Goal: Transaction & Acquisition: Book appointment/travel/reservation

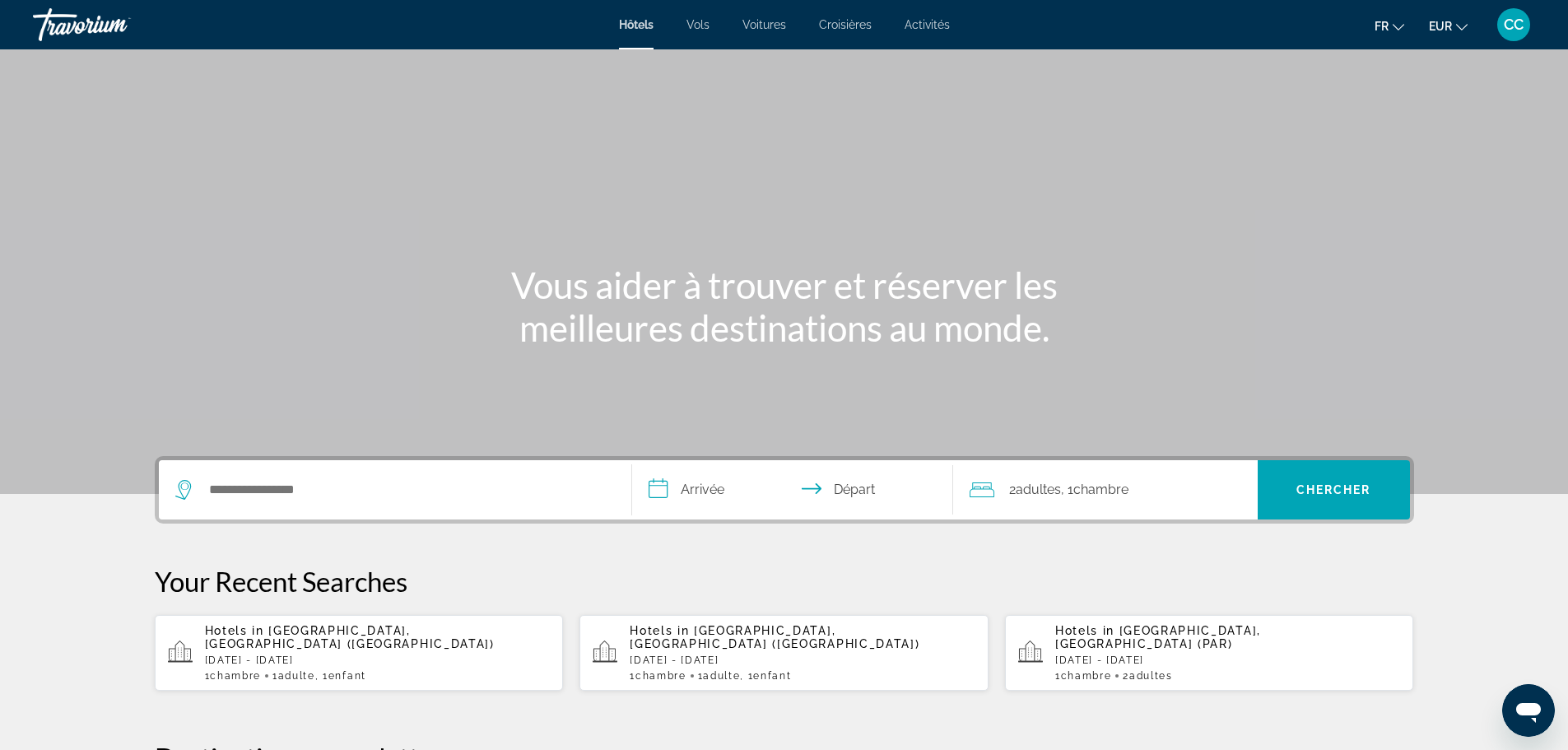
click at [735, 654] on p "[DATE] - [DATE]" at bounding box center [803, 660] width 346 height 12
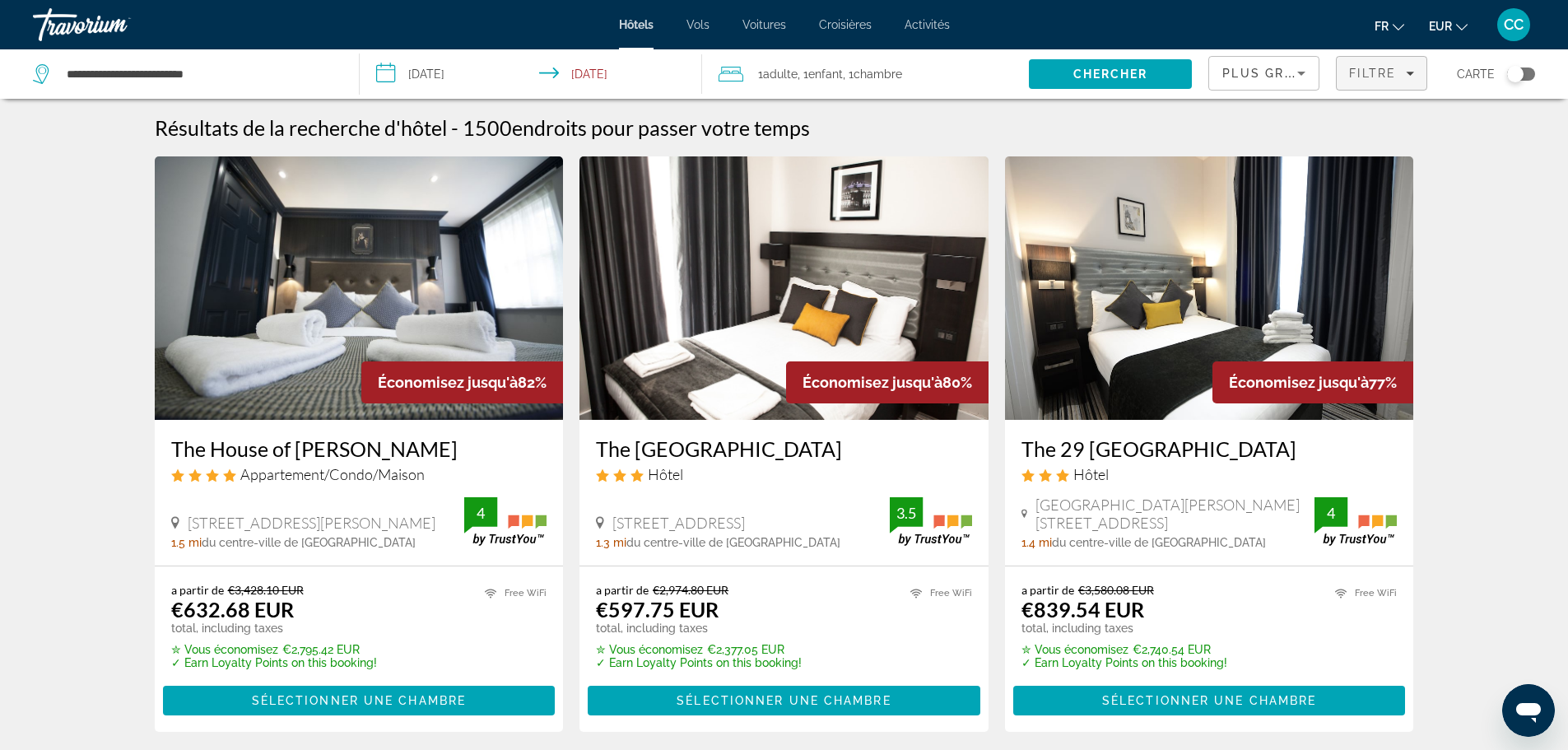
click at [1382, 73] on span "Filtre" at bounding box center [1372, 73] width 47 height 13
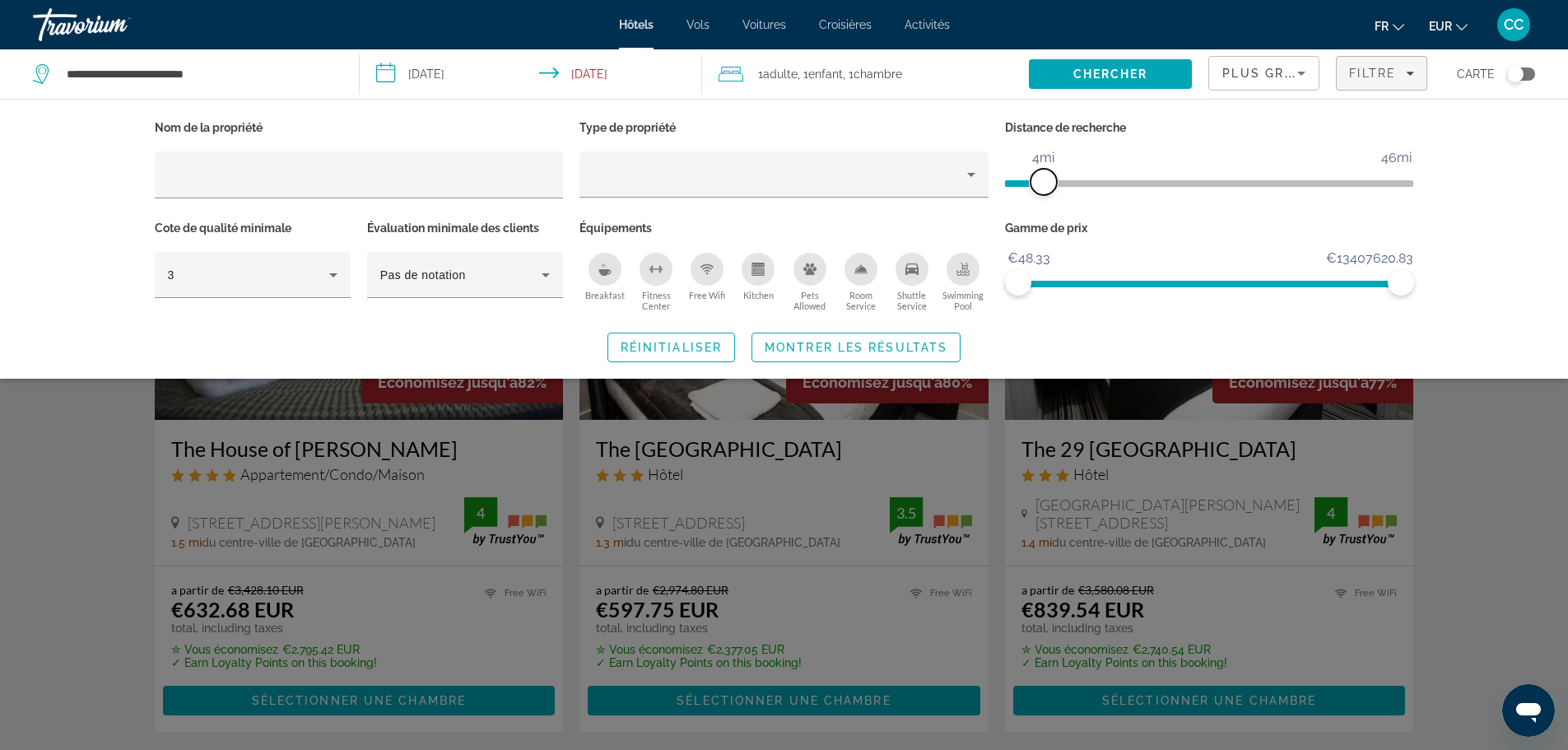
drag, startPoint x: 1264, startPoint y: 171, endPoint x: 1046, endPoint y: 189, distance: 218.7
click at [1046, 189] on span "ngx-slider" at bounding box center [1043, 181] width 26 height 26
click at [618, 281] on button "Breakfast" at bounding box center [605, 282] width 51 height 60
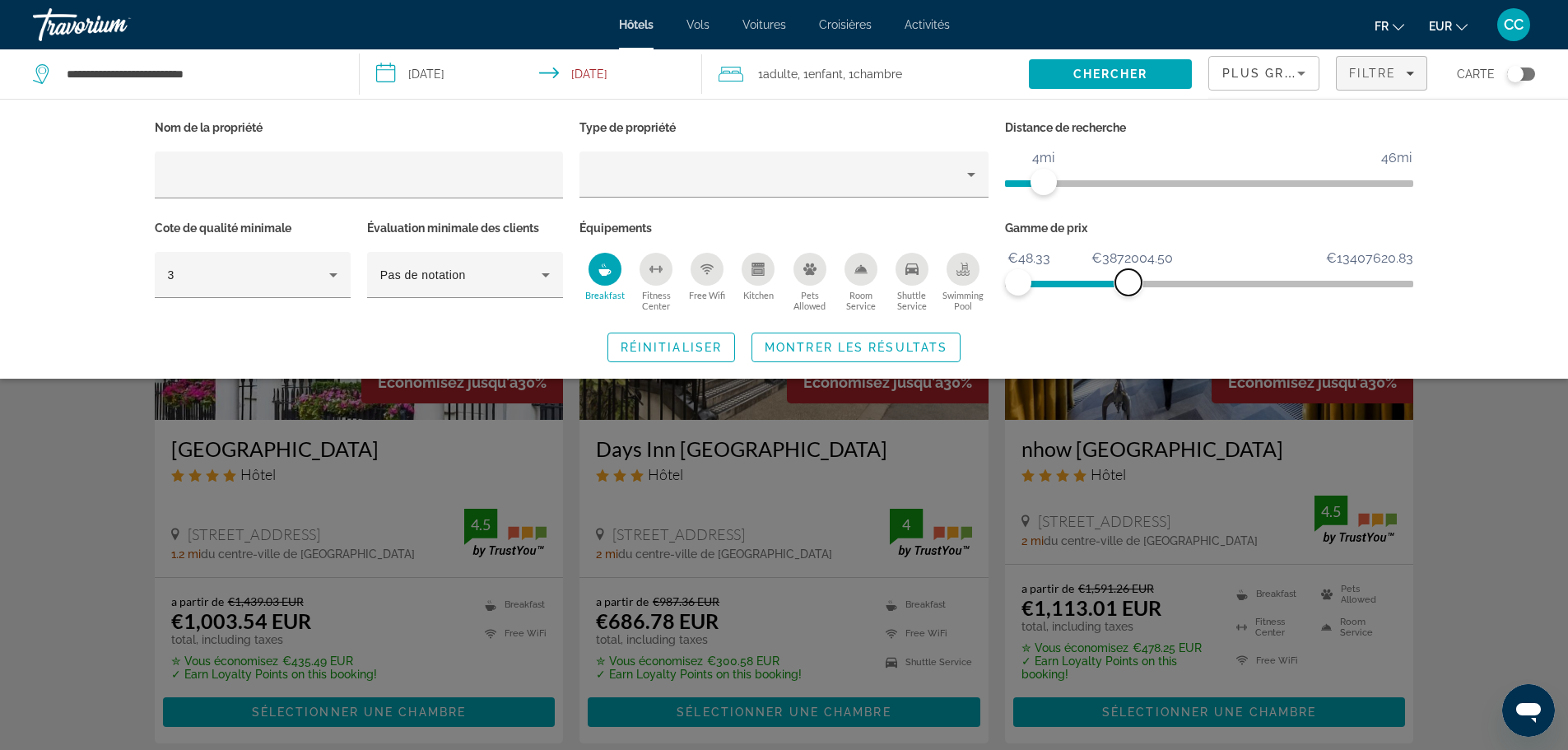
drag, startPoint x: 1391, startPoint y: 285, endPoint x: 1129, endPoint y: 291, distance: 262.1
click at [1129, 291] on span "ngx-slider-max" at bounding box center [1128, 281] width 26 height 26
click at [769, 355] on span "Search widget" at bounding box center [856, 347] width 207 height 39
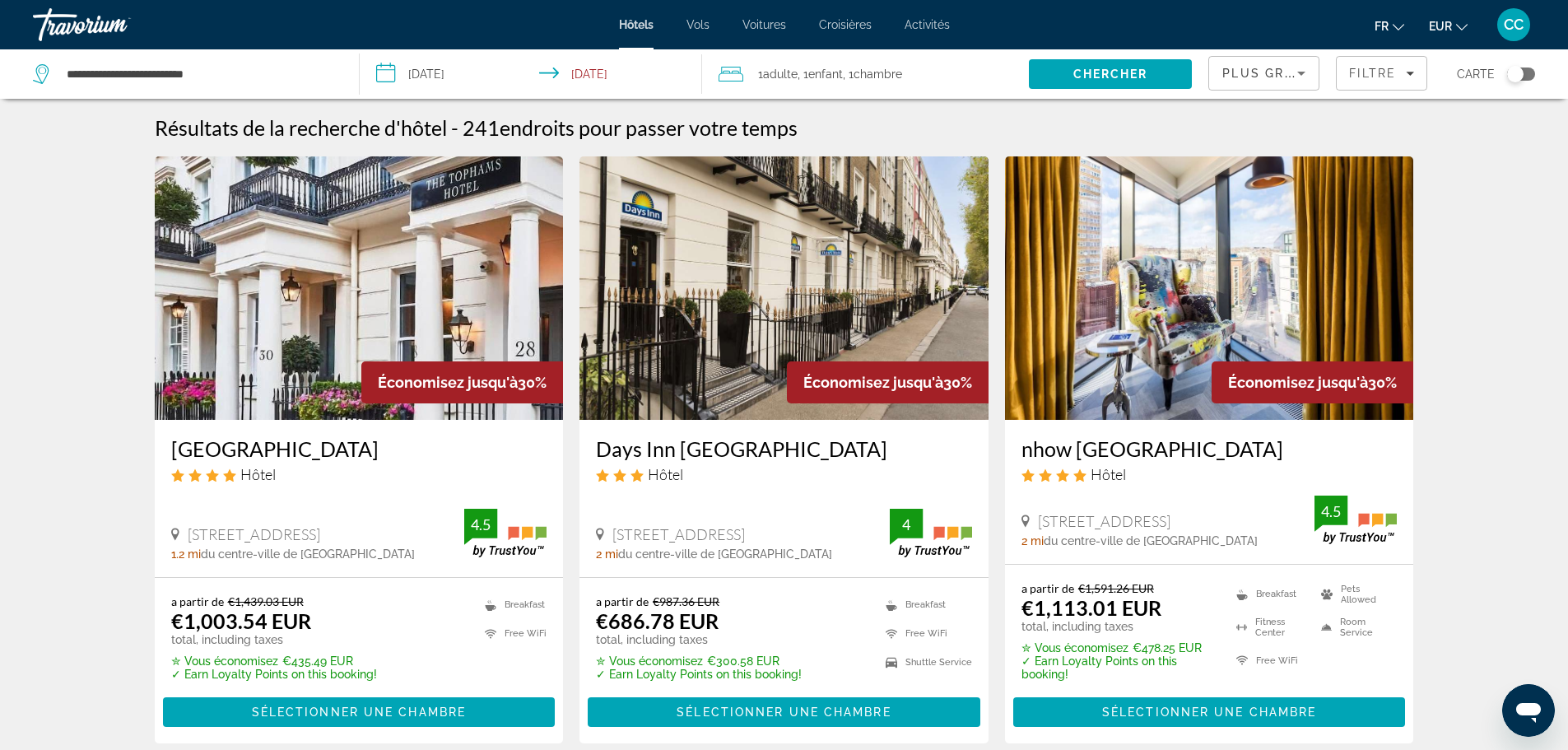
click at [1290, 76] on span "Plus grandes économies" at bounding box center [1320, 73] width 197 height 13
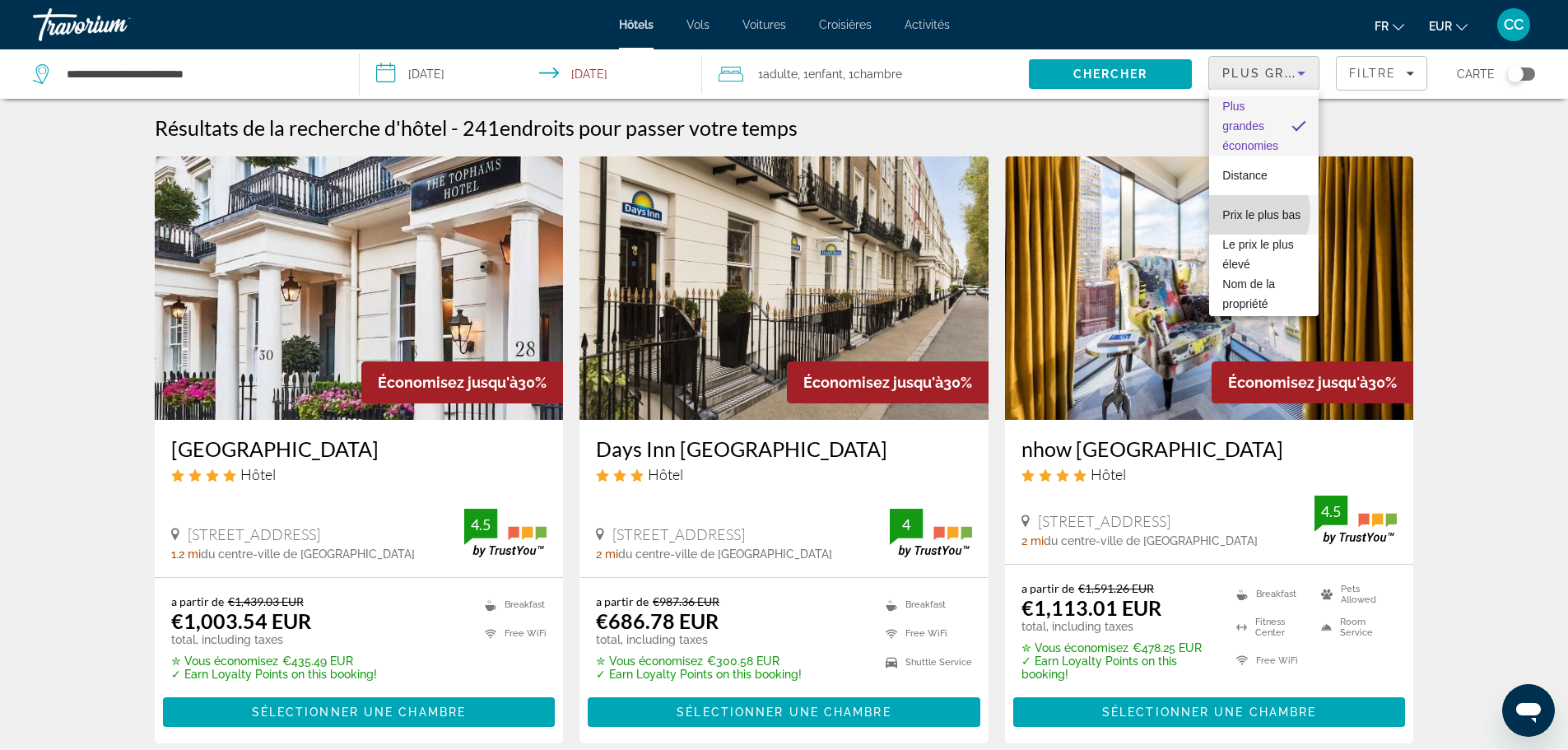
click at [1243, 212] on span "Prix le plus bas" at bounding box center [1261, 215] width 78 height 20
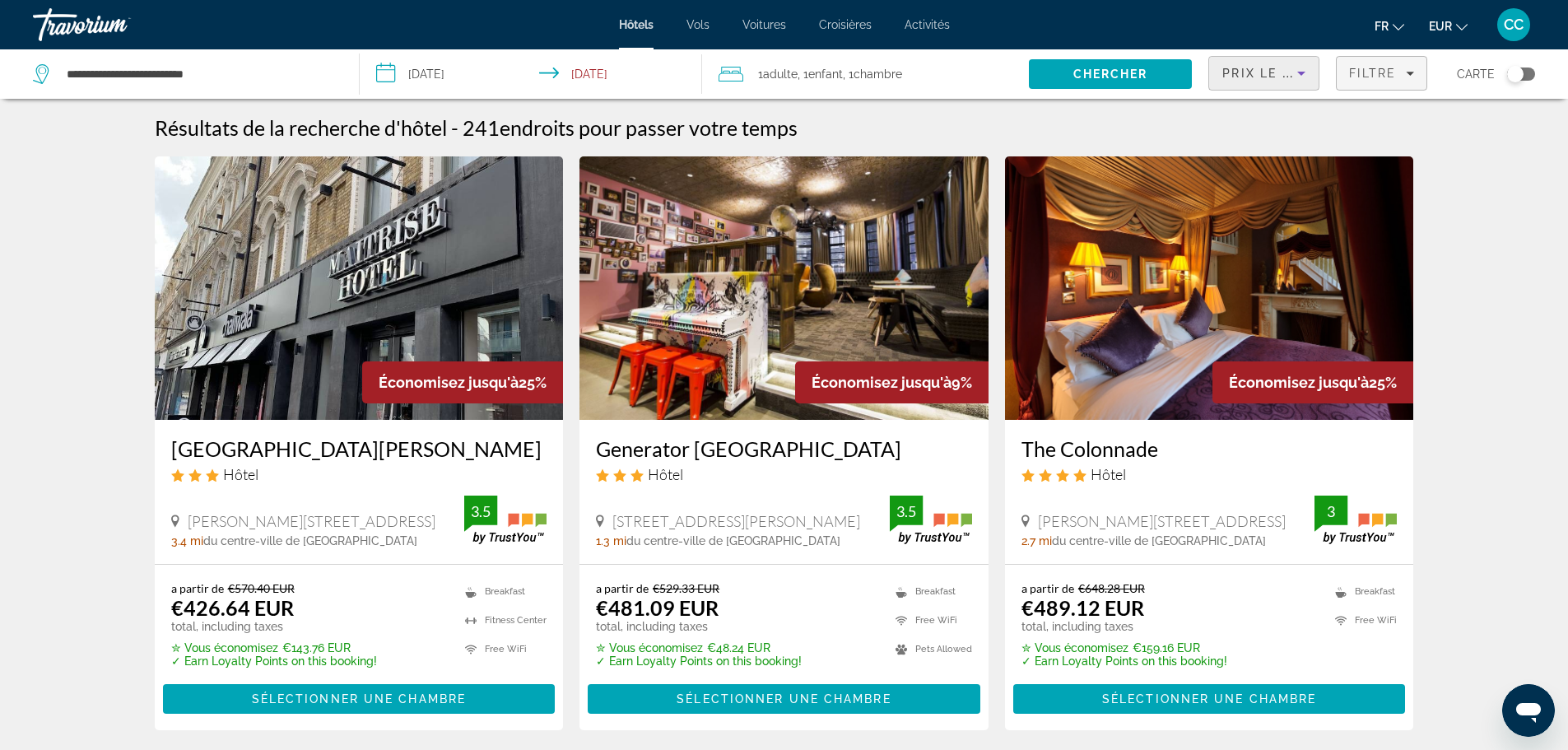
click at [1389, 74] on span "Filtre" at bounding box center [1372, 73] width 47 height 13
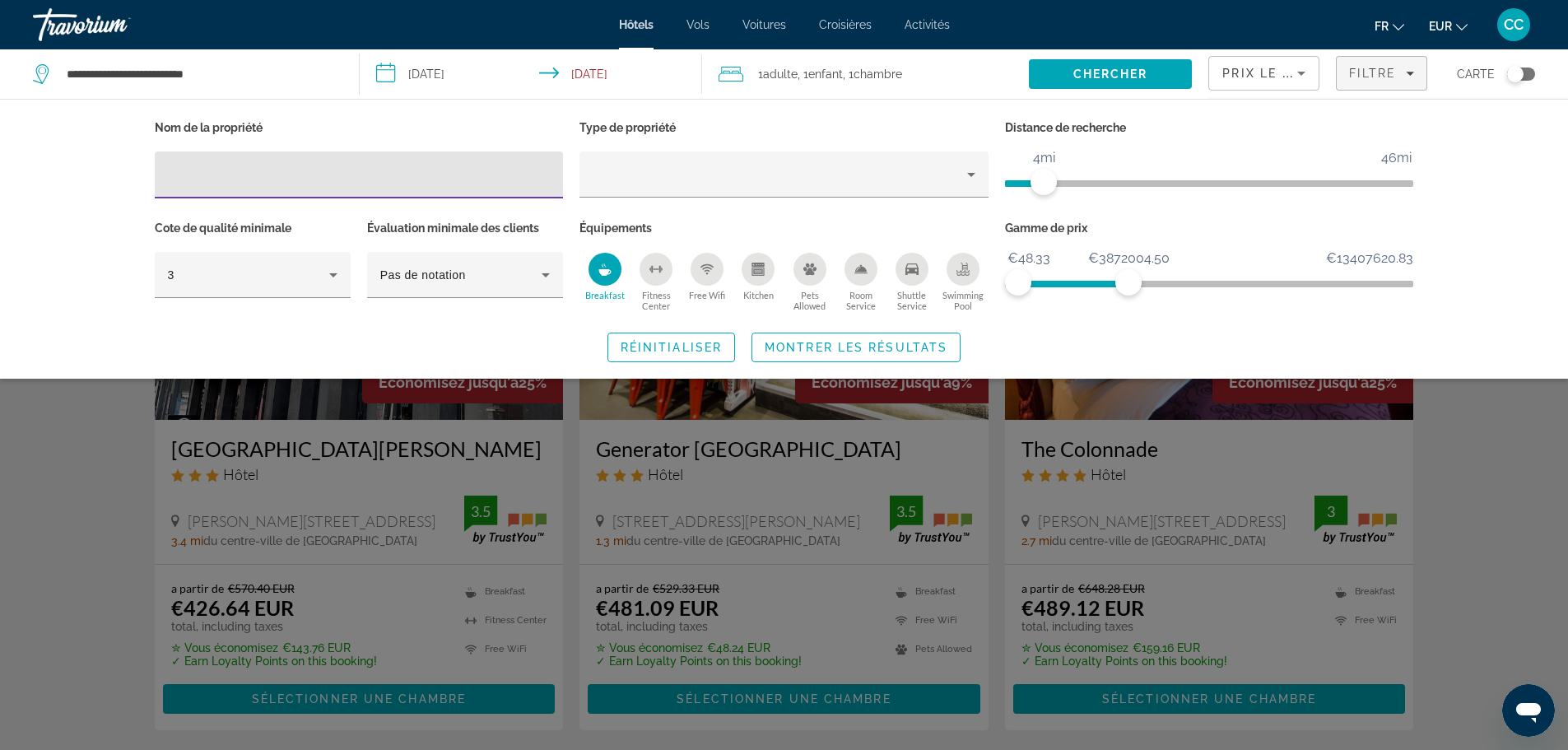
click at [423, 176] on input "Hotel Filters" at bounding box center [359, 176] width 383 height 20
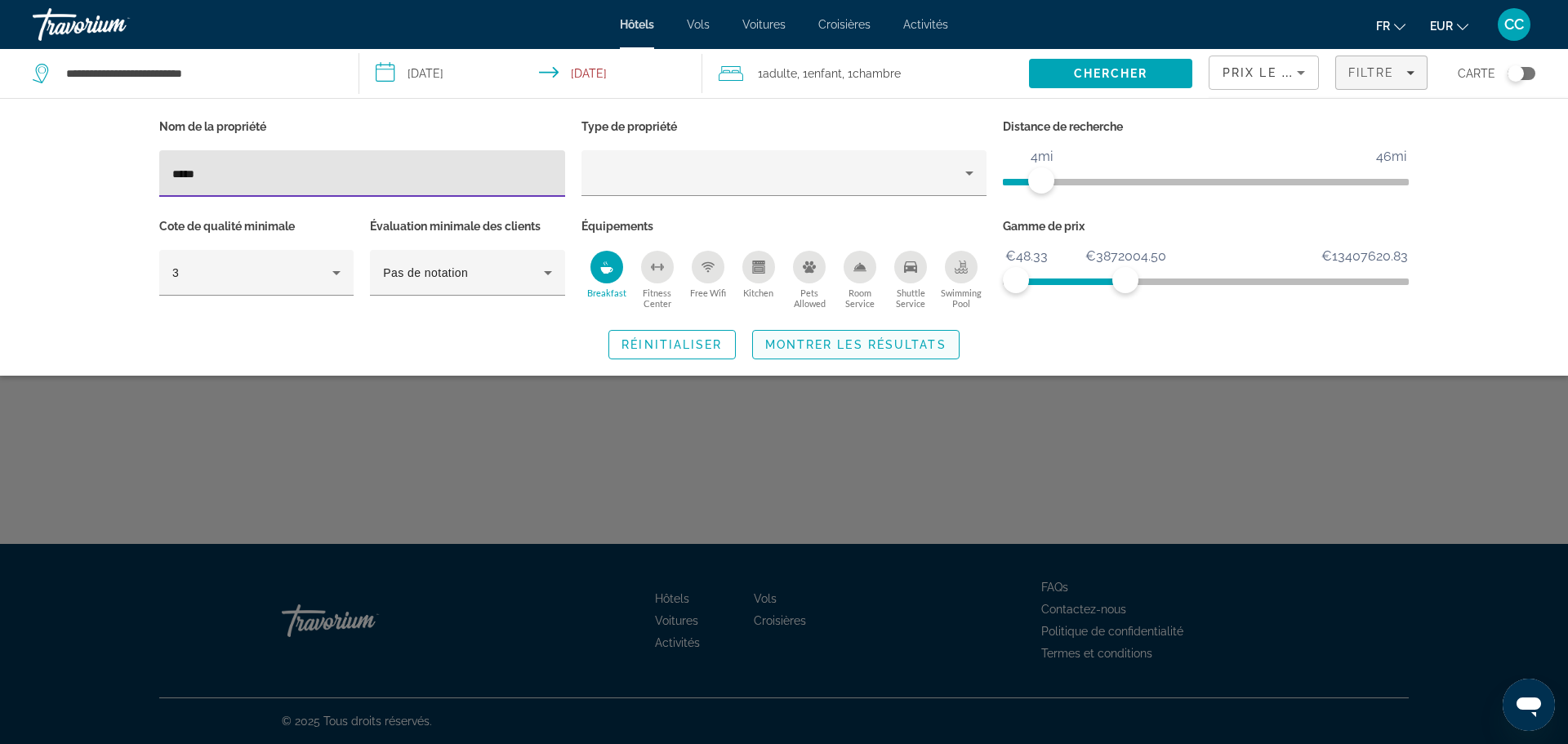
type input "*****"
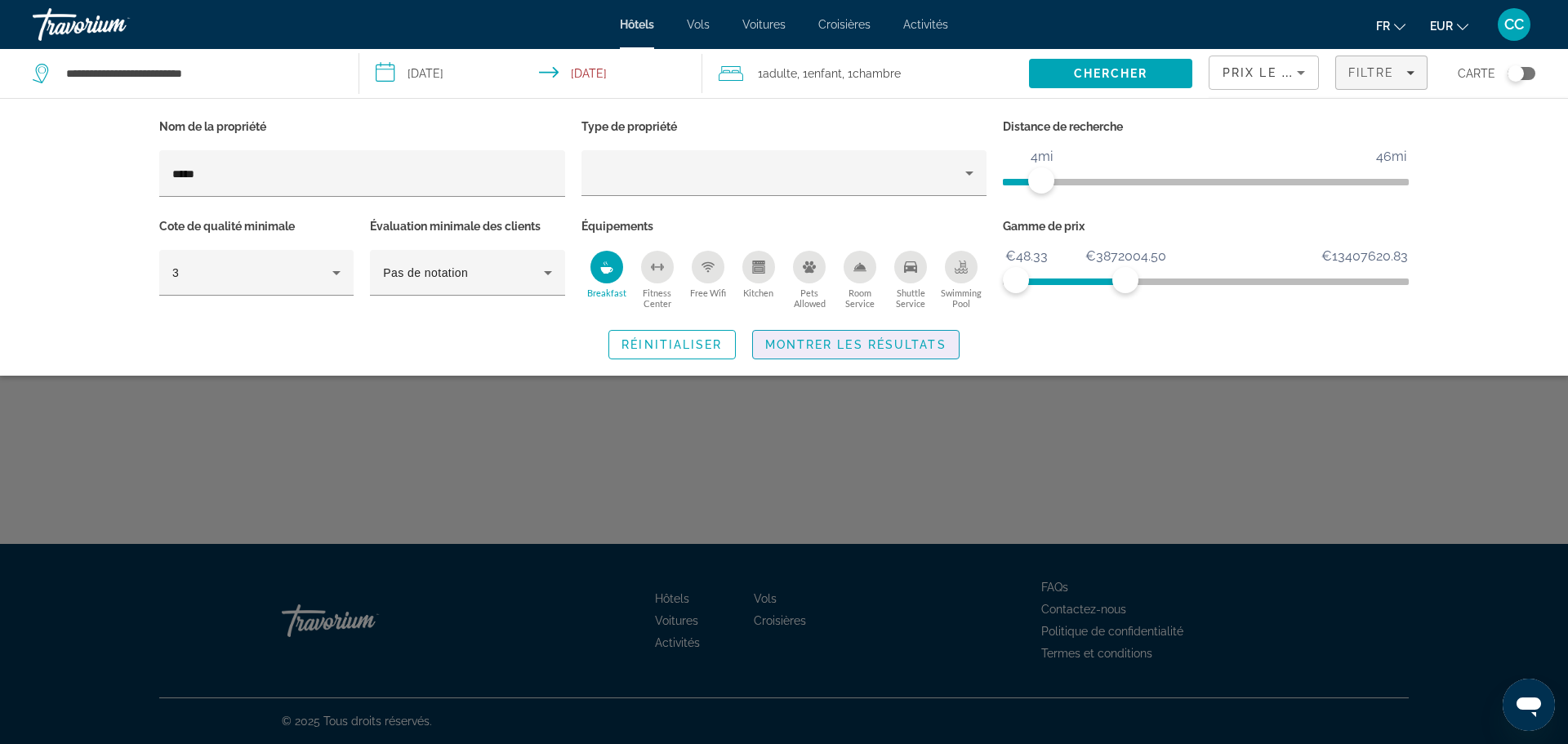
click at [901, 347] on span "Montrer les résultats" at bounding box center [856, 345] width 182 height 13
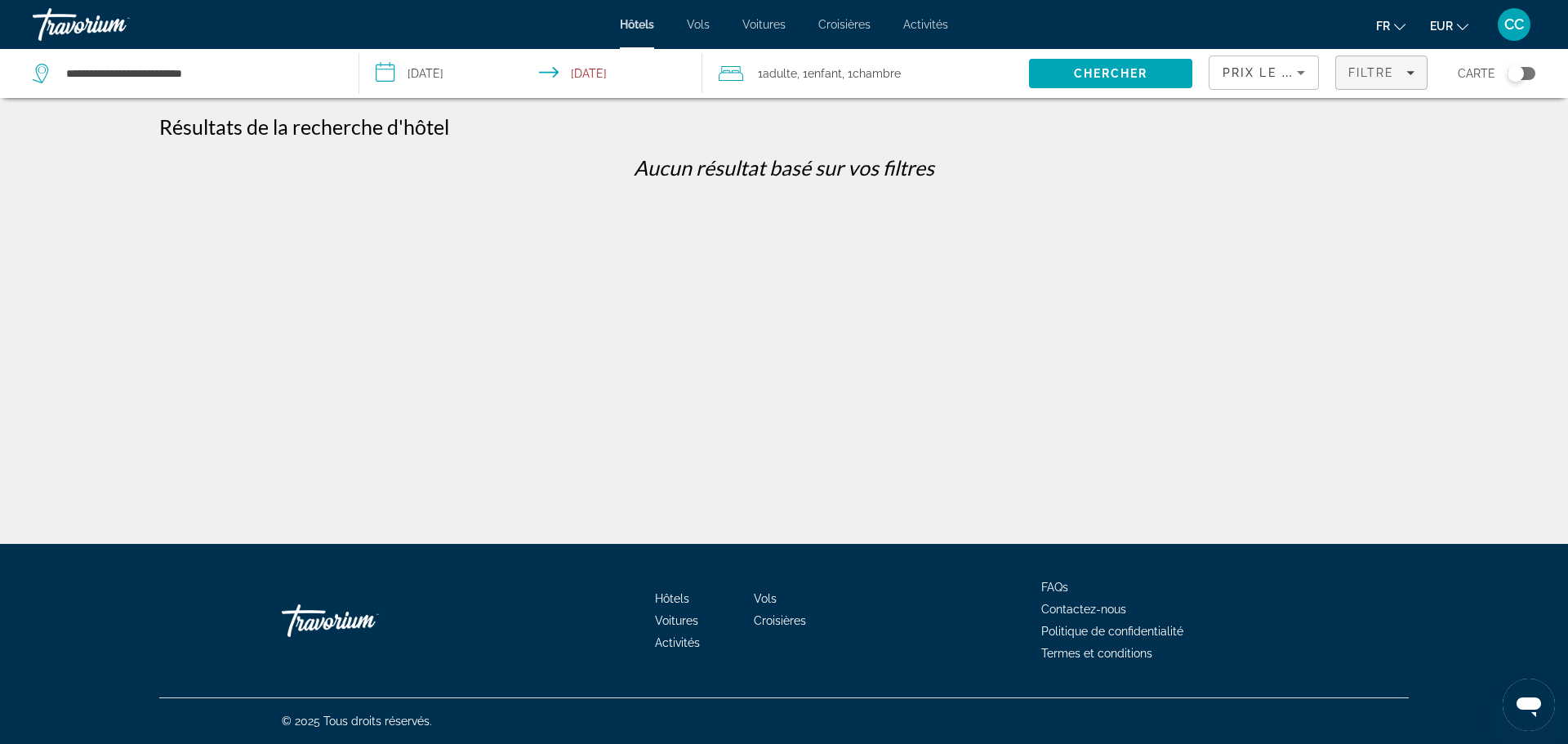
click at [1386, 82] on span "Filters" at bounding box center [1381, 72] width 91 height 39
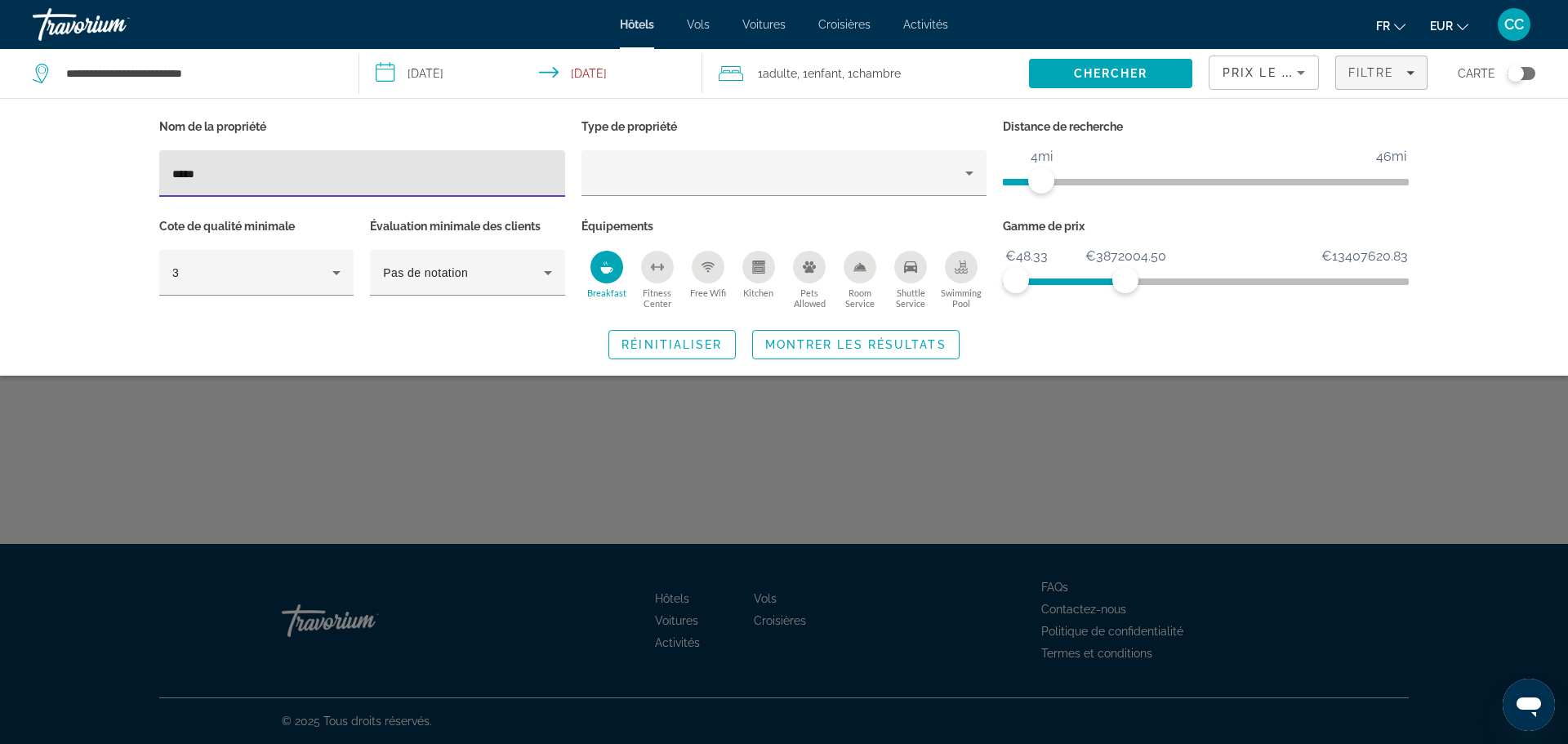
drag, startPoint x: 220, startPoint y: 172, endPoint x: 116, endPoint y: 174, distance: 104.0
click at [116, 174] on div "Nom de la propriété ***** Type de propriété Distance de recherche 1mi 46mi 4mi …" at bounding box center [784, 237] width 1568 height 277
type input "********"
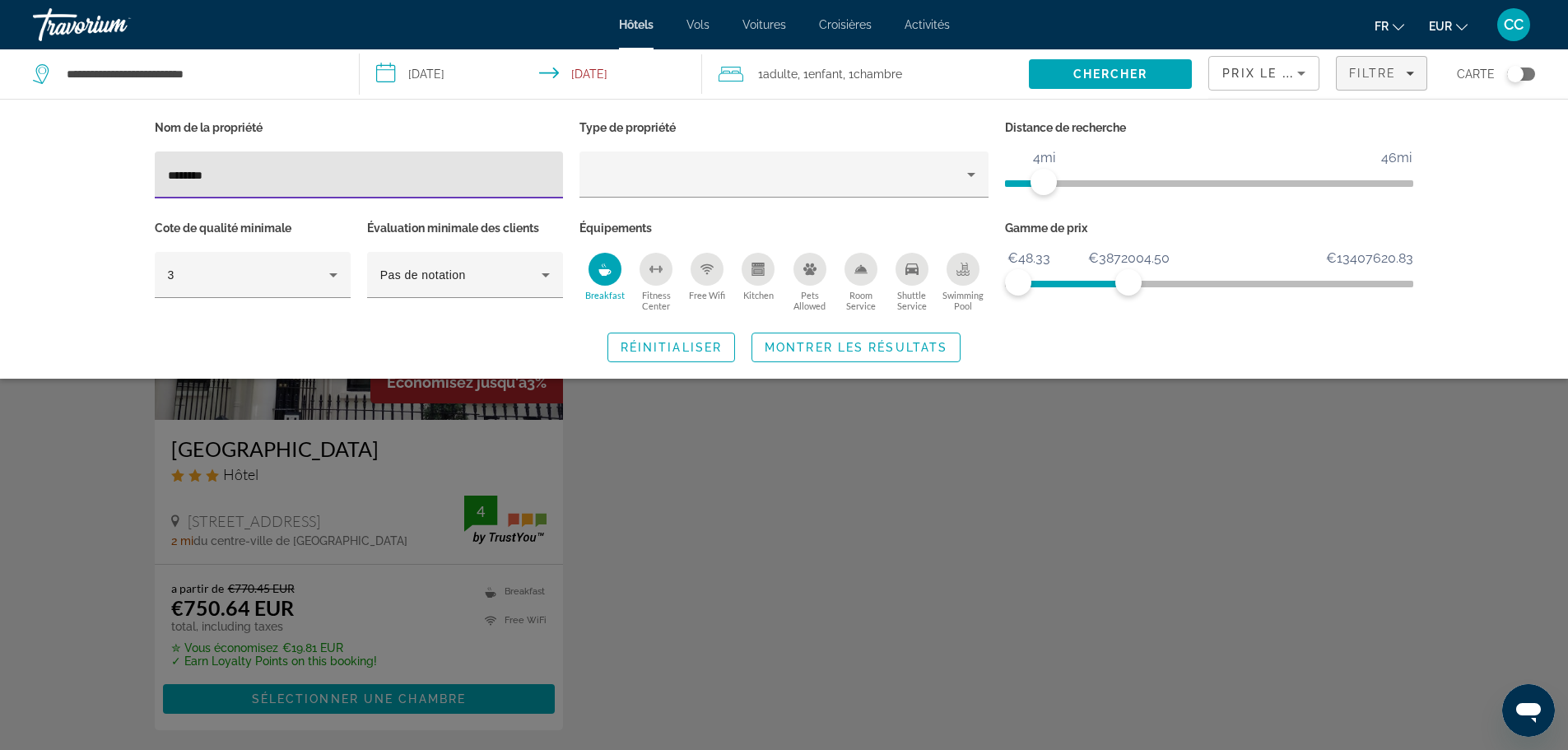
drag, startPoint x: 245, startPoint y: 175, endPoint x: 108, endPoint y: 184, distance: 137.3
click at [110, 186] on div "Nom de la propriété ******** Type de propriété Distance de recherche 1mi 46mi 4…" at bounding box center [784, 239] width 1568 height 280
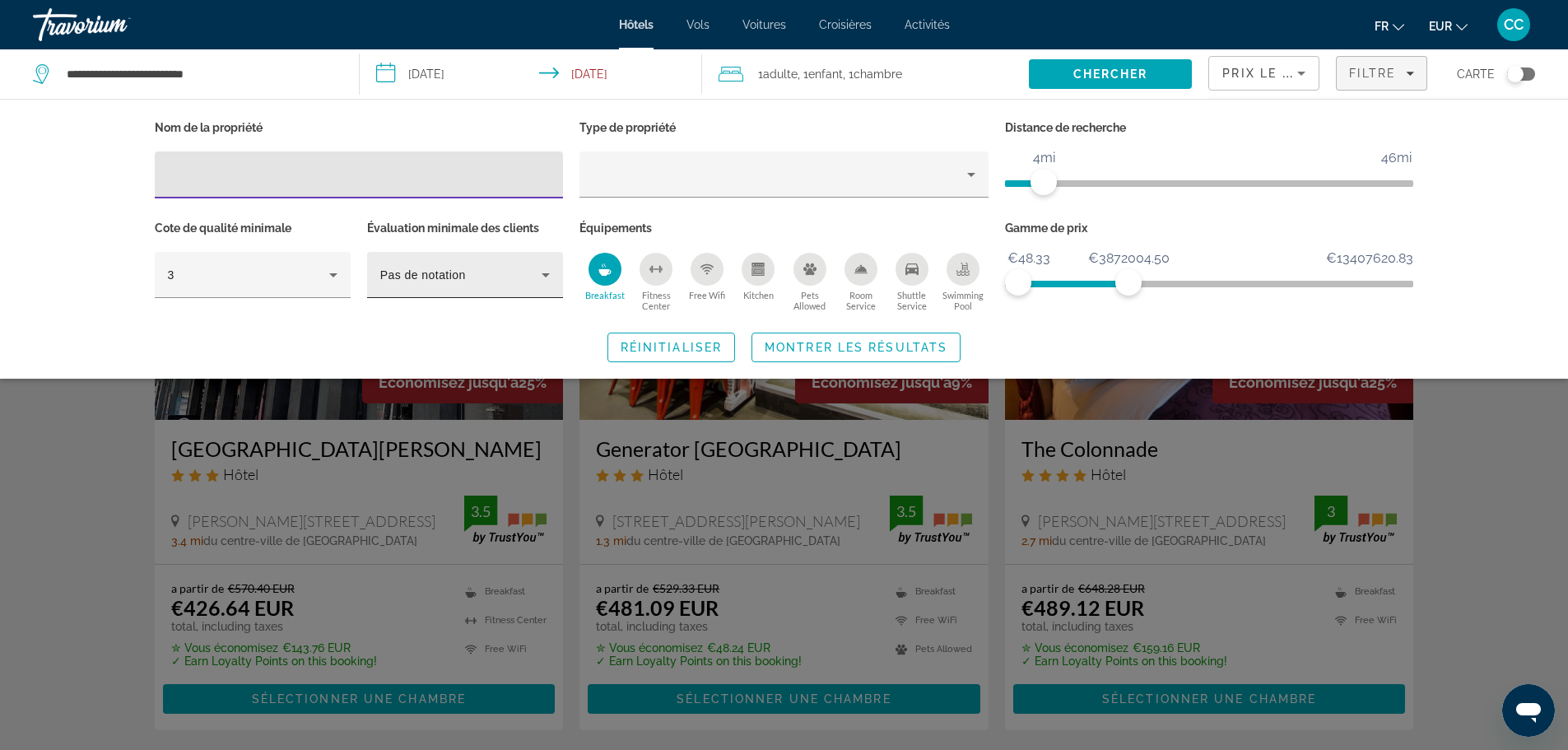
click at [469, 293] on div "Pas de notation" at bounding box center [465, 275] width 170 height 46
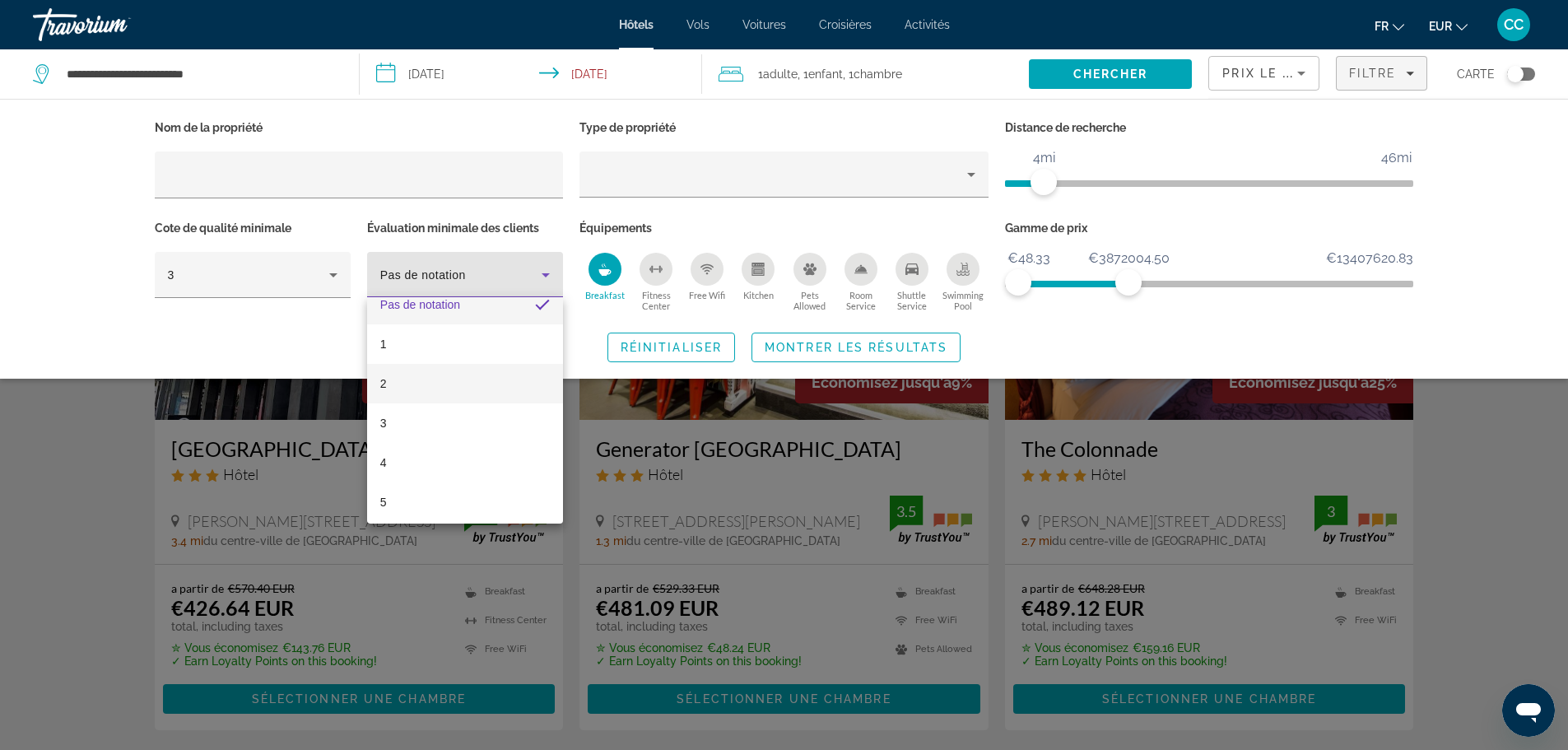
scroll to position [24, 0]
click at [427, 461] on mat-option "4" at bounding box center [464, 457] width 196 height 39
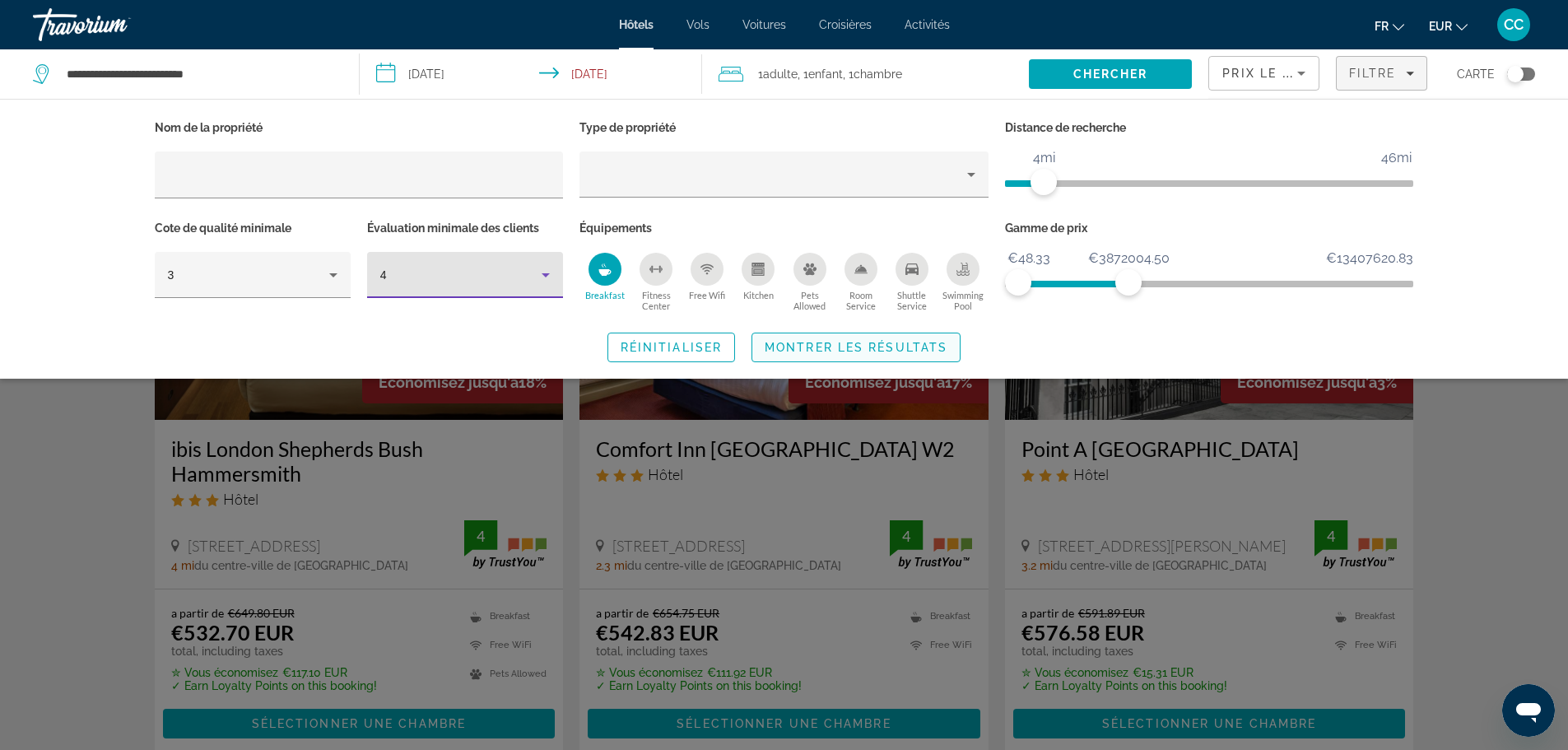
click at [892, 353] on span "Search widget" at bounding box center [856, 347] width 207 height 39
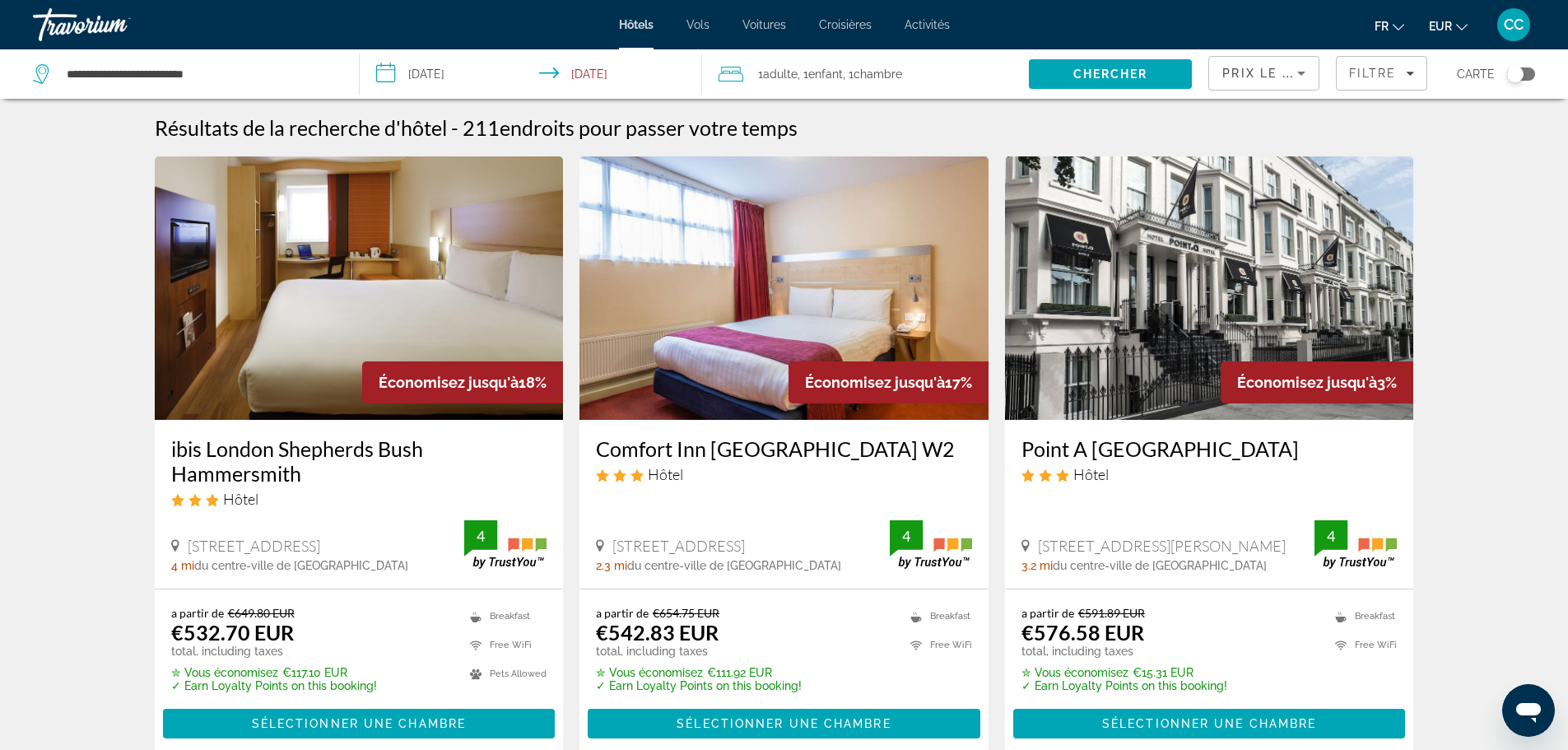
click at [1530, 70] on div "Toggle map" at bounding box center [1520, 74] width 28 height 13
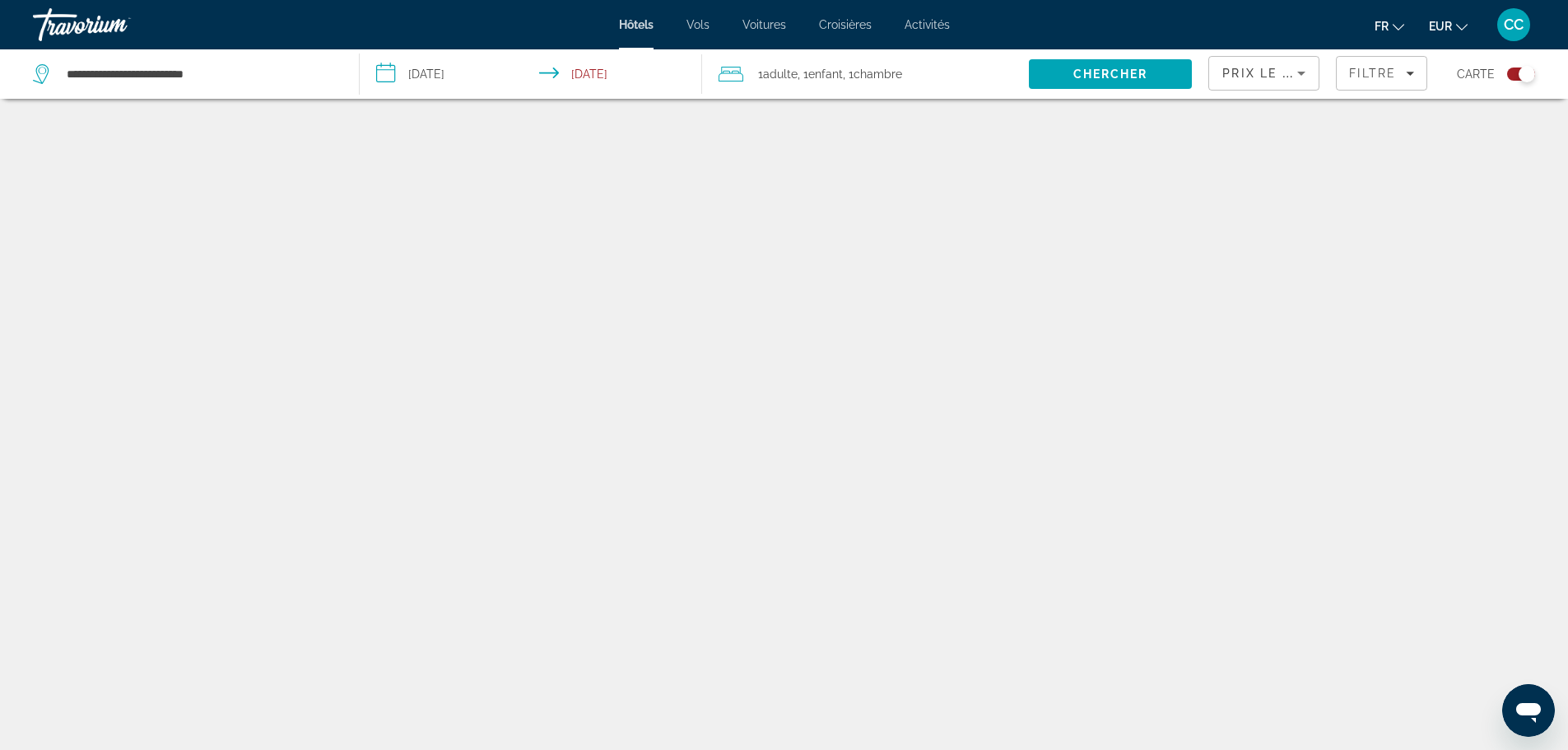
scroll to position [99, 0]
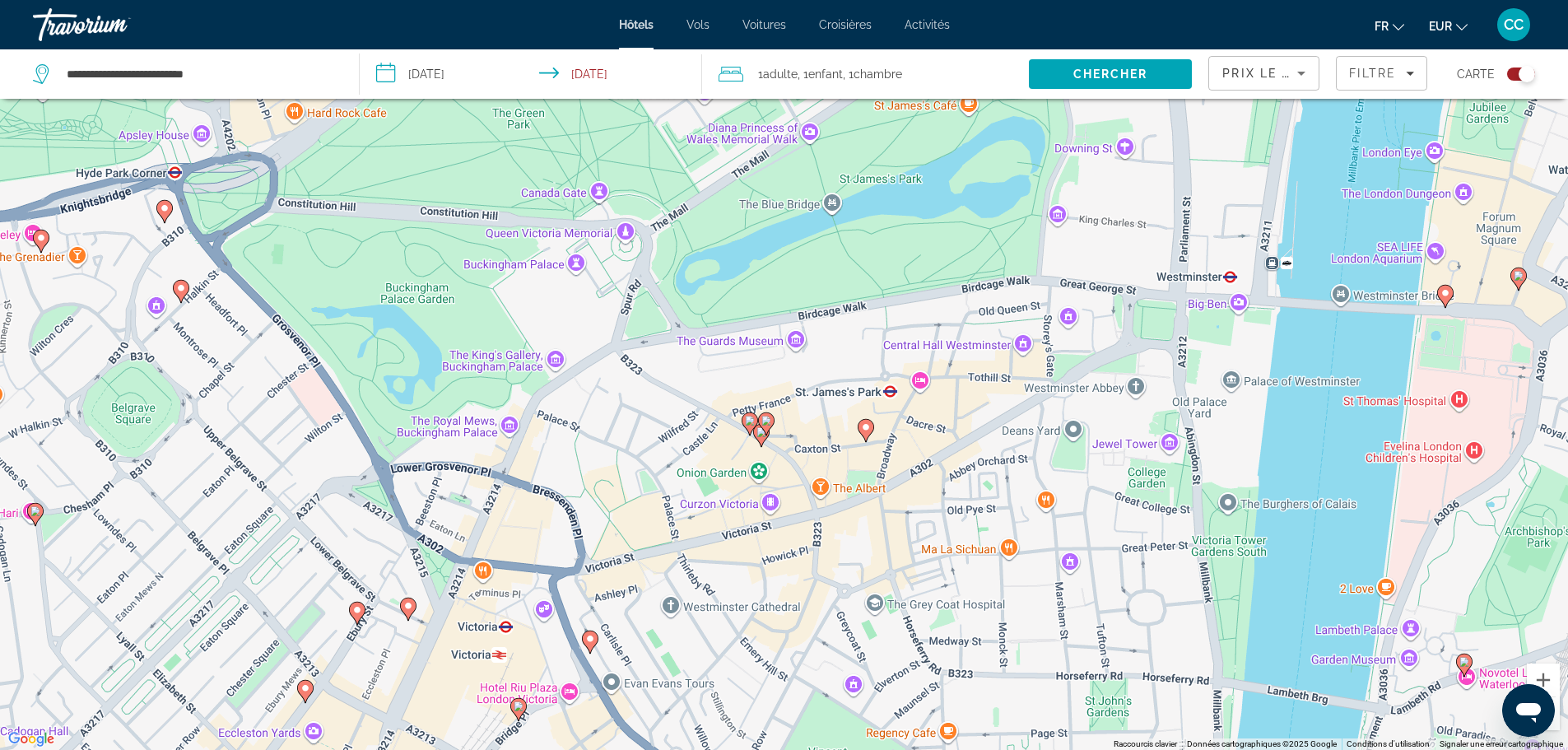
click at [867, 433] on icon "Main content" at bounding box center [865, 429] width 15 height 21
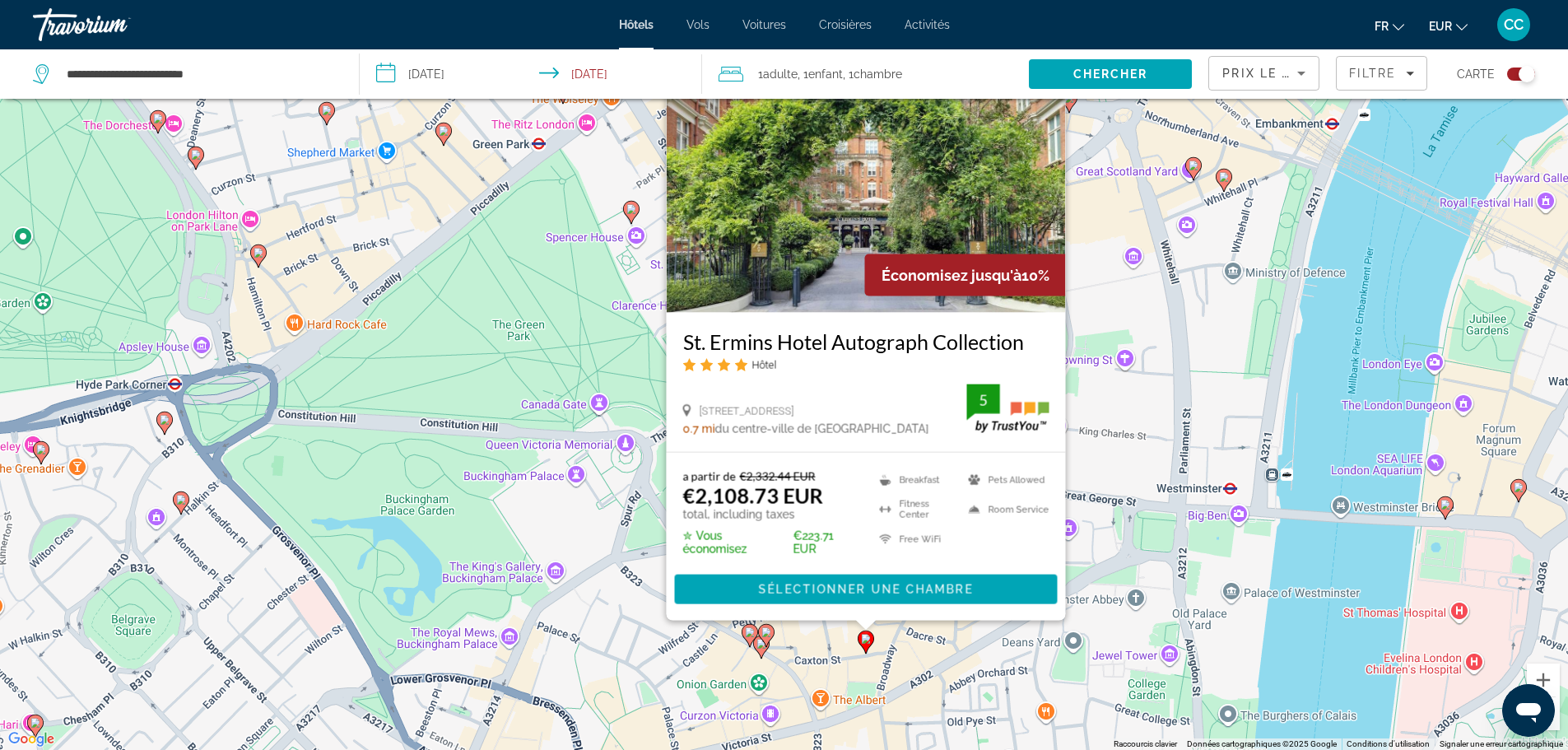
click at [750, 627] on icon "Main content" at bounding box center [749, 634] width 15 height 21
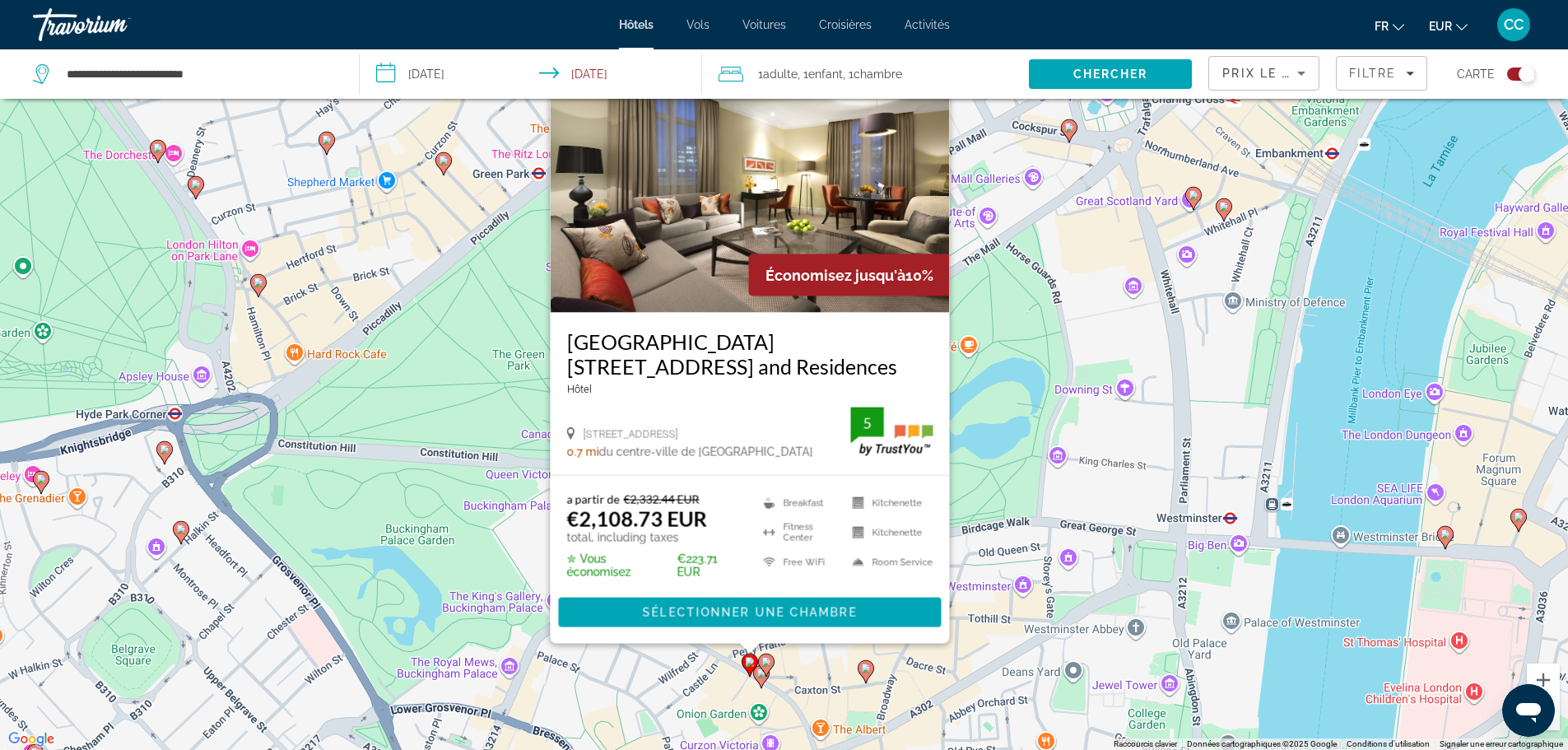
click at [965, 394] on div "Pour activer le glissement avec le clavier, appuyez sur Alt+Entrée. Une fois ce…" at bounding box center [784, 375] width 1568 height 750
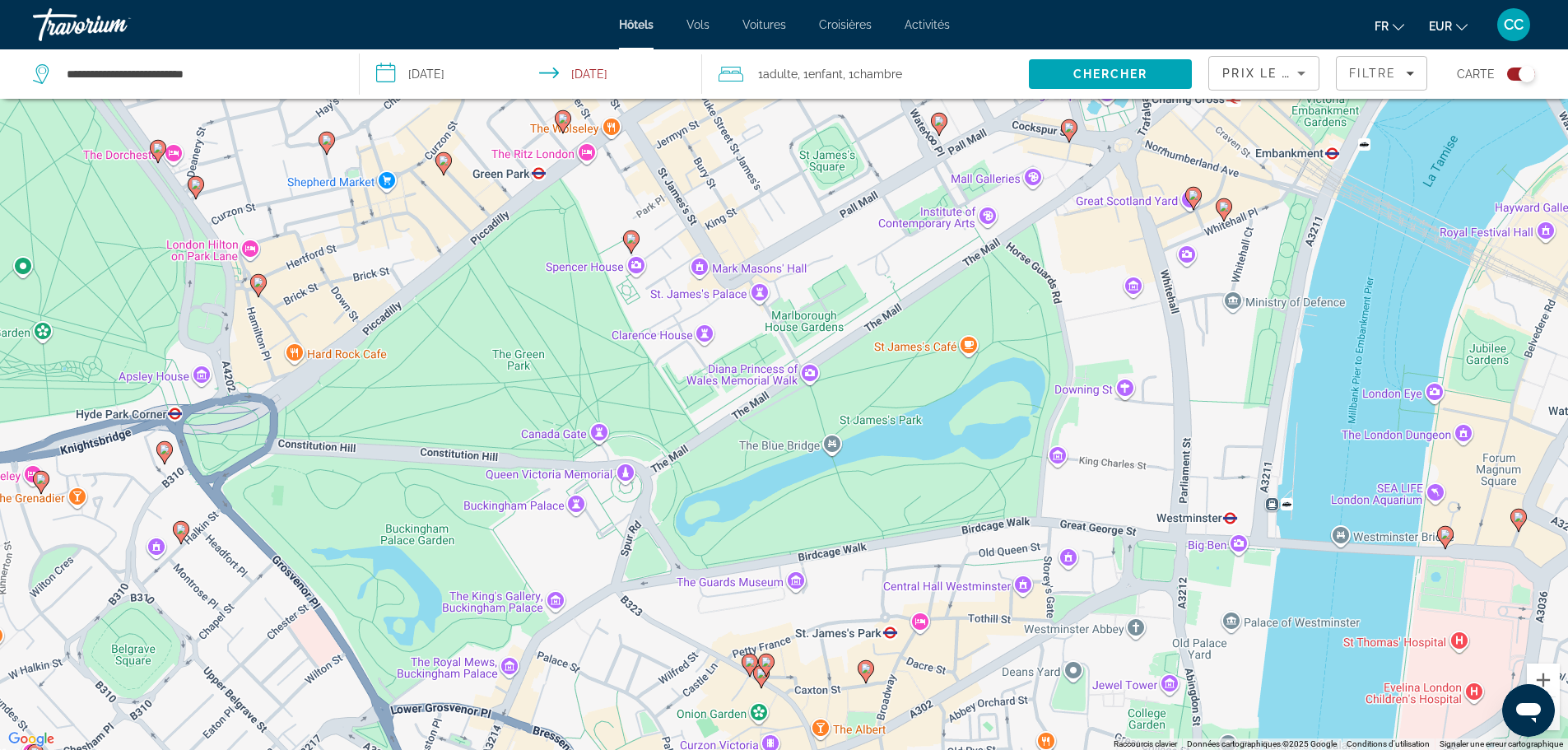
click at [1298, 76] on icon "Sort by" at bounding box center [1302, 73] width 20 height 20
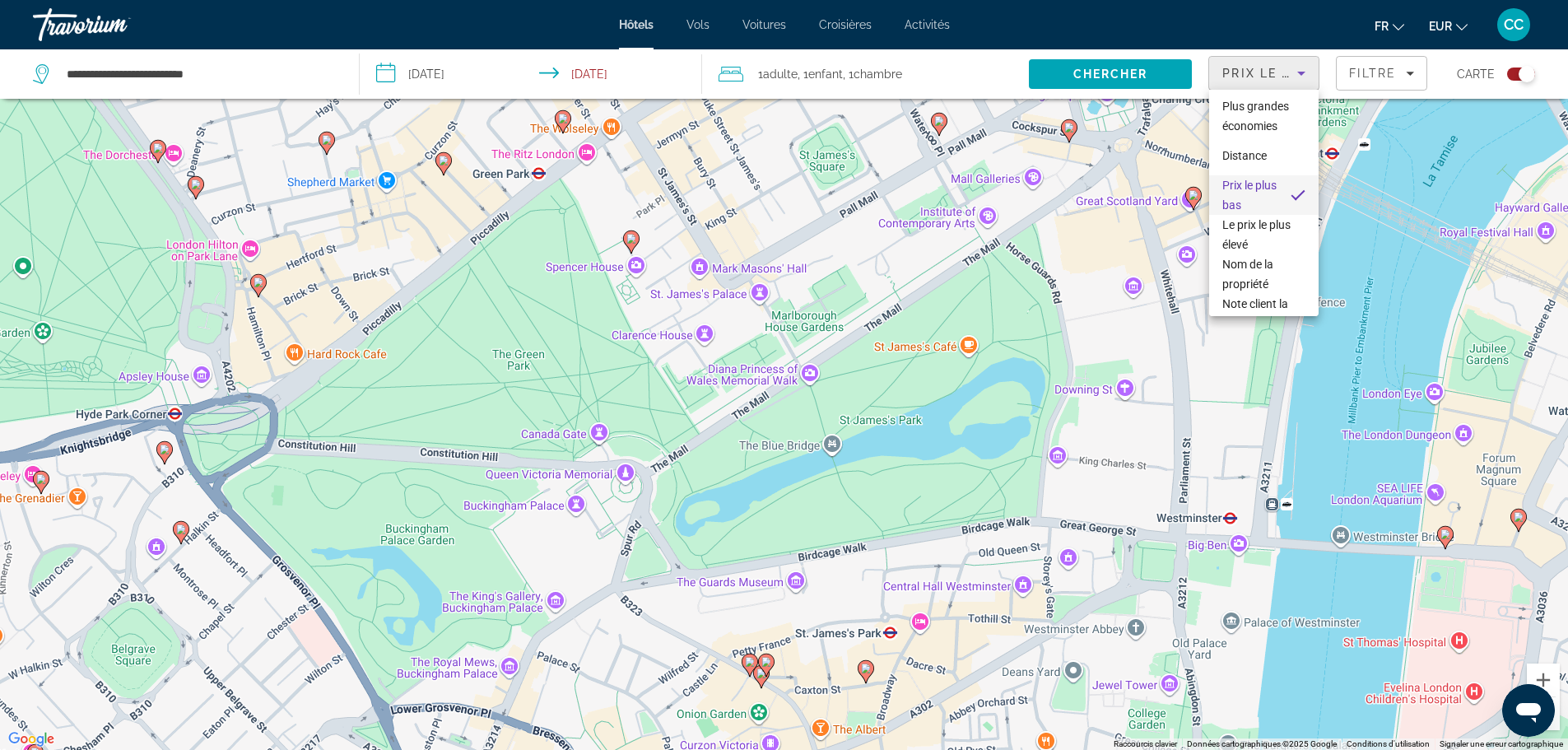
click at [1396, 73] on div at bounding box center [784, 375] width 1568 height 750
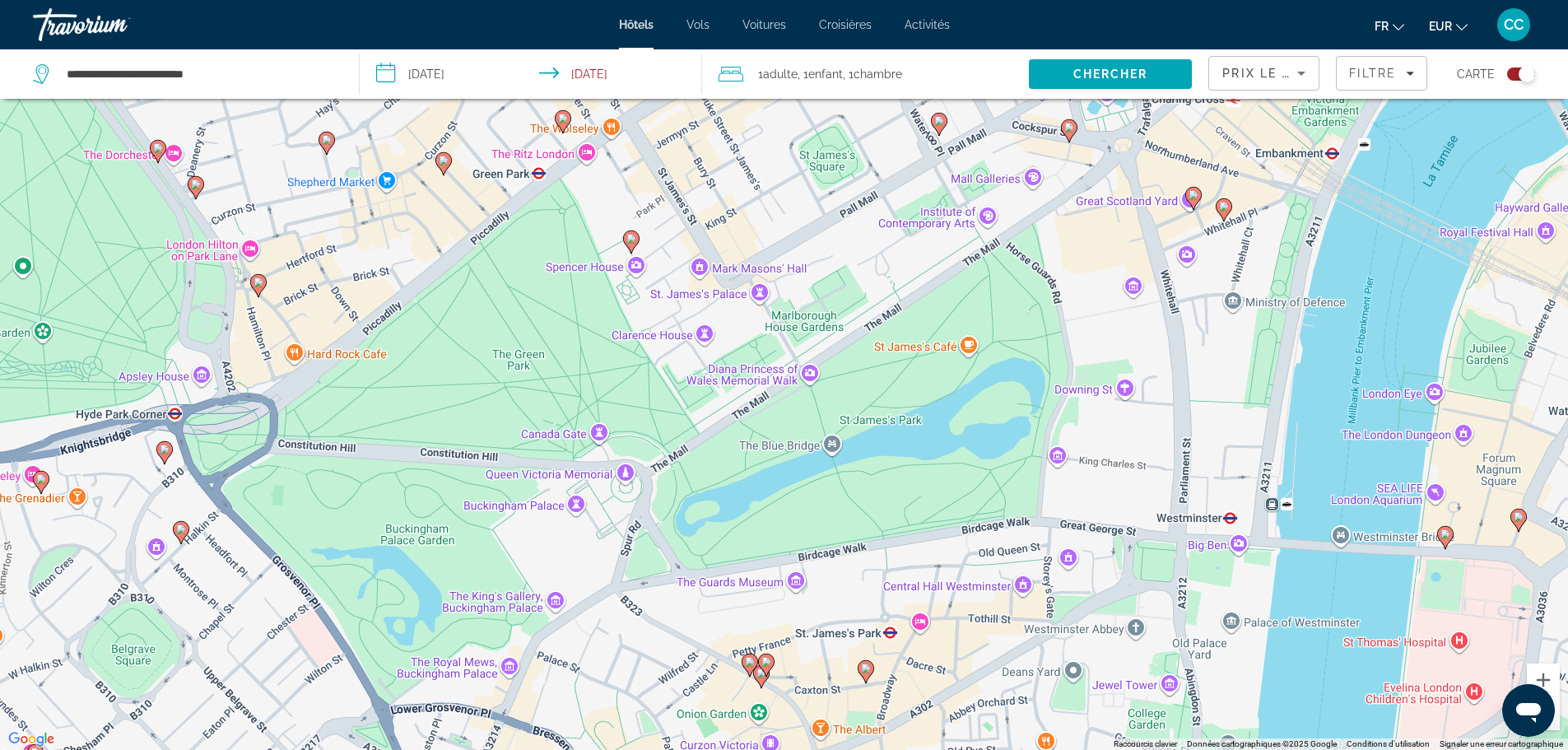
click at [1396, 73] on span "Filtre" at bounding box center [1372, 73] width 47 height 13
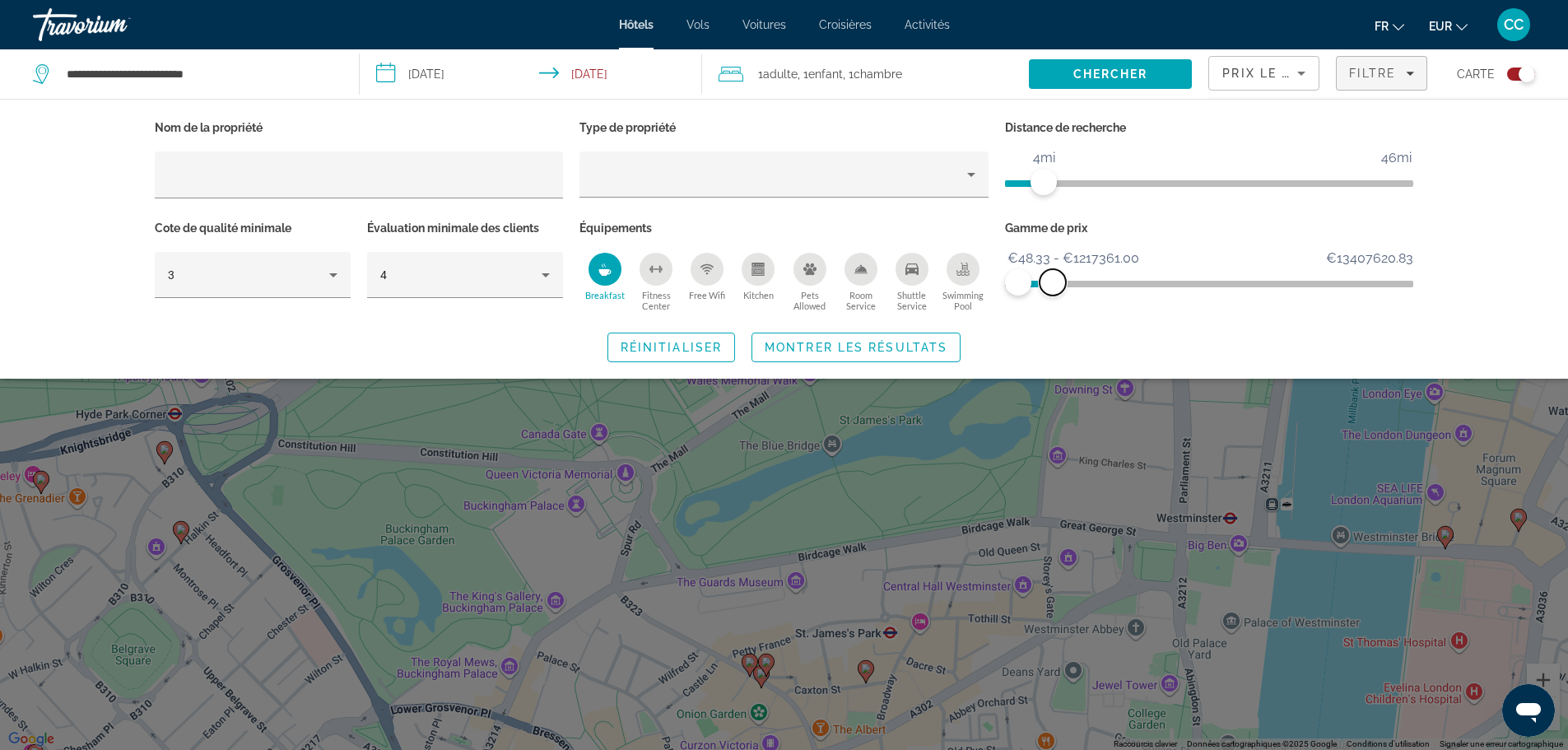
drag, startPoint x: 1137, startPoint y: 276, endPoint x: 1052, endPoint y: 265, distance: 85.7
click at [1052, 281] on ngx-slider "€48.33 €13407620.83 €48.33 €1217361.00 €48.33 - €1217361.00" at bounding box center [1209, 282] width 409 height 3
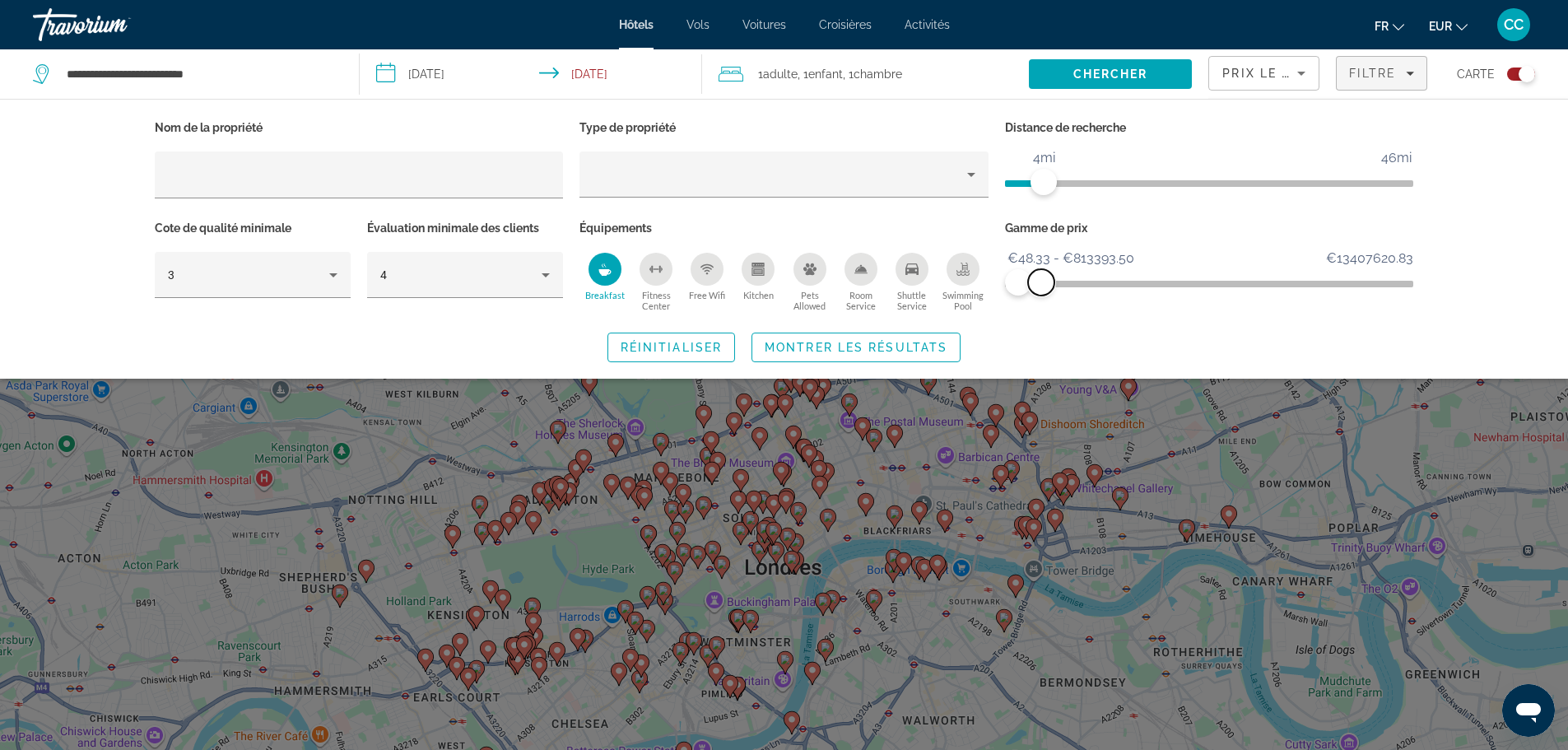
click at [1041, 281] on span "ngx-slider-max" at bounding box center [1041, 281] width 26 height 26
click at [889, 347] on span "Montrer les résultats" at bounding box center [856, 348] width 183 height 13
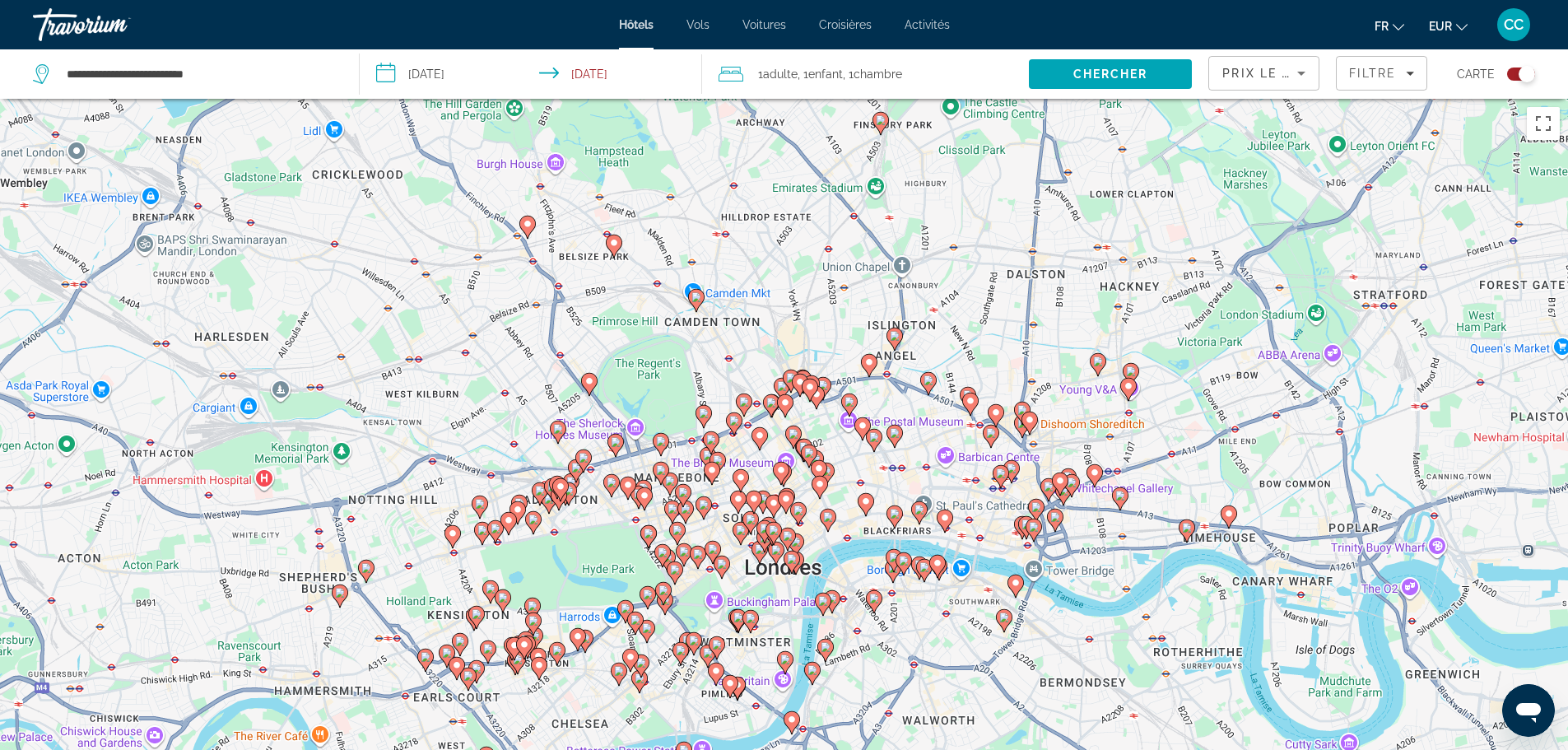
click at [1509, 68] on div "Toggle map" at bounding box center [1520, 74] width 28 height 13
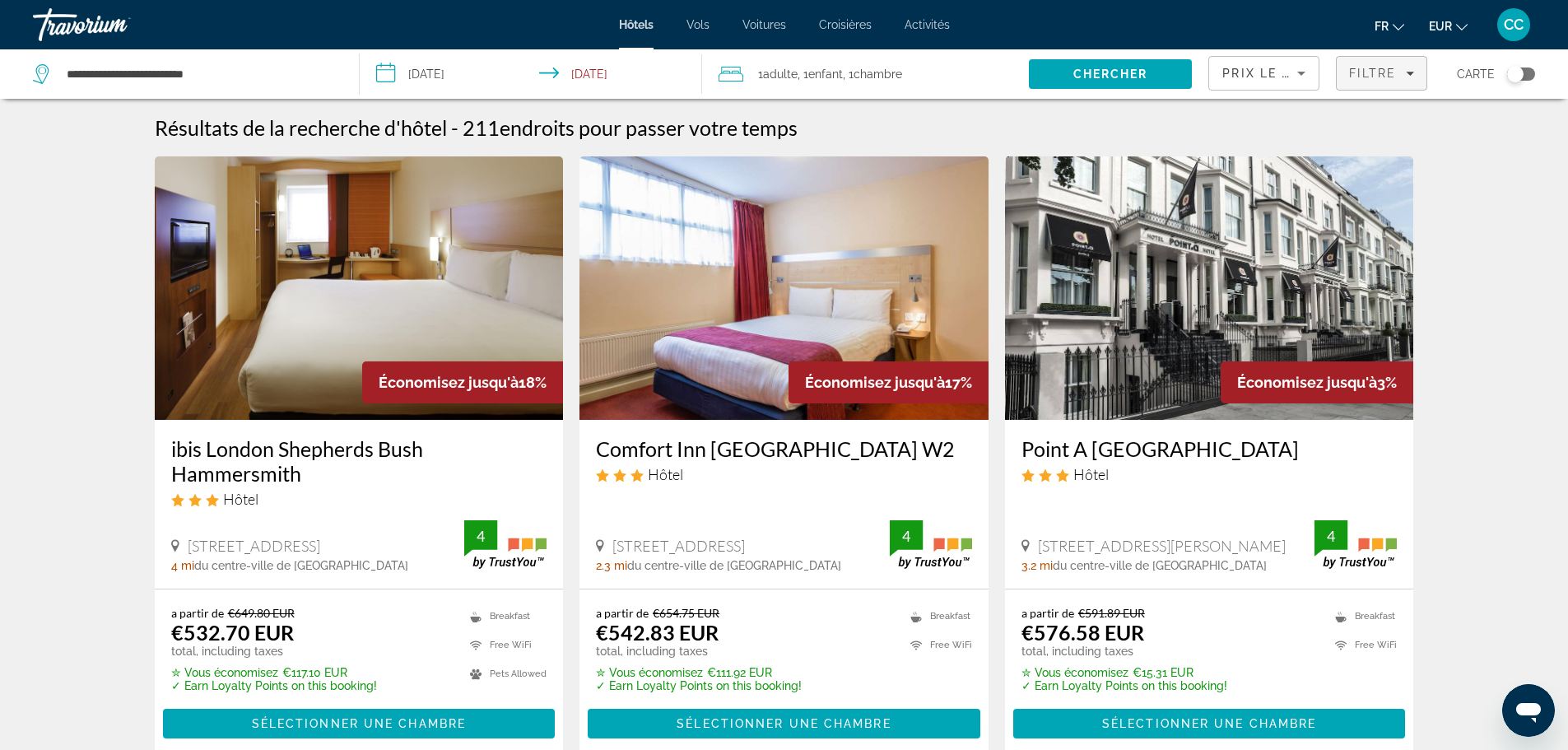
click at [1392, 66] on span "Filters" at bounding box center [1382, 73] width 90 height 39
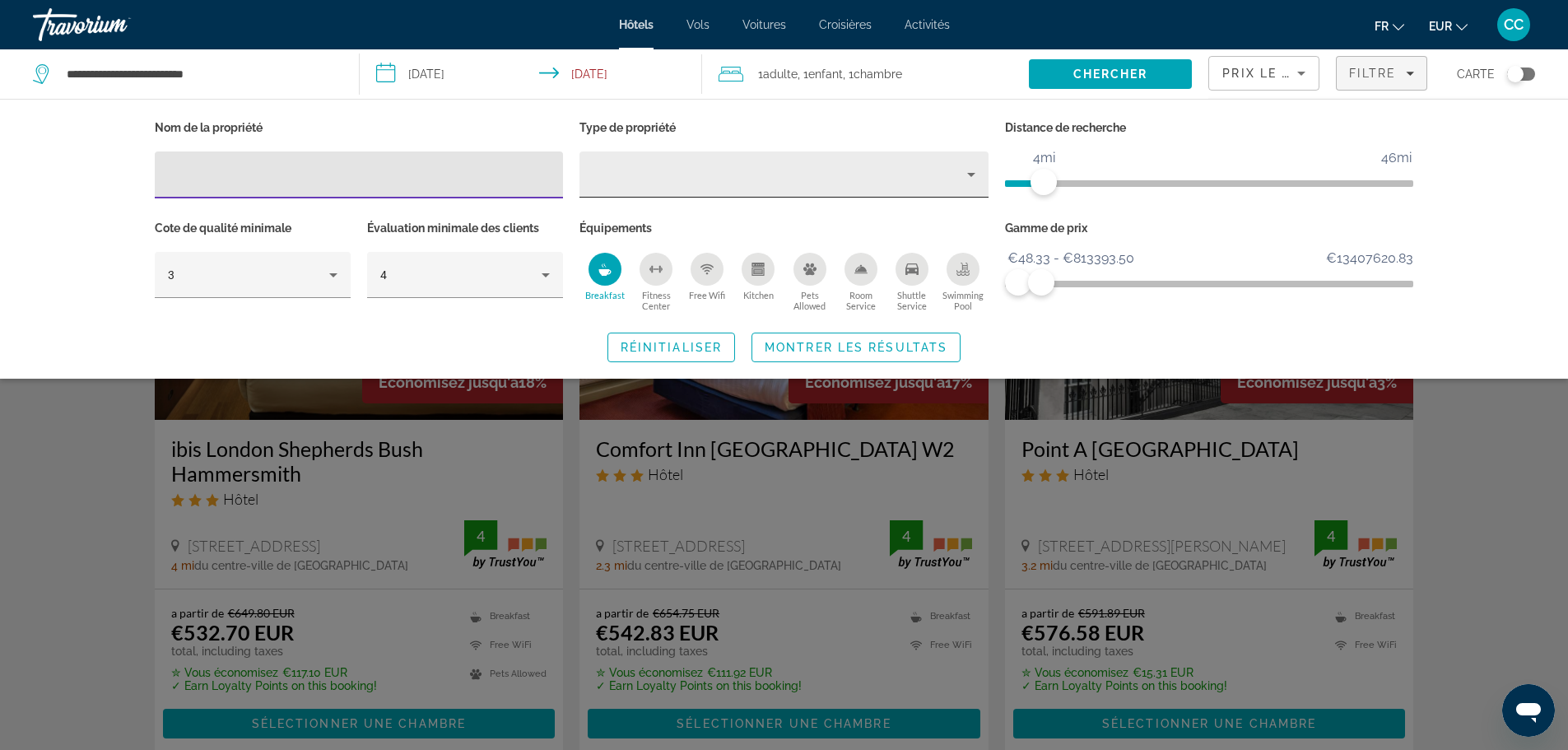
click at [763, 170] on div "Property type" at bounding box center [780, 175] width 375 height 20
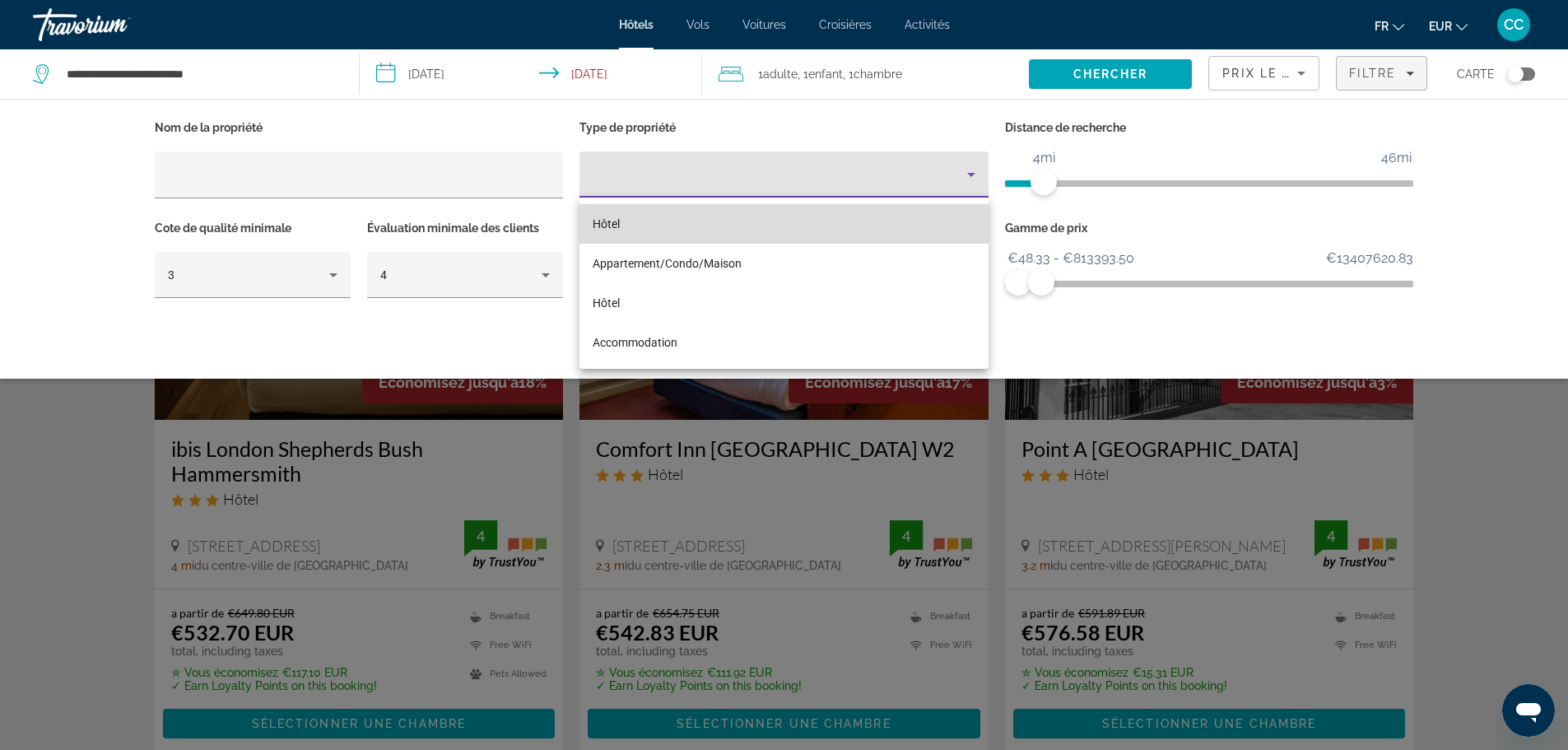
click at [660, 219] on mat-option "Hôtel" at bounding box center [784, 223] width 409 height 39
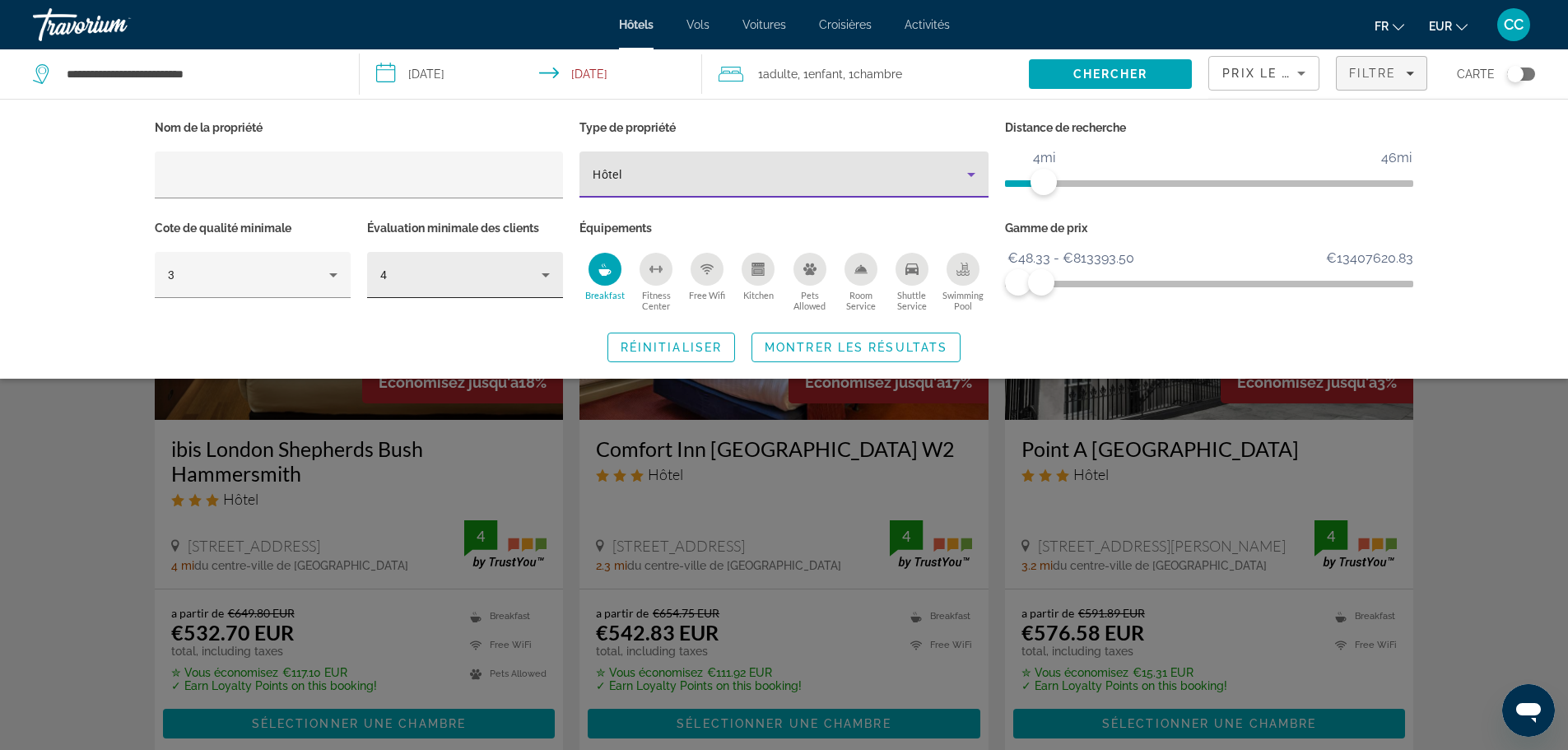
click at [544, 276] on icon "Hotel Filters" at bounding box center [546, 275] width 20 height 20
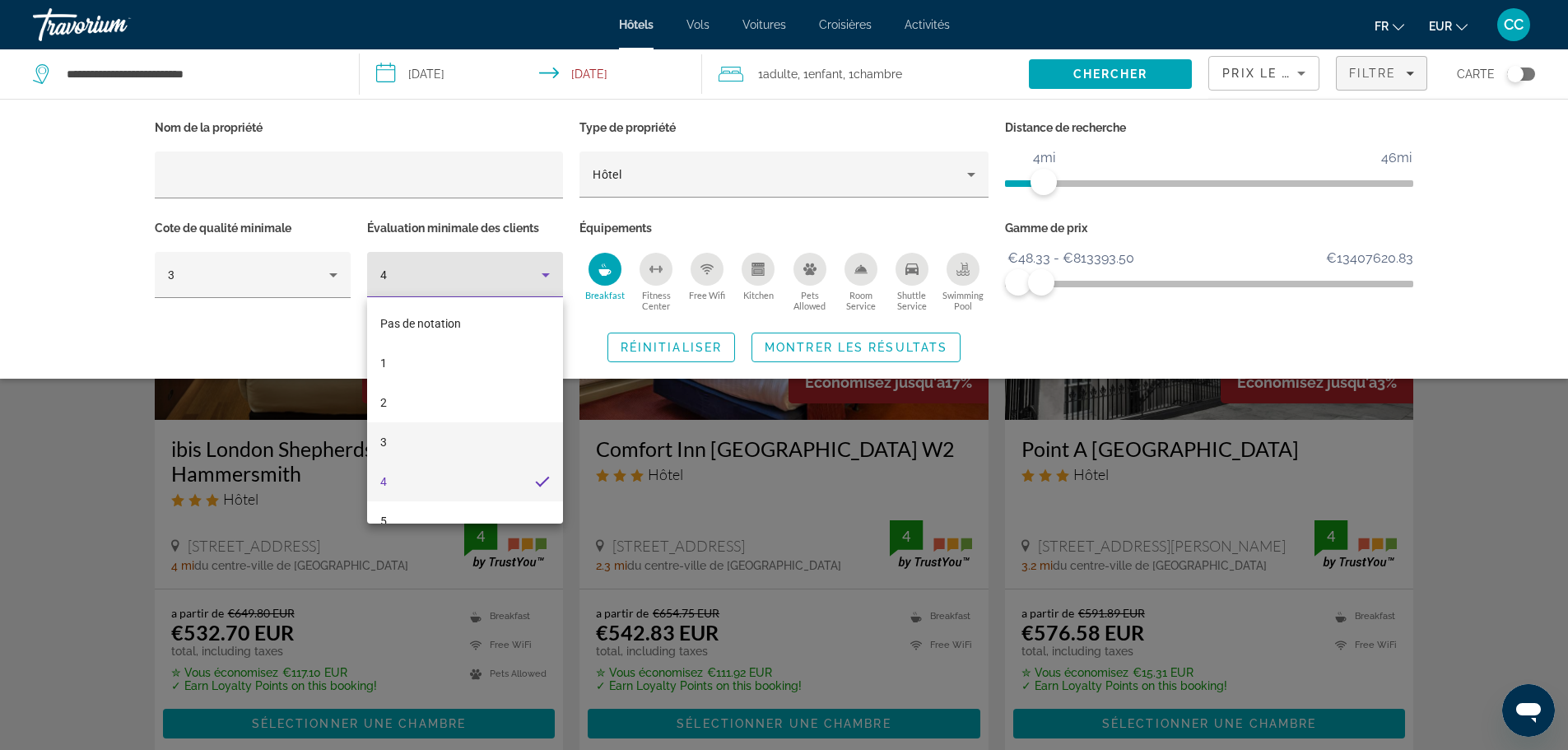
click at [463, 446] on mat-option "3" at bounding box center [464, 442] width 196 height 39
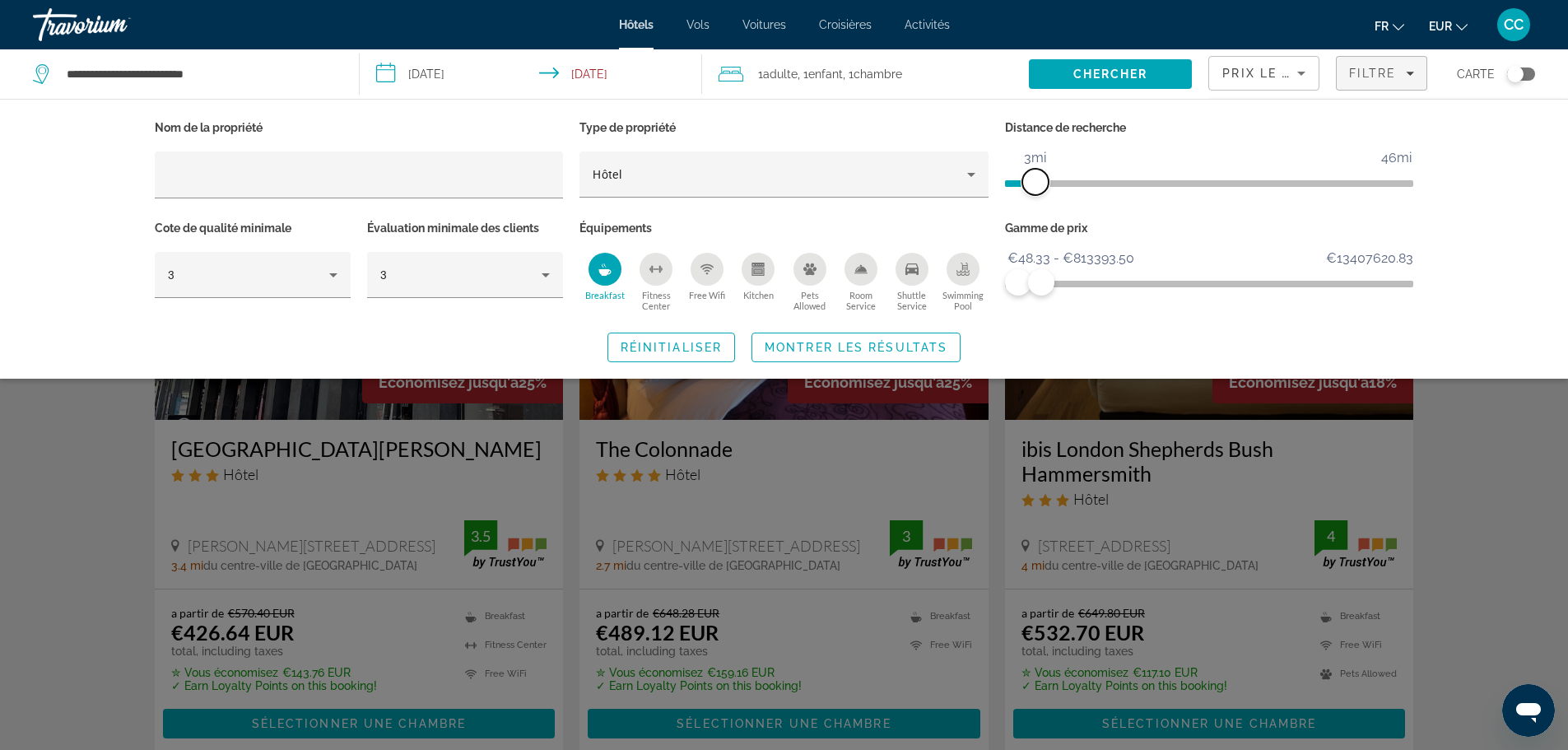
drag, startPoint x: 1050, startPoint y: 179, endPoint x: 1039, endPoint y: 176, distance: 11.4
click at [1039, 176] on span "ngx-slider" at bounding box center [1035, 181] width 26 height 26
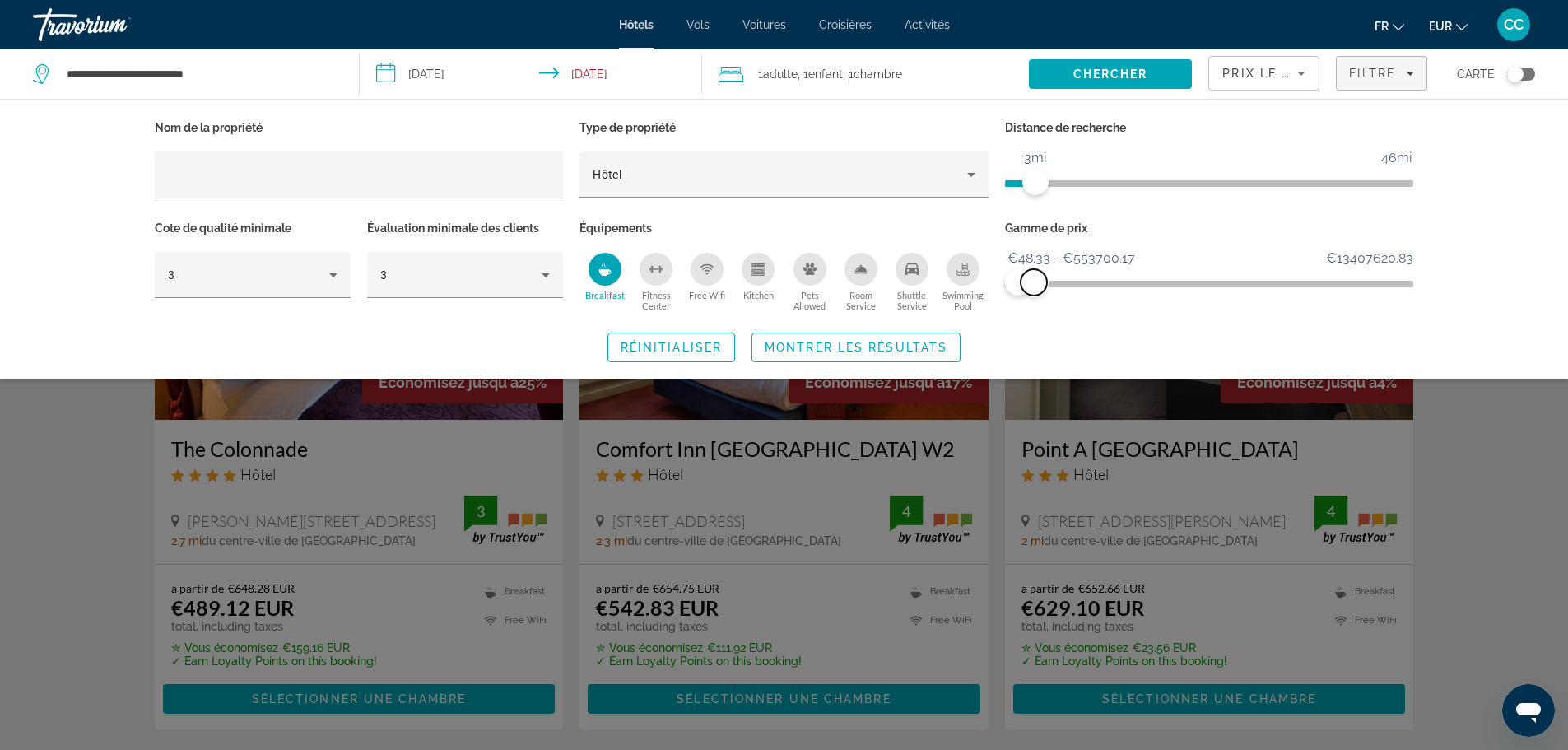
drag, startPoint x: 1048, startPoint y: 282, endPoint x: 1034, endPoint y: 280, distance: 14.1
click at [1034, 280] on span "ngx-slider-max" at bounding box center [1033, 281] width 26 height 26
click at [907, 337] on span "Search widget" at bounding box center [856, 347] width 207 height 39
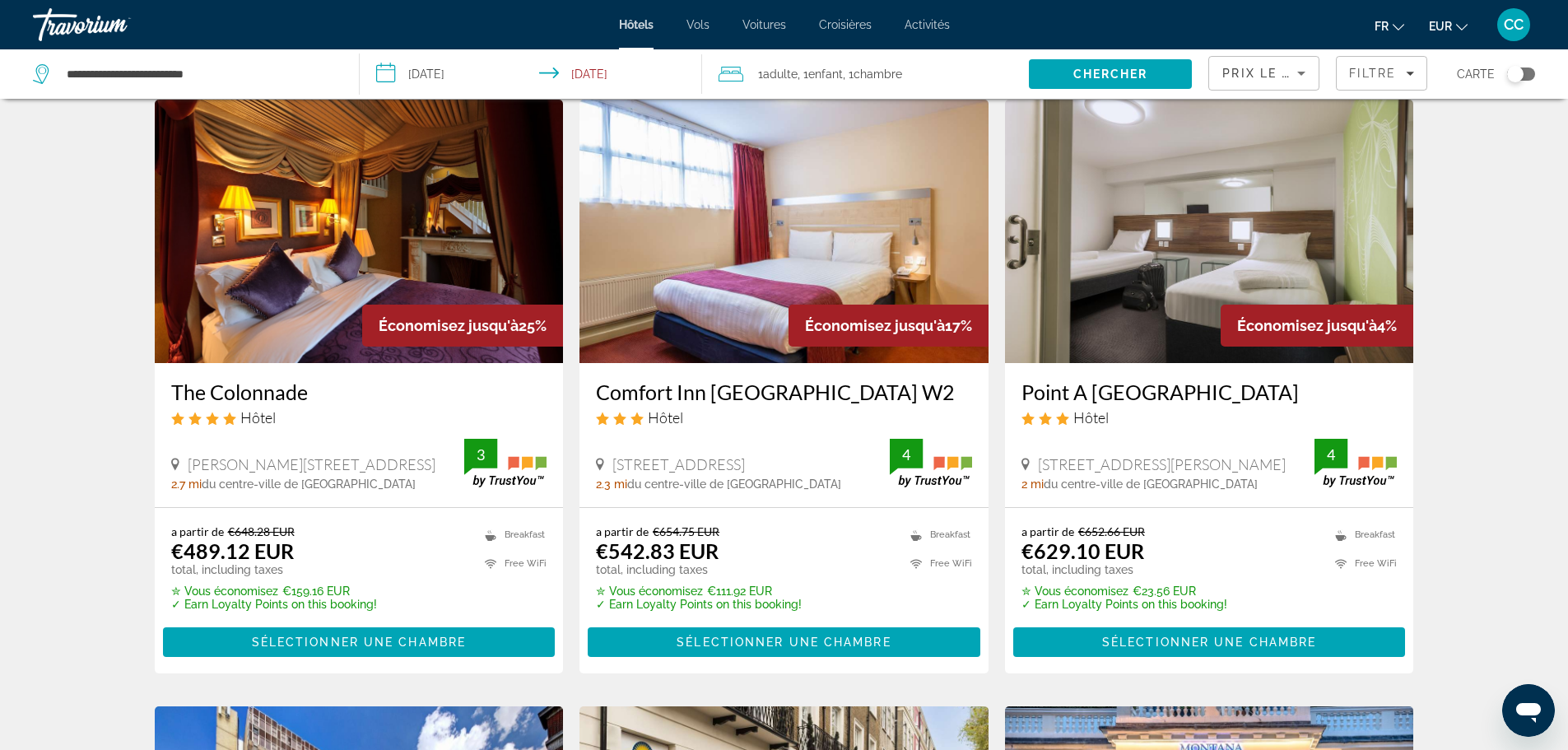
scroll to position [82, 0]
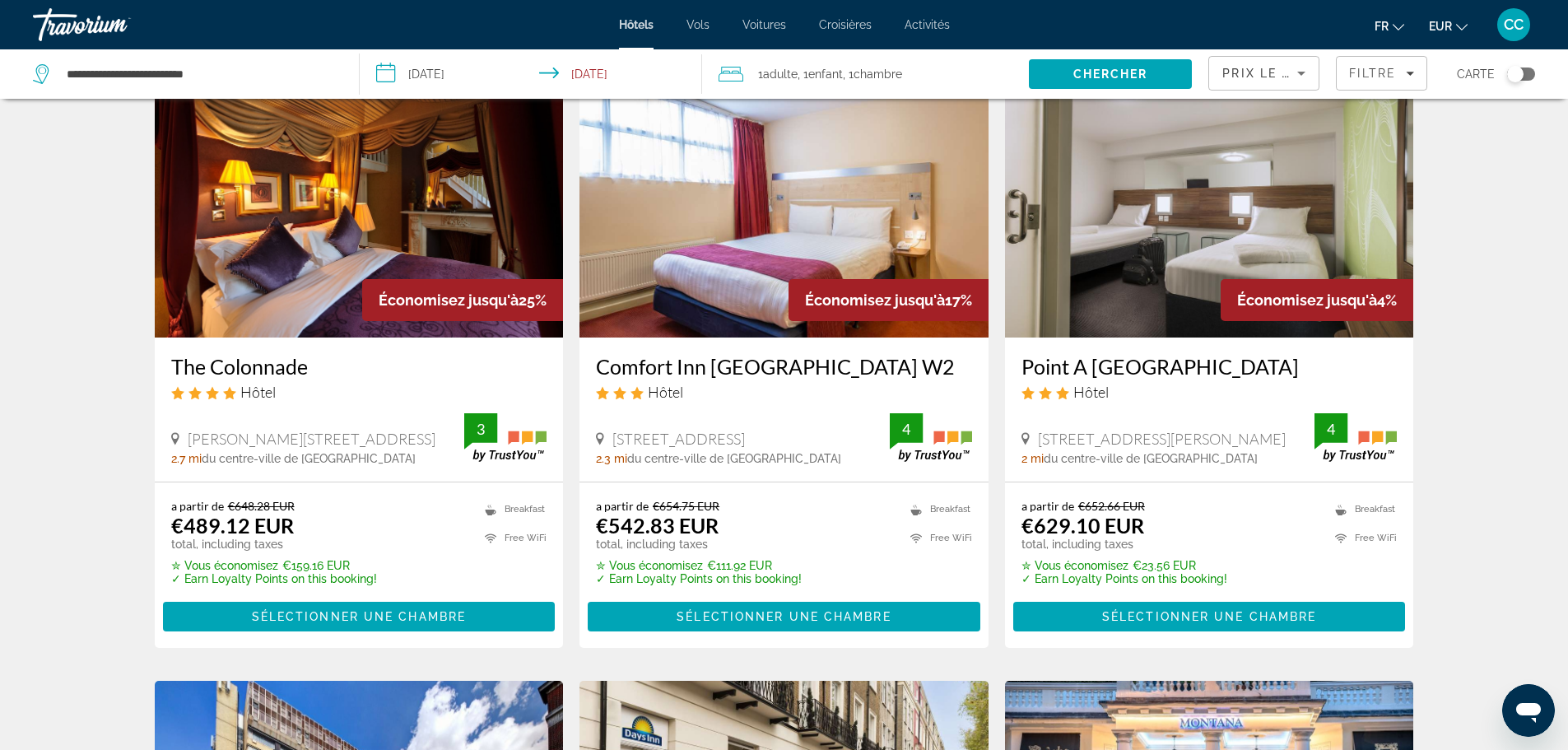
click at [323, 227] on img "Main content" at bounding box center [359, 206] width 409 height 264
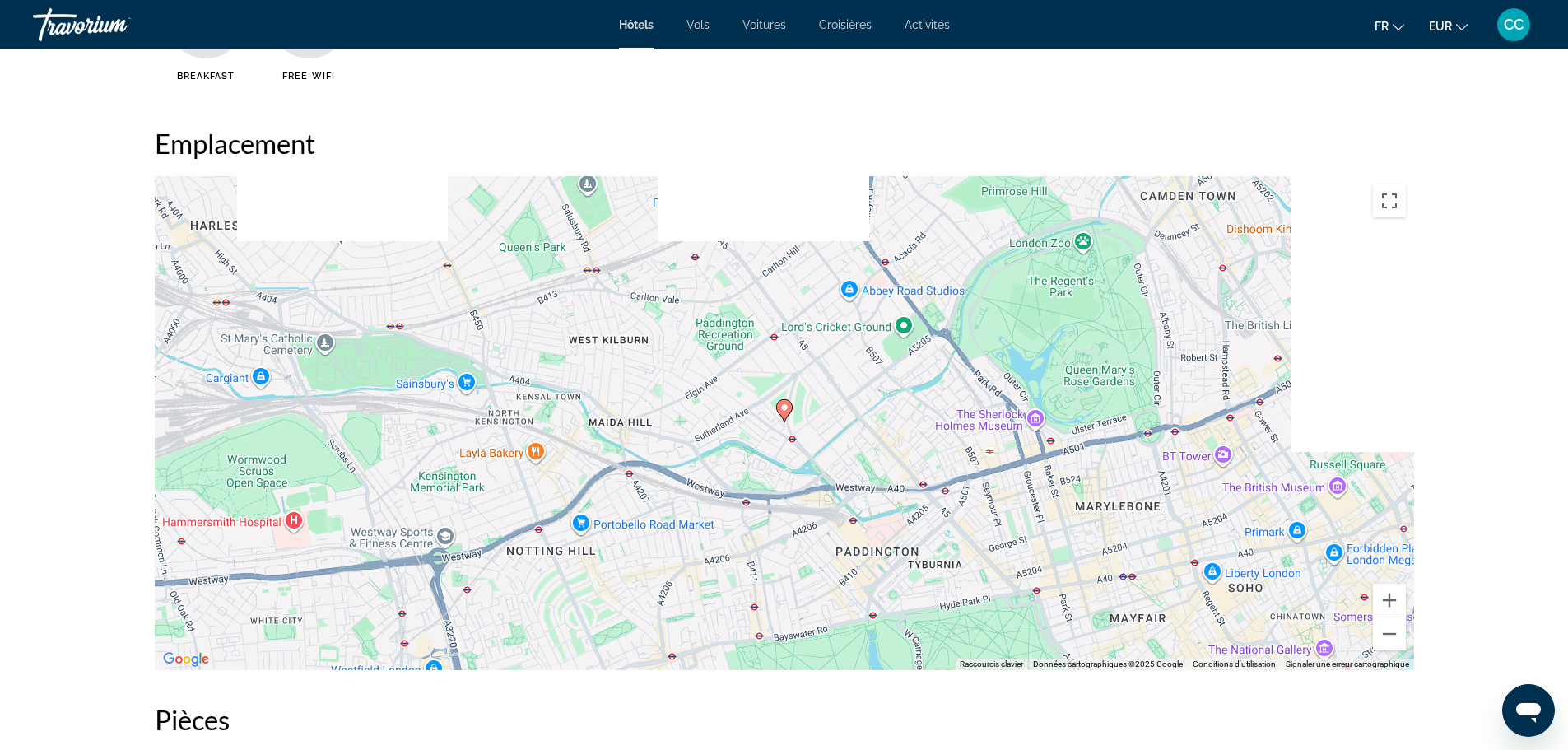
scroll to position [1564, 0]
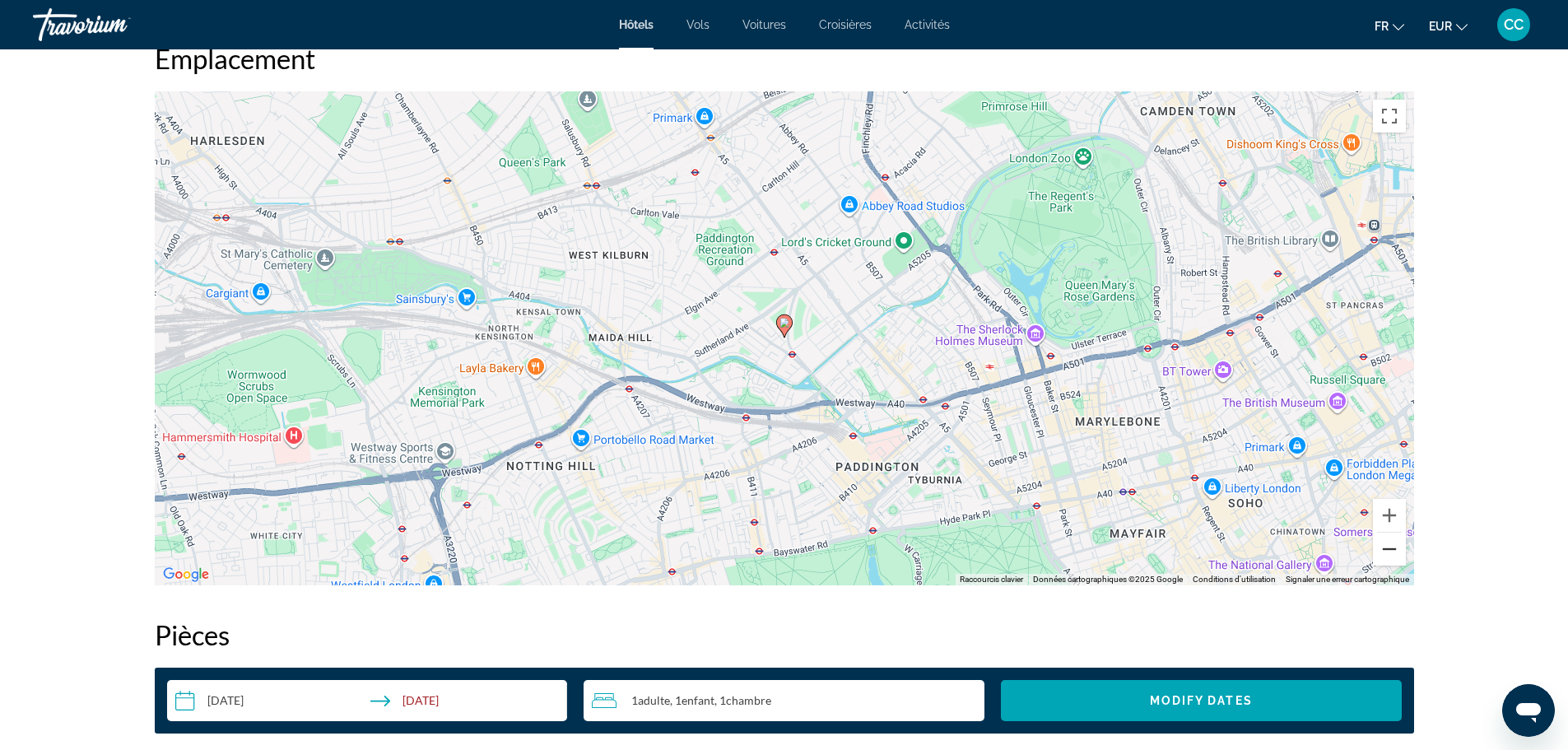
click at [1385, 552] on button "Zoom arrière" at bounding box center [1389, 548] width 33 height 33
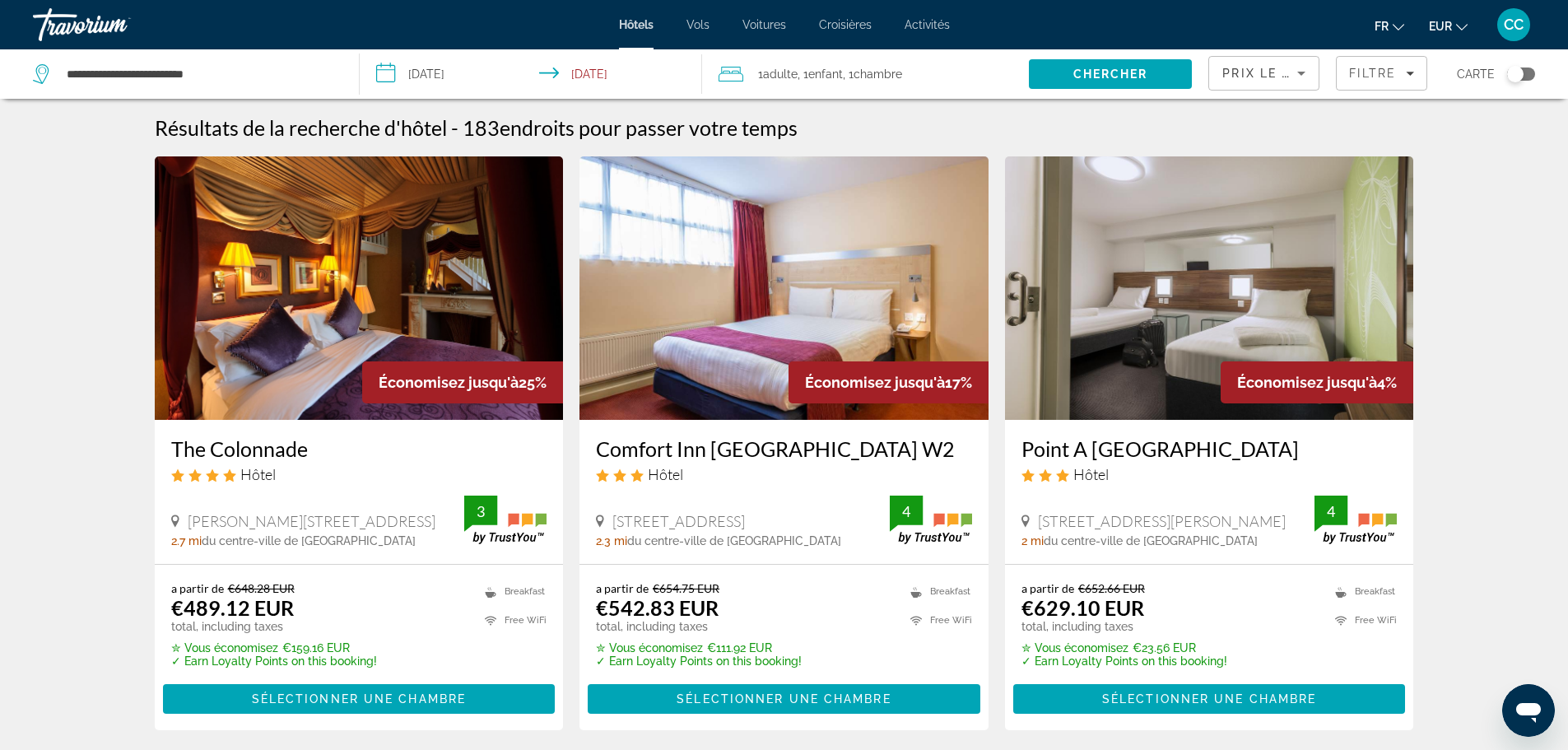
click at [768, 311] on img "Main content" at bounding box center [784, 288] width 409 height 264
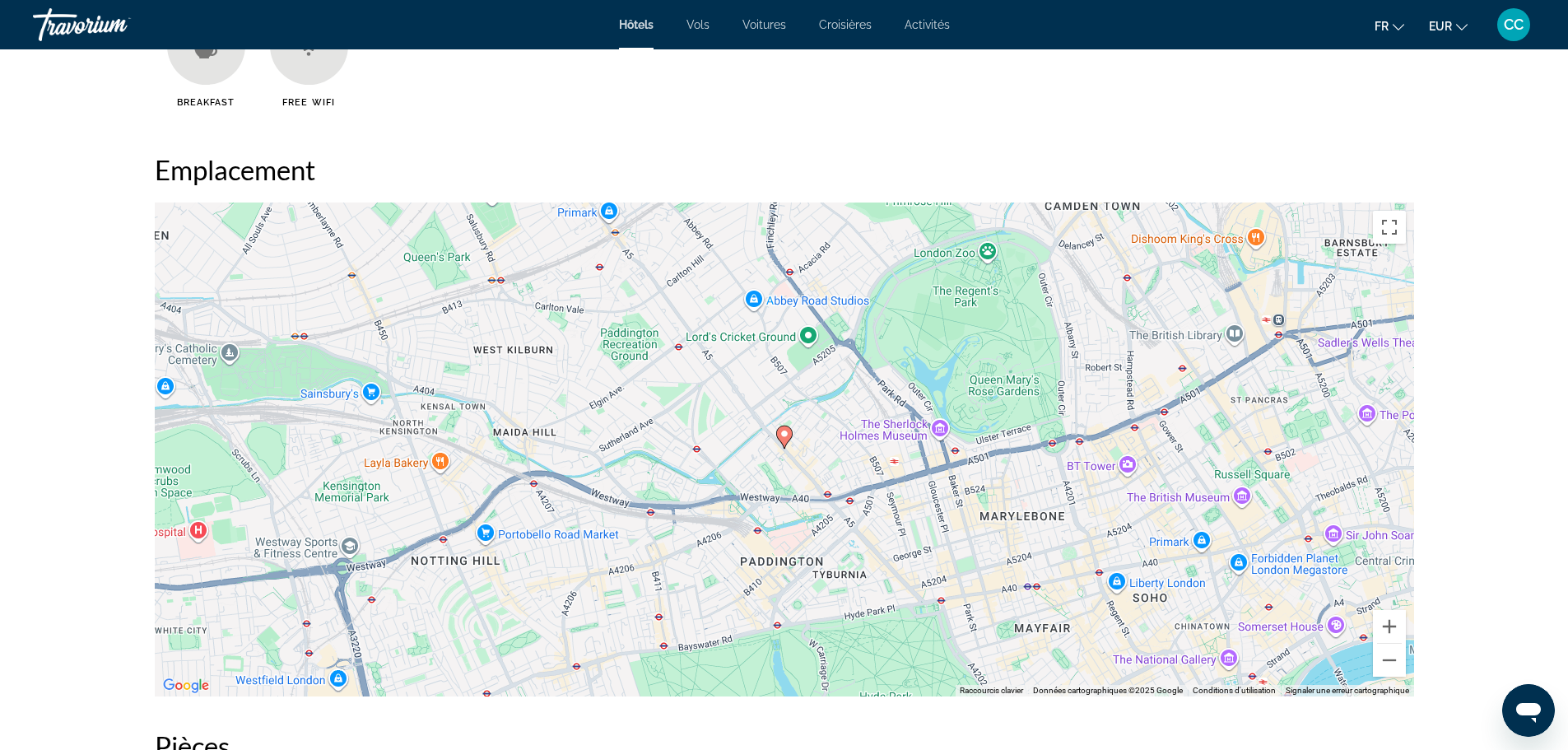
scroll to position [1482, 0]
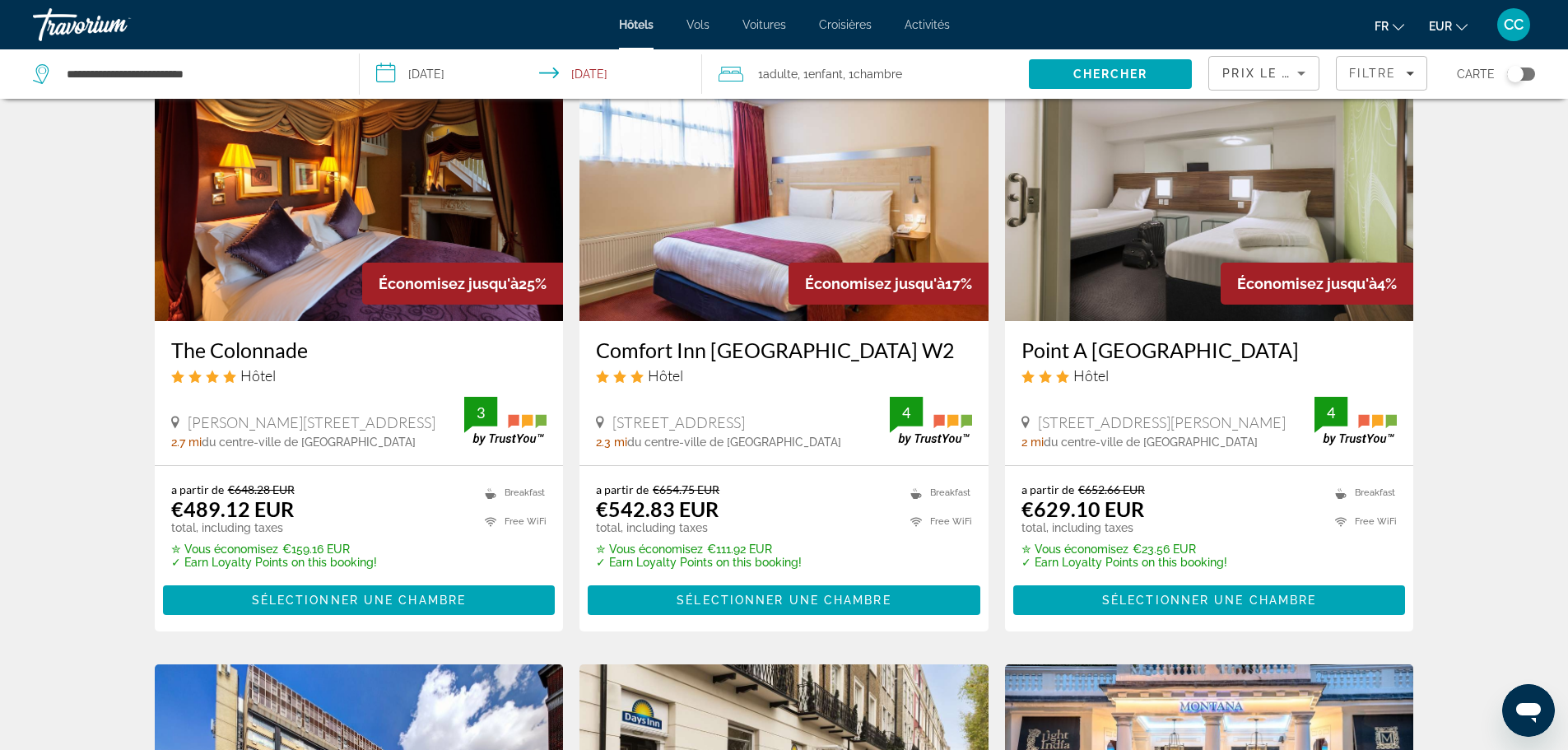
scroll to position [82, 0]
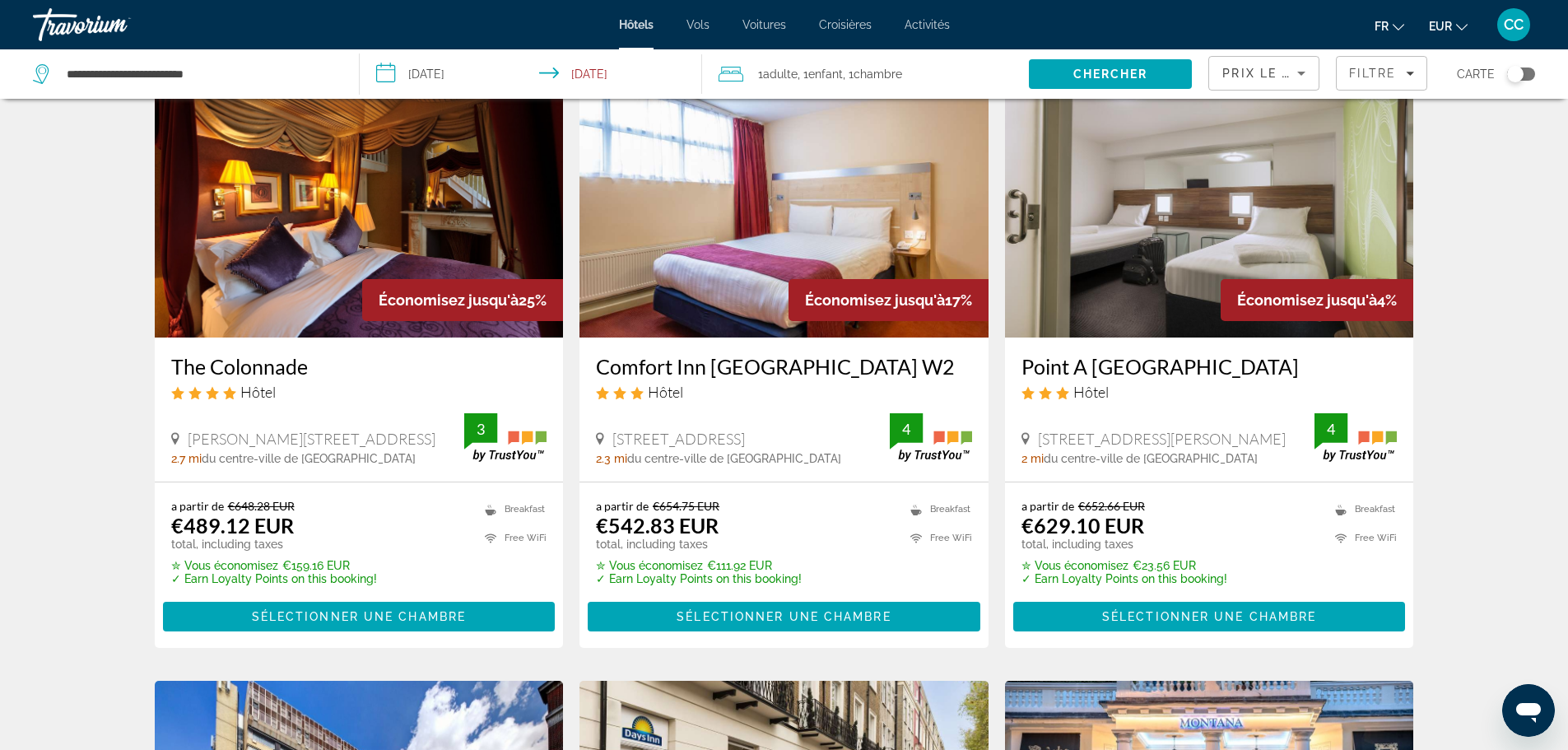
click at [1225, 241] on img "Main content" at bounding box center [1209, 206] width 409 height 264
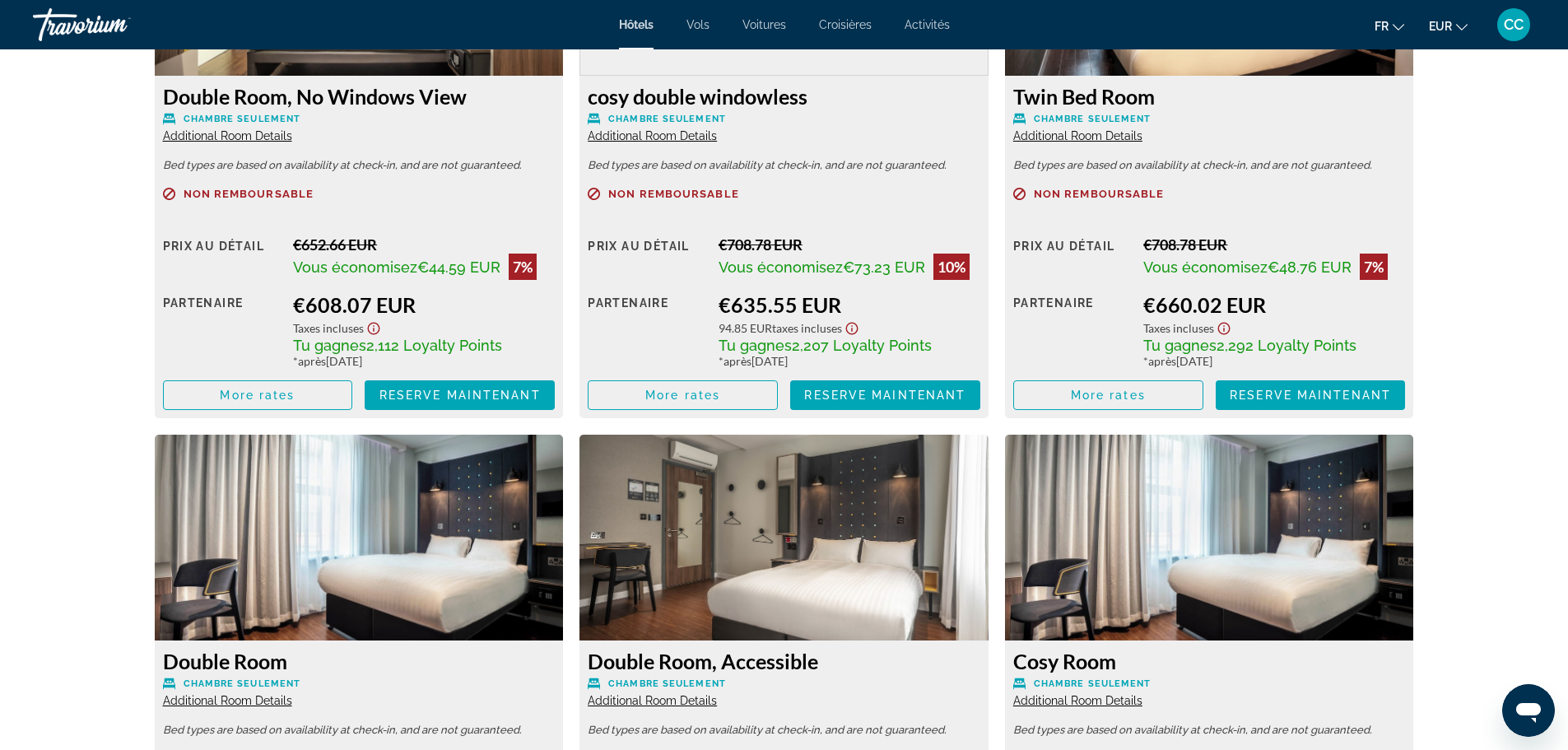
scroll to position [2462, 0]
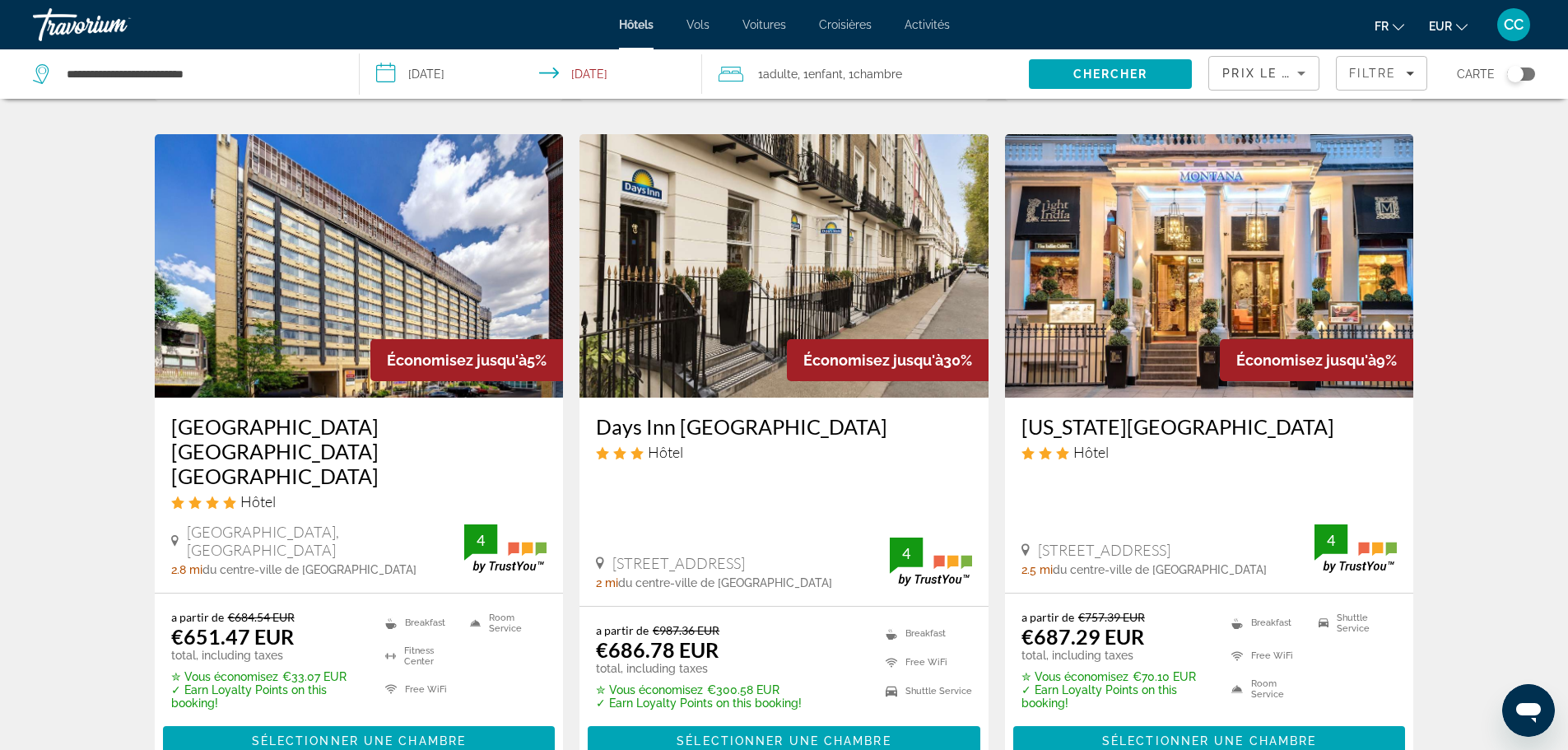
scroll to position [658, 0]
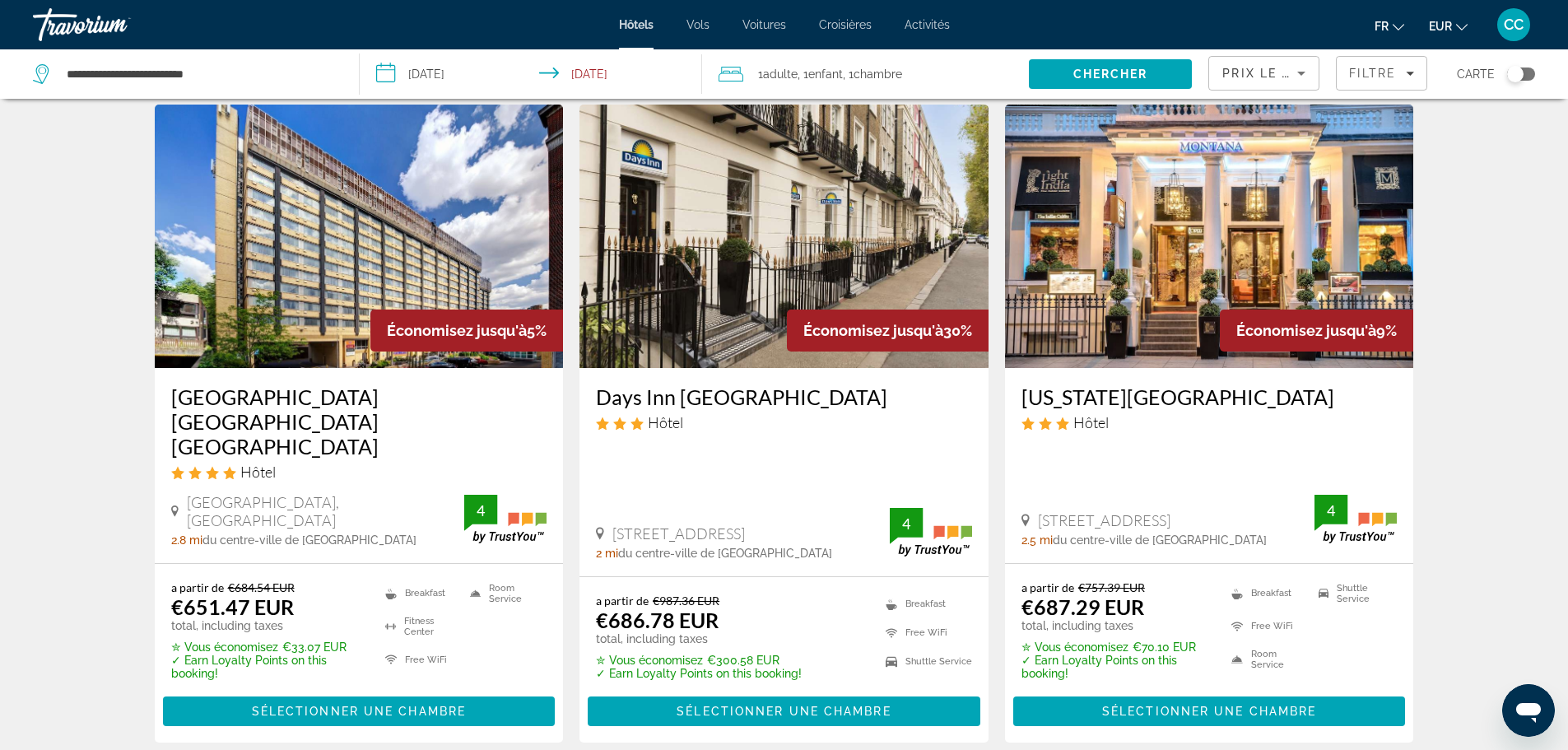
click at [328, 210] on img "Main content" at bounding box center [359, 236] width 409 height 264
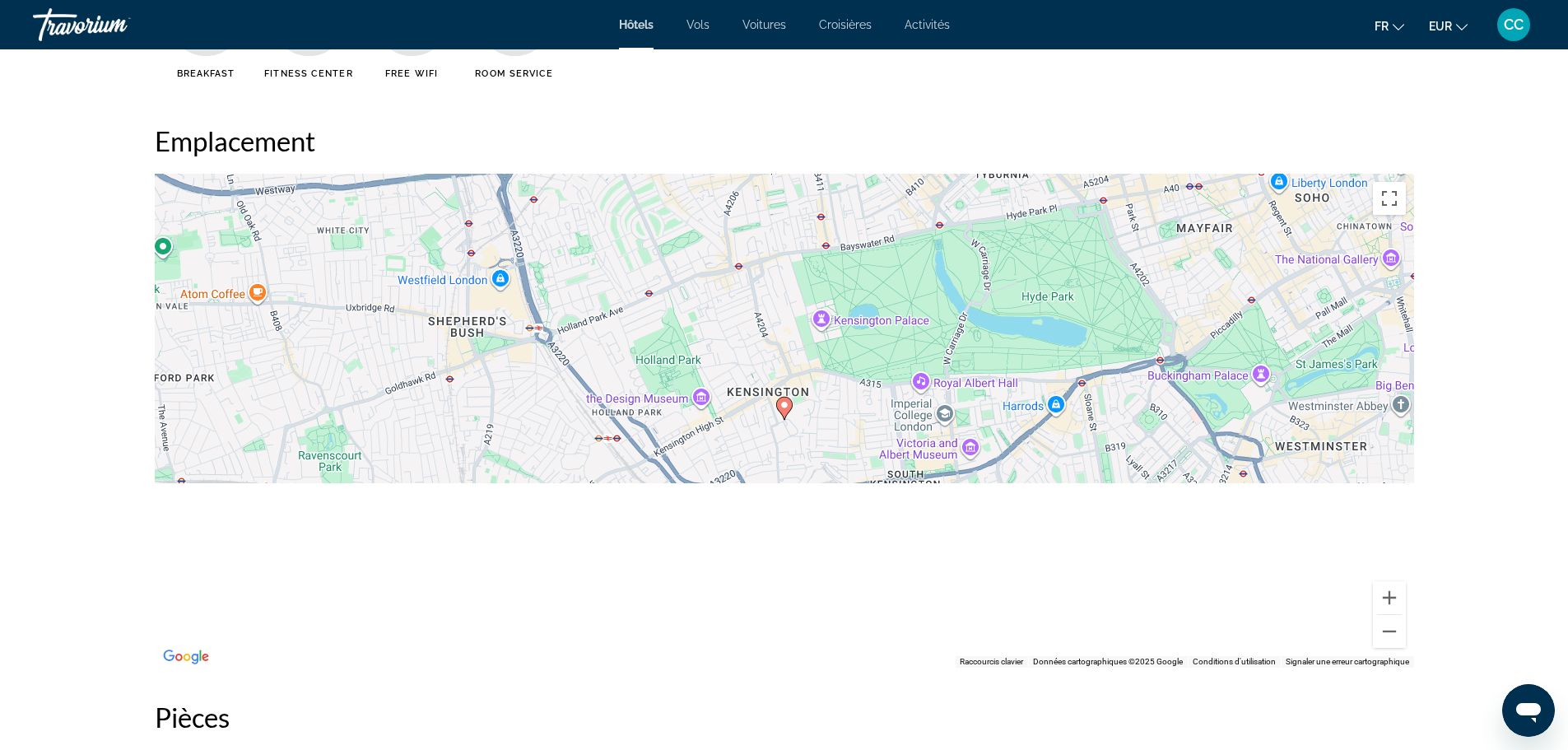
scroll to position [1564, 0]
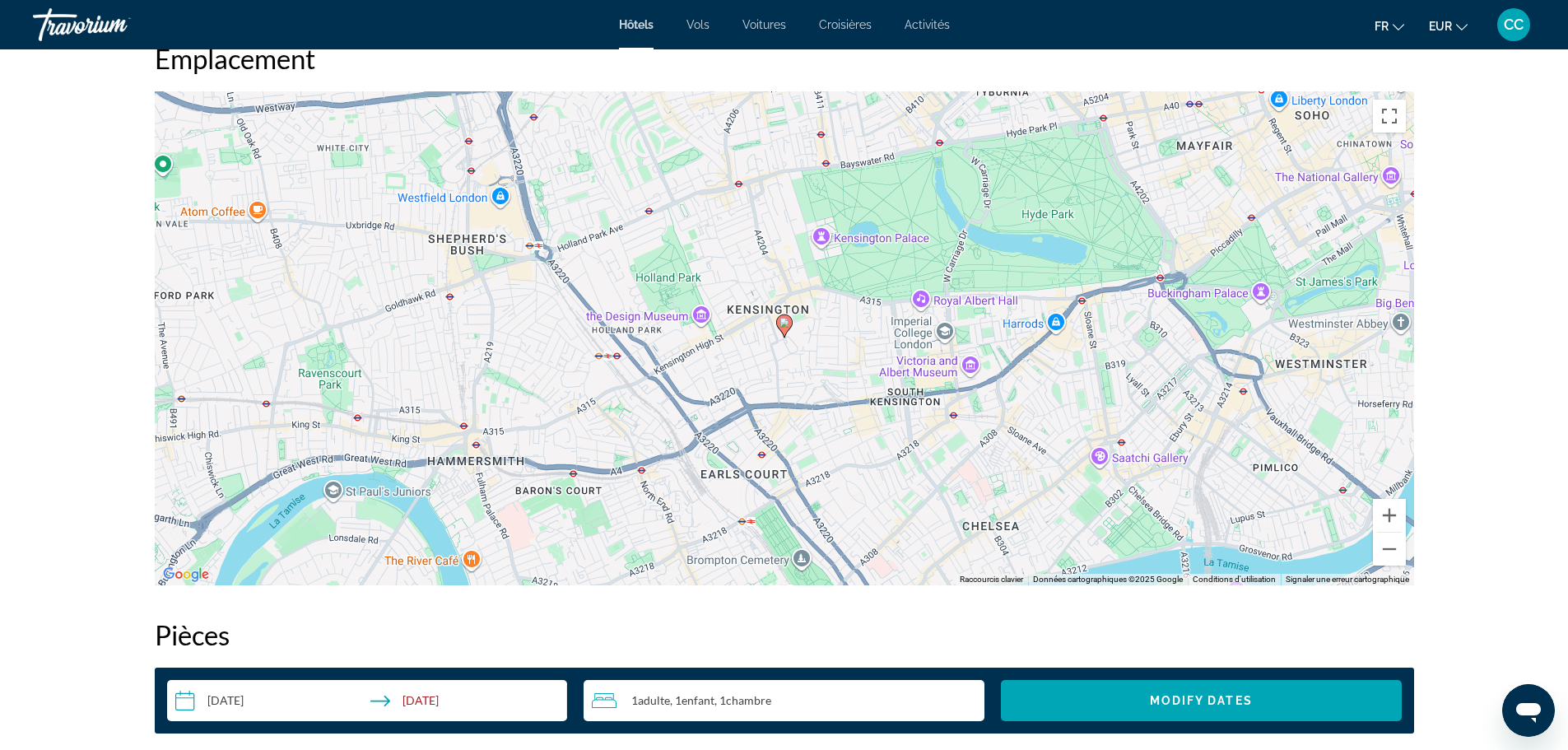
click at [1051, 325] on div "Pour activer le glissement avec le clavier, appuyez sur Alt+Entrée. Une fois ce…" at bounding box center [784, 338] width 1259 height 494
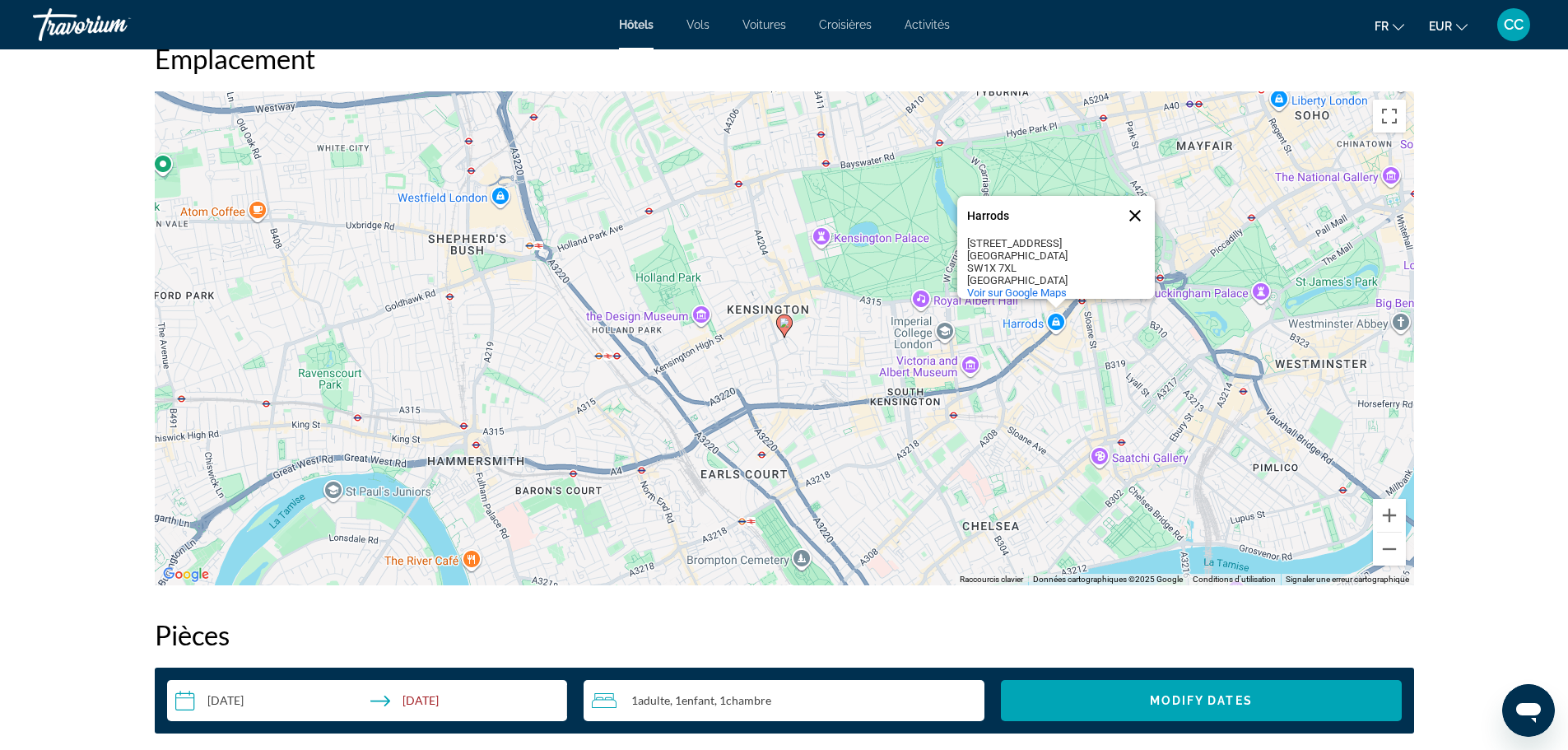
click at [1137, 211] on button "Fermer" at bounding box center [1135, 215] width 39 height 39
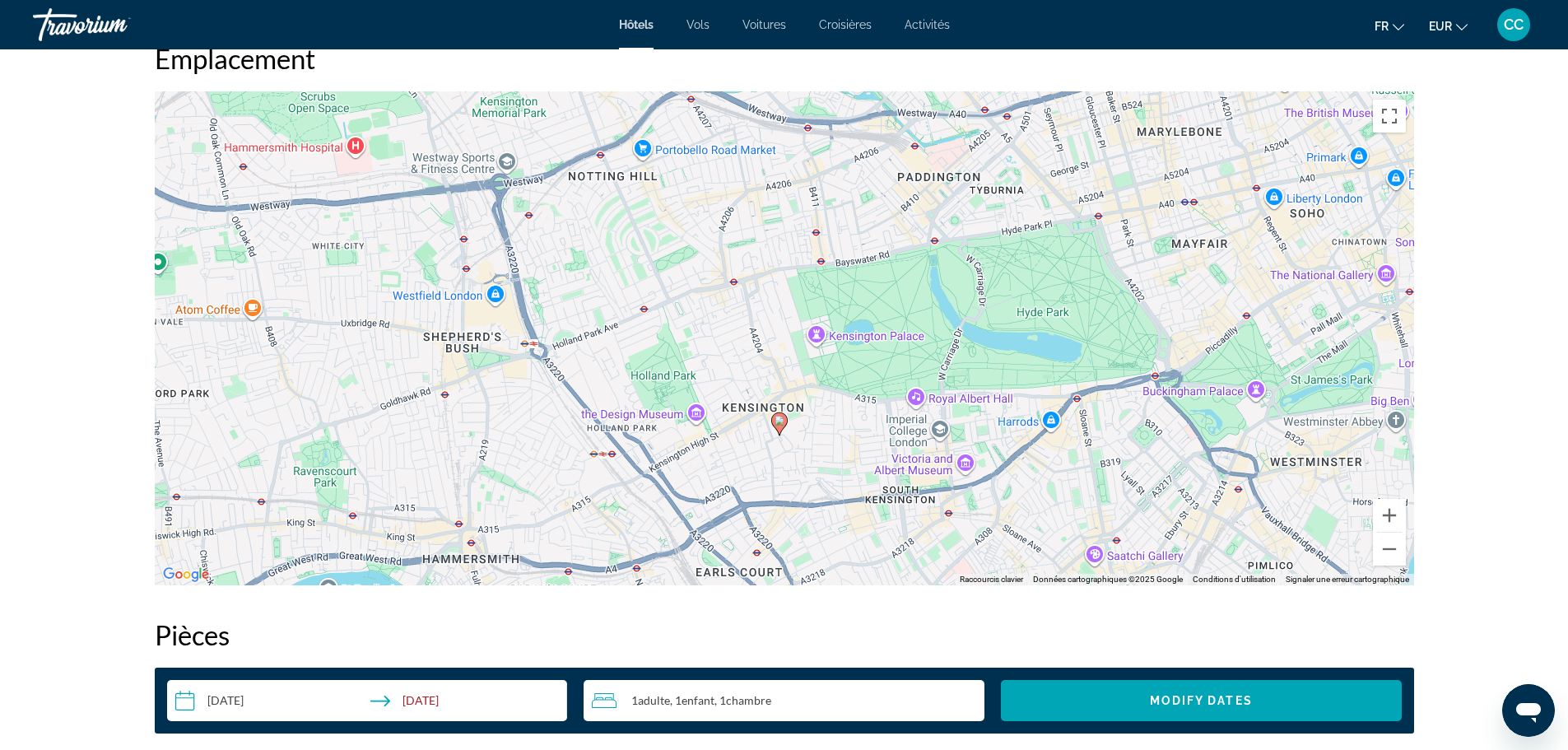
drag, startPoint x: 1137, startPoint y: 211, endPoint x: 1133, endPoint y: 311, distance: 100.1
click at [1133, 311] on div "Pour activer le glissement avec le clavier, appuyez sur Alt+Entrée. Une fois ce…" at bounding box center [784, 338] width 1259 height 494
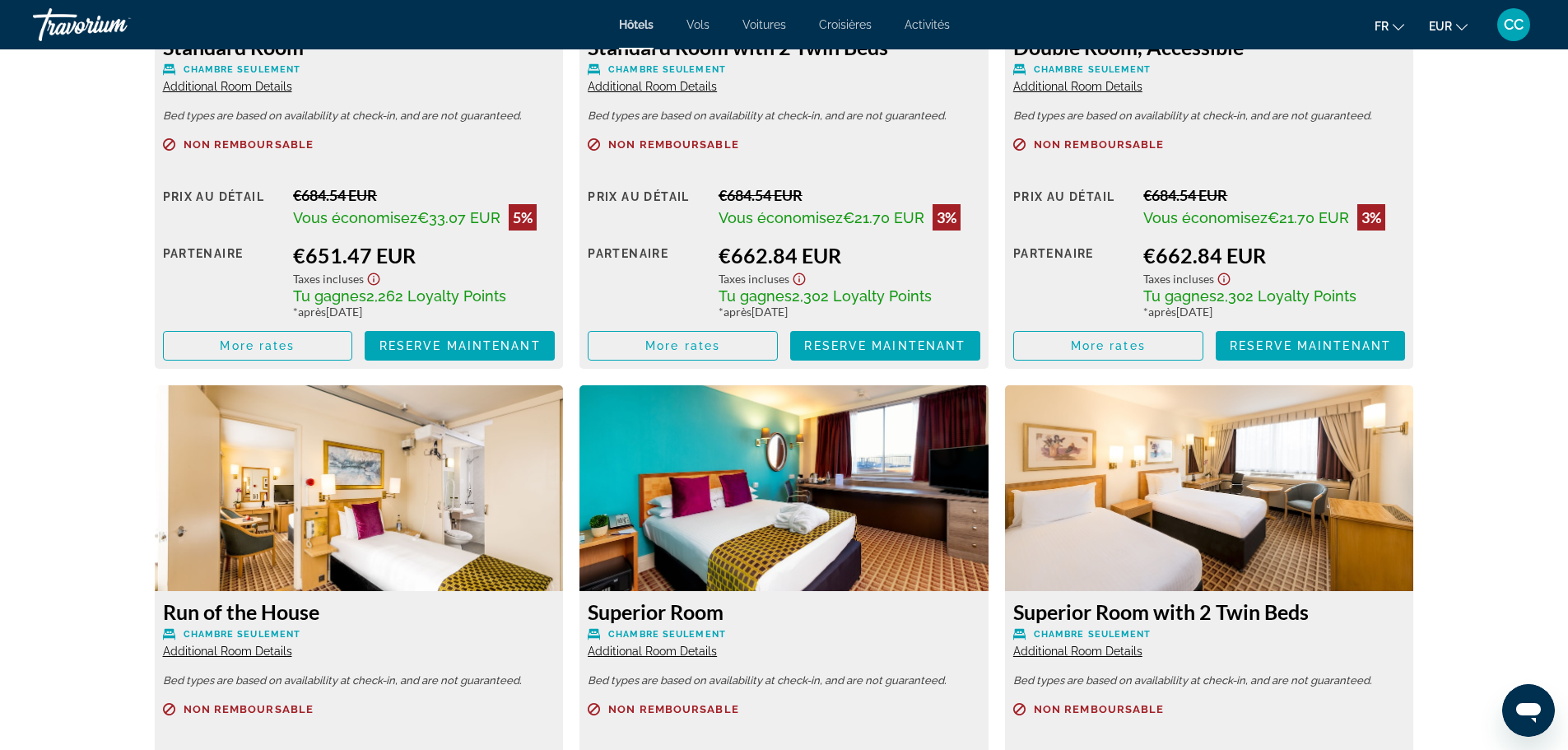
scroll to position [2552, 0]
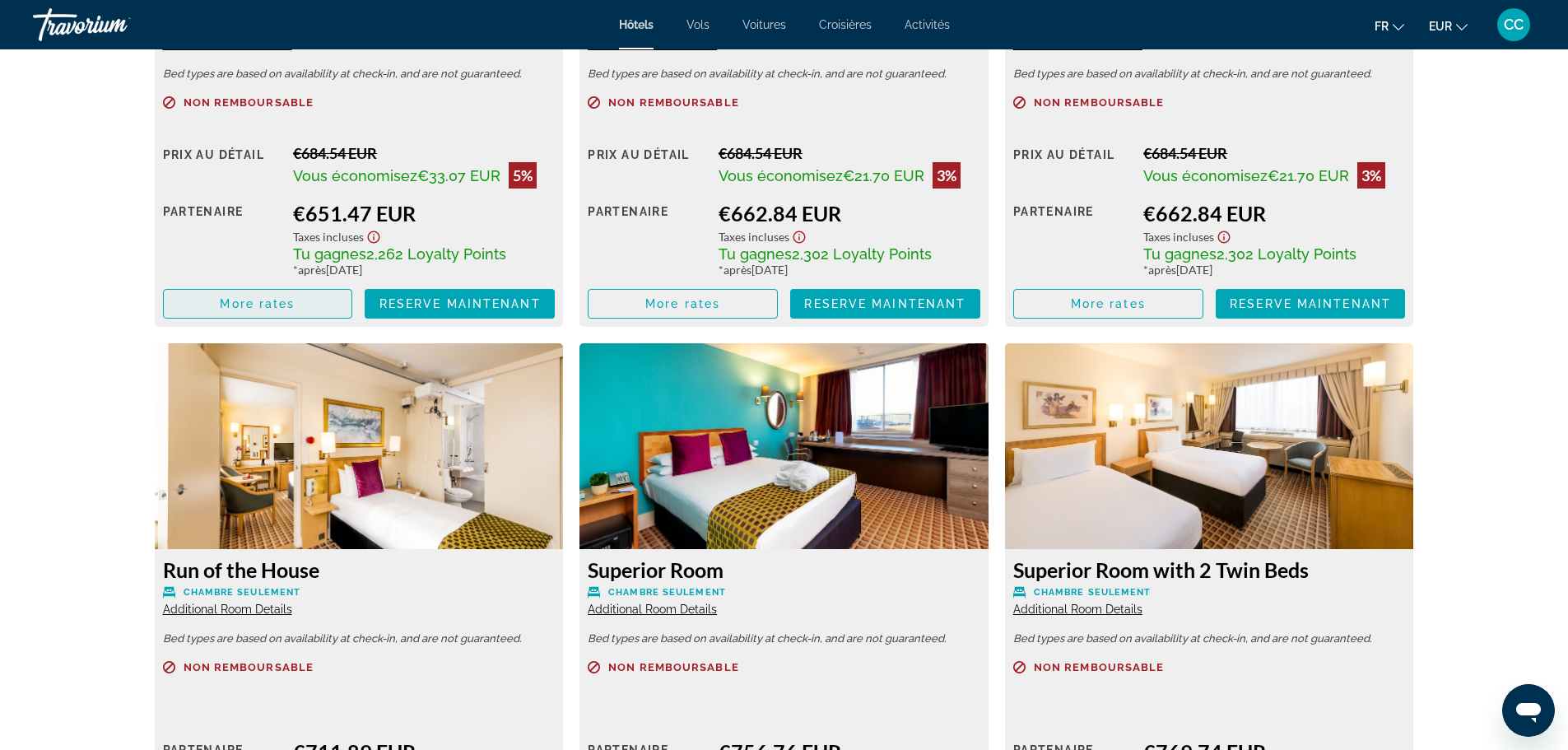
click at [247, 295] on span "Main content" at bounding box center [258, 303] width 188 height 39
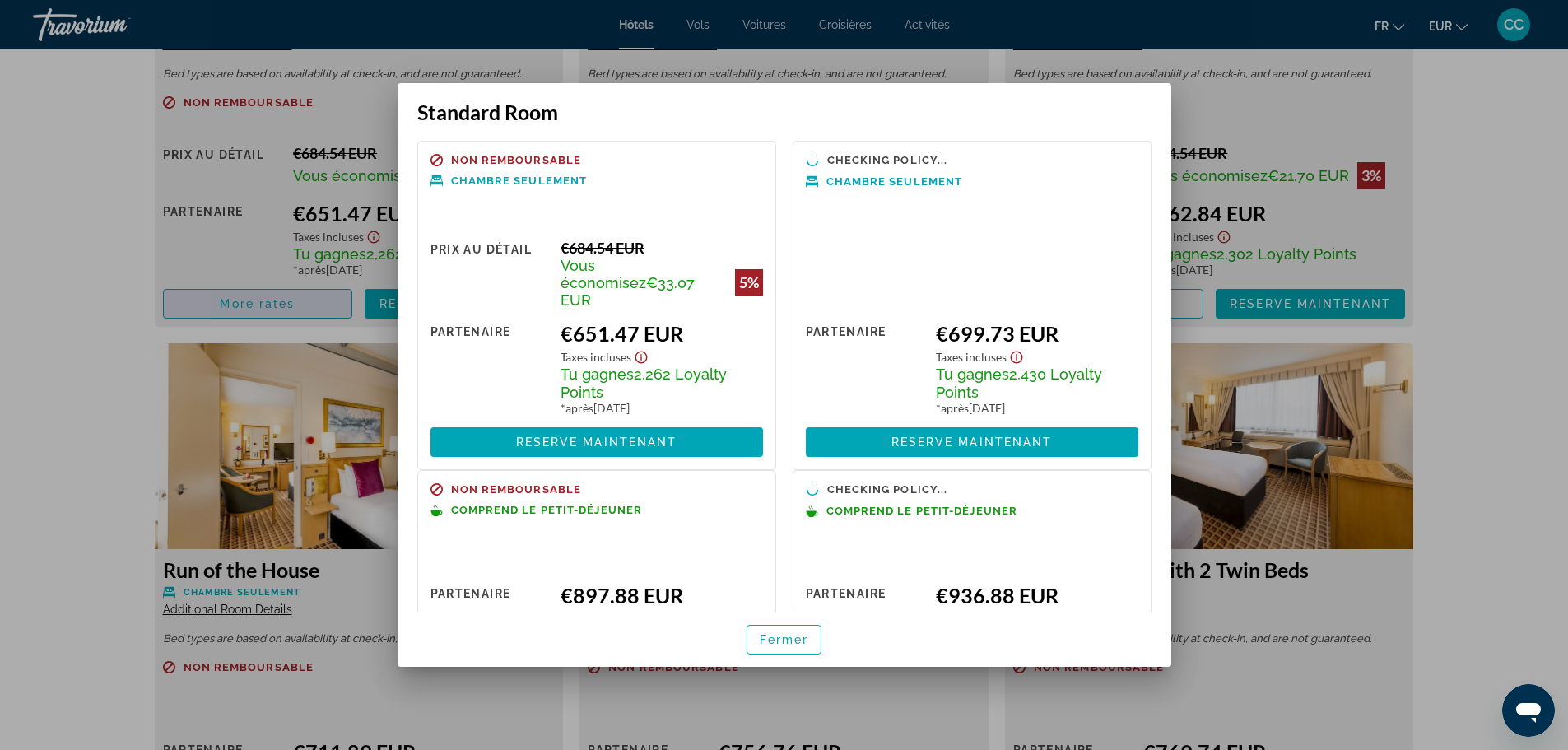
scroll to position [0, 0]
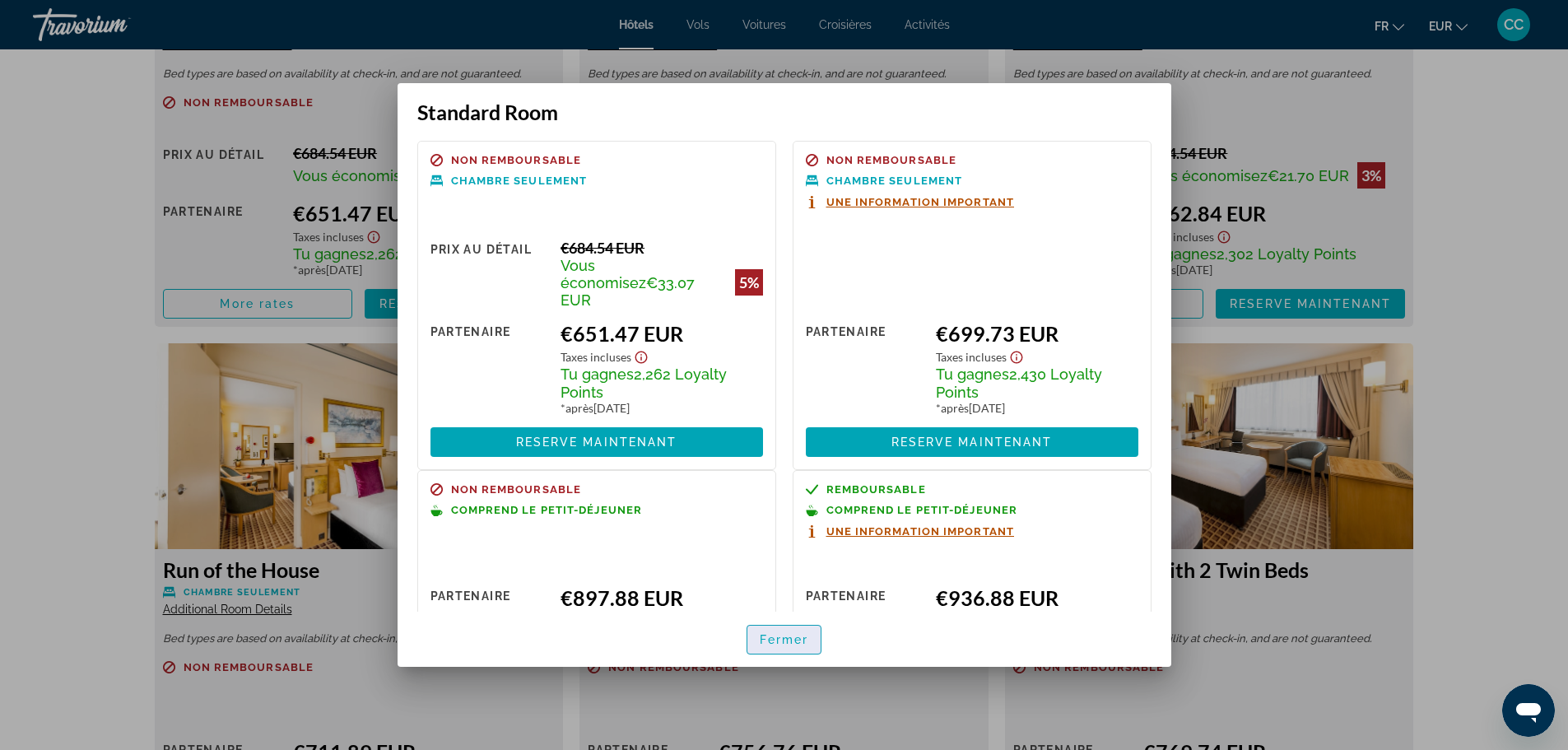
click at [791, 637] on span "Fermer" at bounding box center [784, 640] width 50 height 13
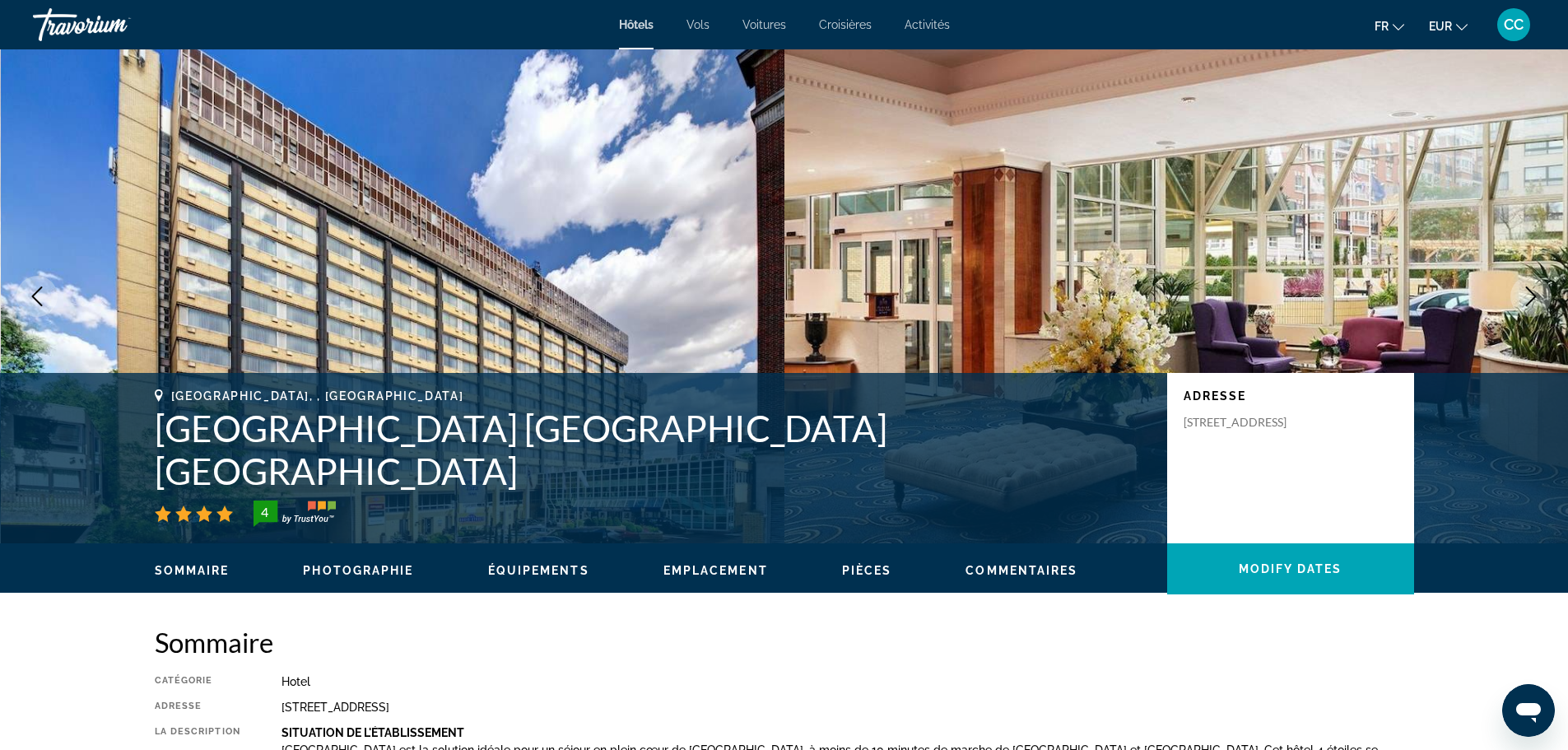
scroll to position [2552, 0]
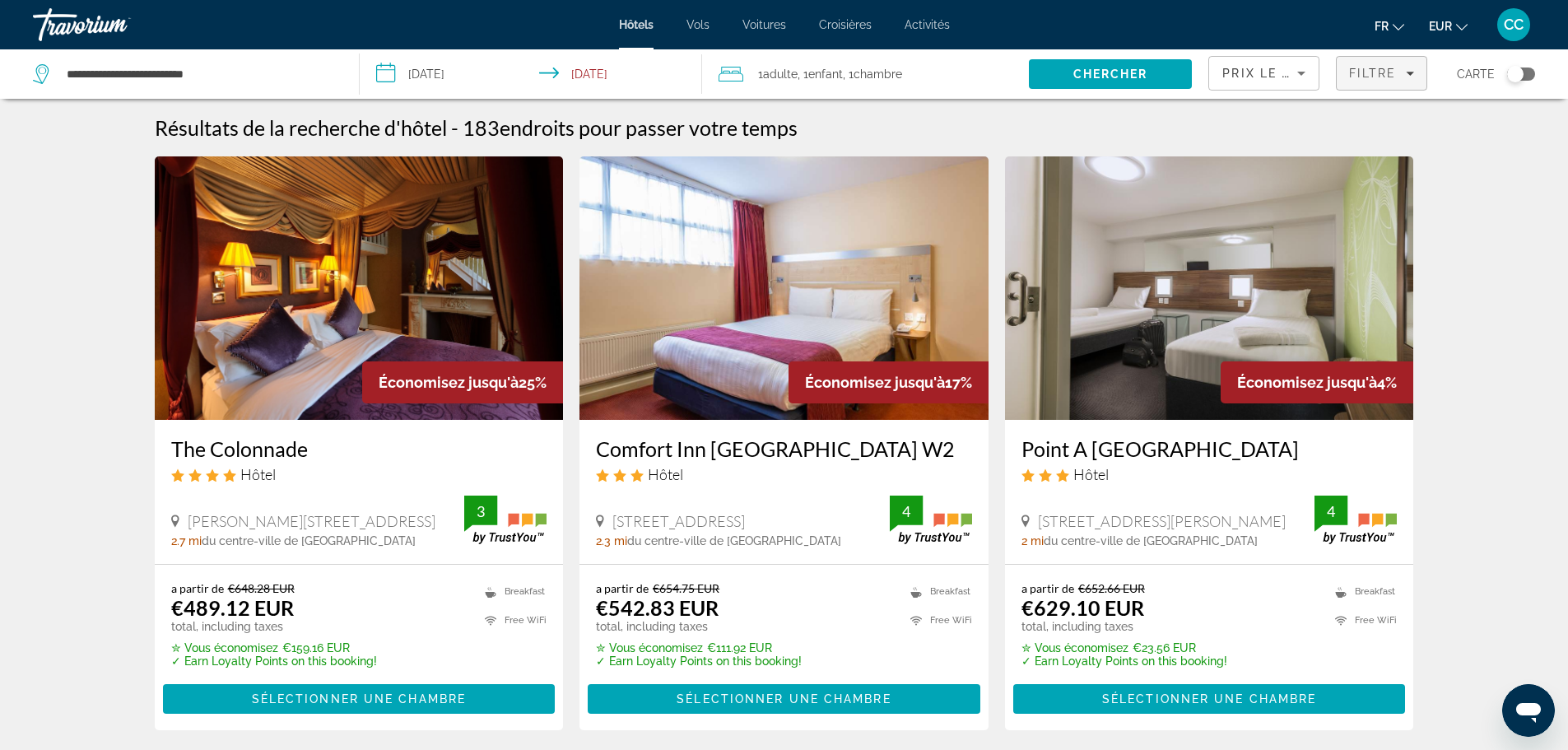
click at [1380, 61] on span "Filters" at bounding box center [1382, 73] width 90 height 39
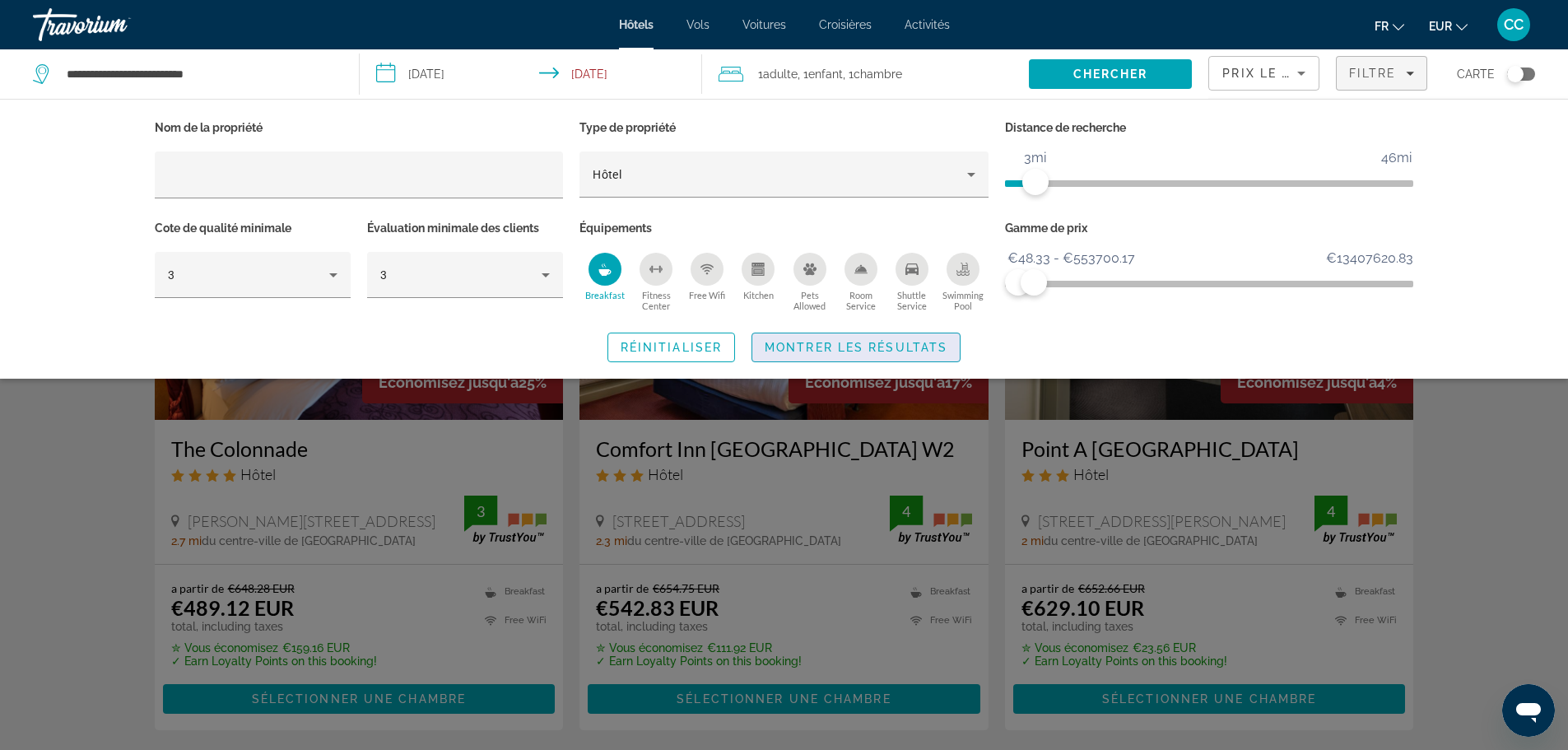
click at [910, 328] on span "Search widget" at bounding box center [856, 347] width 207 height 39
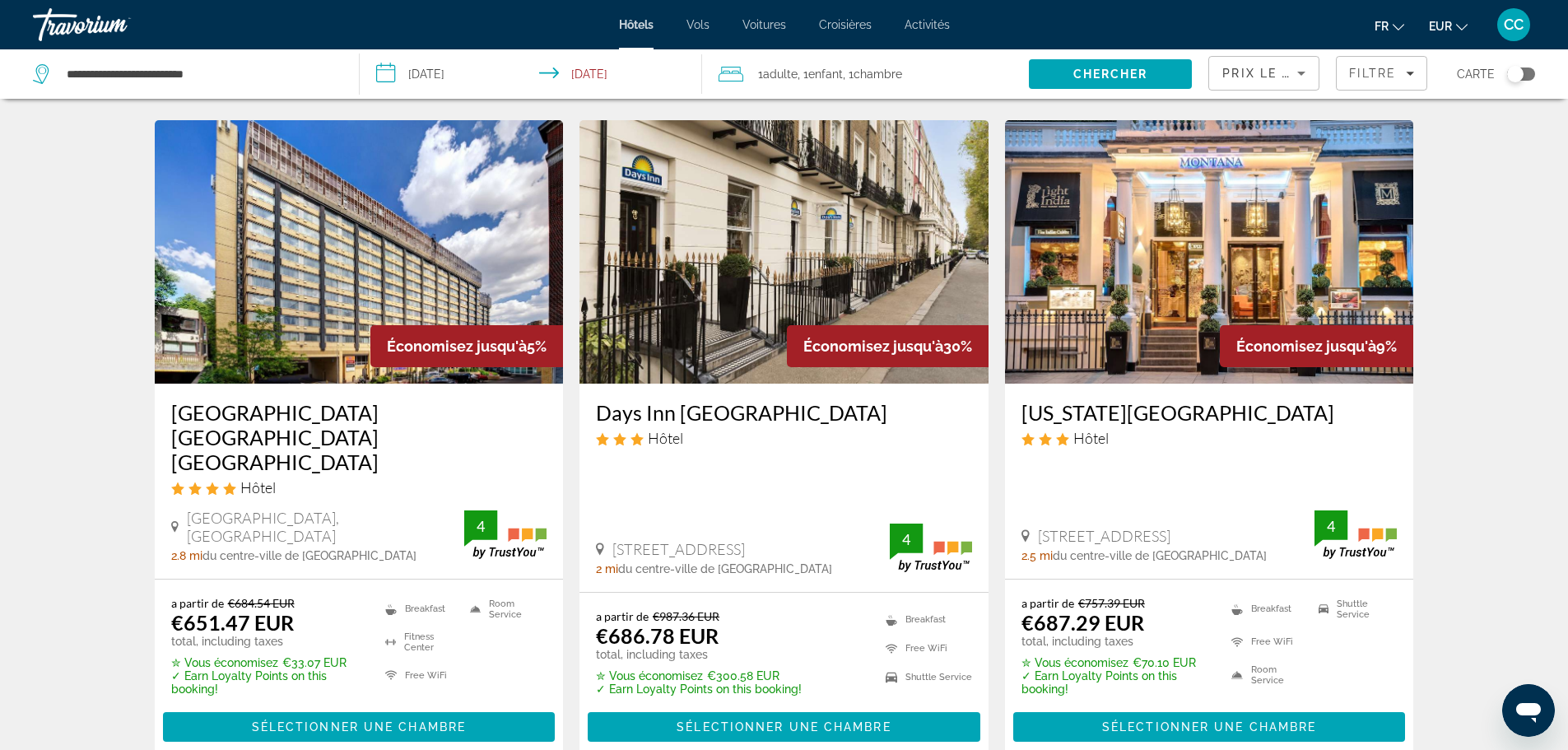
scroll to position [658, 0]
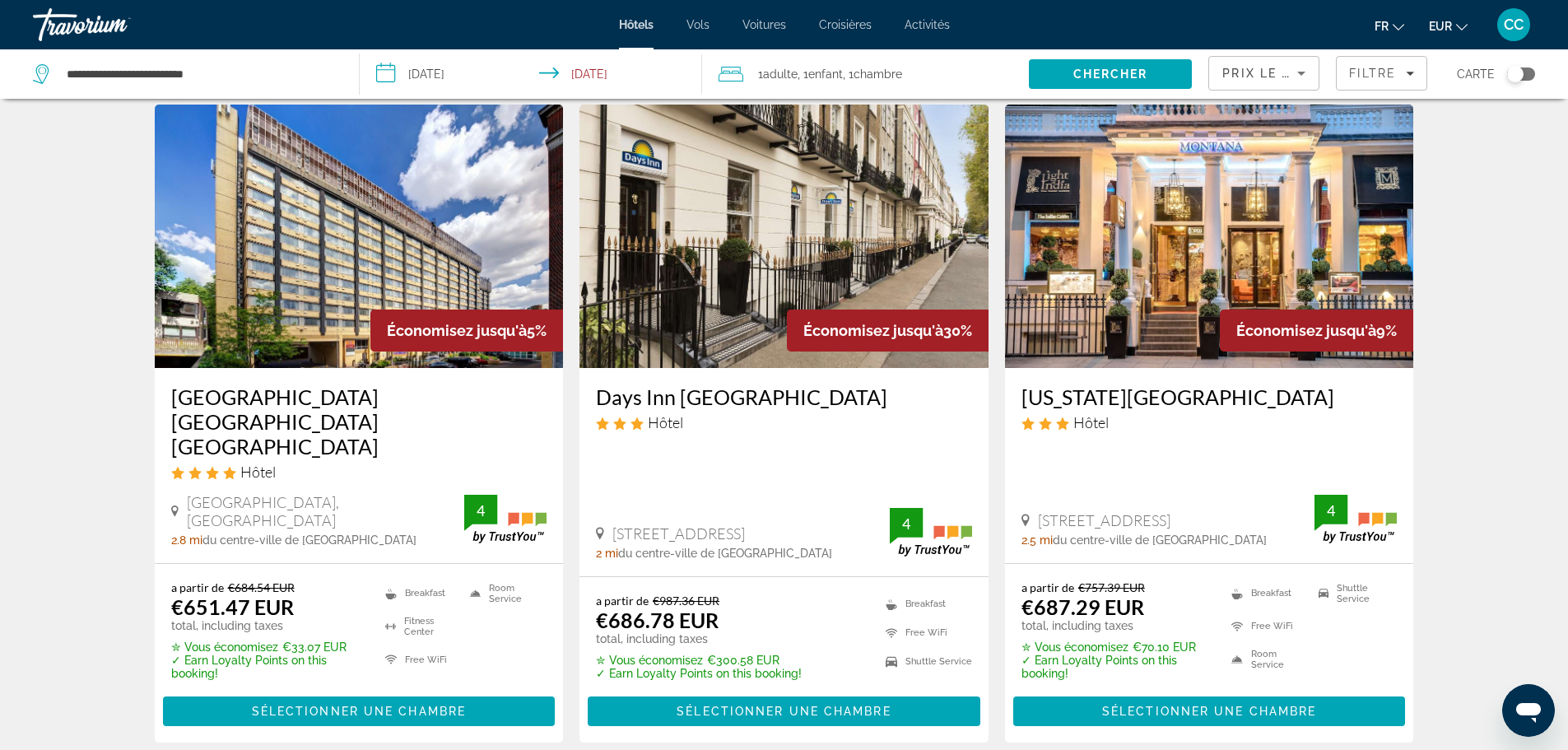
click at [845, 252] on img "Main content" at bounding box center [784, 236] width 409 height 264
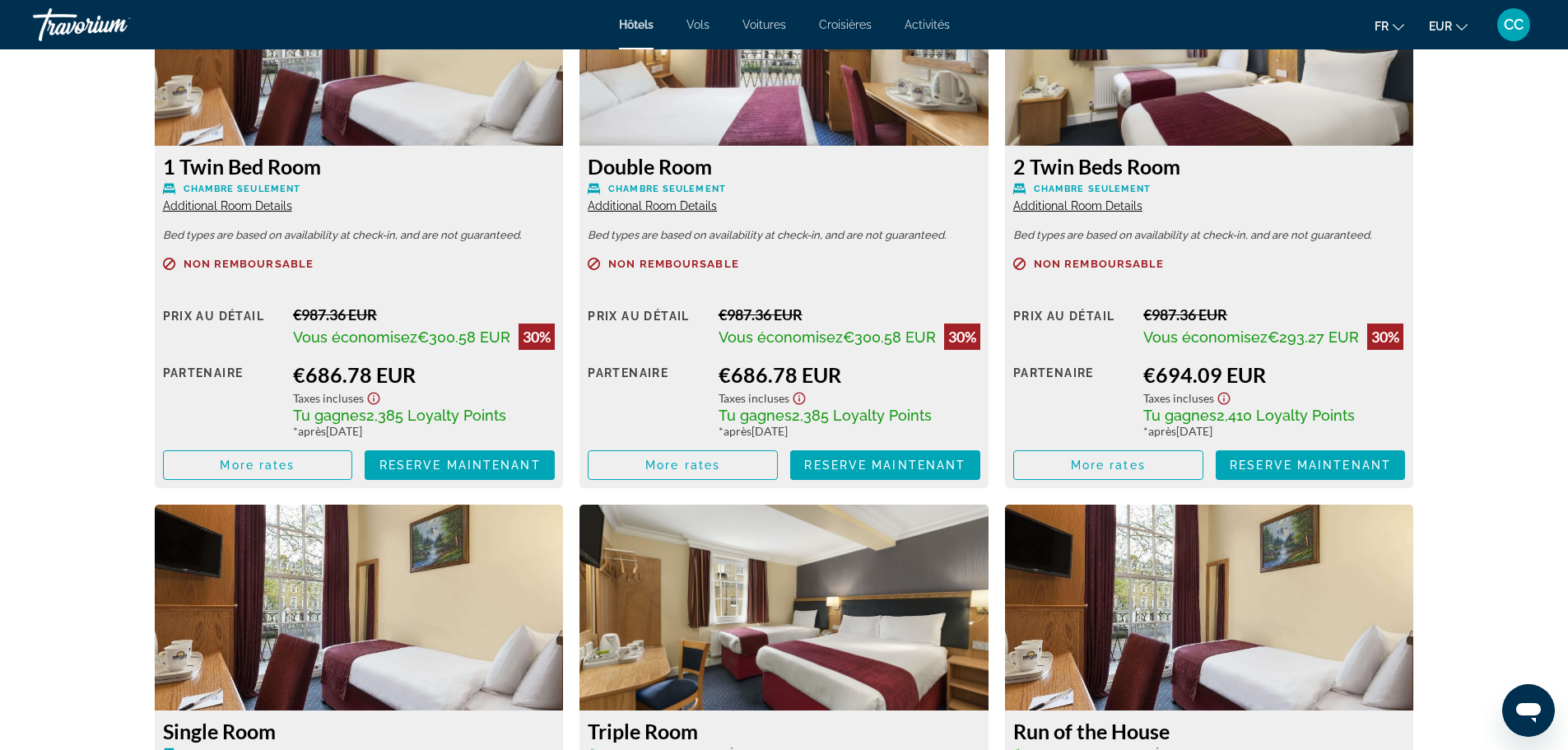
scroll to position [2222, 0]
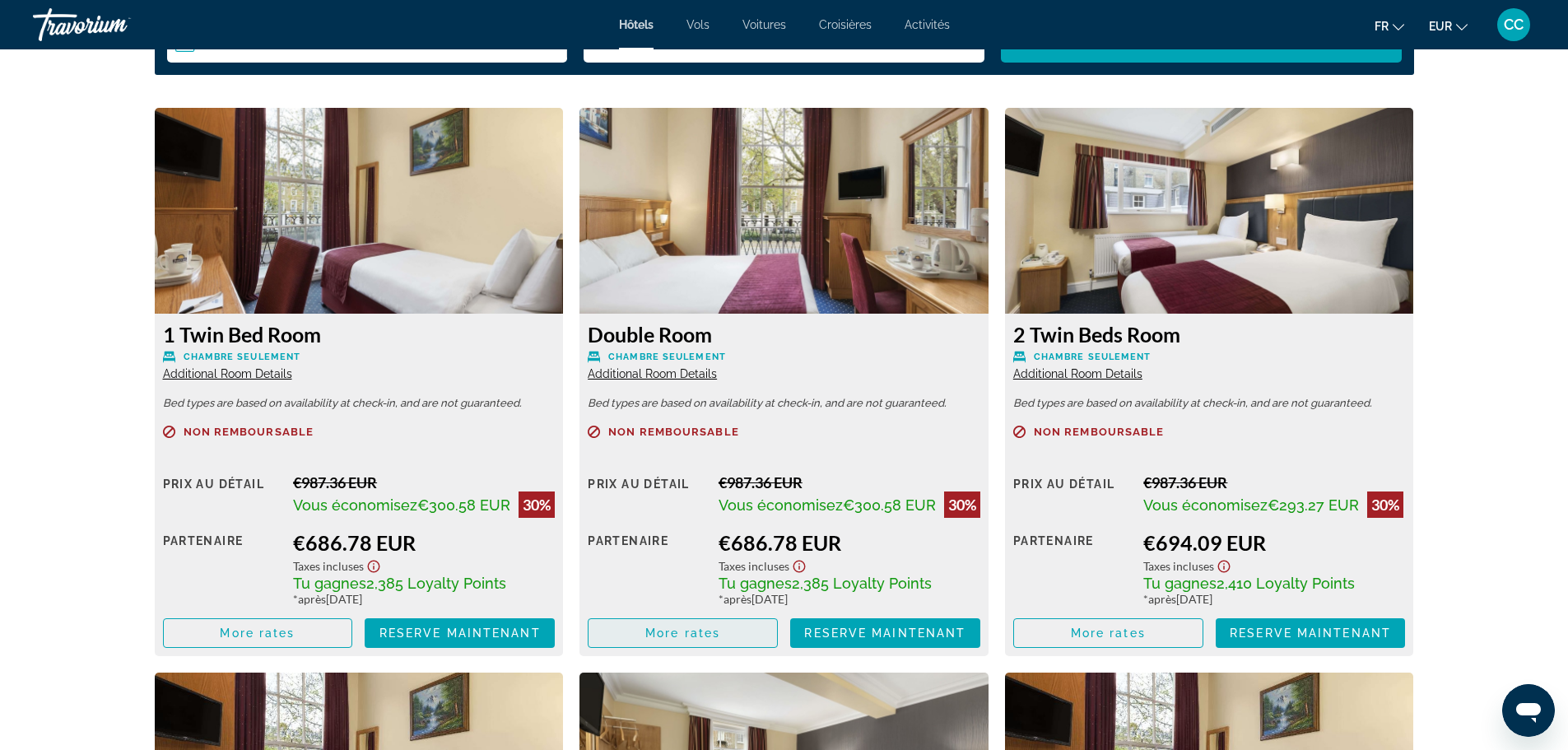
click at [743, 646] on span "Main content" at bounding box center [683, 632] width 188 height 39
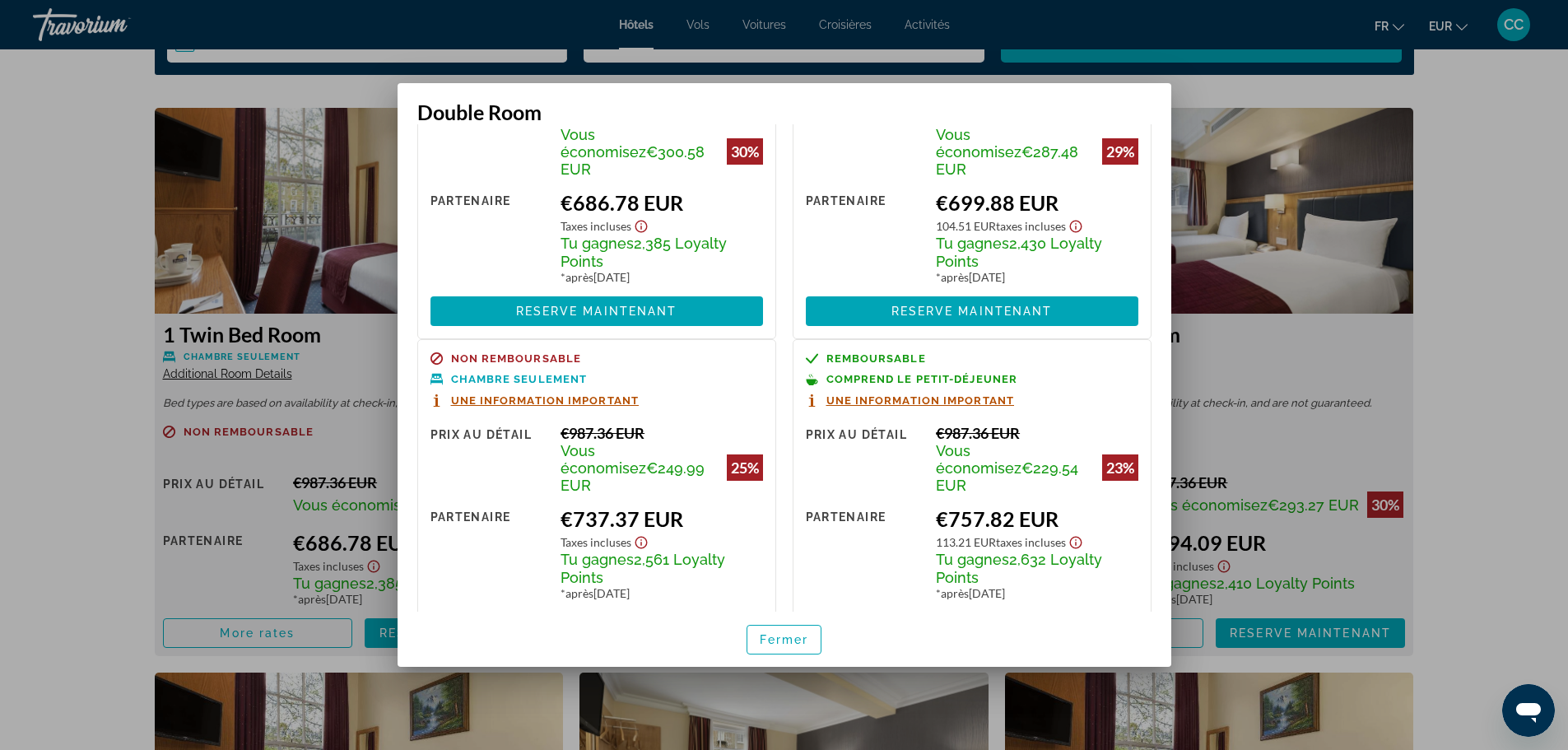
scroll to position [156, 0]
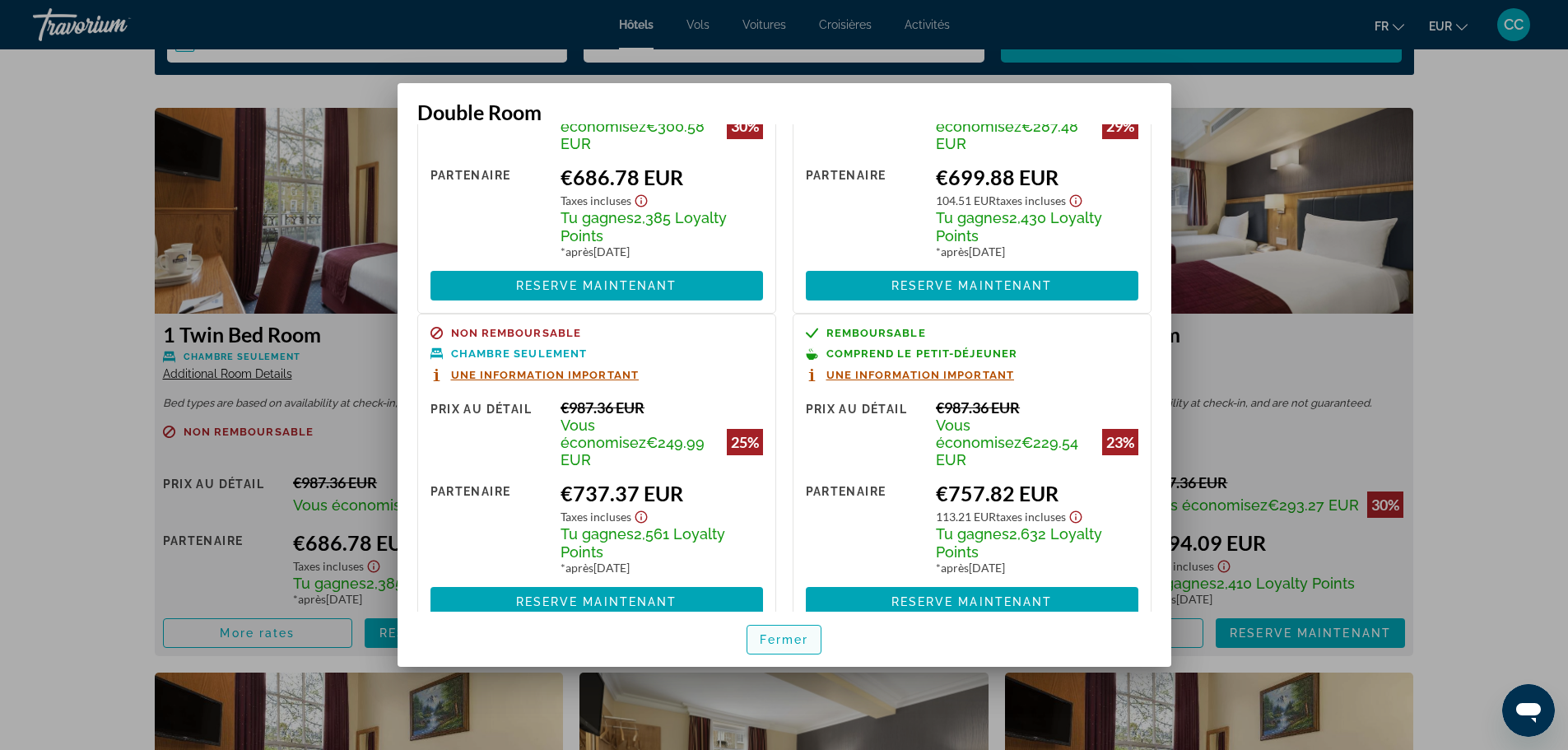
click at [763, 630] on span "button" at bounding box center [784, 639] width 74 height 39
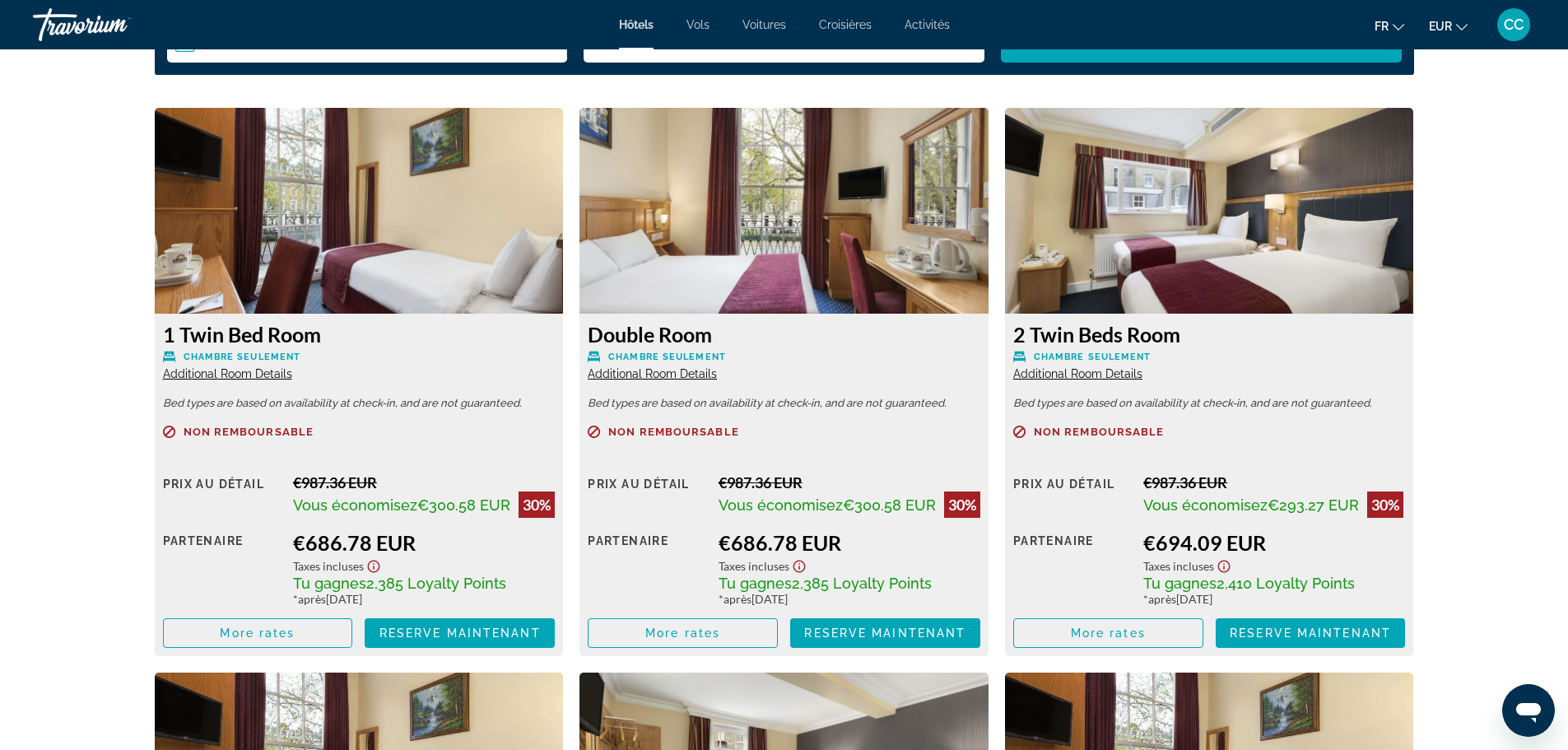
scroll to position [2222, 0]
click at [1085, 634] on span "Main content" at bounding box center [1108, 632] width 188 height 39
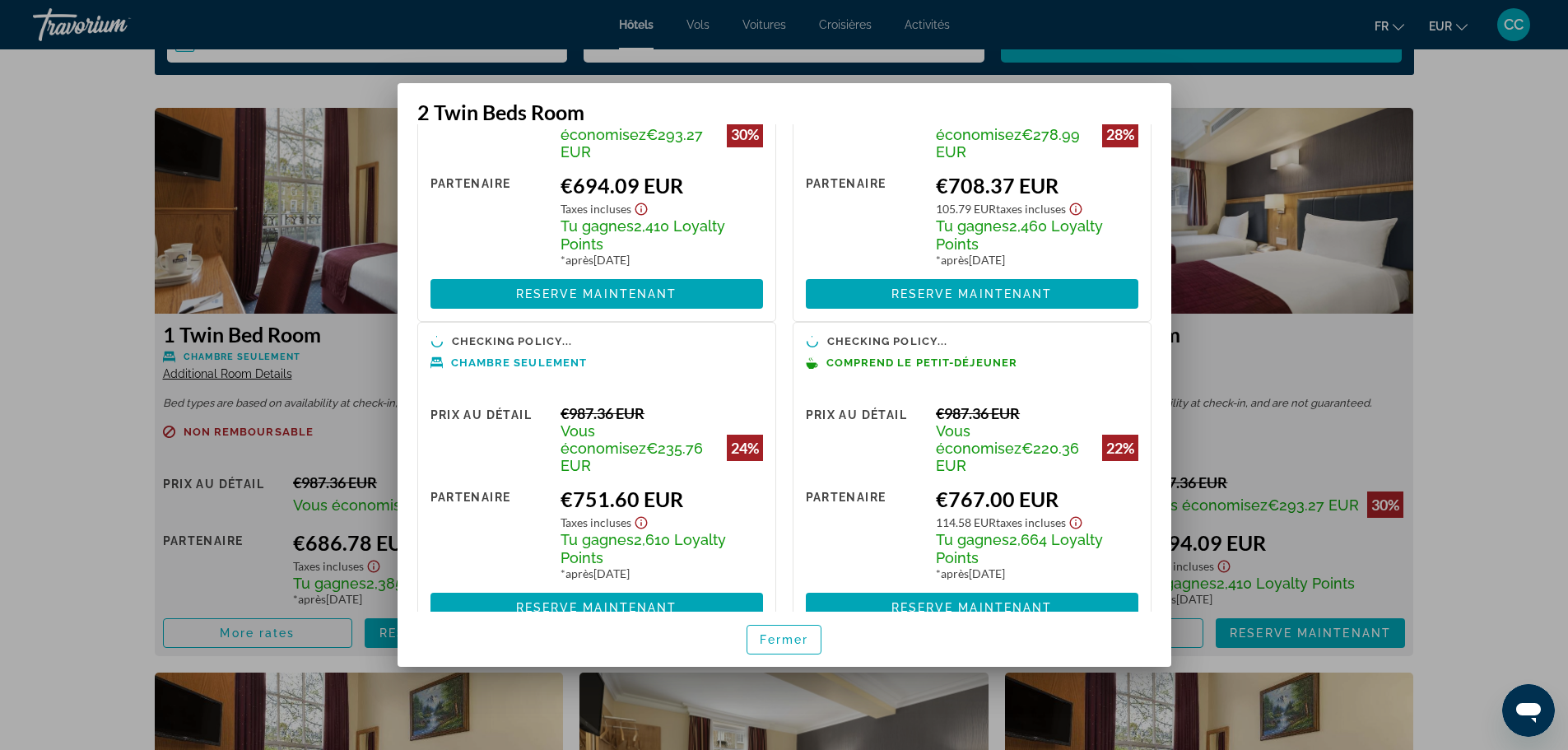
scroll to position [154, 0]
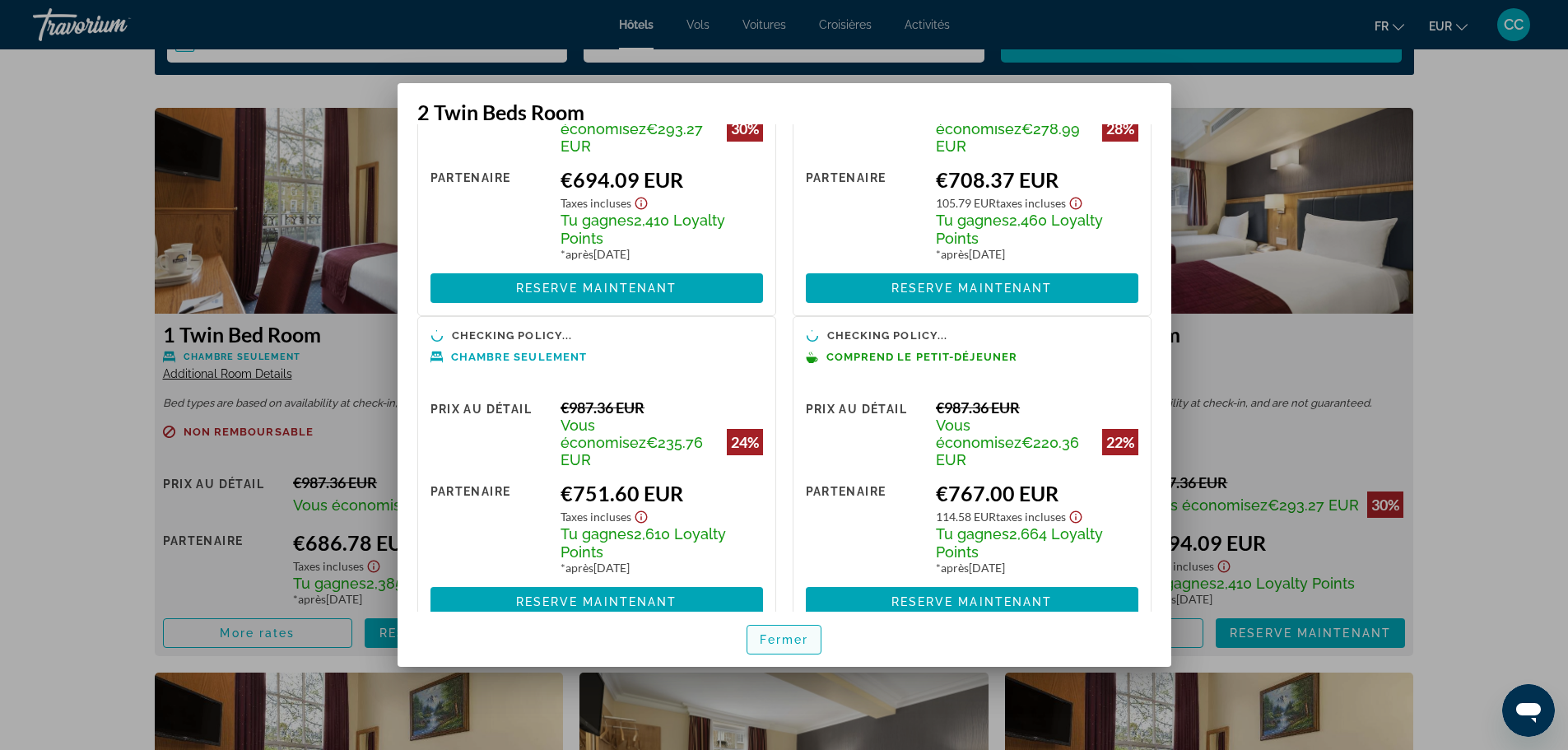
click at [794, 645] on span "Fermer" at bounding box center [784, 640] width 50 height 13
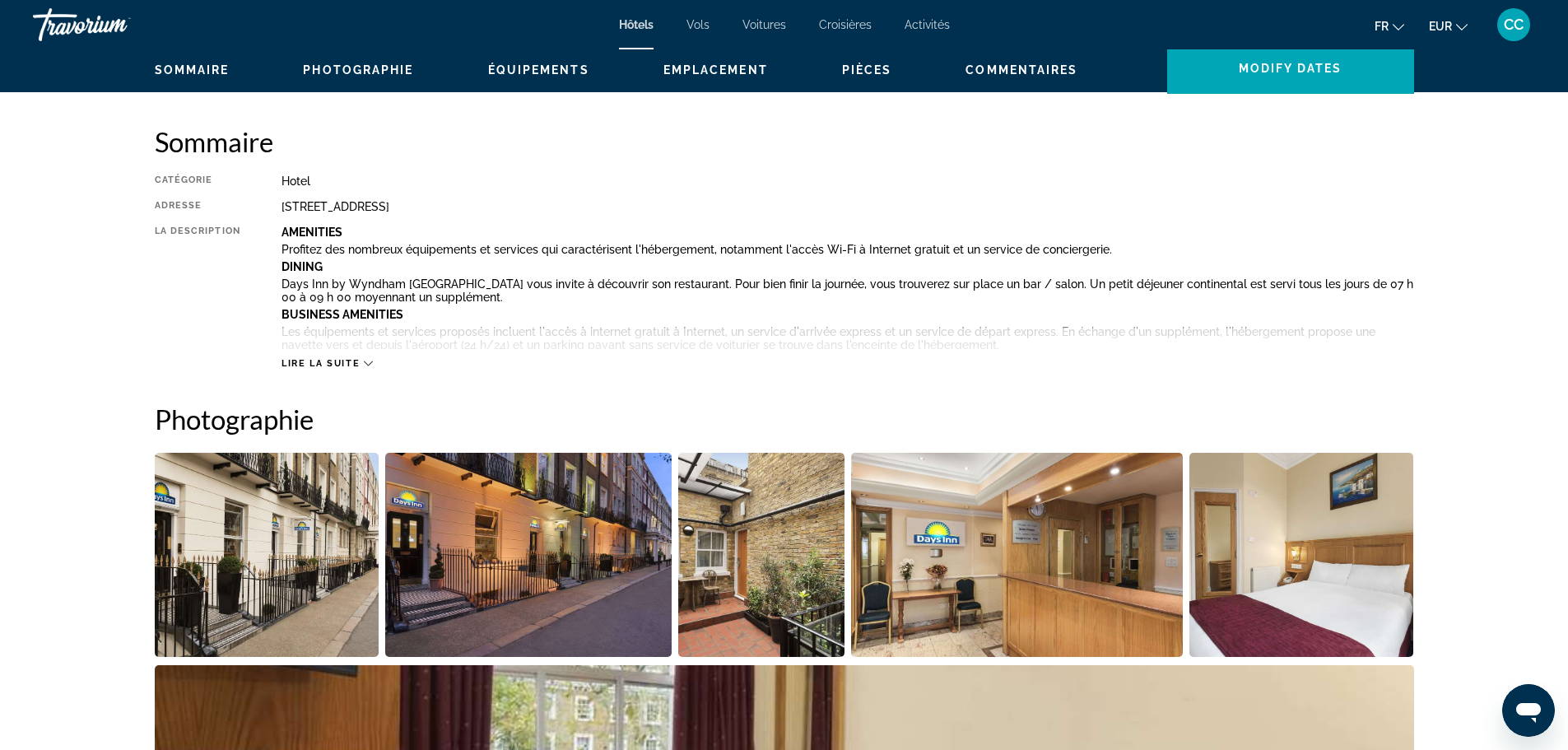
scroll to position [494, 0]
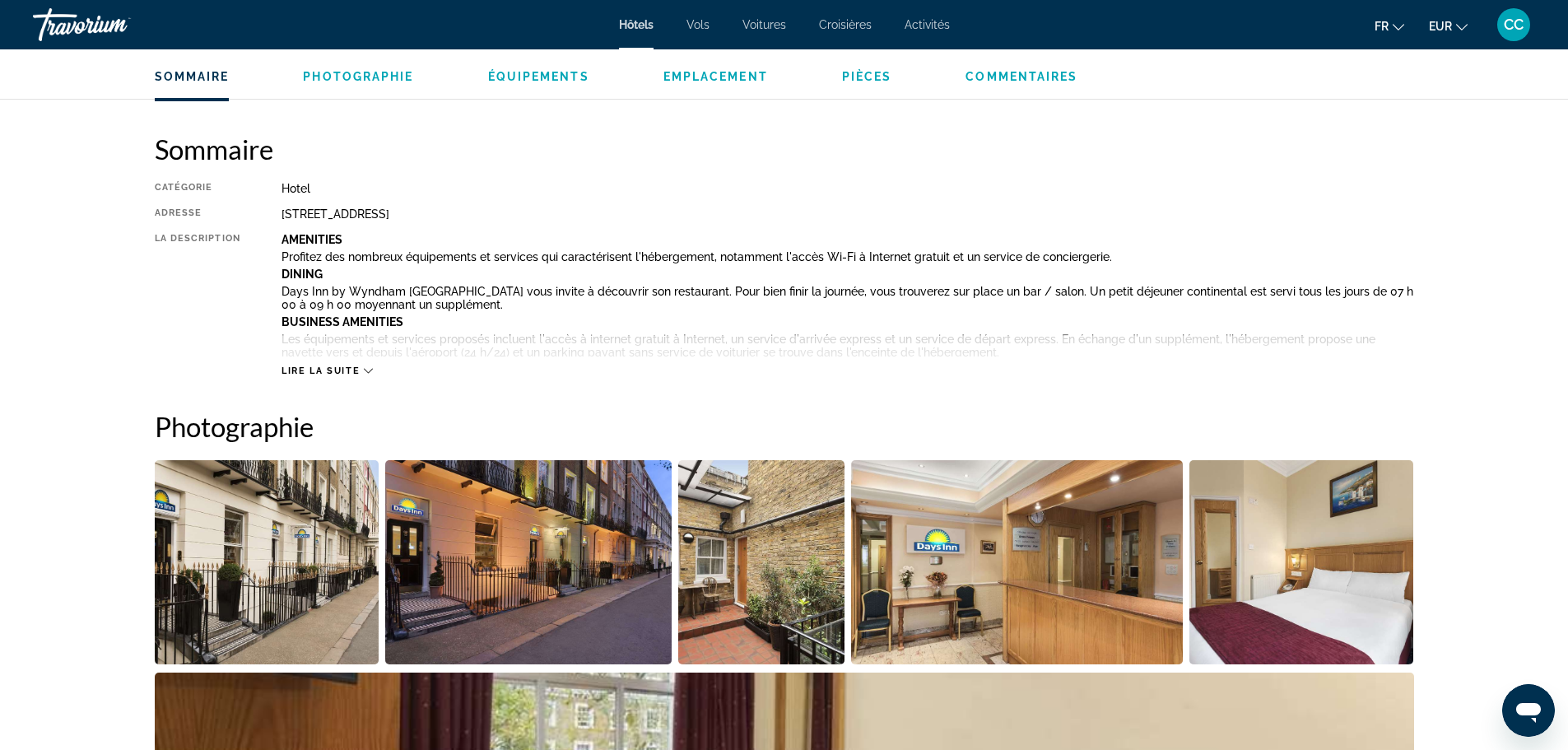
click at [335, 367] on span "Lire la suite" at bounding box center [320, 370] width 78 height 11
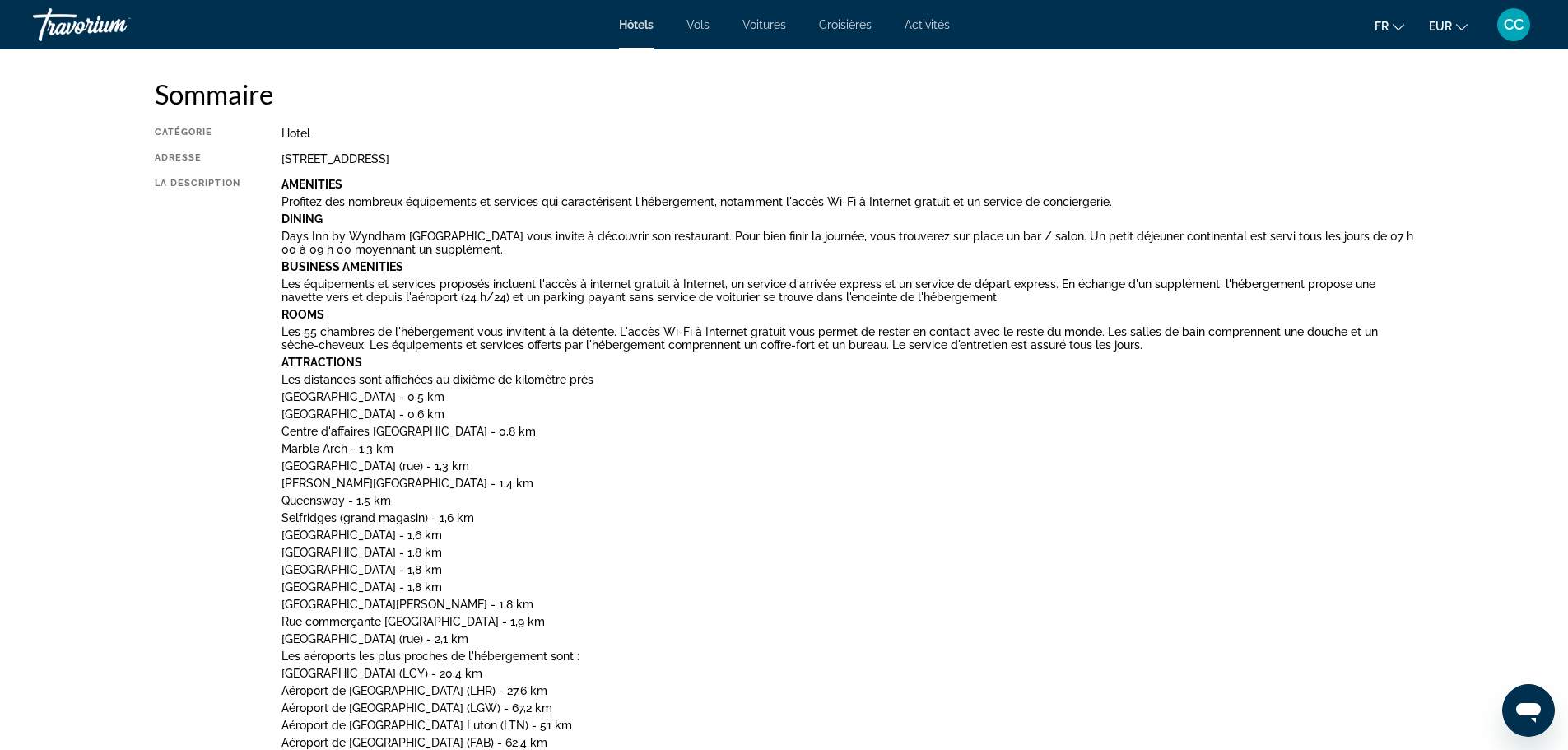
scroll to position [576, 0]
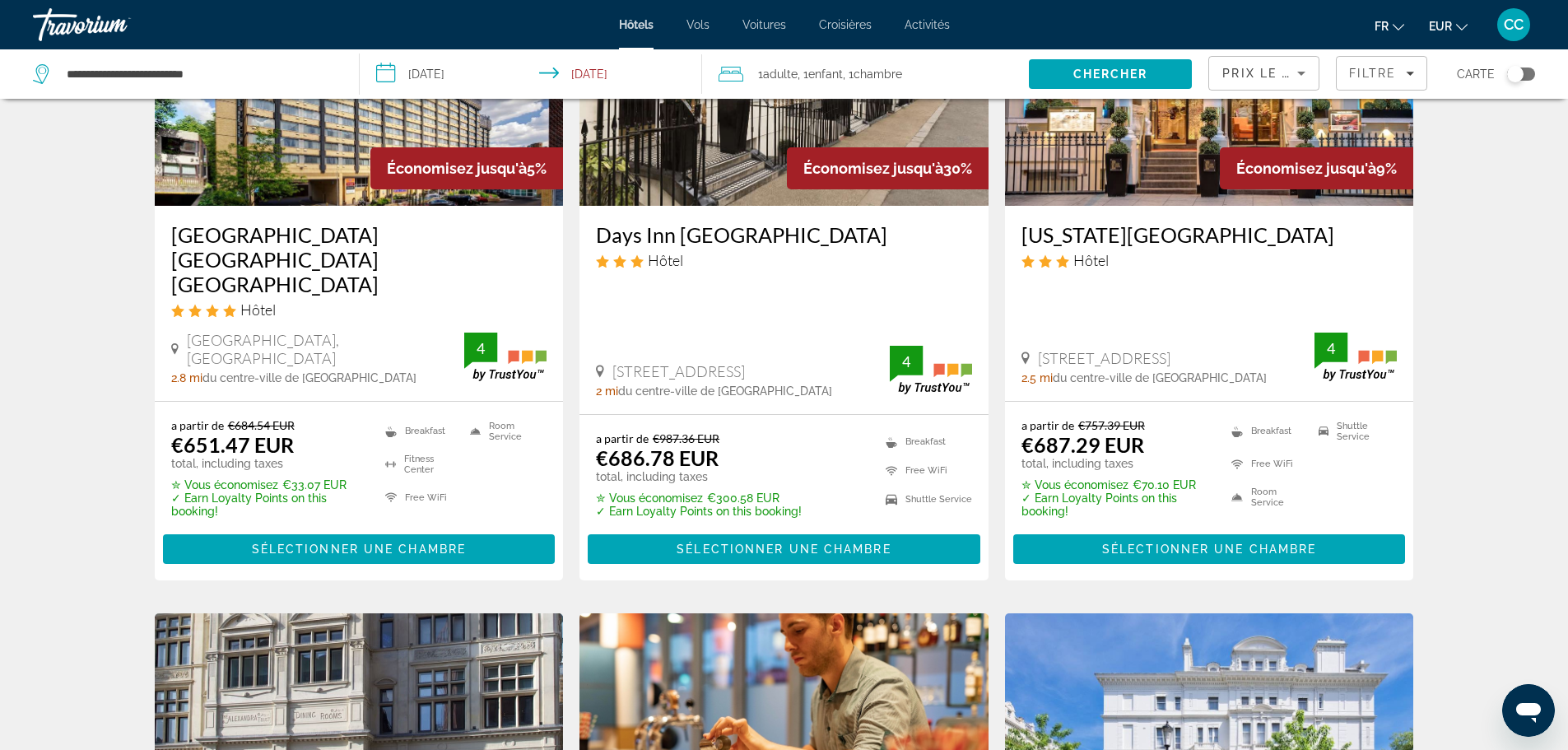
scroll to position [741, 0]
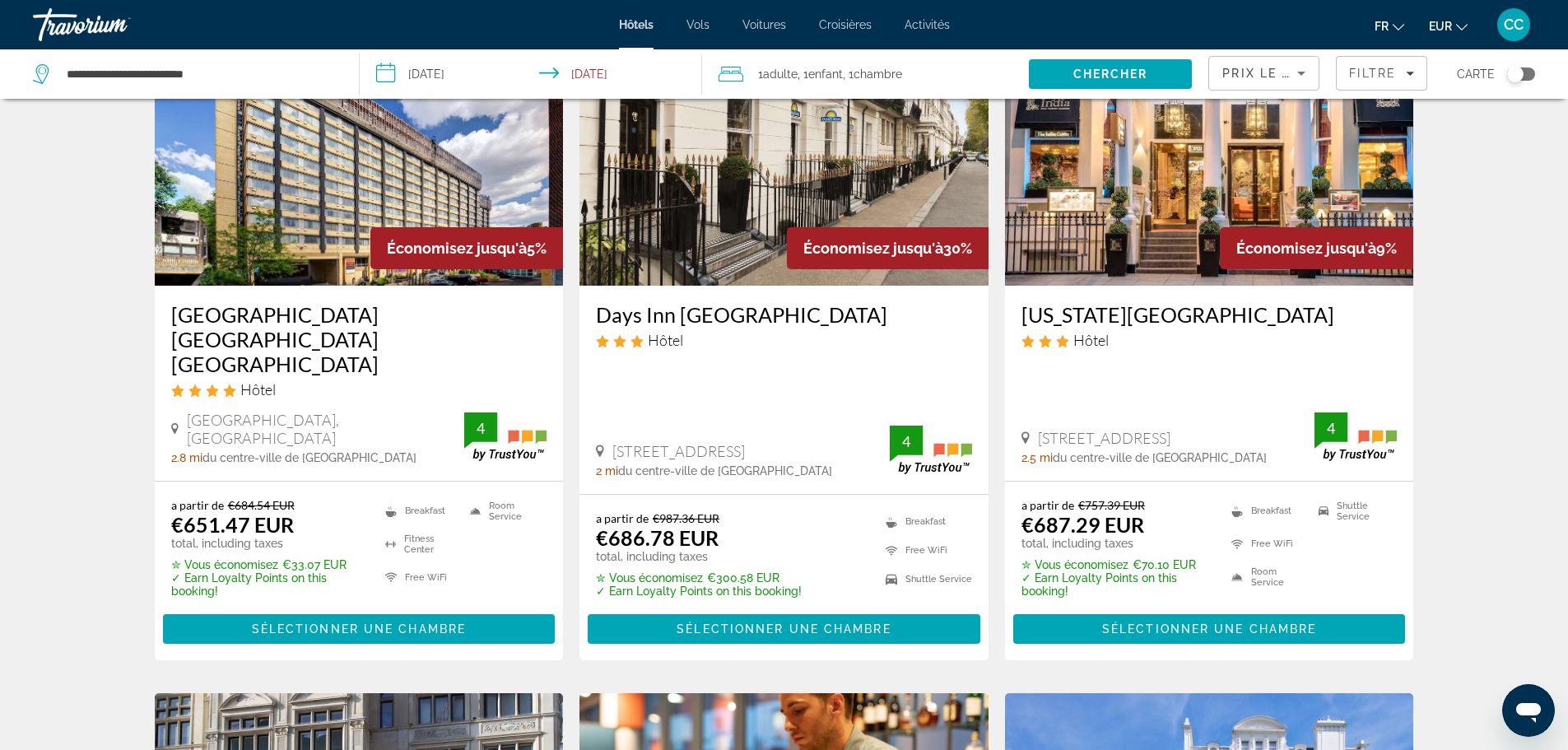
click at [1235, 207] on img "Main content" at bounding box center [1209, 154] width 409 height 264
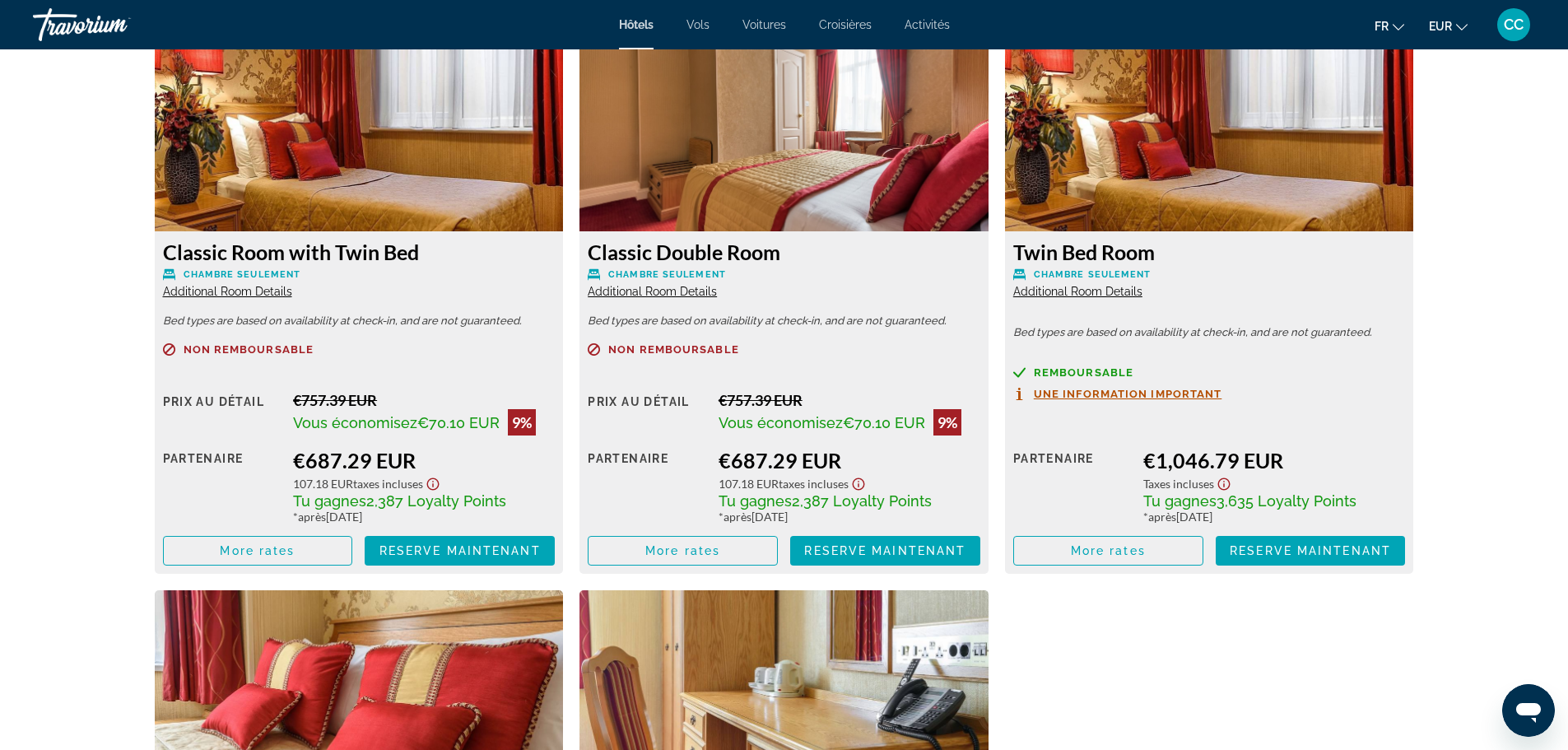
scroll to position [2387, 0]
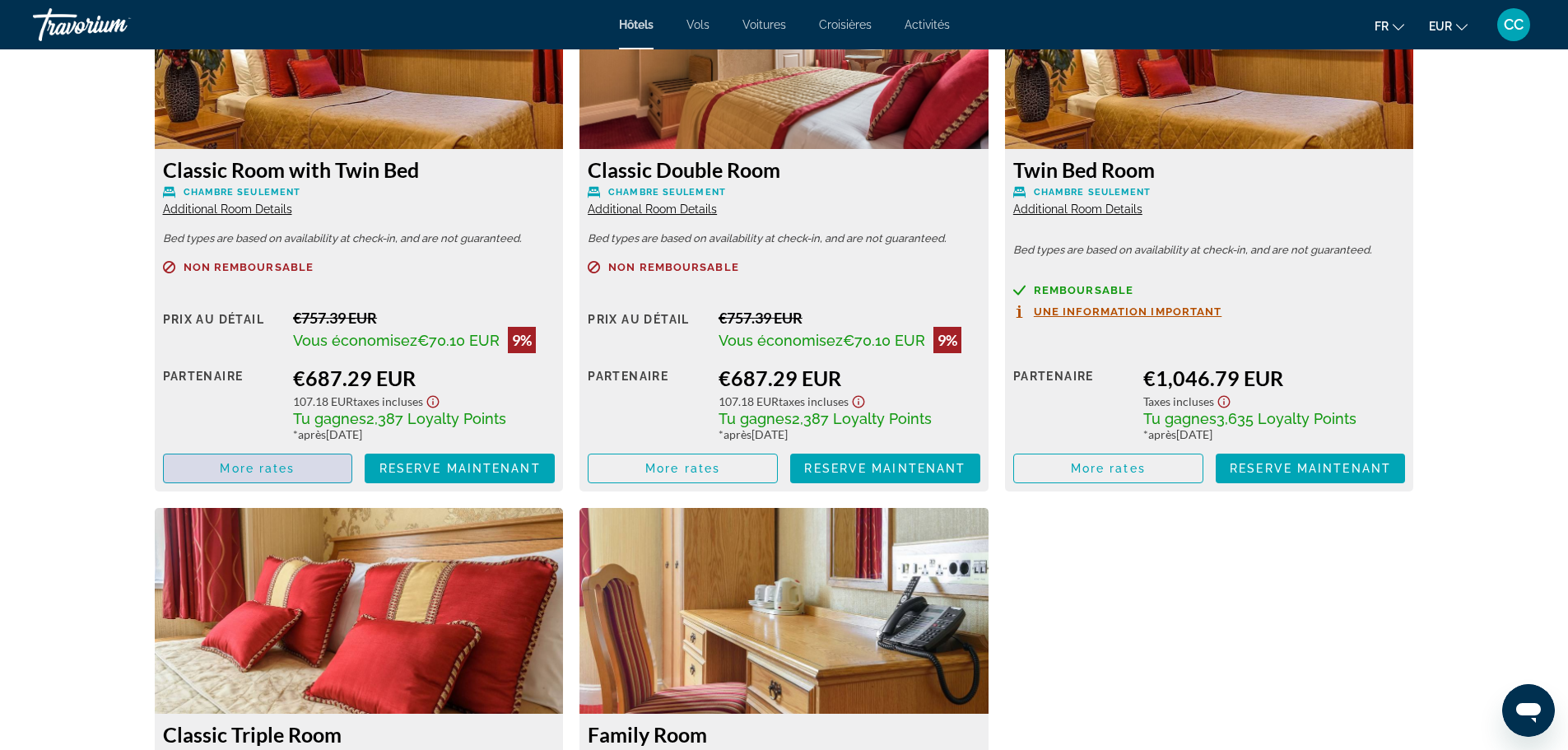
click at [293, 464] on span "More rates" at bounding box center [257, 469] width 75 height 13
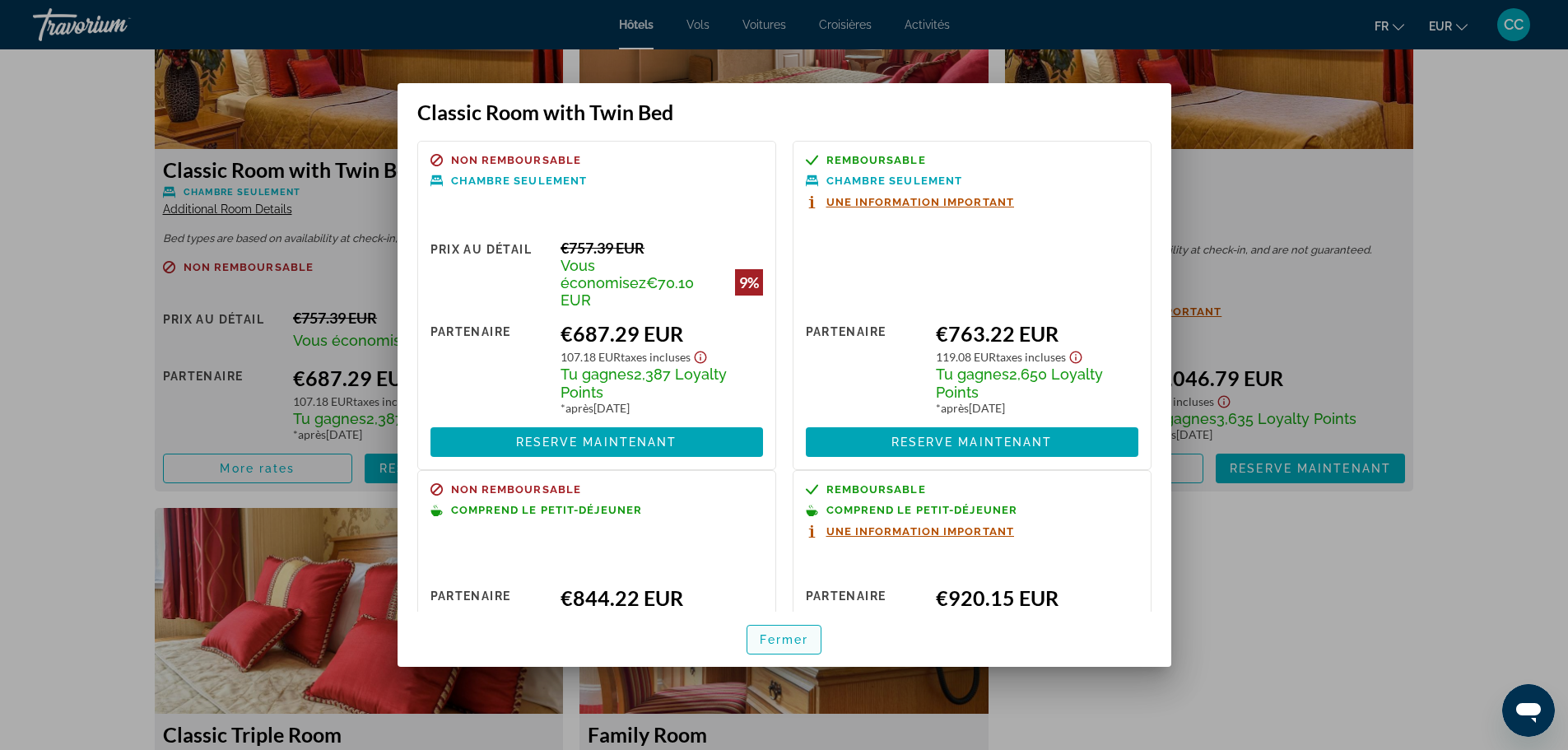
click at [774, 639] on span "Fermer" at bounding box center [784, 640] width 50 height 13
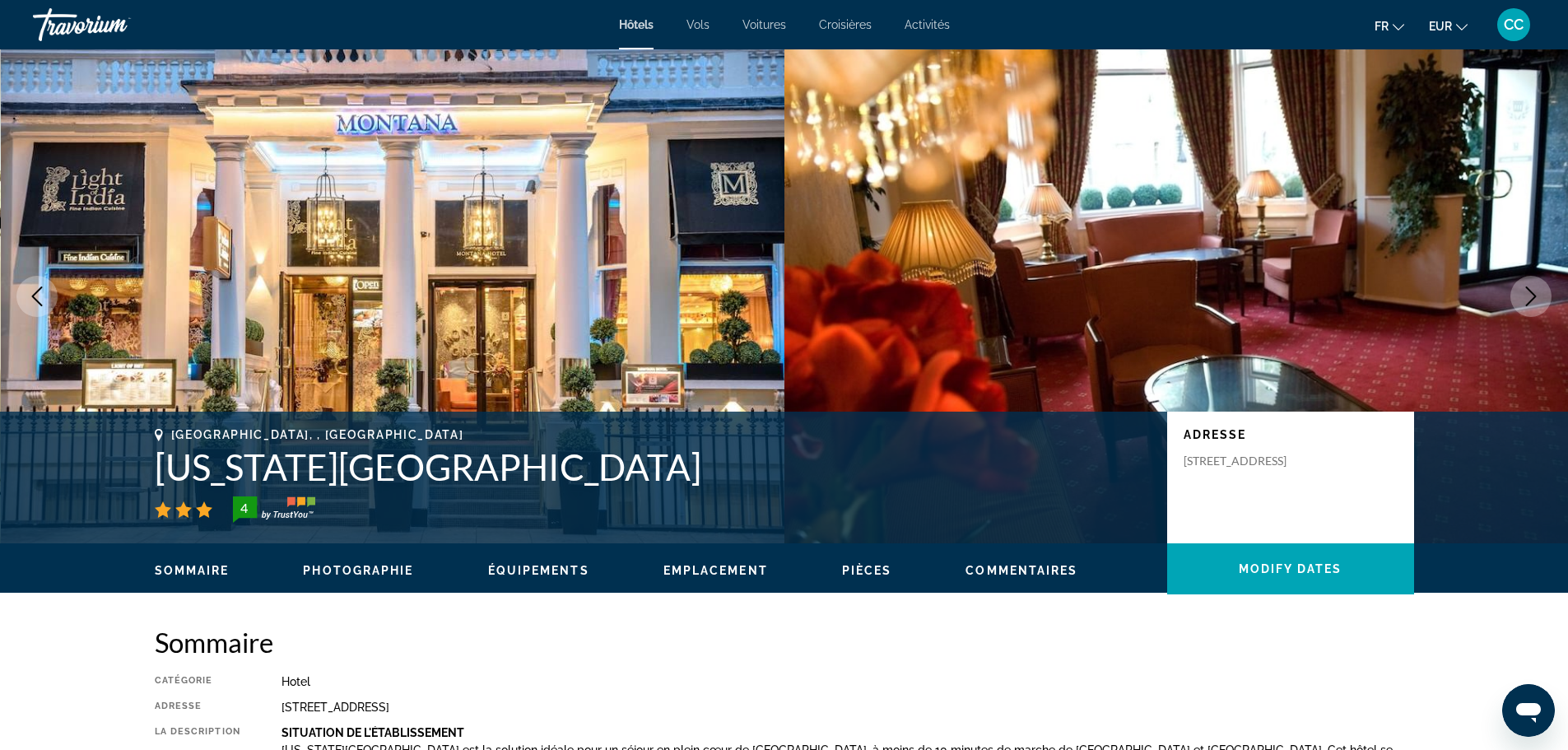
scroll to position [2387, 0]
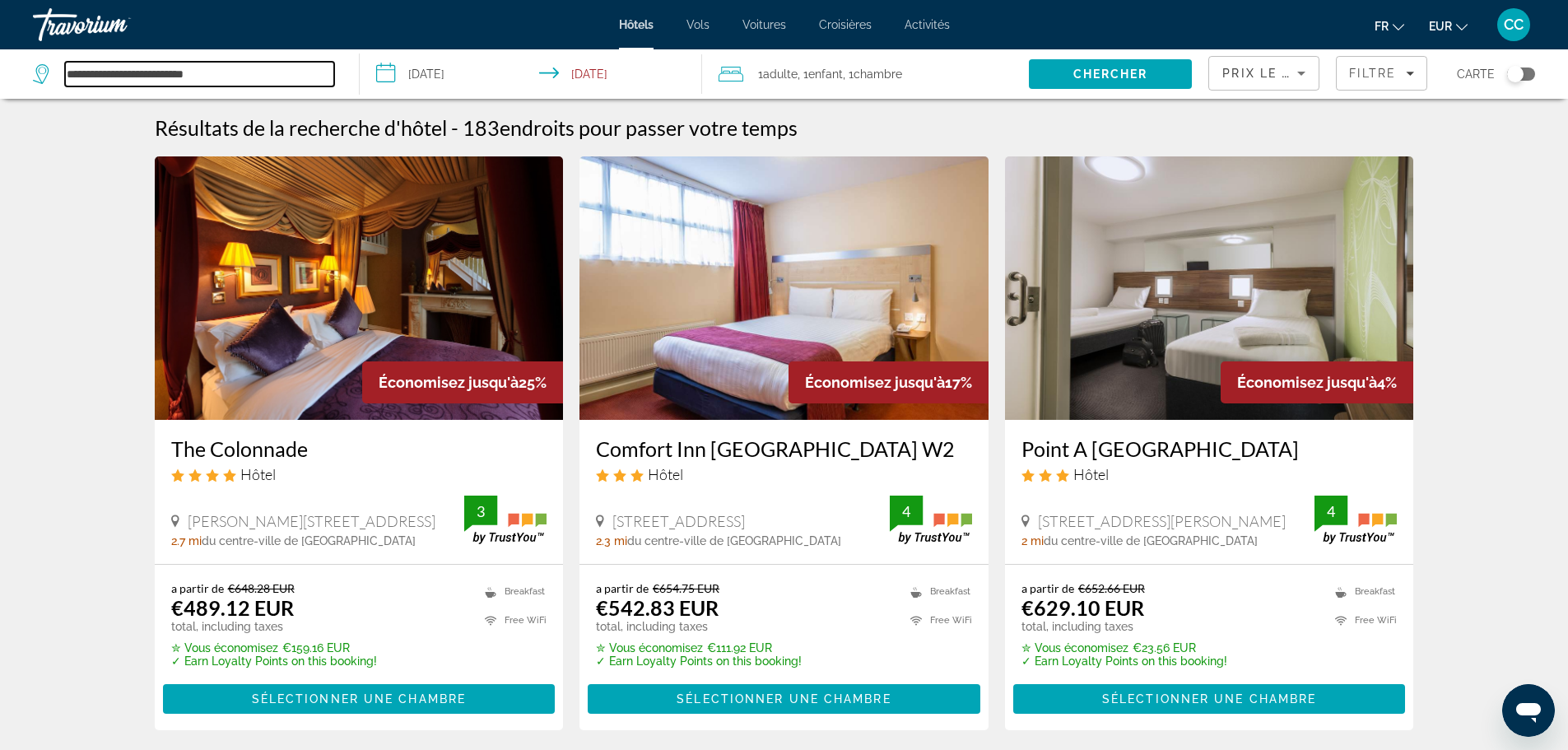
click at [217, 73] on input "**********" at bounding box center [199, 74] width 269 height 24
drag, startPoint x: 237, startPoint y: 66, endPoint x: 5, endPoint y: 71, distance: 232.1
click at [5, 71] on app-destination-search "**********" at bounding box center [180, 74] width 359 height 50
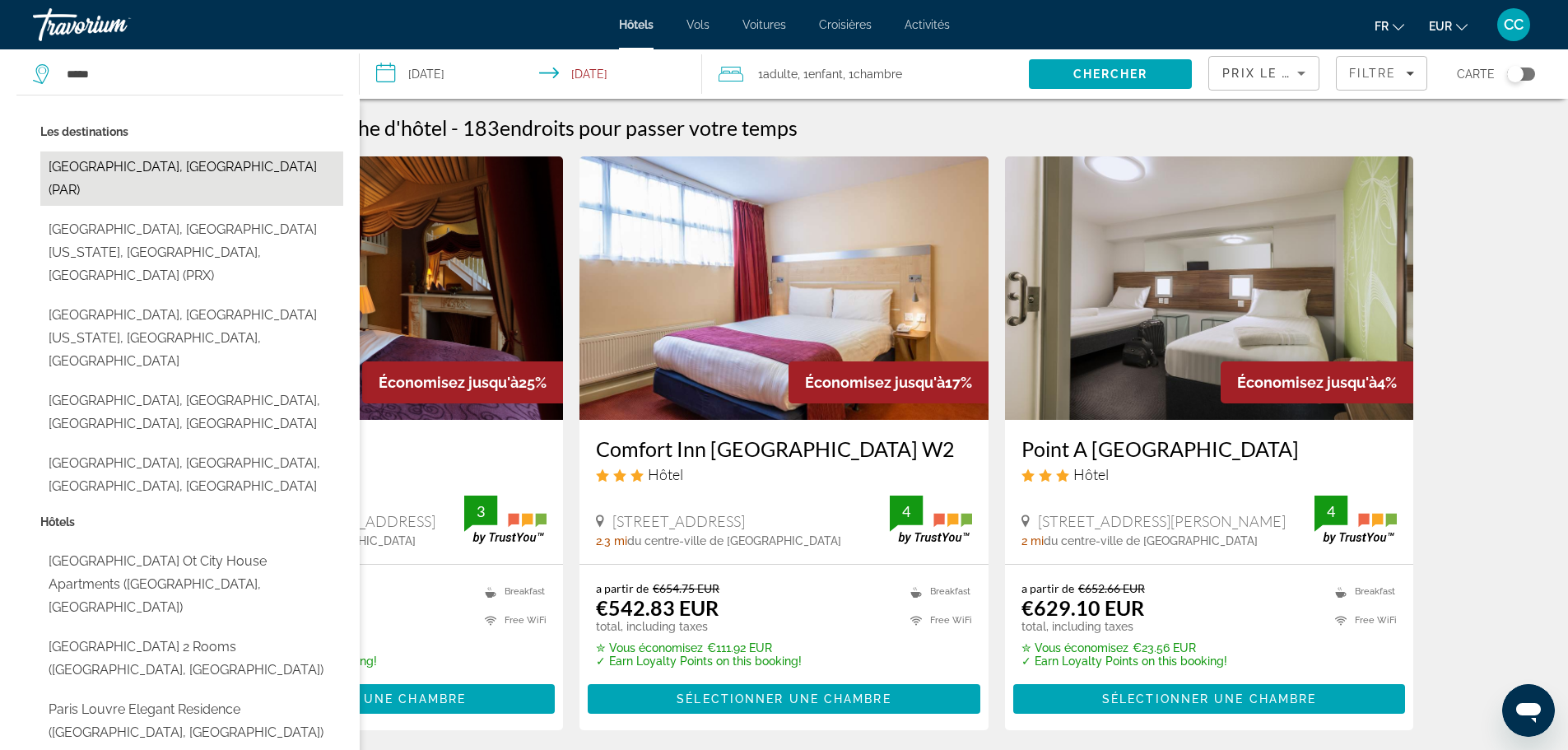
click at [118, 173] on button "[GEOGRAPHIC_DATA], [GEOGRAPHIC_DATA] (PAR)" at bounding box center [191, 178] width 303 height 55
type input "**********"
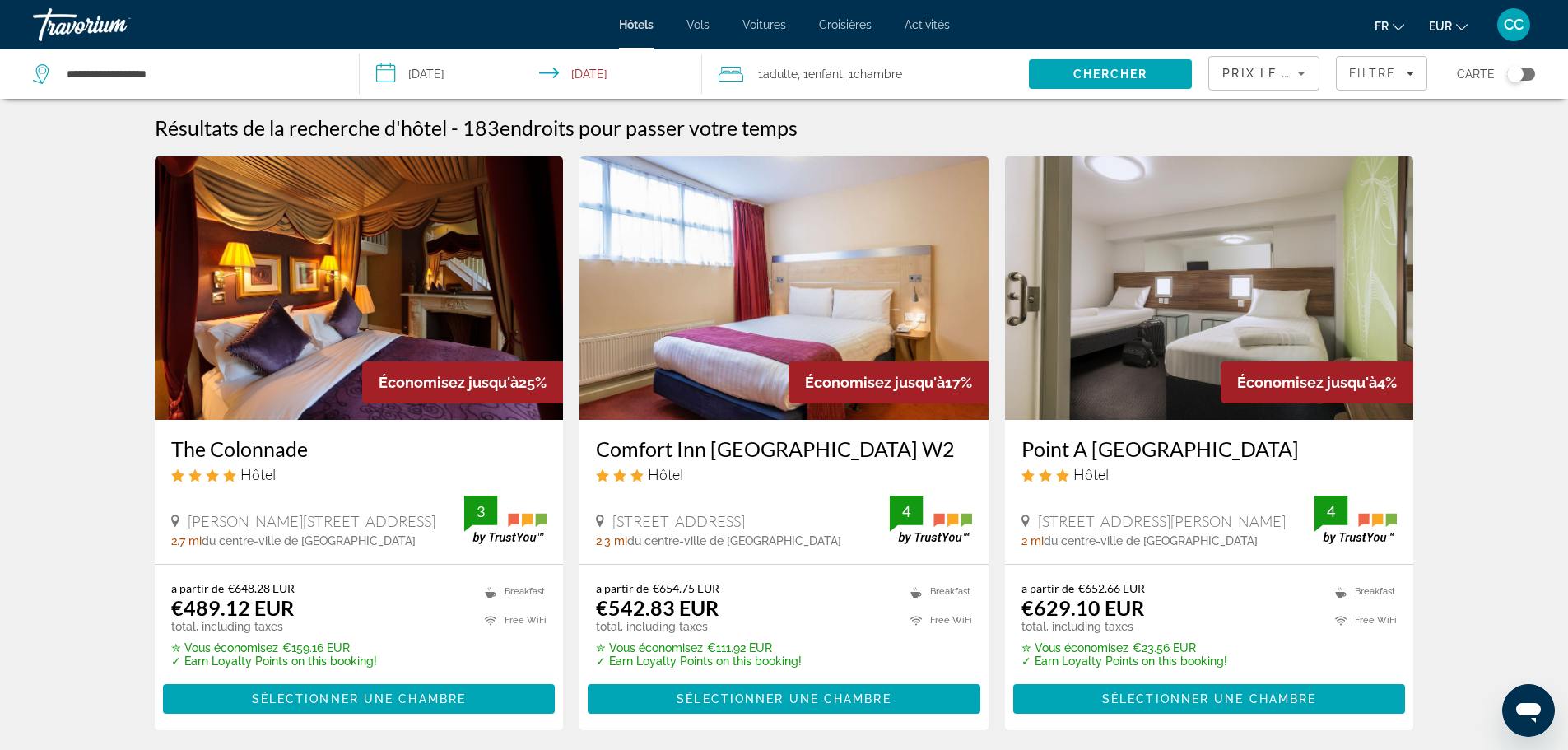
click at [448, 61] on input "**********" at bounding box center [534, 76] width 350 height 55
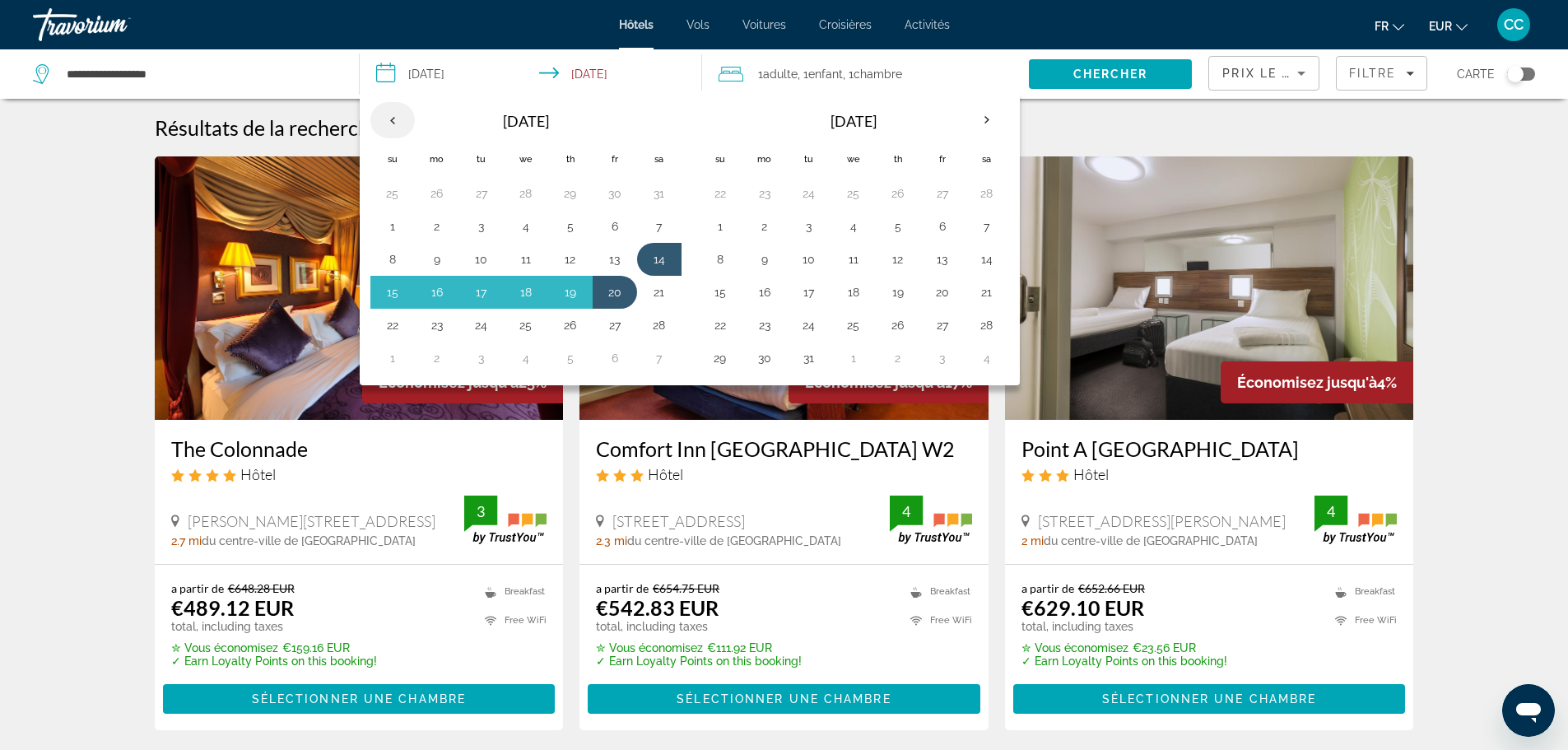
click at [402, 115] on th "Previous month" at bounding box center [392, 120] width 45 height 36
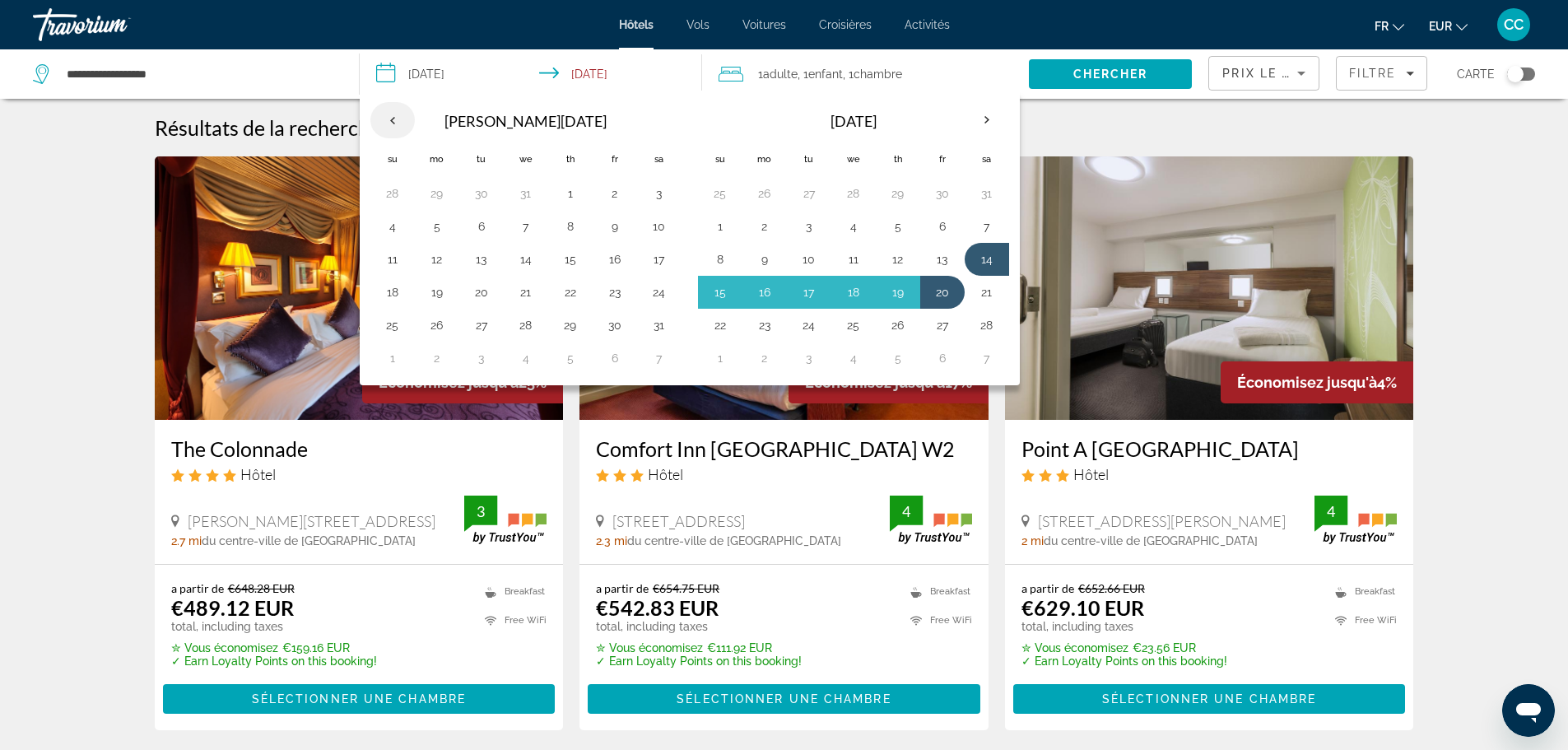
click at [398, 115] on th "Previous month" at bounding box center [392, 120] width 45 height 36
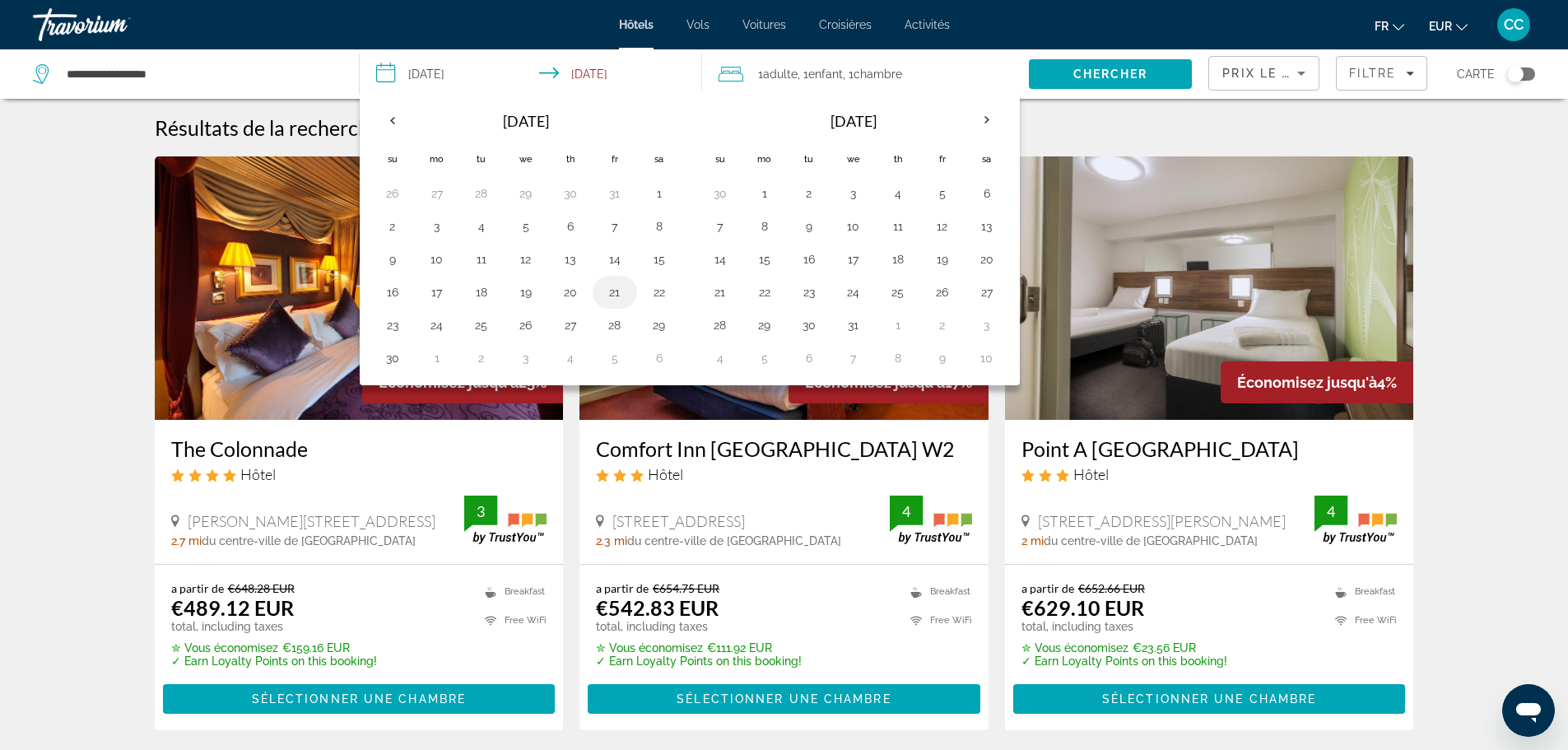
click at [611, 303] on button "21" at bounding box center [614, 291] width 26 height 23
click at [658, 298] on button "22" at bounding box center [658, 291] width 26 height 23
type input "**********"
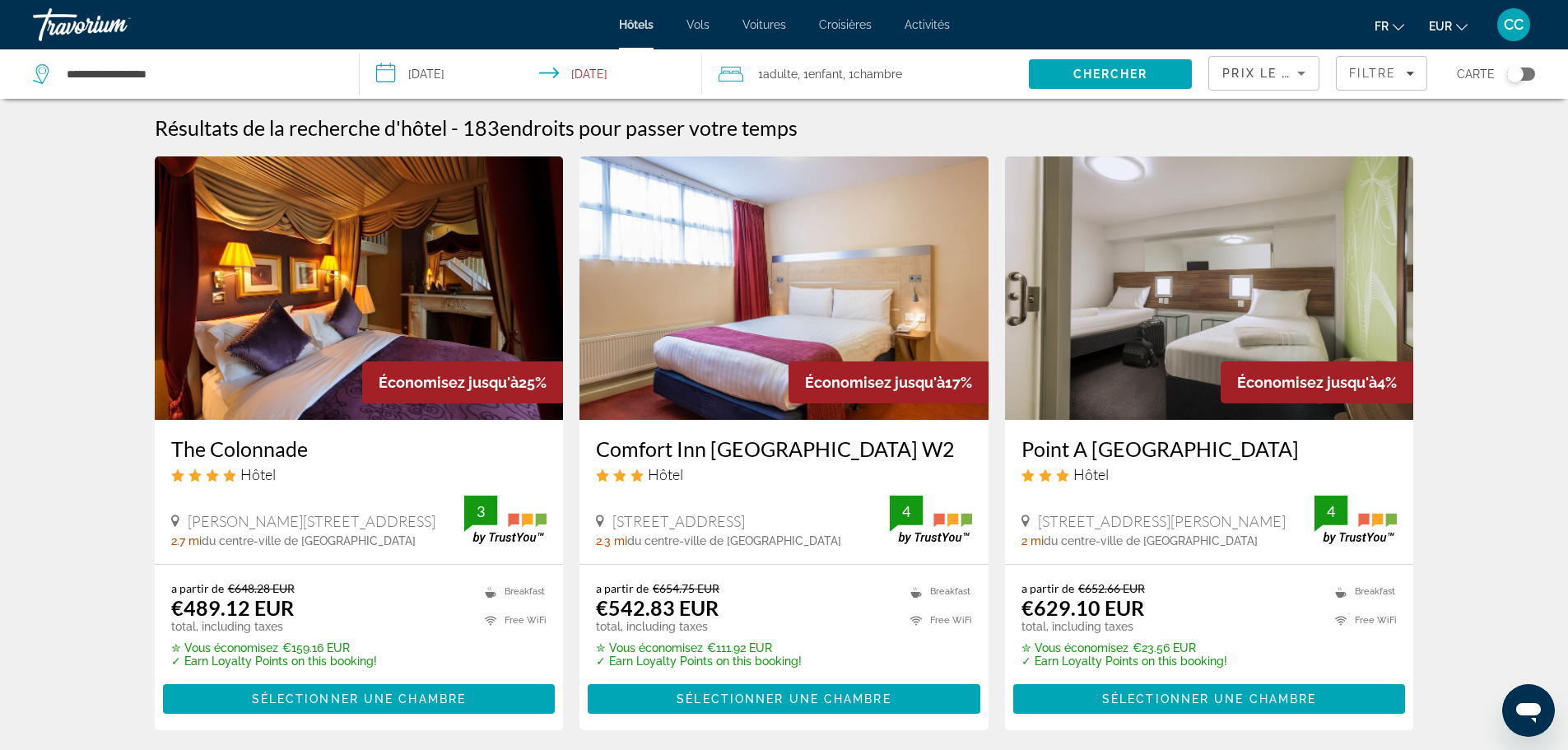
click at [883, 82] on span ", 1 Chambre pièces" at bounding box center [873, 73] width 60 height 23
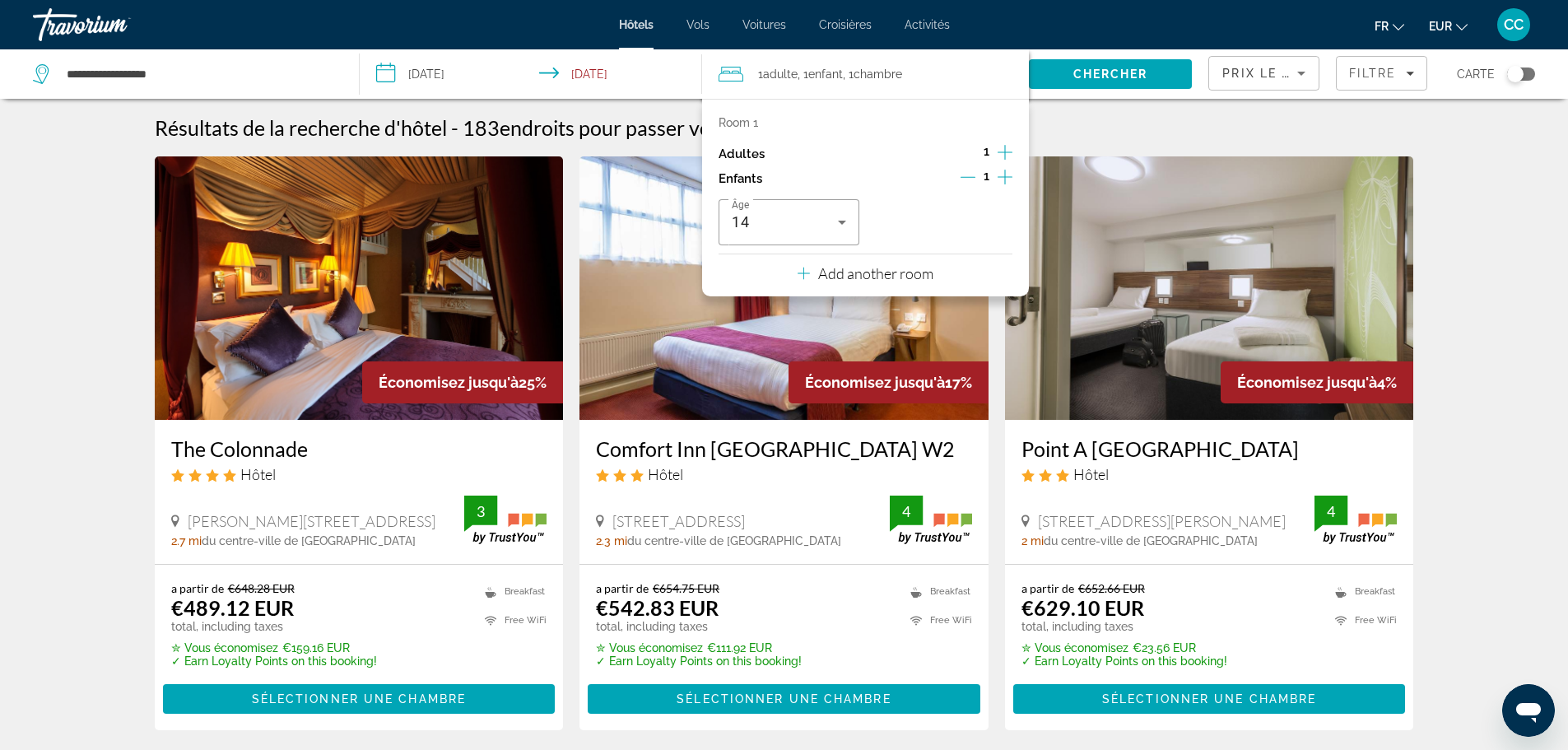
click at [1001, 150] on icon "Increment adults" at bounding box center [1005, 153] width 15 height 20
click at [972, 174] on icon "Decrement children" at bounding box center [968, 177] width 15 height 15
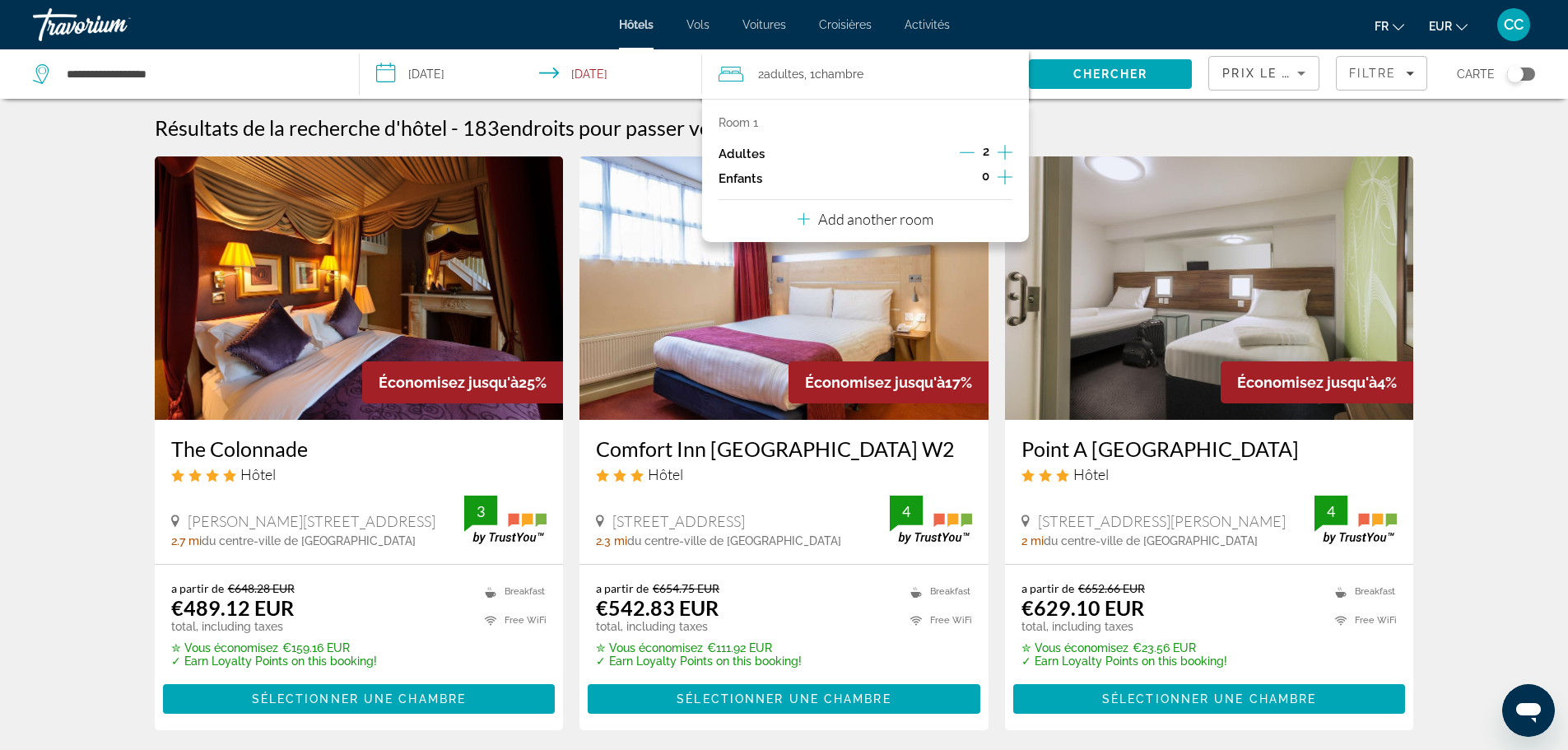
click at [919, 222] on p "Add another room" at bounding box center [875, 219] width 115 height 18
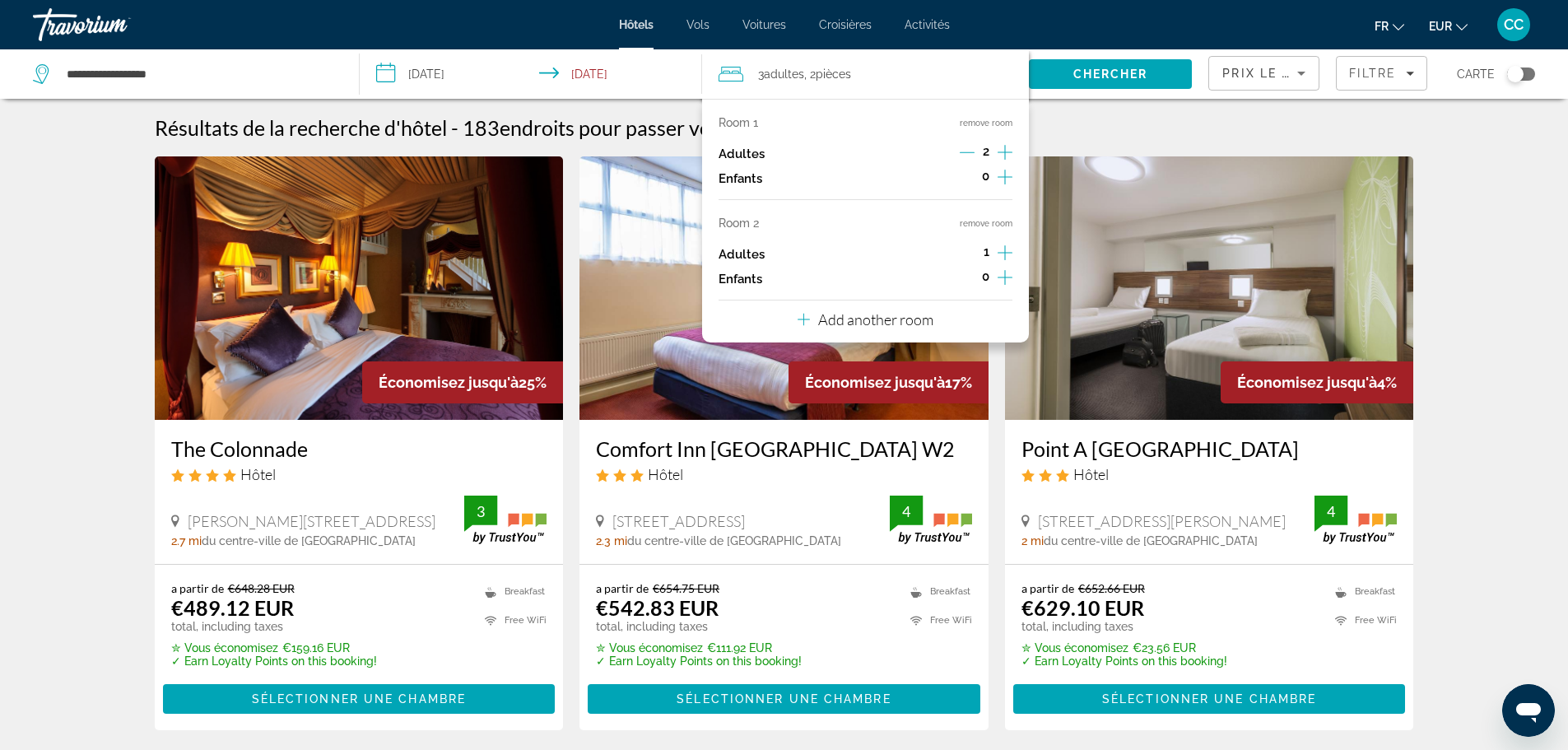
click at [1010, 247] on icon "Increment adults" at bounding box center [1005, 253] width 15 height 20
click at [1134, 71] on span "Chercher" at bounding box center [1110, 74] width 75 height 13
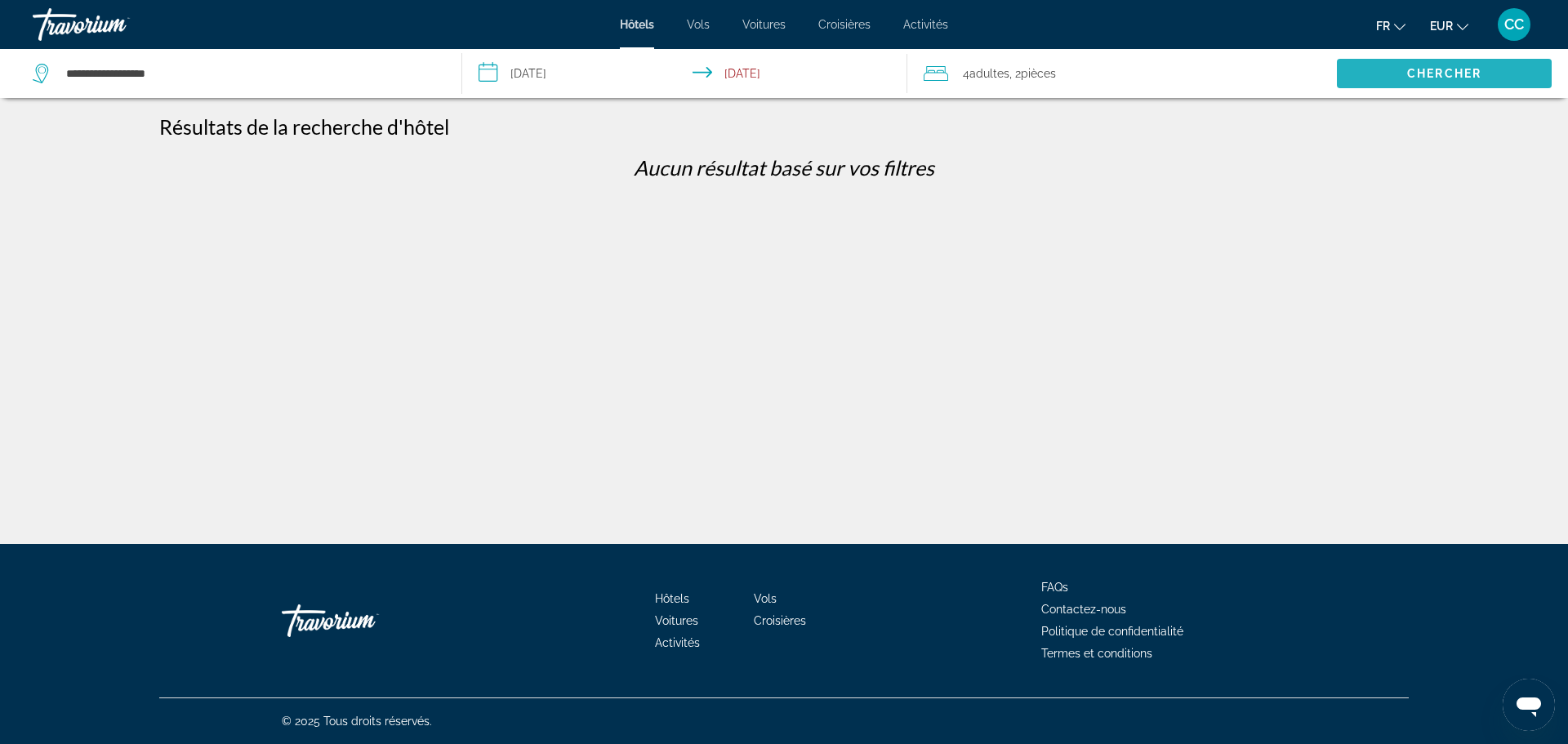
click at [1414, 77] on span "Chercher" at bounding box center [1444, 73] width 74 height 13
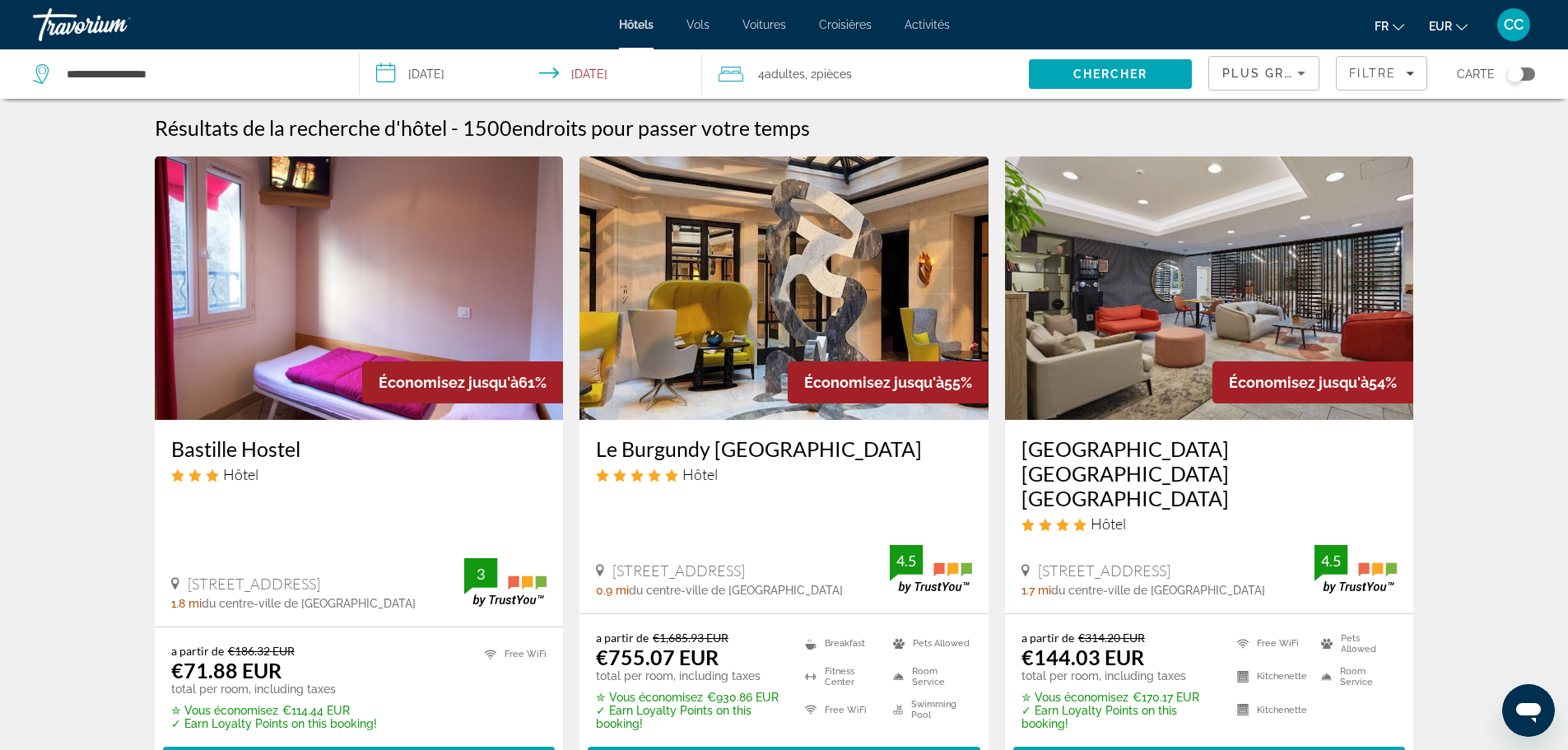
click at [1533, 76] on div "Toggle map" at bounding box center [1520, 74] width 28 height 13
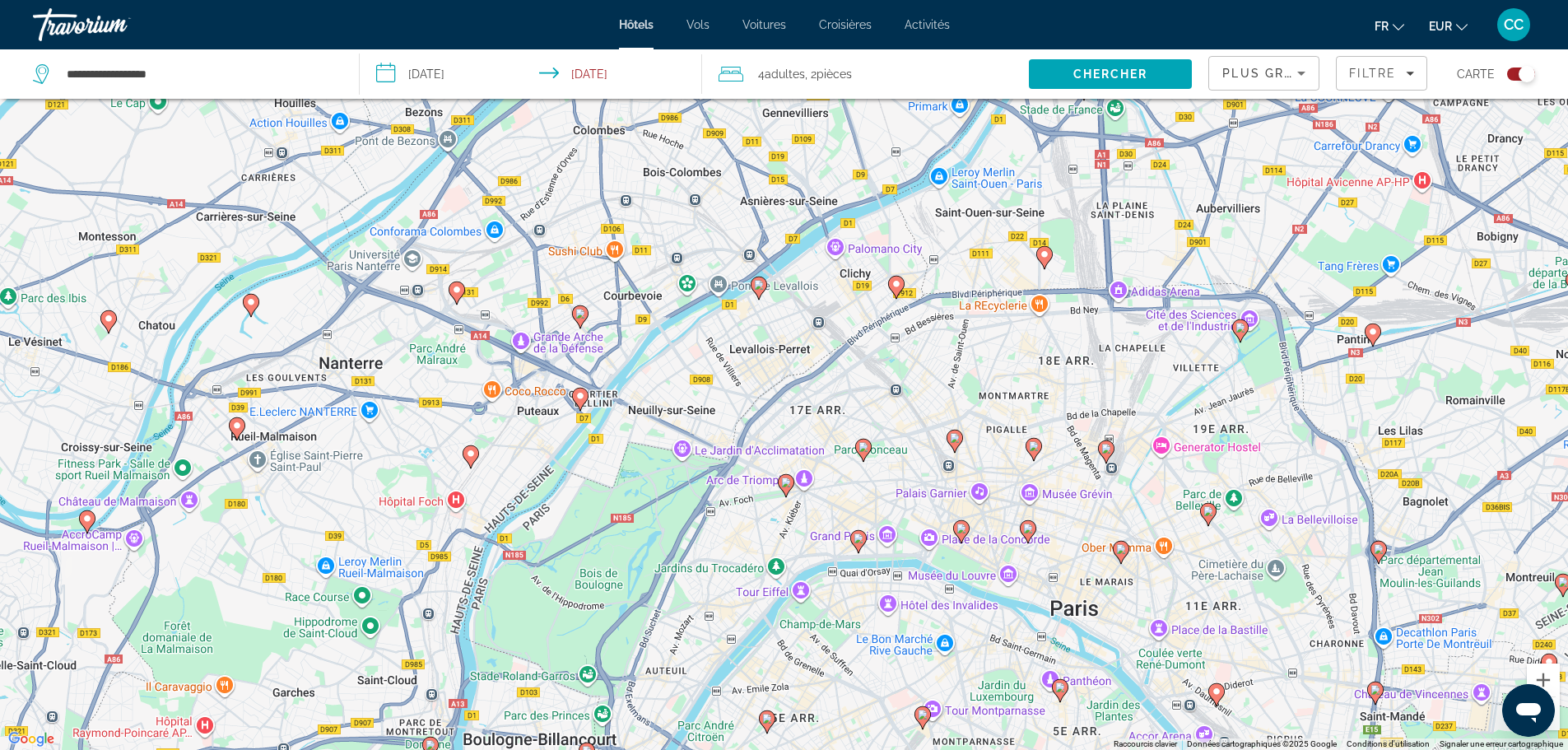
click at [758, 291] on icon "Main content" at bounding box center [758, 286] width 15 height 21
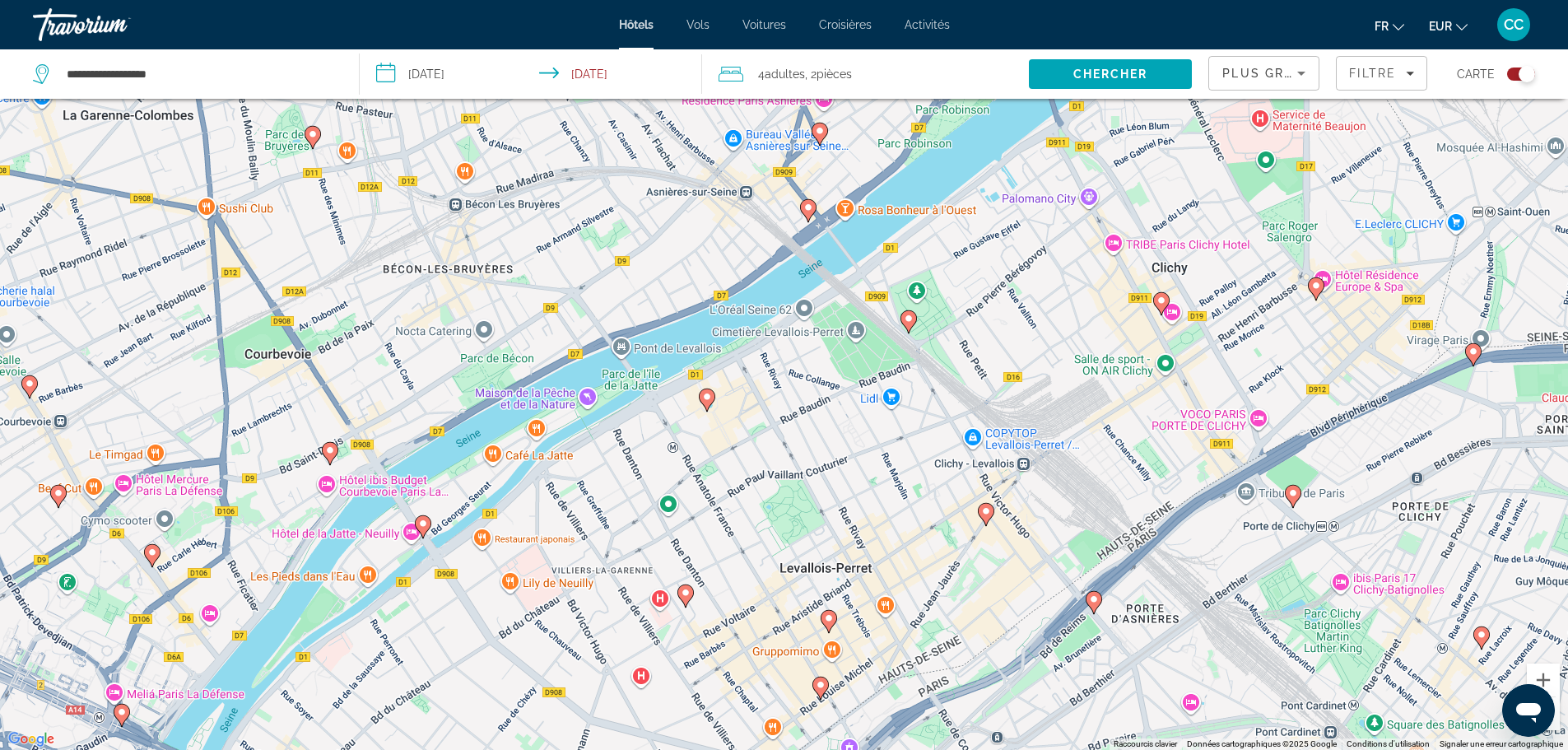
click at [907, 318] on image "Main content" at bounding box center [909, 318] width 10 height 10
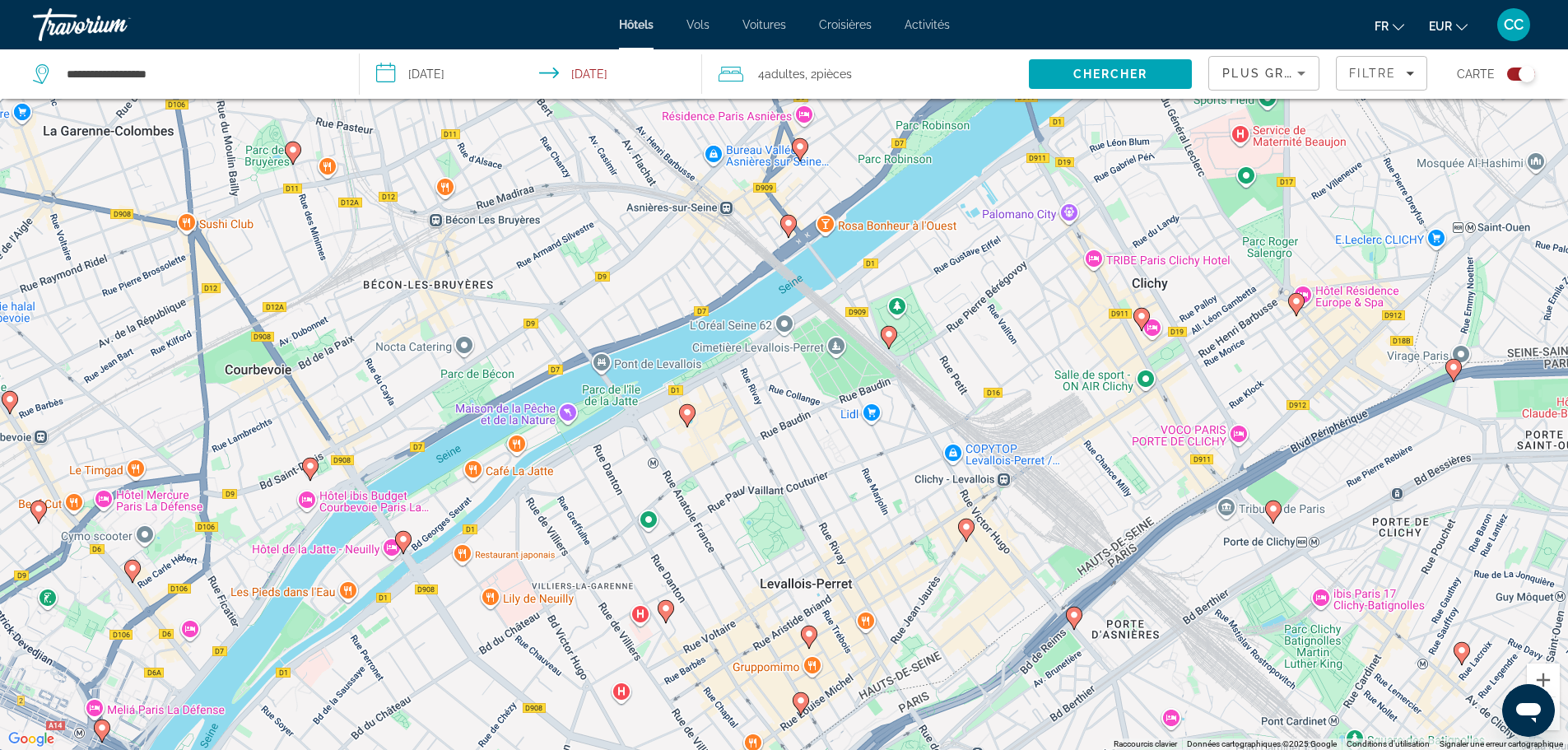
click at [687, 411] on image "Main content" at bounding box center [687, 412] width 10 height 10
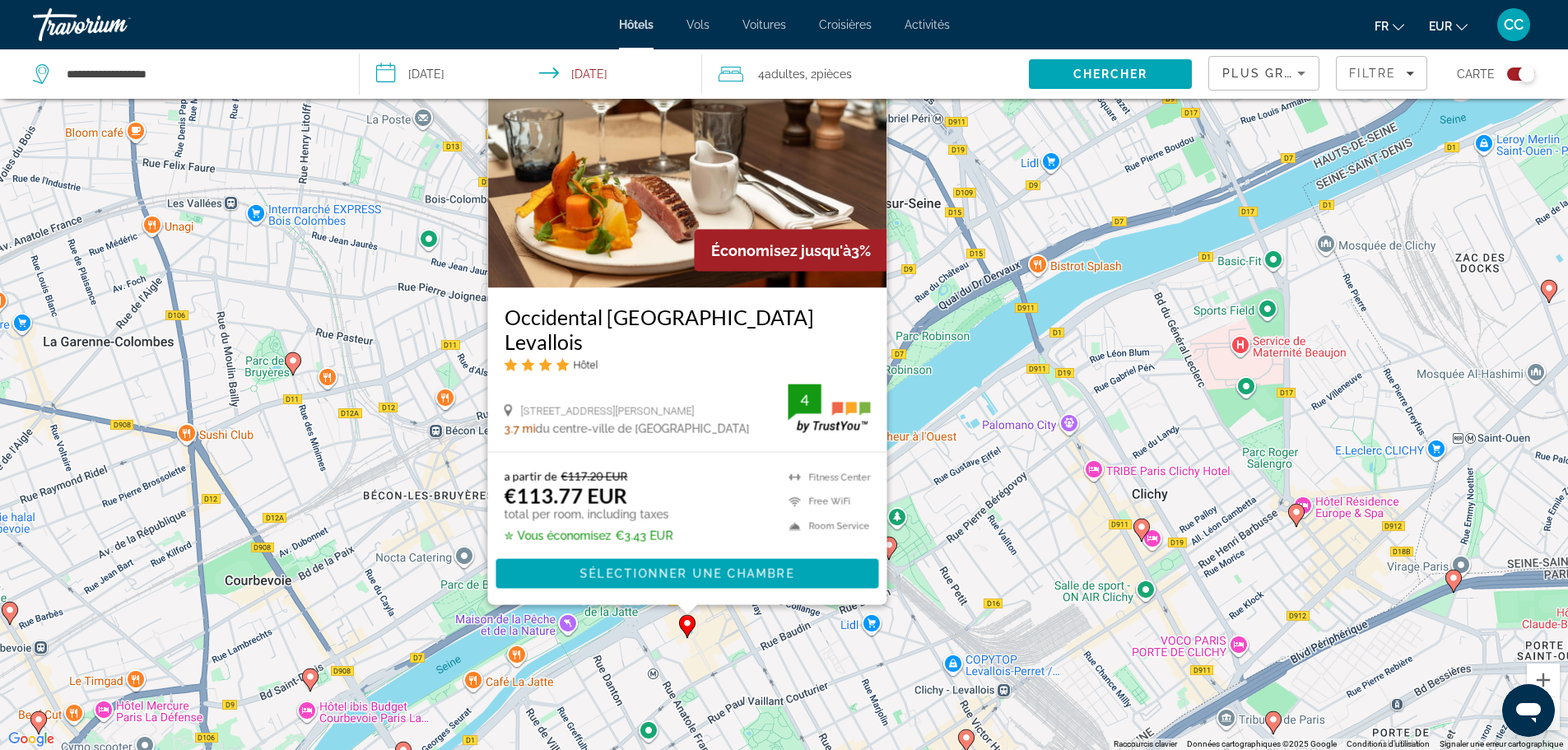
click at [969, 737] on image "Main content" at bounding box center [967, 737] width 10 height 10
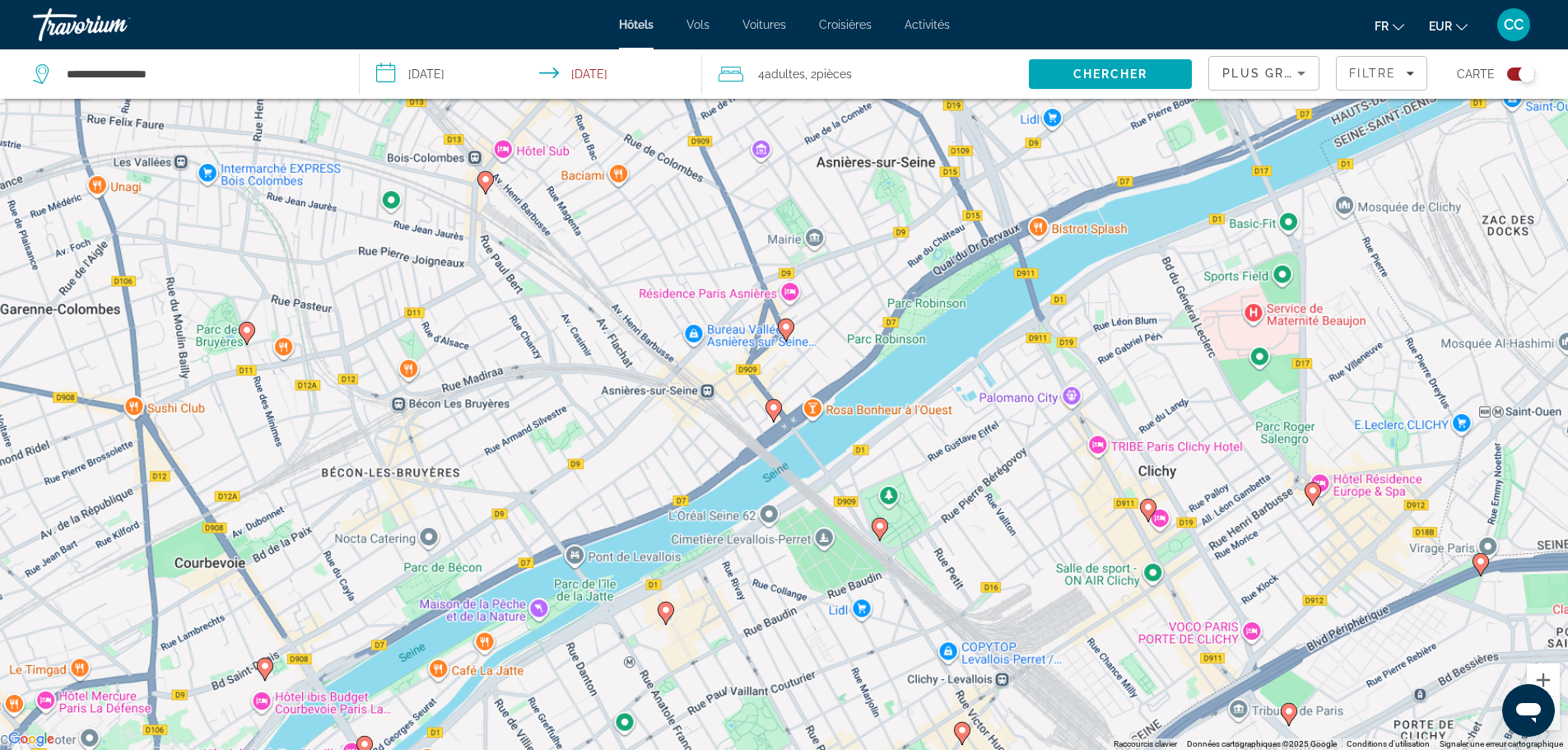
scroll to position [0, 0]
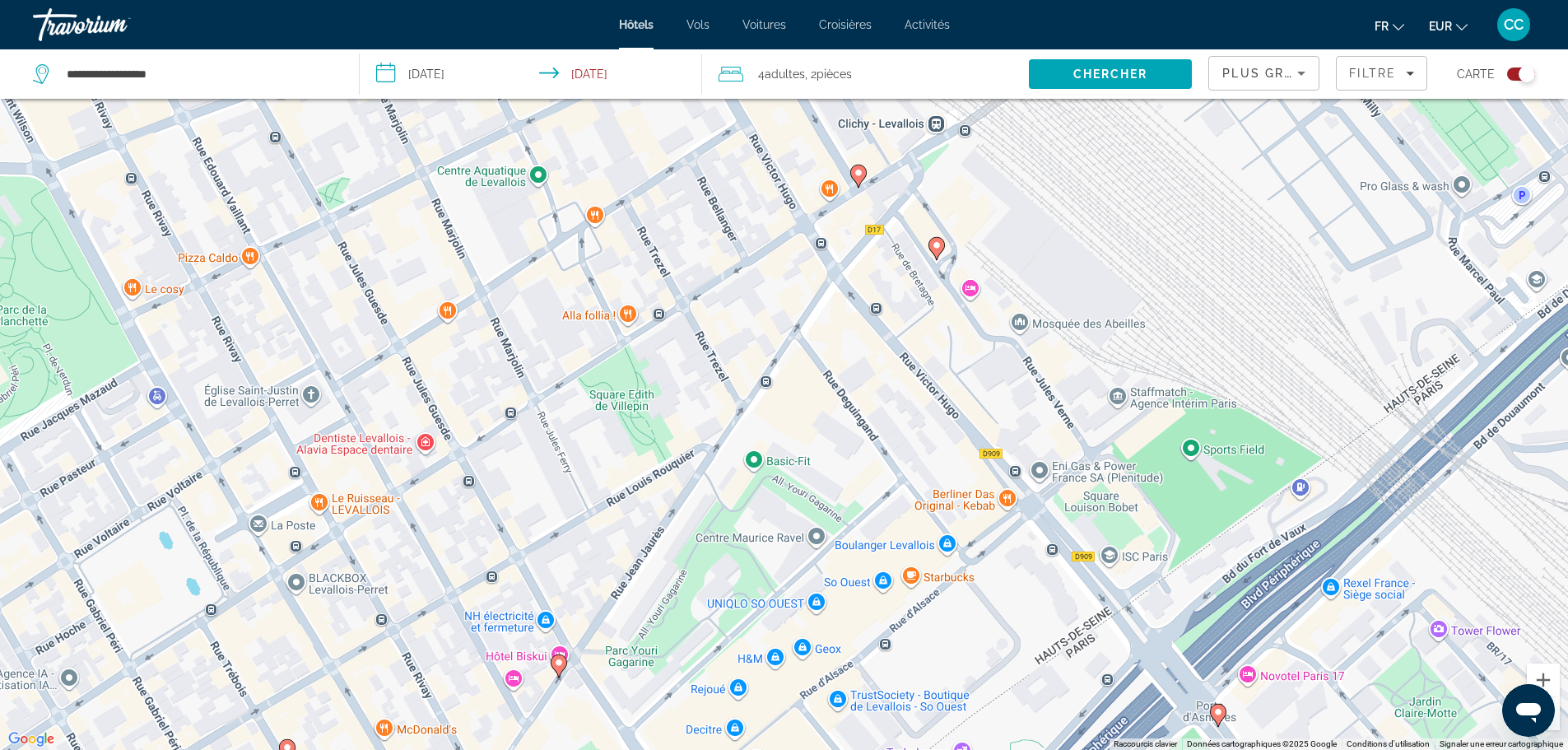
click at [938, 249] on image "Main content" at bounding box center [936, 245] width 10 height 10
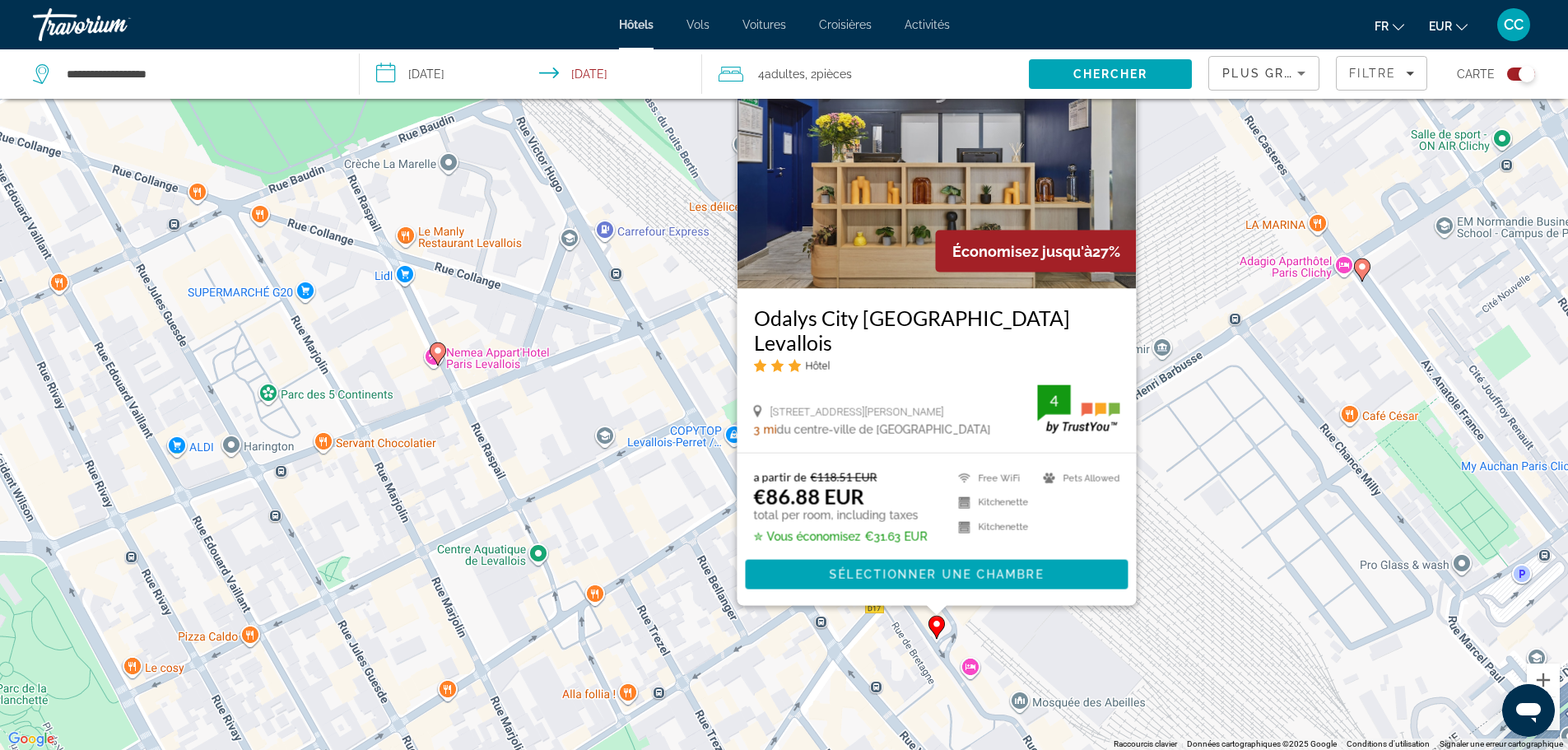
click at [656, 532] on div "Pour activer le glissement avec le clavier, appuyez sur Alt+Entrée. Une fois ce…" at bounding box center [784, 375] width 1568 height 750
click at [1196, 260] on div "Pour activer le glissement avec le clavier, appuyez sur Alt+Entrée. Une fois ce…" at bounding box center [784, 375] width 1568 height 750
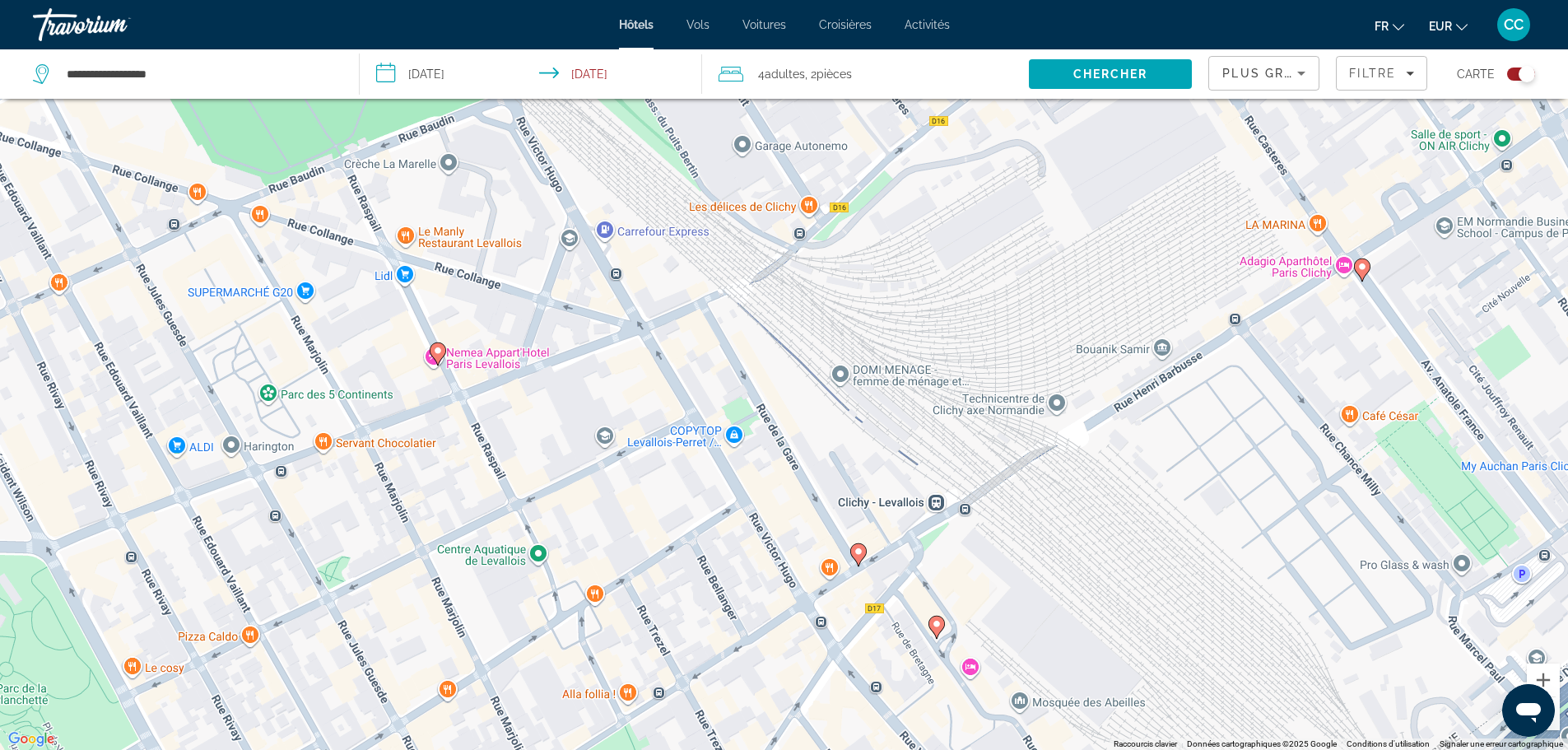
click at [863, 551] on image "Main content" at bounding box center [858, 552] width 10 height 10
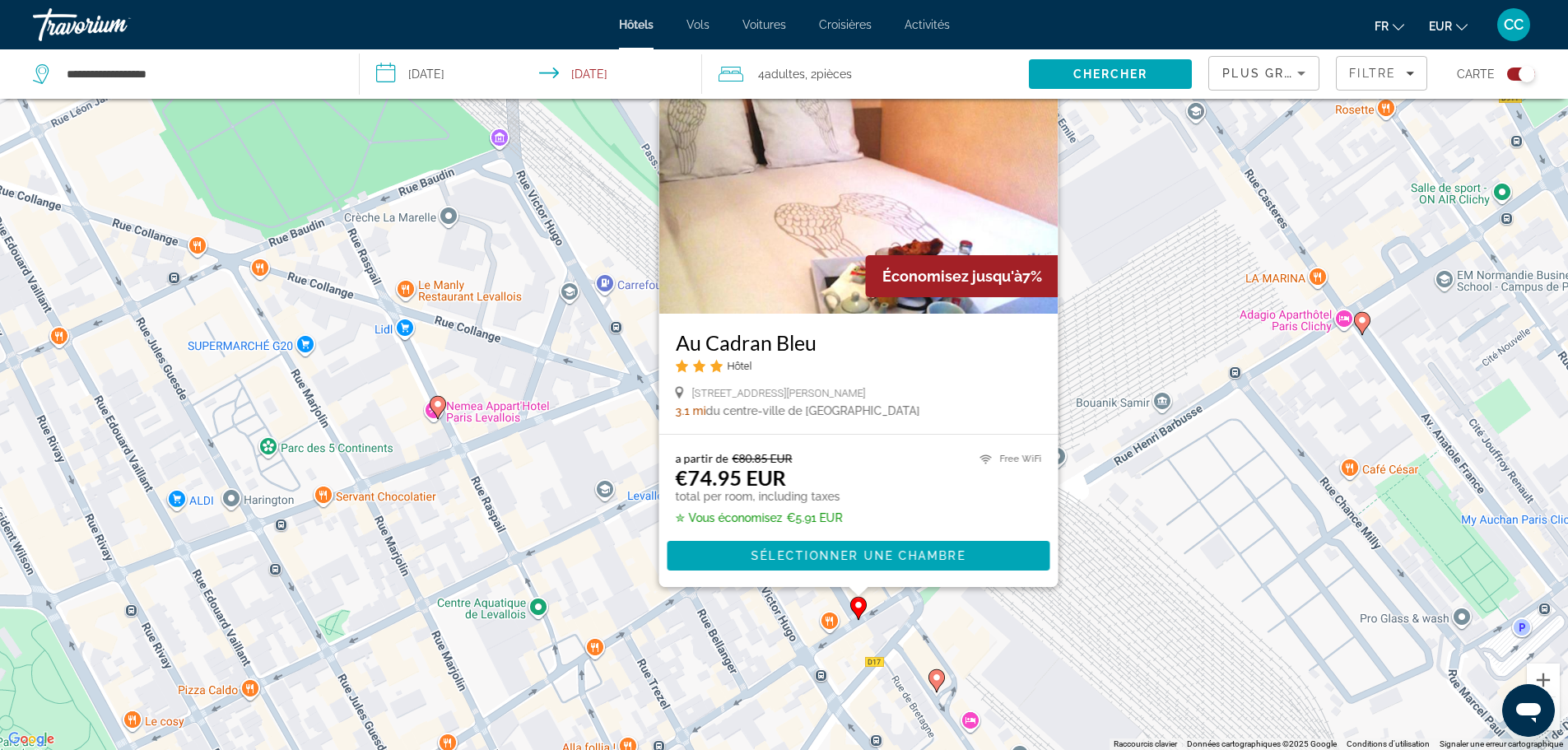
click at [534, 504] on div "Pour activer le glissement avec le clavier, appuyez sur Alt+Entrée. Une fois ce…" at bounding box center [784, 375] width 1568 height 750
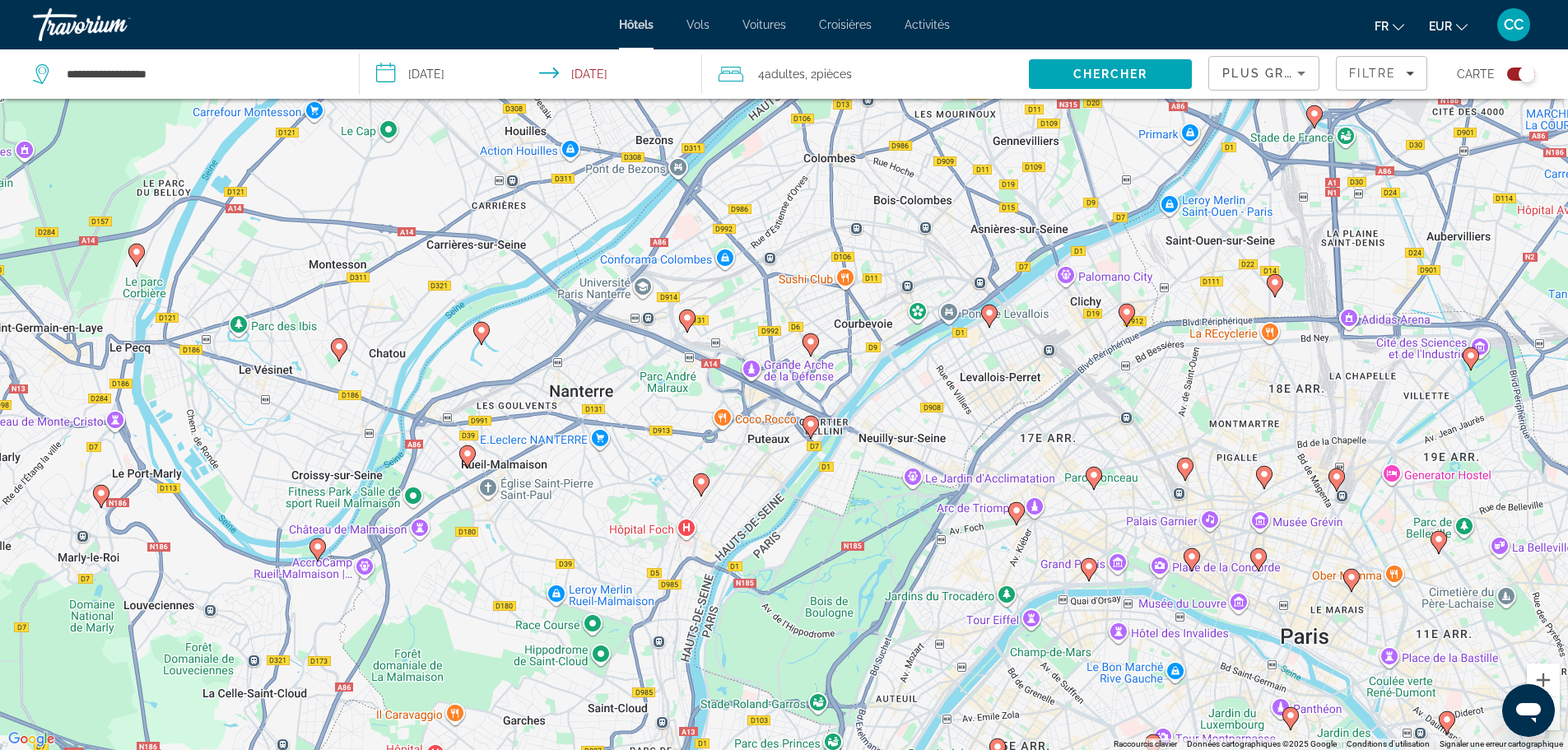
drag, startPoint x: 668, startPoint y: 575, endPoint x: 720, endPoint y: 462, distance: 124.4
click at [720, 462] on div "Pour activer le glissement avec le clavier, appuyez sur Alt+Entrée. Une fois ce…" at bounding box center [784, 375] width 1568 height 750
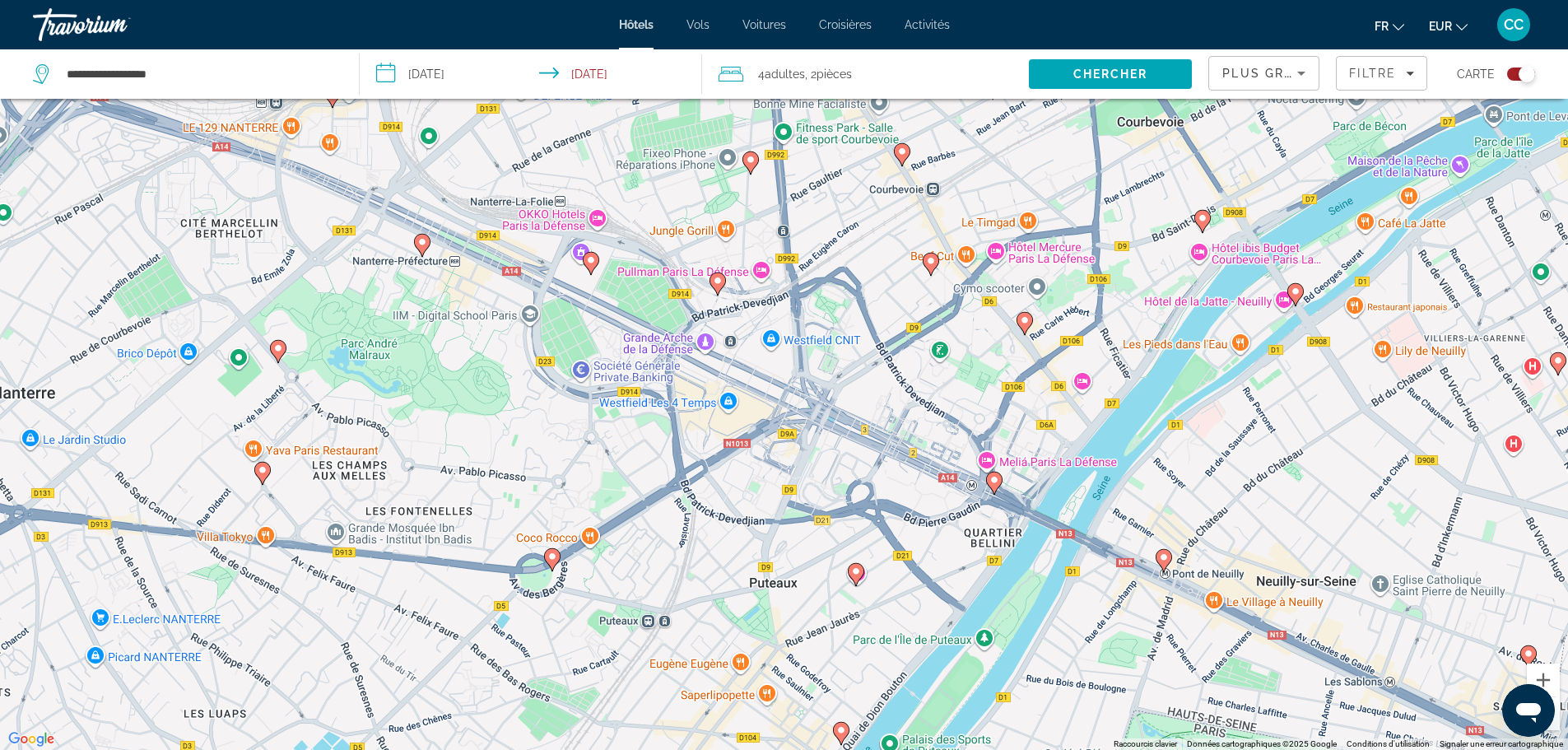
drag, startPoint x: 626, startPoint y: 340, endPoint x: 601, endPoint y: 453, distance: 115.7
click at [601, 453] on div "Pour activer le glissement avec le clavier, appuyez sur Alt+Entrée. Une fois ce…" at bounding box center [784, 375] width 1568 height 750
click at [591, 256] on image "Main content" at bounding box center [591, 260] width 10 height 10
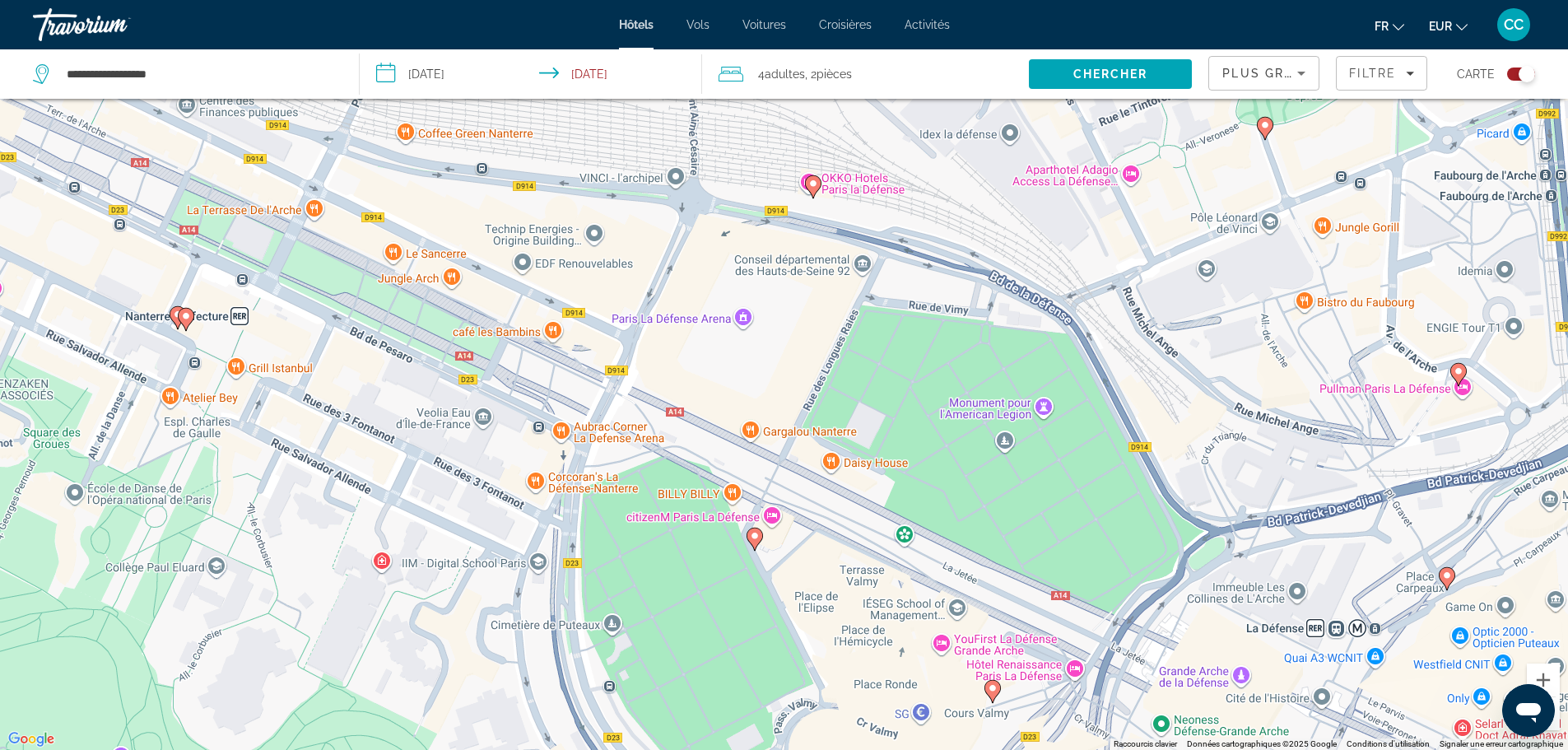
click at [754, 542] on icon "Main content" at bounding box center [754, 538] width 15 height 21
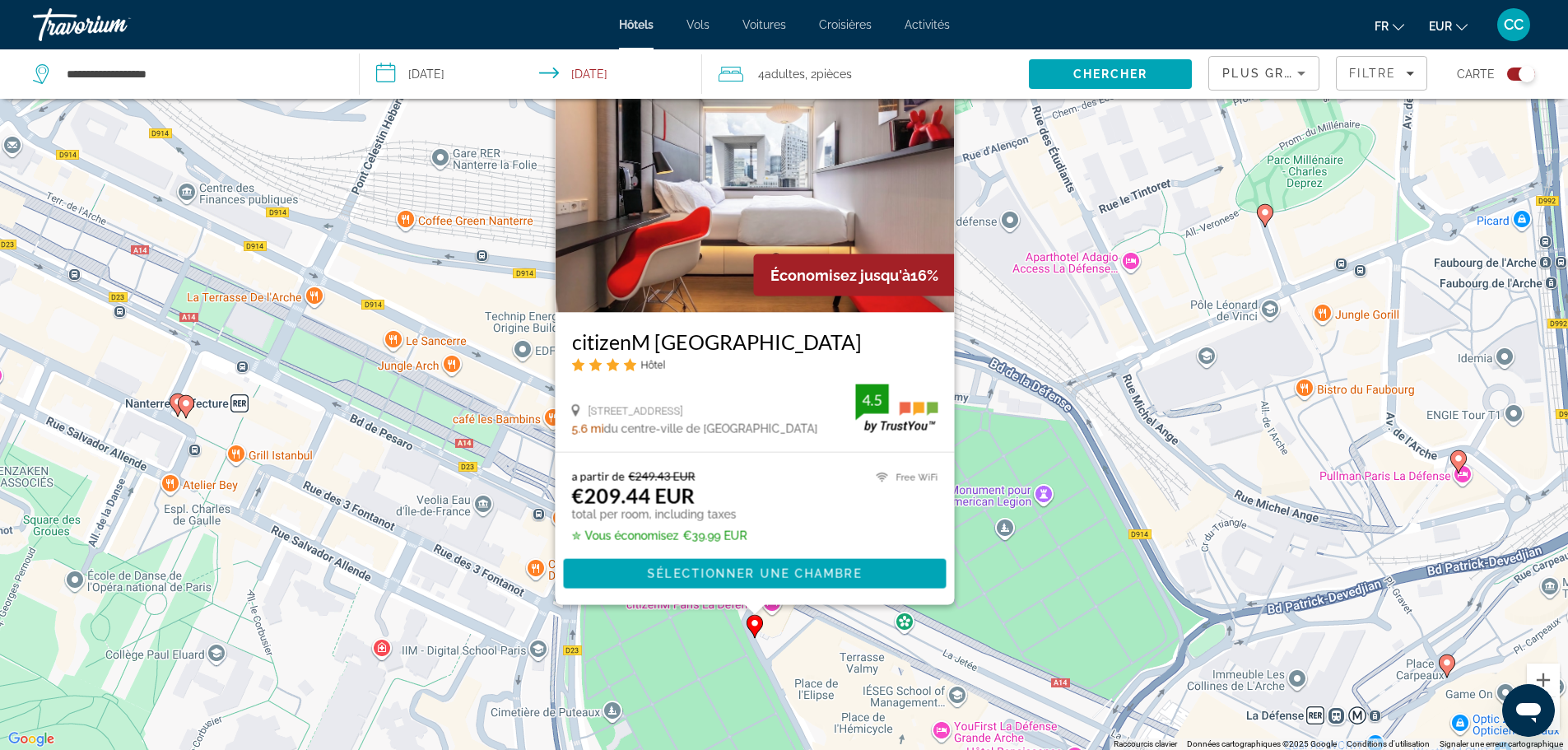
click at [187, 405] on image "Main content" at bounding box center [186, 403] width 10 height 10
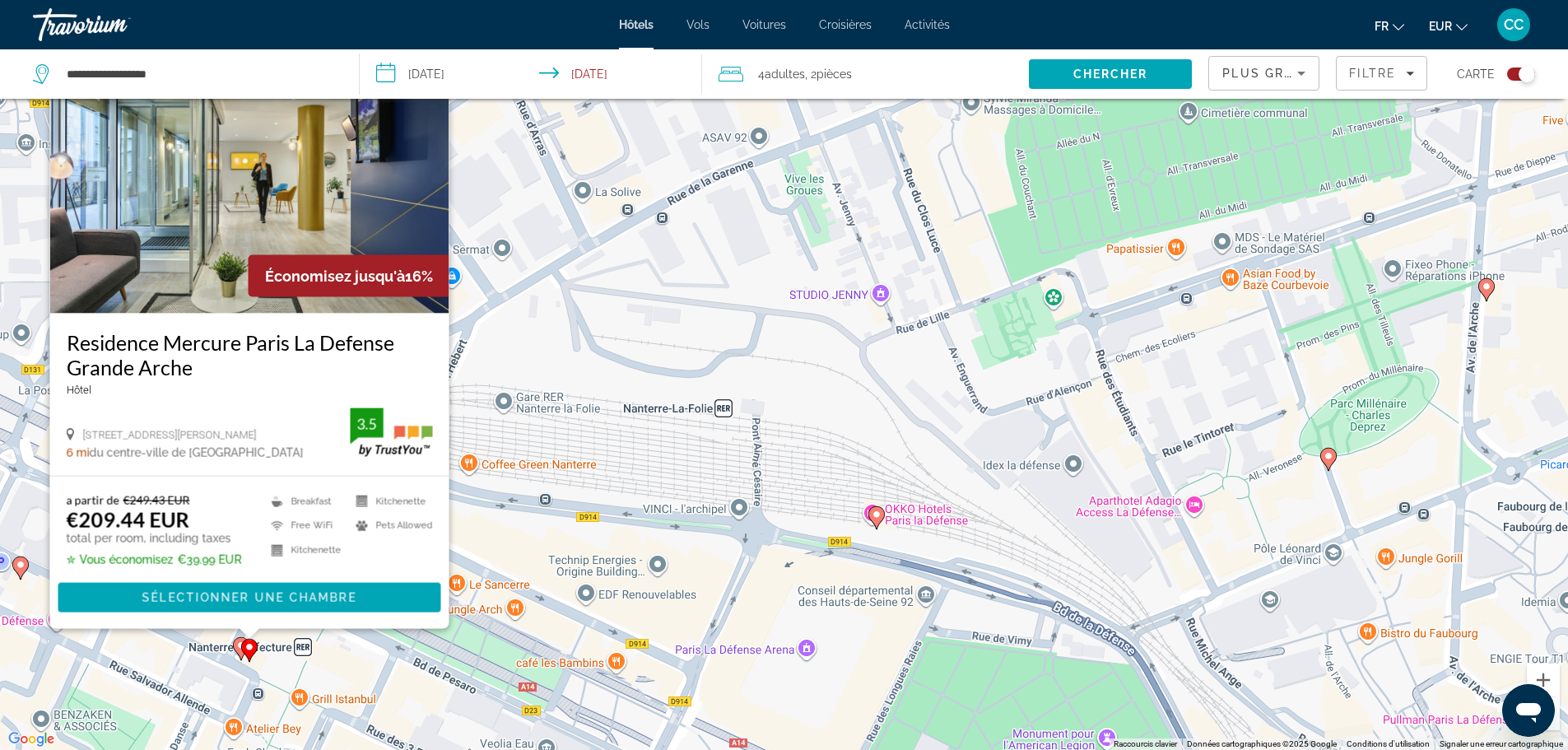
click at [235, 643] on icon "Main content" at bounding box center [240, 648] width 15 height 21
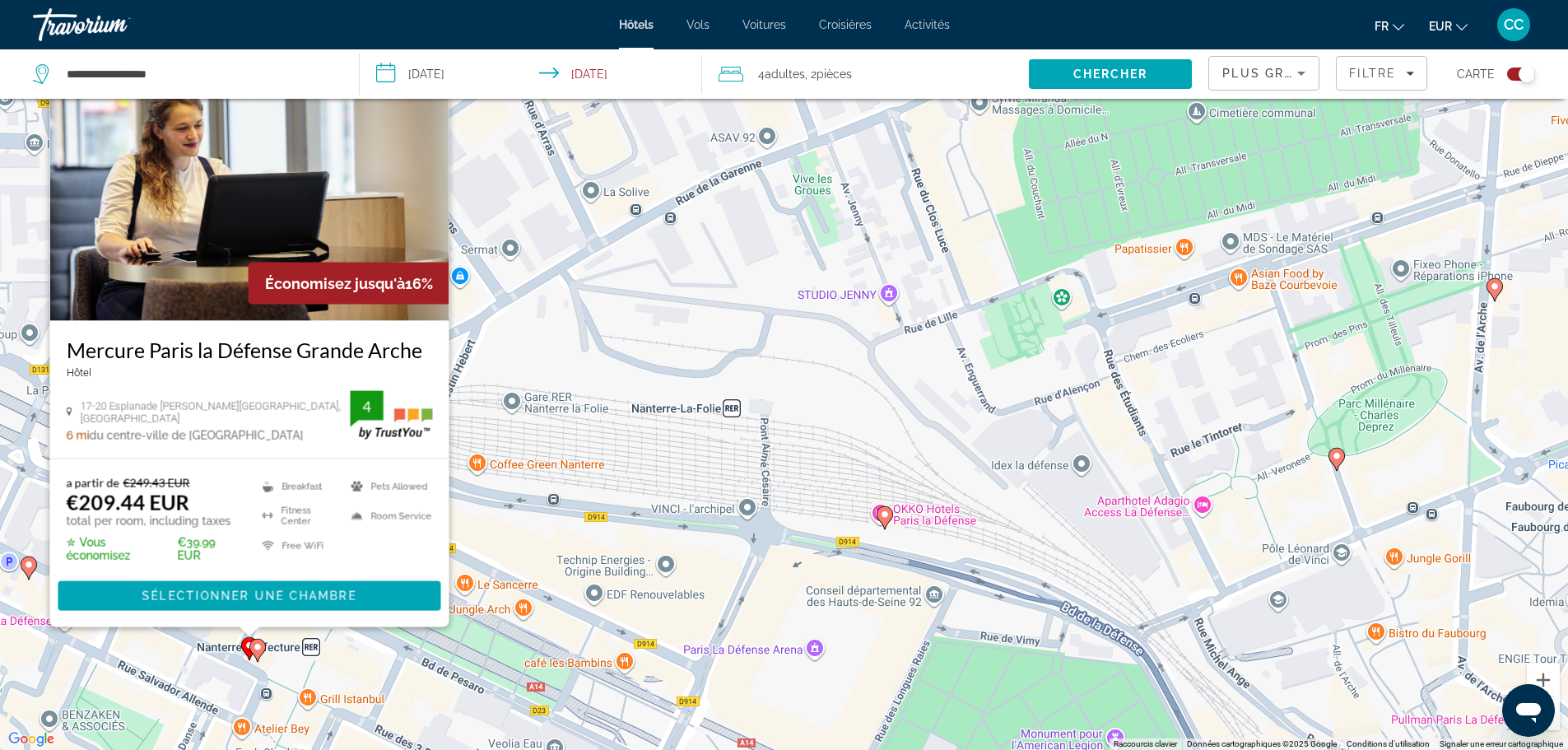
click at [884, 517] on image "Main content" at bounding box center [885, 515] width 10 height 10
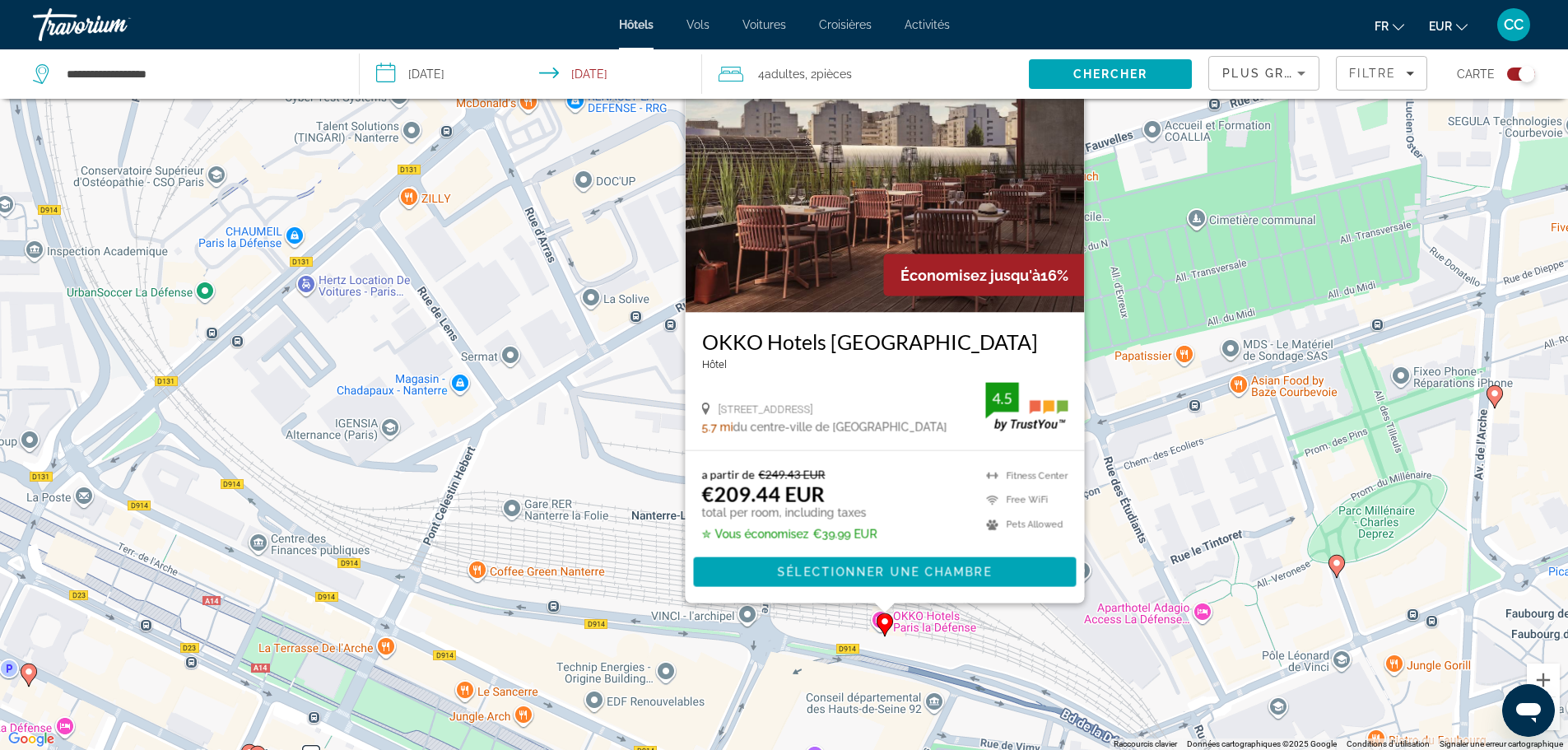
click at [1166, 282] on div "Pour activer le glissement avec le clavier, appuyez sur Alt+Entrée. Une fois ce…" at bounding box center [784, 375] width 1568 height 750
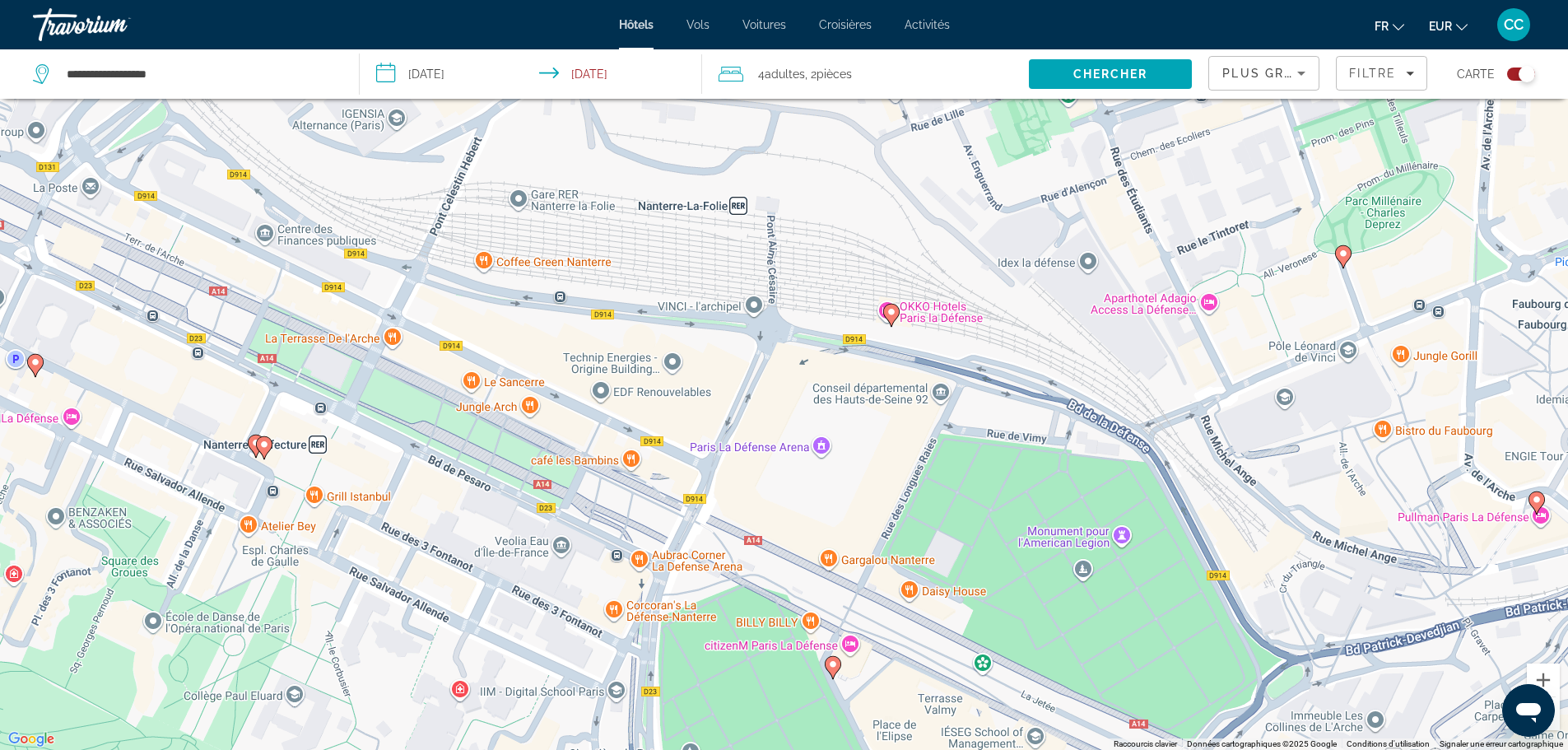
drag, startPoint x: 962, startPoint y: 490, endPoint x: 969, endPoint y: 173, distance: 317.1
click at [969, 173] on div "Pour activer le glissement avec le clavier, appuyez sur Alt+Entrée. Une fois ce…" at bounding box center [784, 375] width 1568 height 750
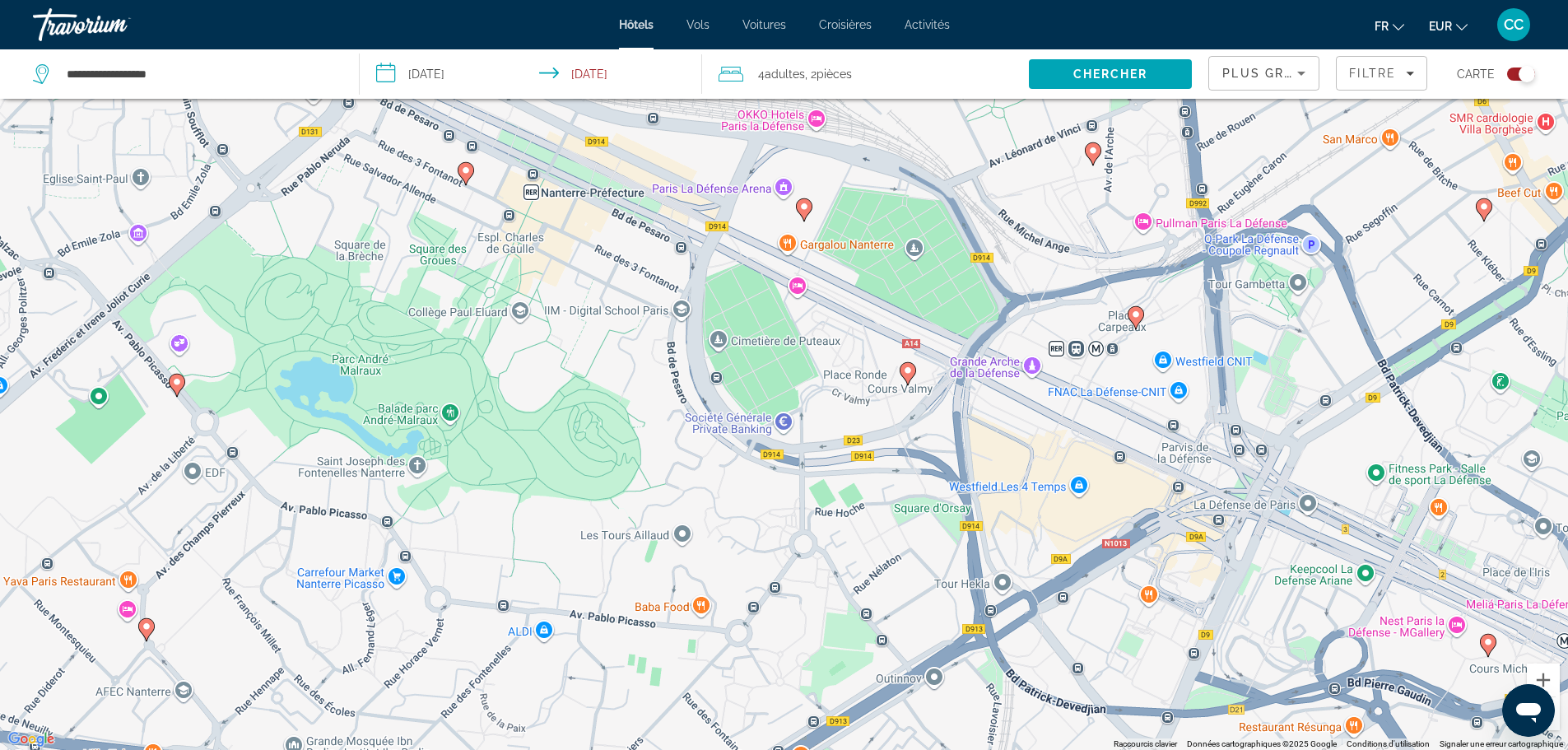
drag, startPoint x: 916, startPoint y: 559, endPoint x: 849, endPoint y: 296, distance: 271.4
click at [849, 296] on div "Pour activer le glissement avec le clavier, appuyez sur Alt+Entrée. Une fois ce…" at bounding box center [784, 375] width 1568 height 750
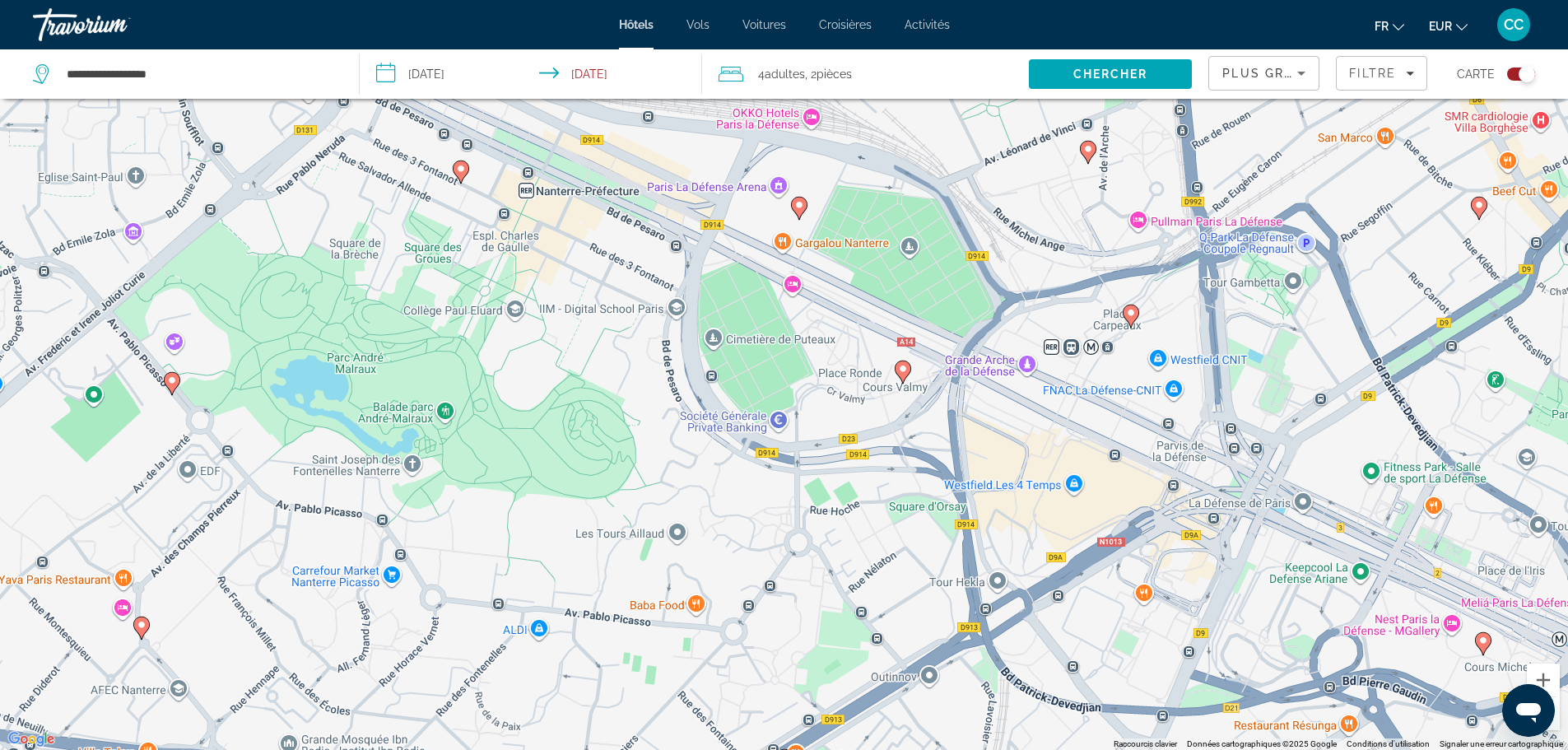
click at [1128, 319] on icon "Main content" at bounding box center [1130, 315] width 15 height 21
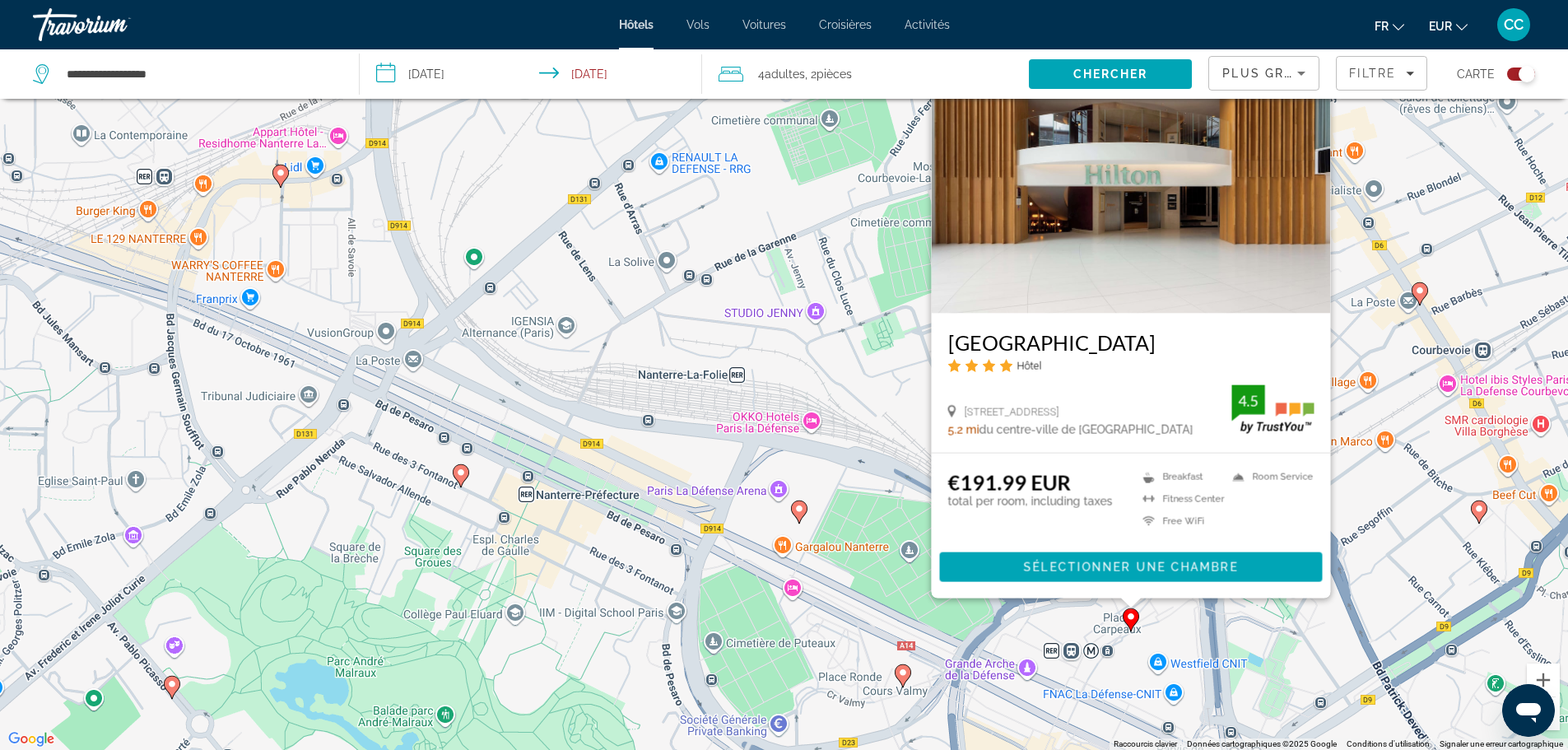
click at [894, 434] on div "Pour activer le glissement avec le clavier, appuyez sur Alt+Entrée. Une fois ce…" at bounding box center [784, 375] width 1568 height 750
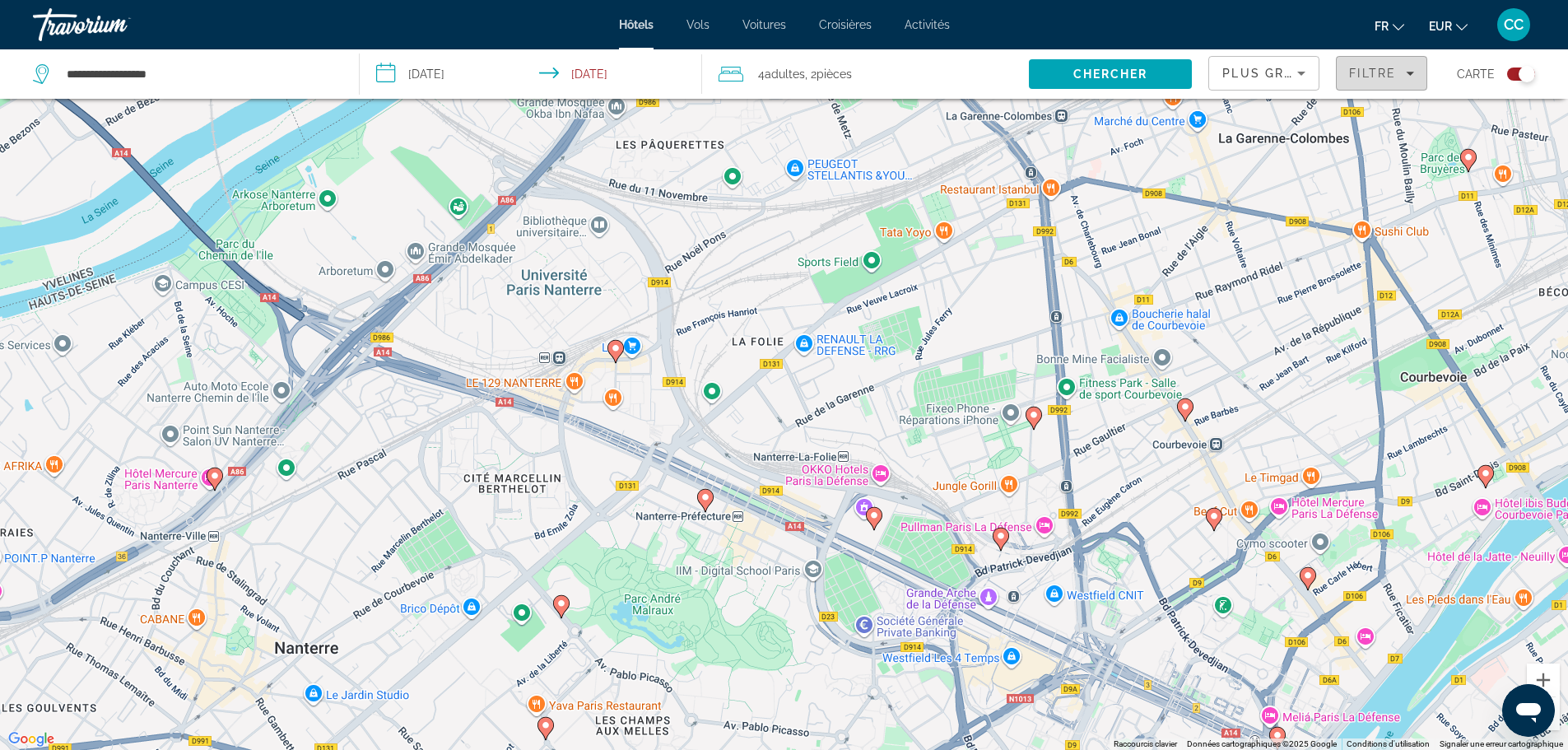
click at [1370, 69] on span "Filtre" at bounding box center [1372, 73] width 47 height 13
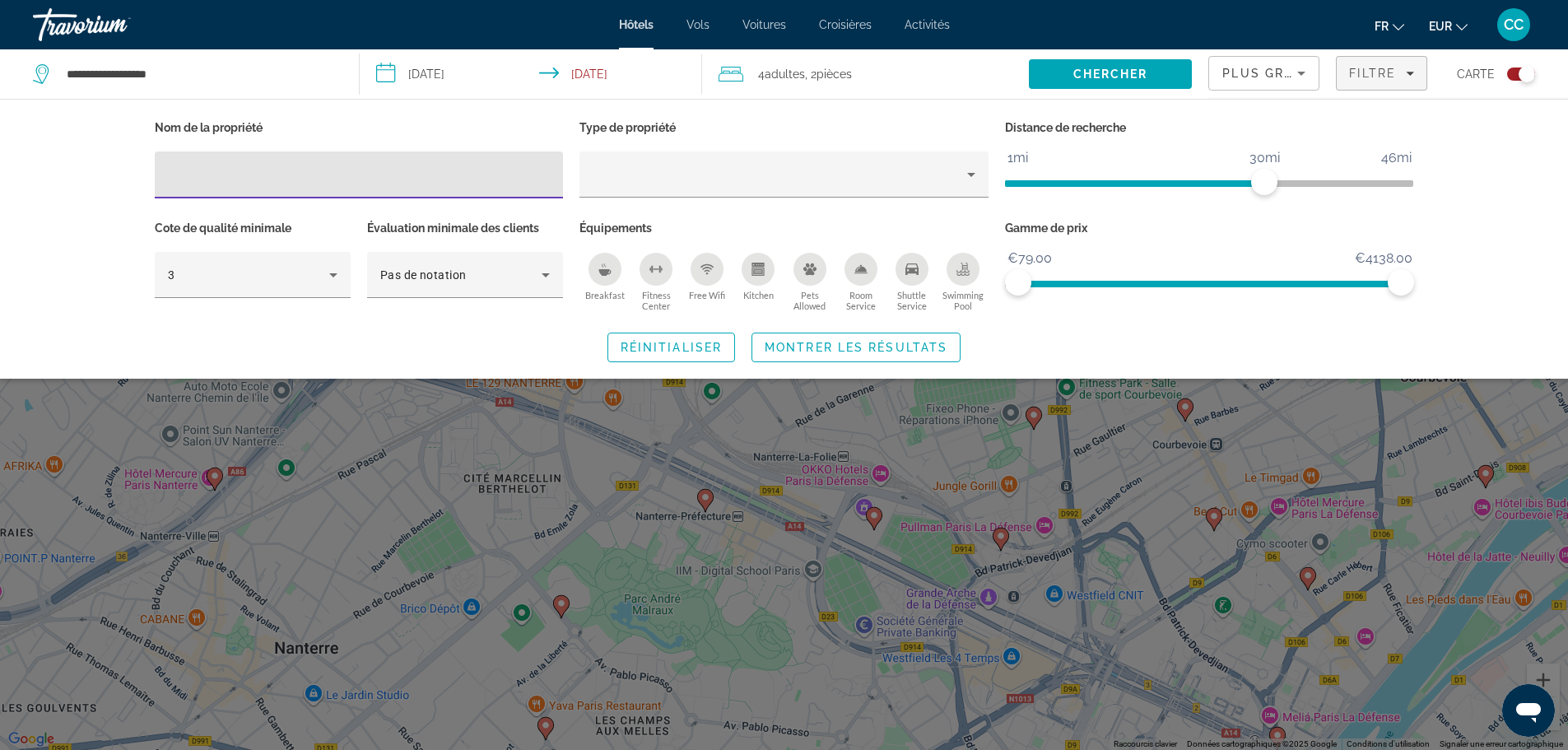
click at [603, 273] on icon "Breakfast" at bounding box center [605, 272] width 13 height 7
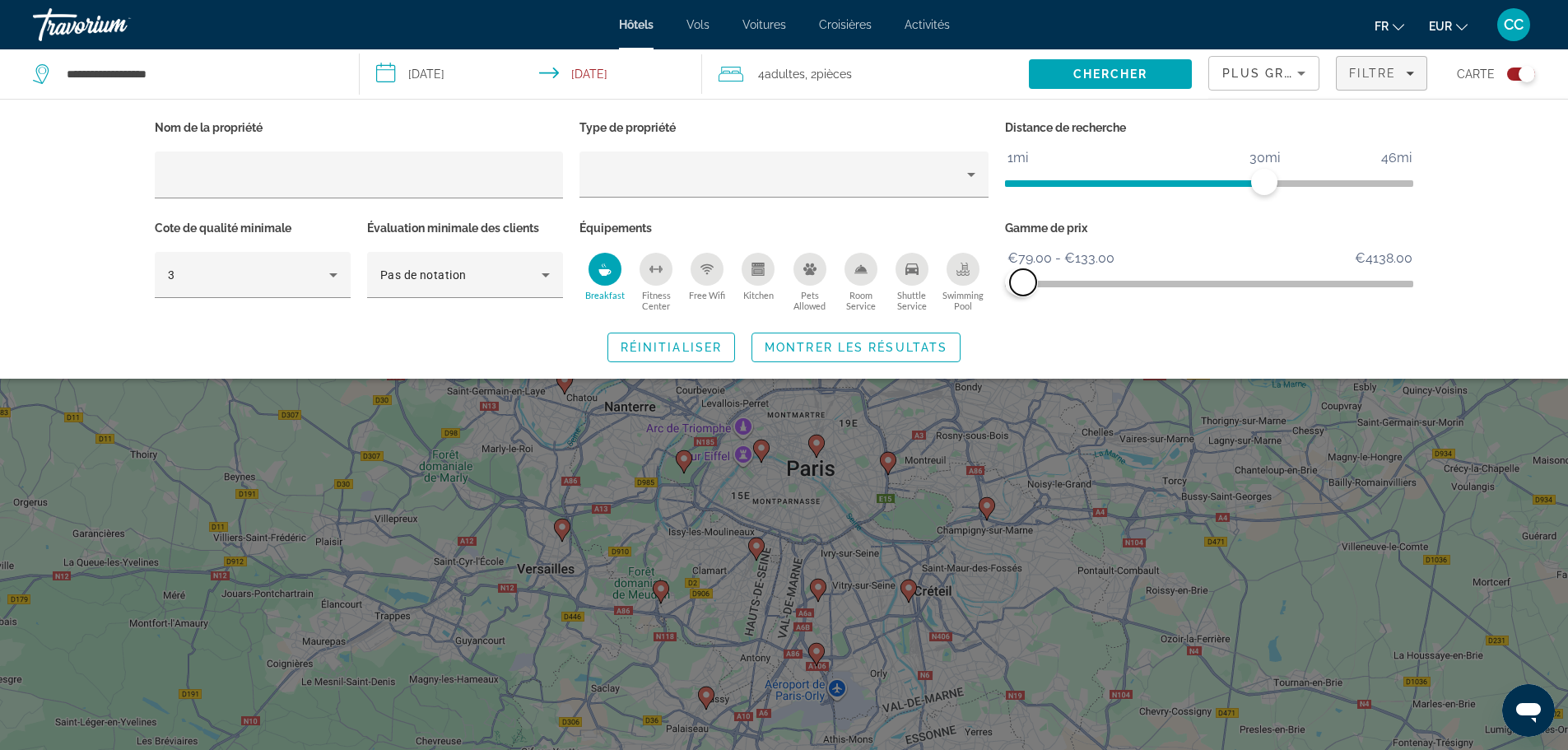
drag, startPoint x: 1396, startPoint y: 270, endPoint x: 1023, endPoint y: 283, distance: 373.2
click at [1023, 283] on span "ngx-slider-max" at bounding box center [1023, 281] width 26 height 26
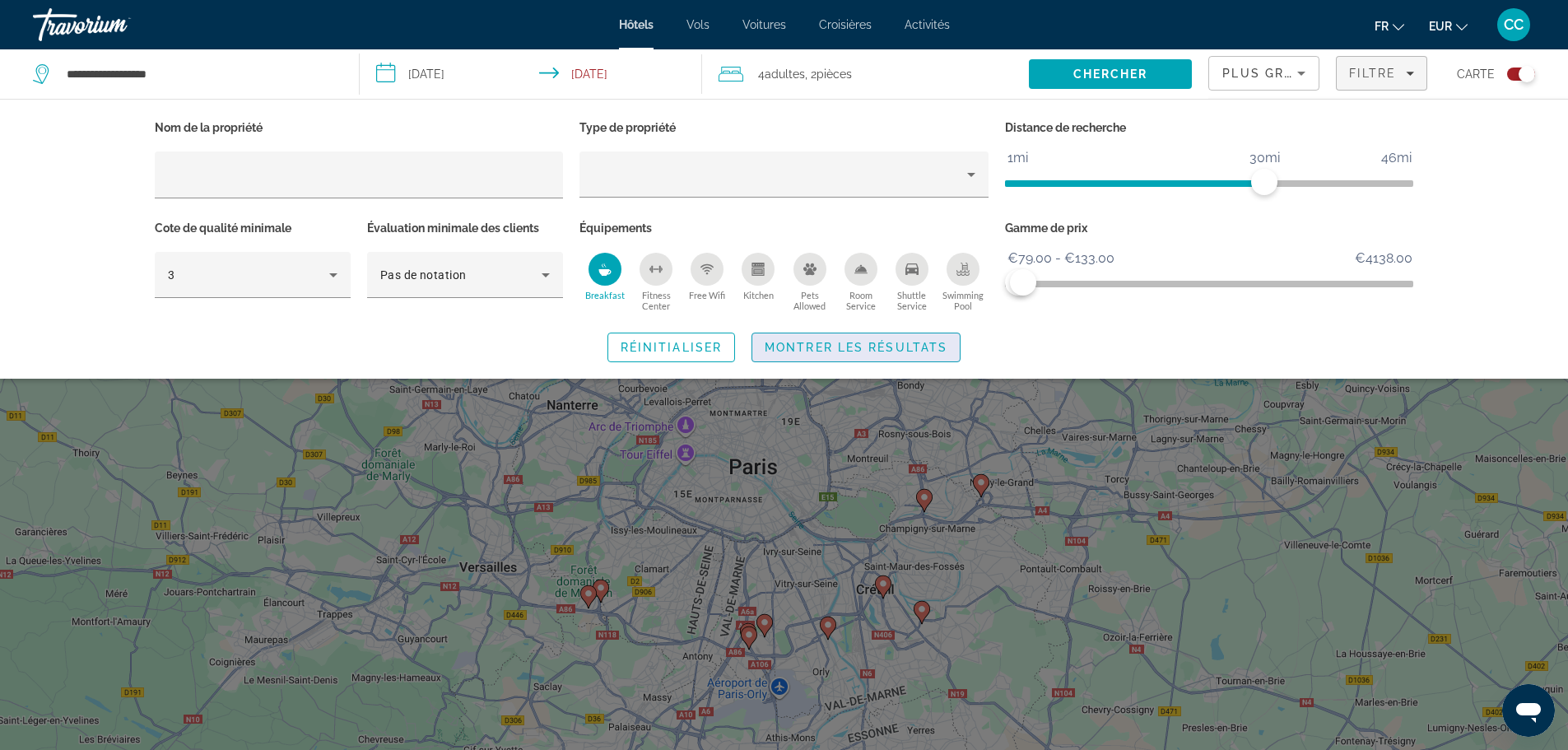
click at [905, 358] on span "Search widget" at bounding box center [856, 347] width 207 height 39
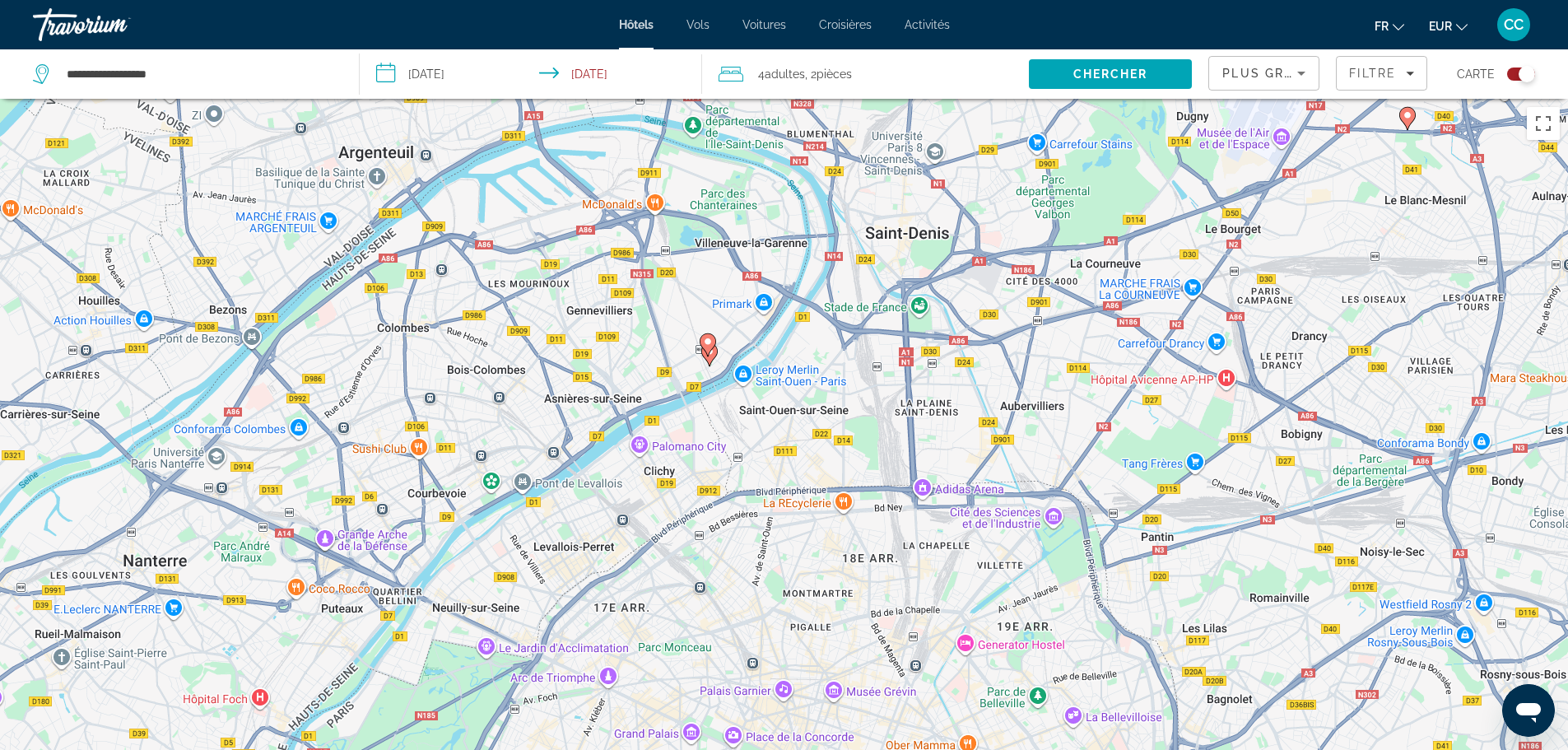
click at [707, 341] on image "Main content" at bounding box center [708, 342] width 10 height 10
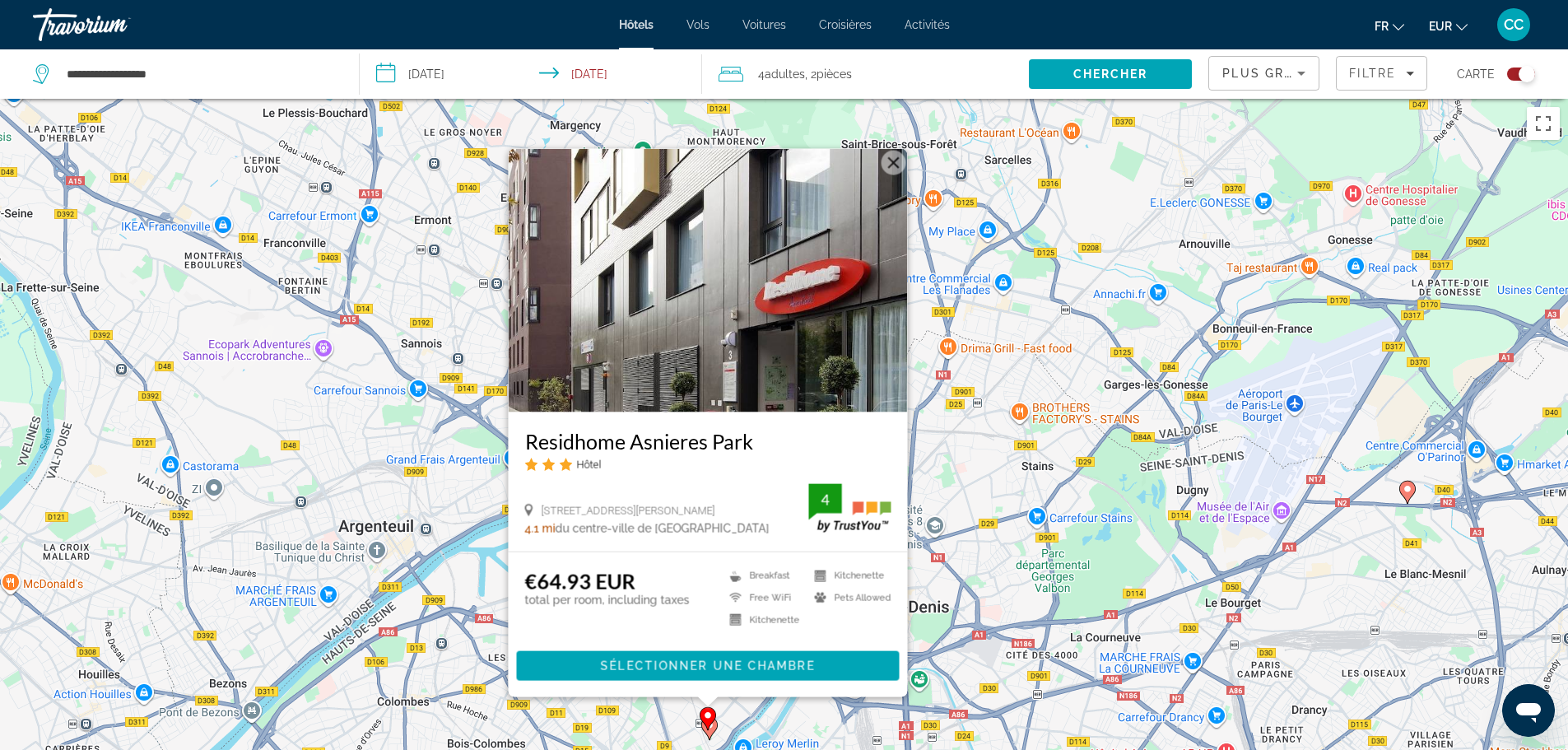
drag, startPoint x: 797, startPoint y: 712, endPoint x: 774, endPoint y: 710, distance: 23.1
click at [797, 712] on div "Pour activer le glissement avec le clavier, appuyez sur Alt+Entrée. Une fois ce…" at bounding box center [784, 474] width 1568 height 750
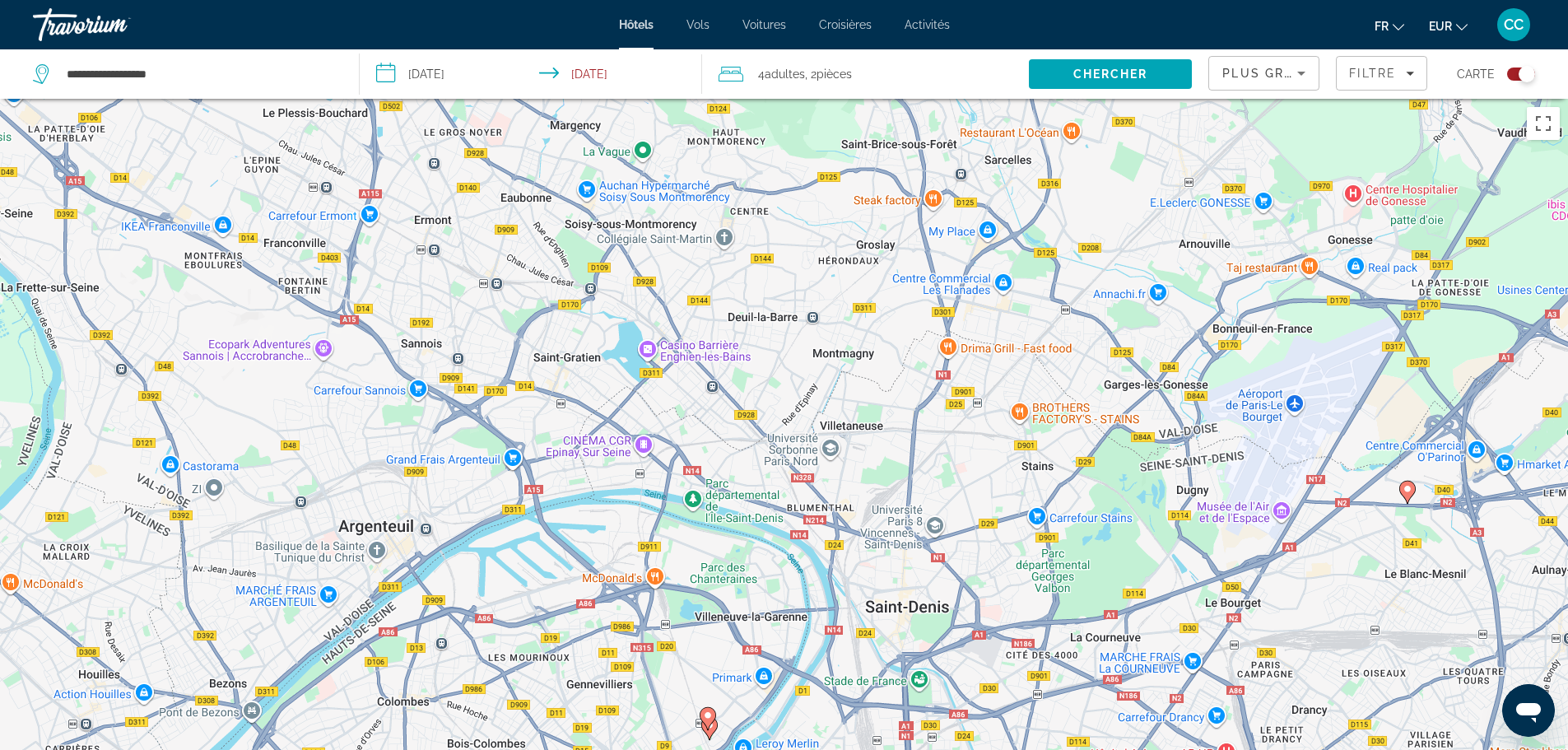
click at [713, 731] on icon "Main content" at bounding box center [709, 727] width 15 height 21
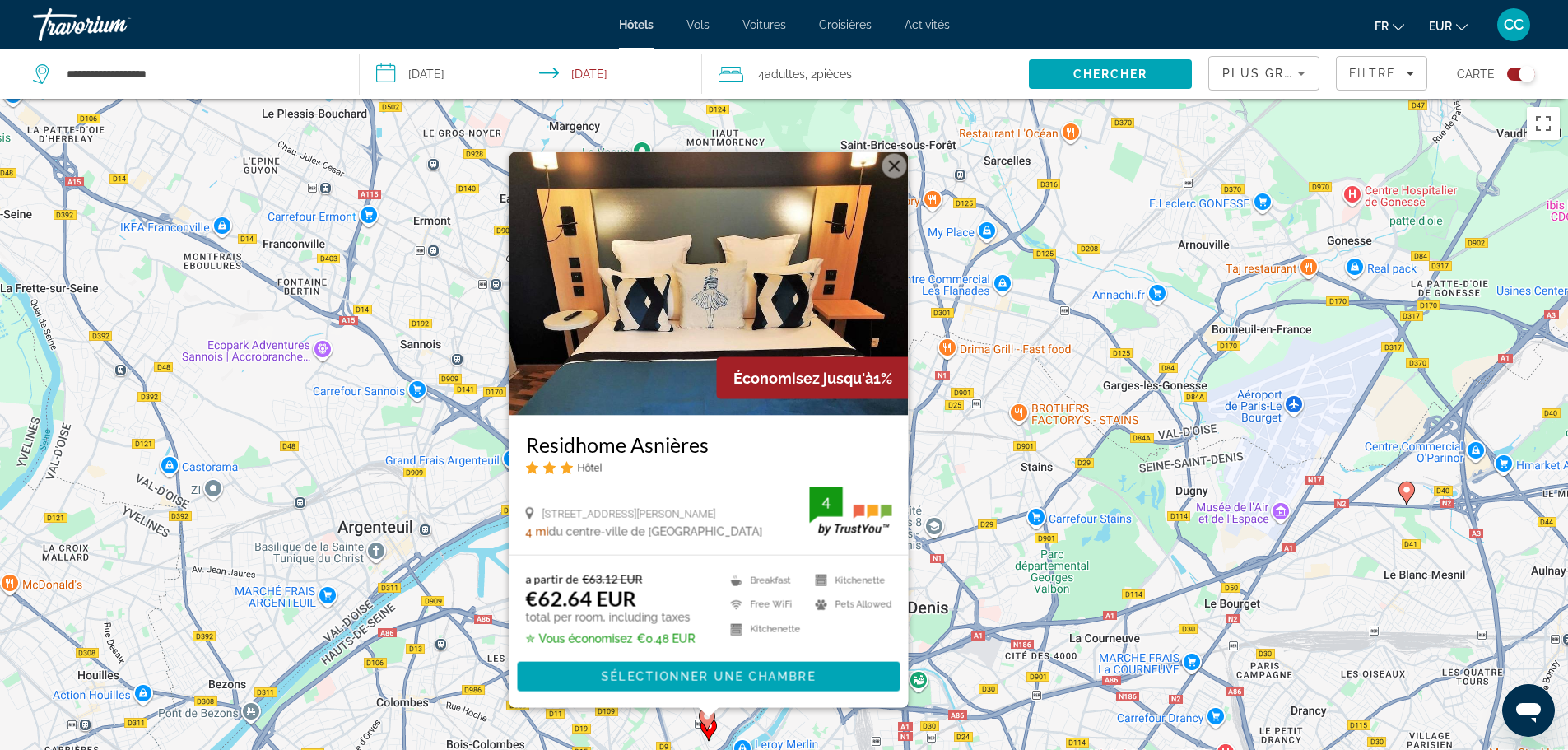
click at [433, 602] on div "Pour activer le glissement avec le clavier, appuyez sur Alt+Entrée. Une fois ce…" at bounding box center [784, 474] width 1568 height 750
click at [978, 410] on div "Pour activer le glissement avec le clavier, appuyez sur Alt+Entrée. Une fois ce…" at bounding box center [784, 474] width 1568 height 750
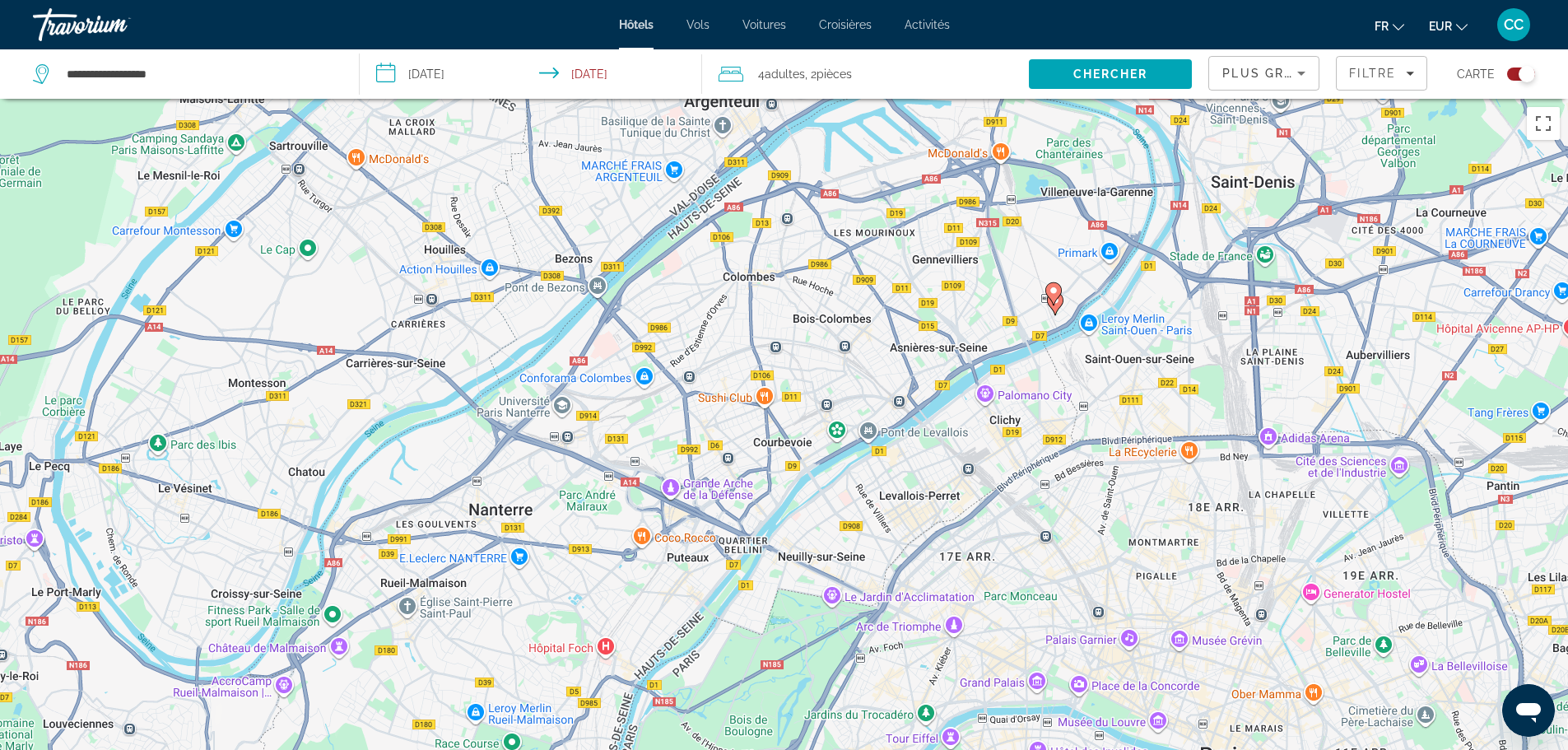
drag, startPoint x: 643, startPoint y: 498, endPoint x: 936, endPoint y: 122, distance: 476.7
click at [936, 123] on div "Pour activer le glissement avec le clavier, appuyez sur Alt+Entrée. Une fois ce…" at bounding box center [784, 474] width 1568 height 750
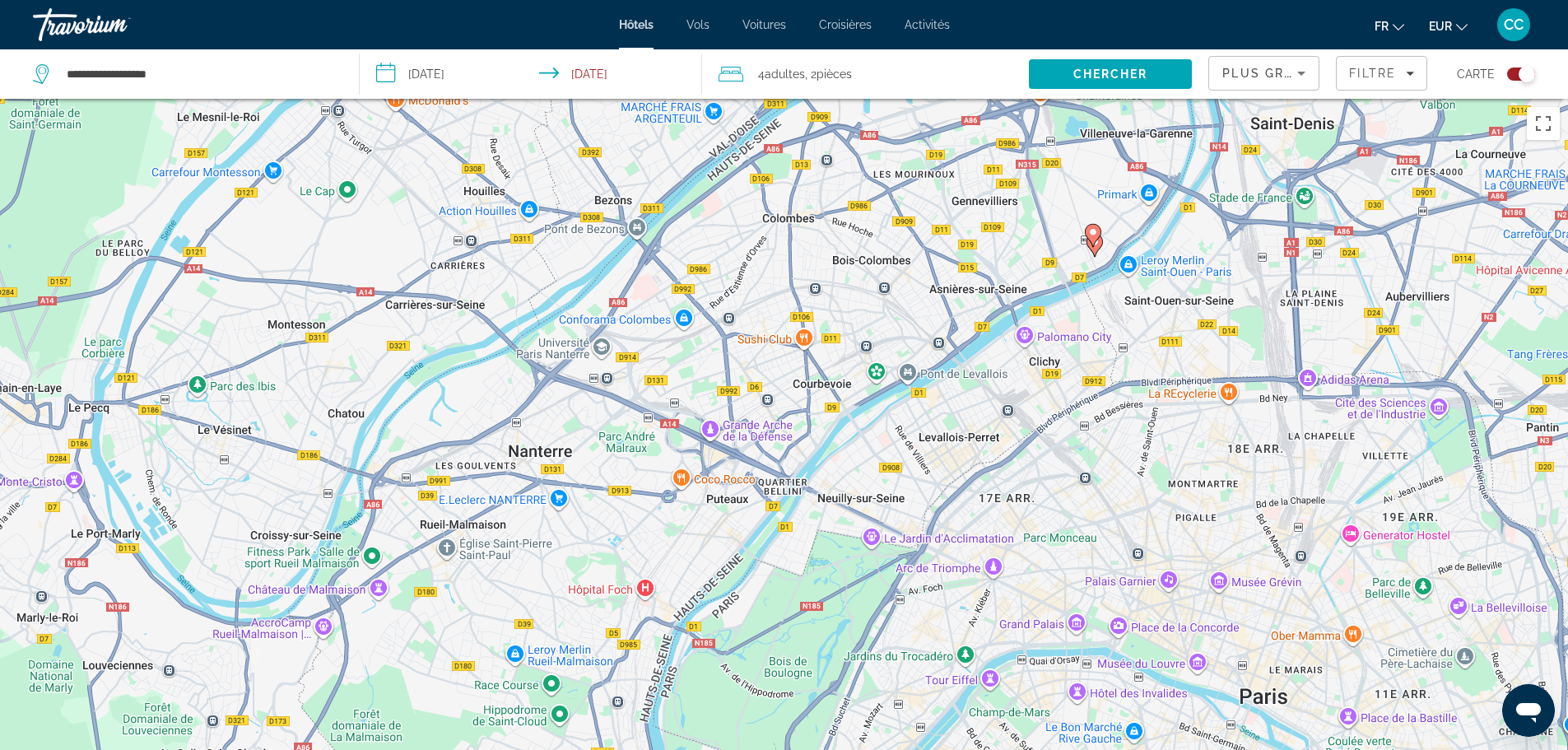
click at [679, 565] on div "Pour activer le glissement avec le clavier, appuyez sur Alt+Entrée. Une fois ce…" at bounding box center [784, 474] width 1568 height 750
drag, startPoint x: 679, startPoint y: 565, endPoint x: 676, endPoint y: 553, distance: 12.4
click at [676, 553] on div "Pour activer le glissement avec le clavier, appuyez sur Alt+Entrée. Une fois ce…" at bounding box center [784, 474] width 1568 height 750
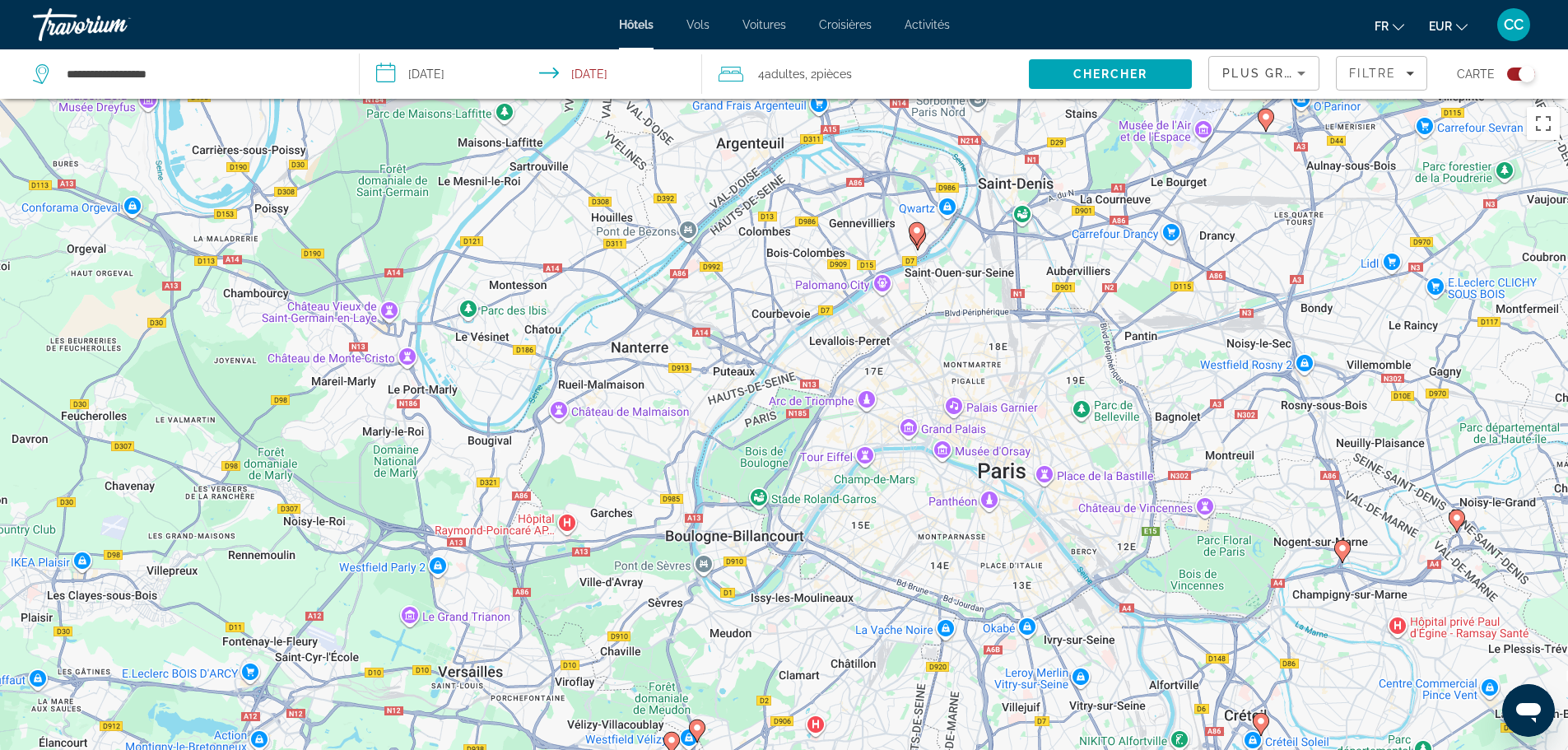
drag, startPoint x: 593, startPoint y: 608, endPoint x: 627, endPoint y: 481, distance: 131.5
click at [627, 481] on div "Pour activer le glissement avec le clavier, appuyez sur Alt+Entrée. Une fois ce…" at bounding box center [784, 474] width 1568 height 750
click at [1403, 73] on div "Filtre" at bounding box center [1381, 73] width 65 height 13
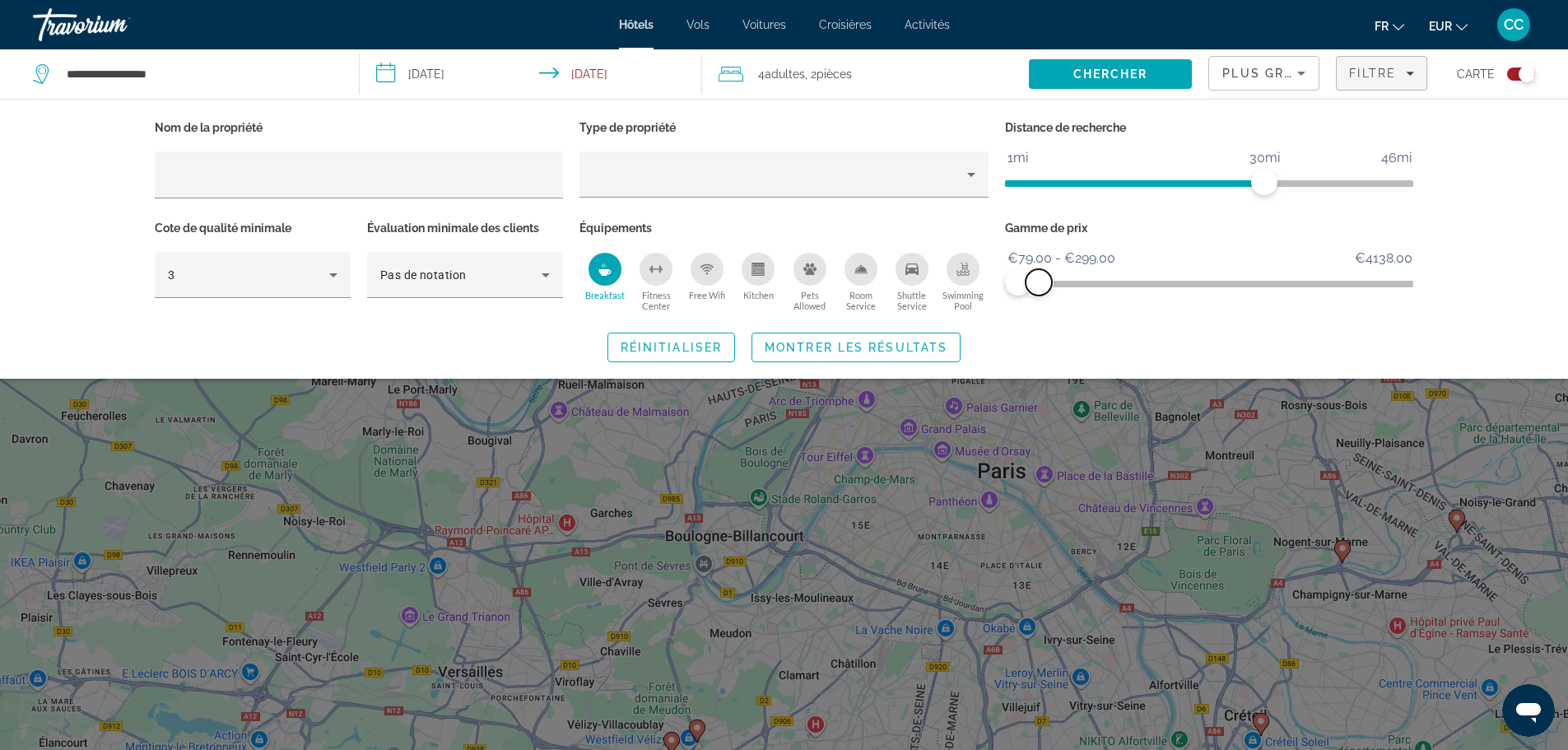
drag, startPoint x: 1030, startPoint y: 285, endPoint x: 1039, endPoint y: 281, distance: 9.8
click at [1039, 281] on span "ngx-slider-max" at bounding box center [1038, 281] width 26 height 26
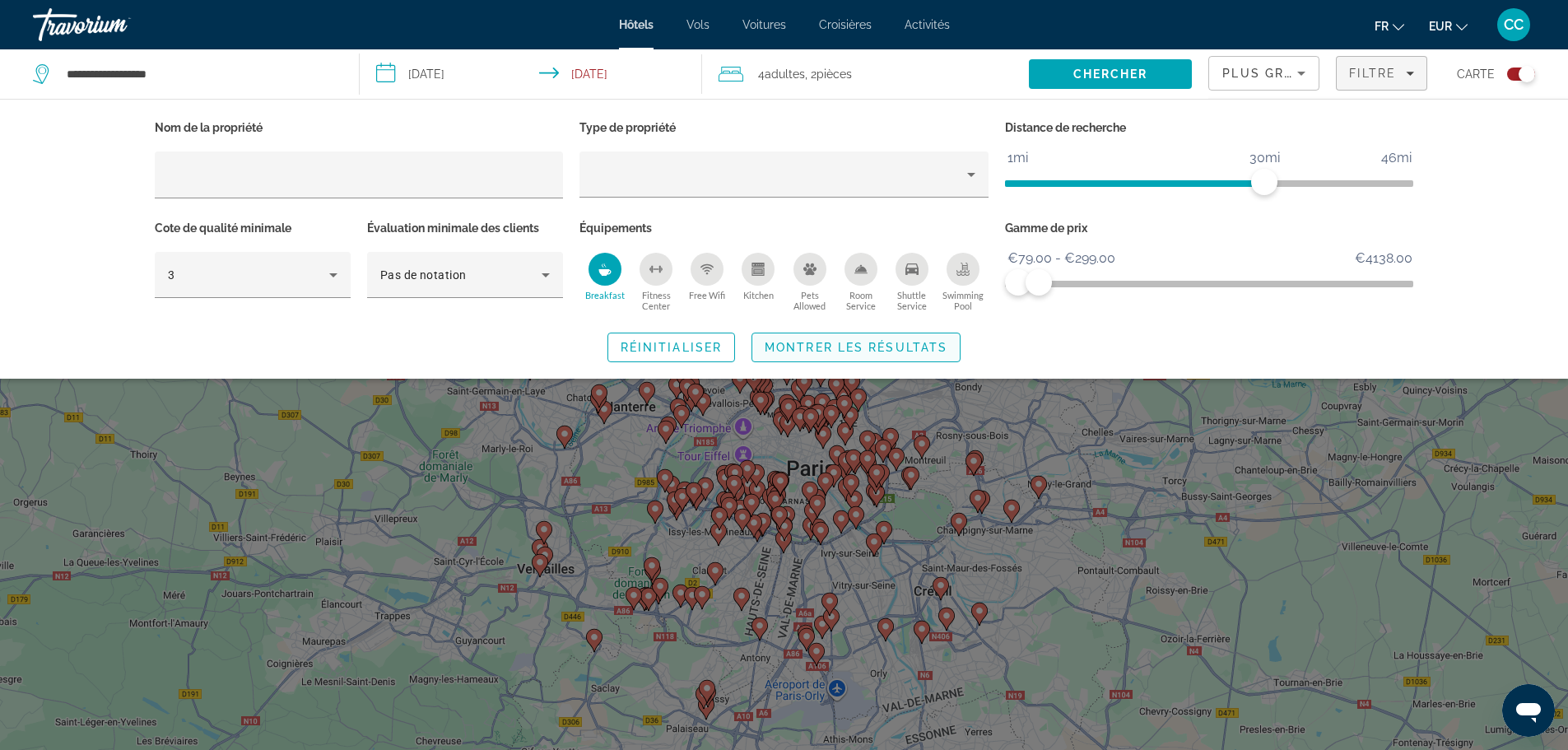
click at [914, 348] on span "Montrer les résultats" at bounding box center [856, 348] width 183 height 13
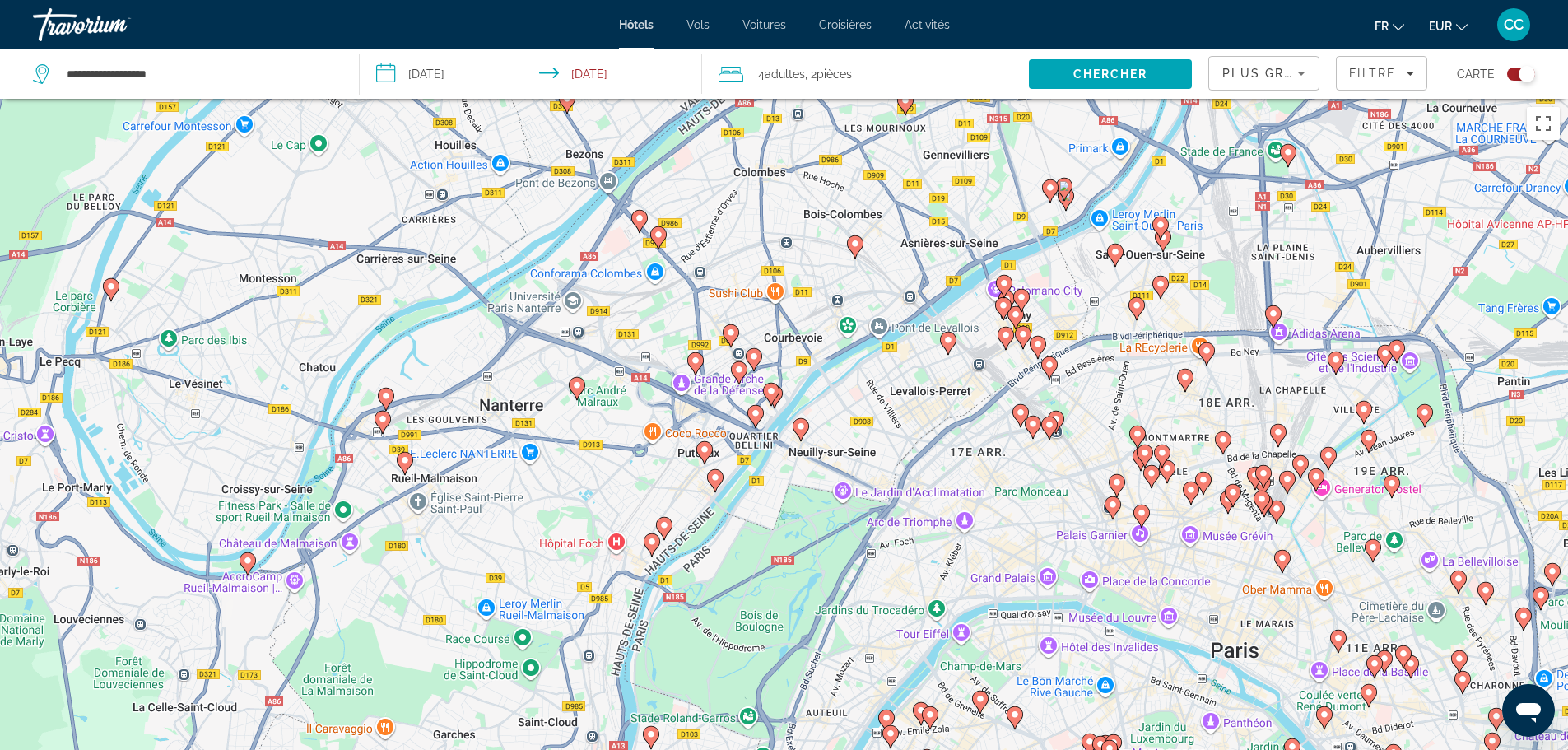
click at [576, 385] on image "Main content" at bounding box center [577, 385] width 10 height 10
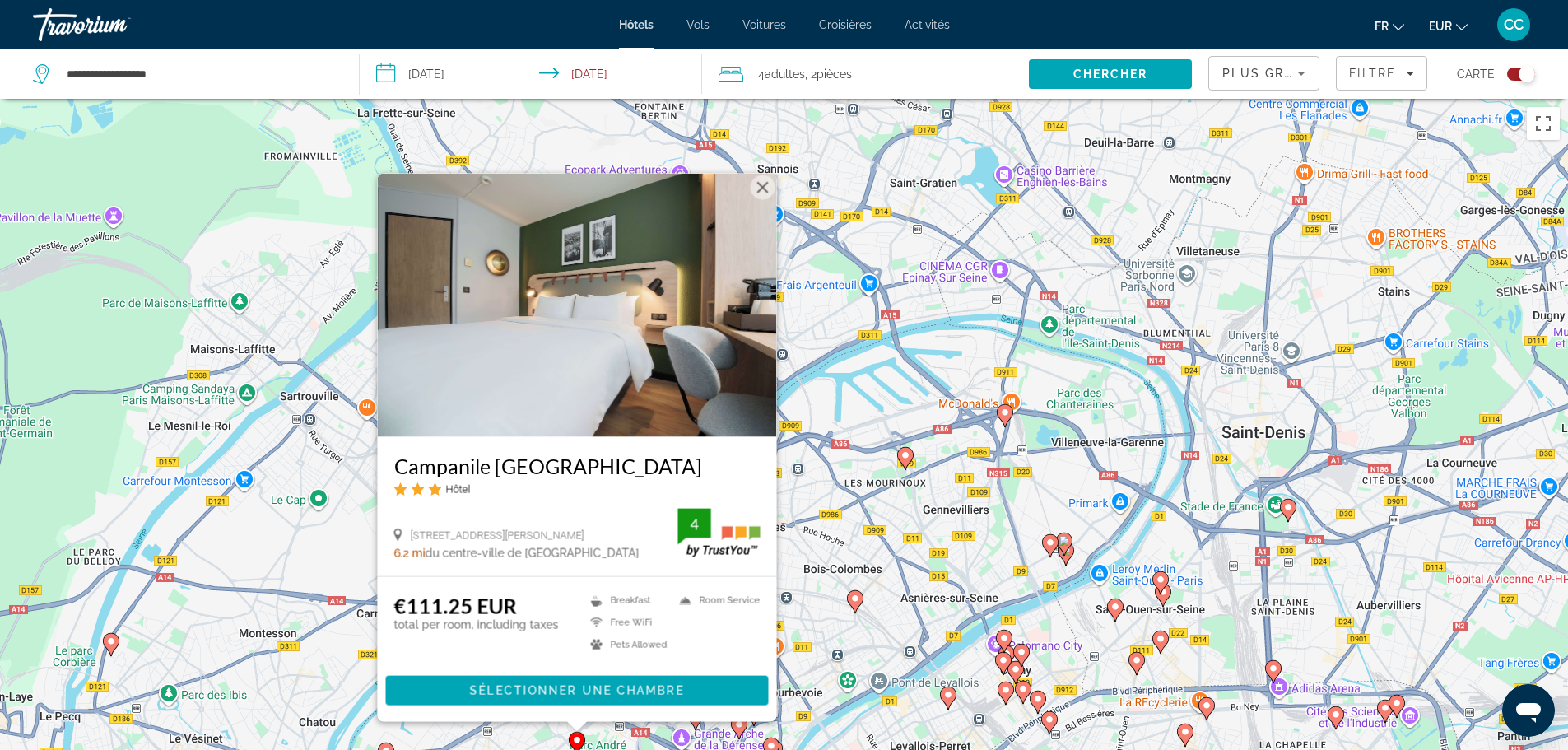
click at [806, 506] on div "Pour activer le glissement avec le clavier, appuyez sur Alt+Entrée. Une fois ce…" at bounding box center [784, 474] width 1568 height 750
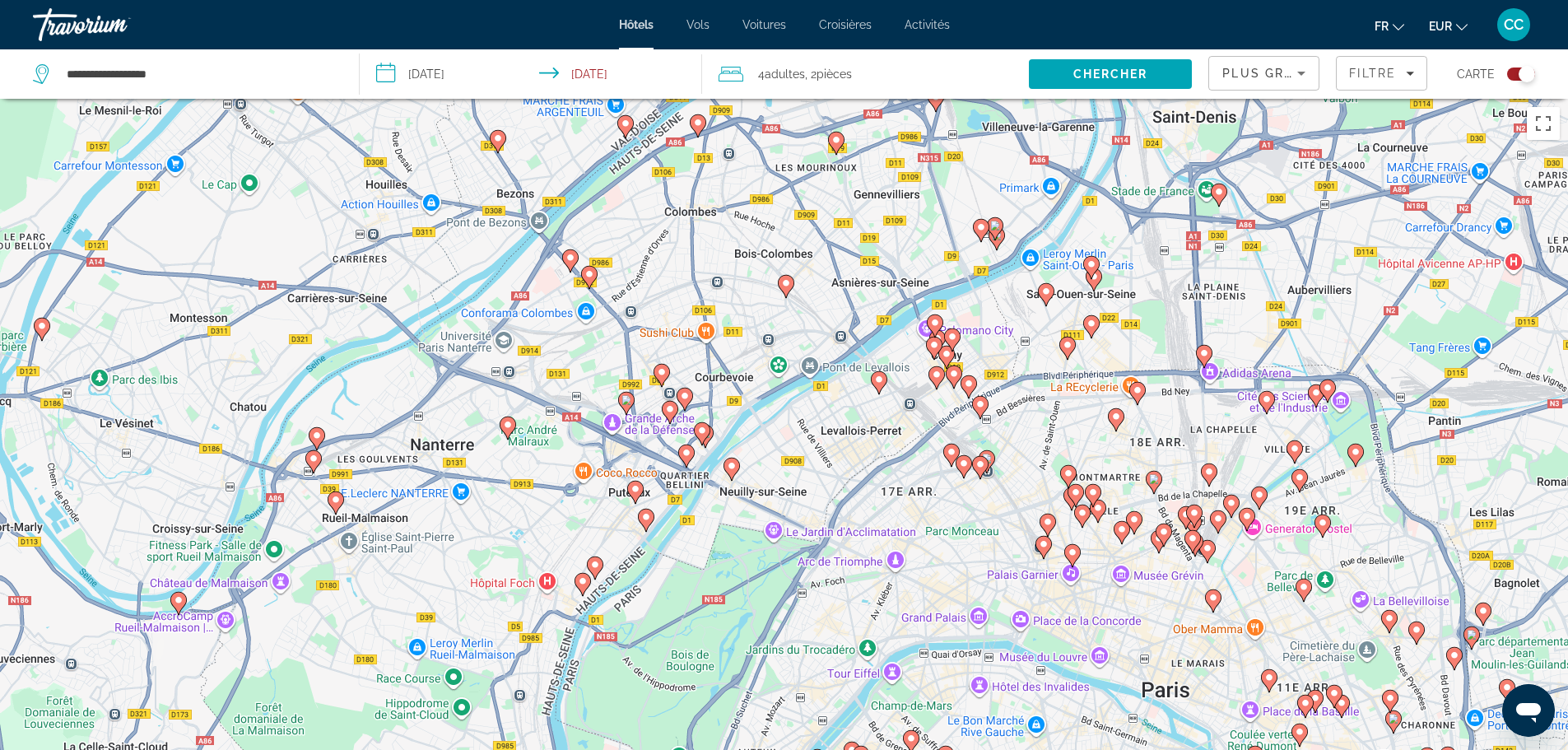
drag, startPoint x: 740, startPoint y: 558, endPoint x: 671, endPoint y: 239, distance: 326.4
click at [671, 239] on div "Pour activer le glissement avec le clavier, appuyez sur Alt+Entrée. Une fois ce…" at bounding box center [784, 474] width 1568 height 750
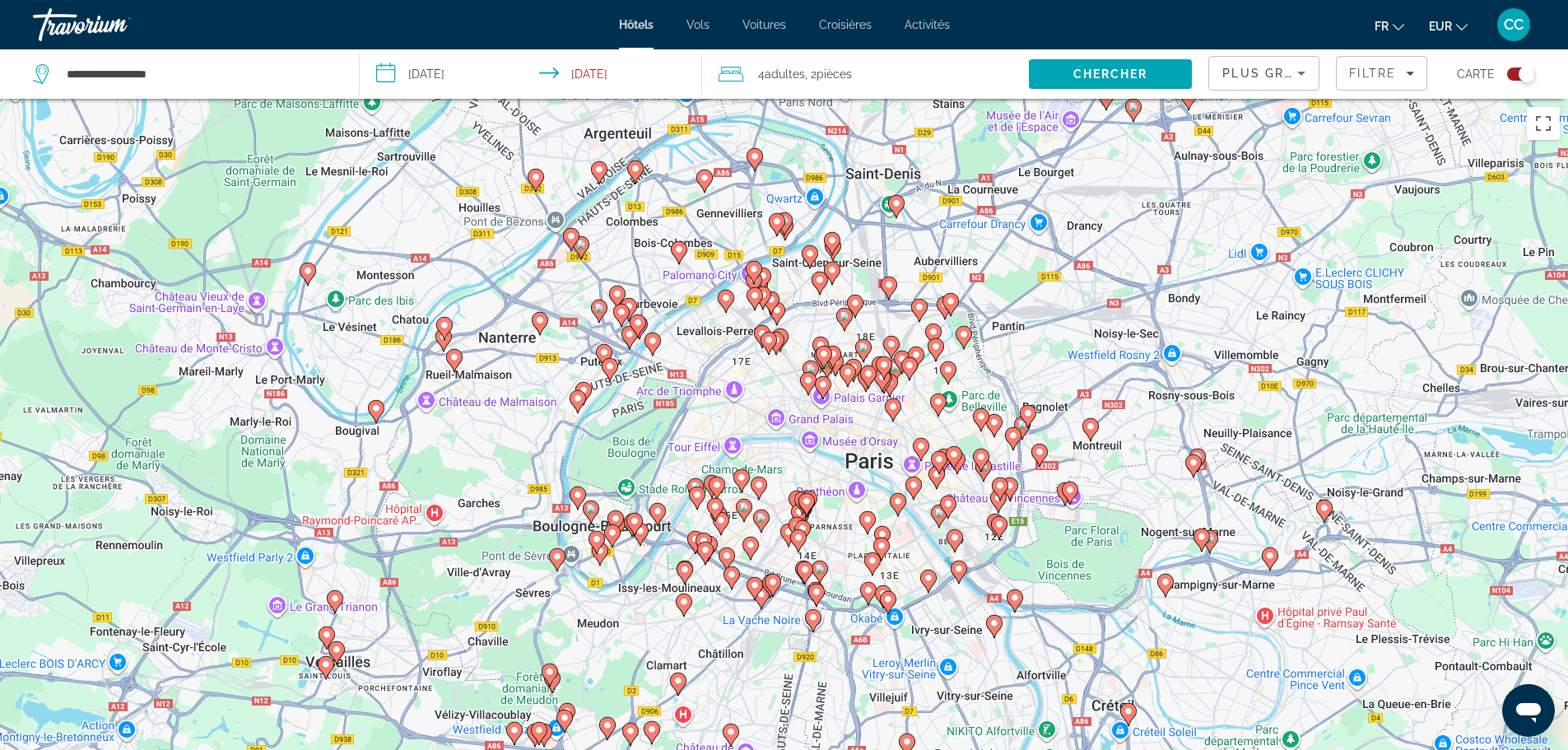
drag, startPoint x: 689, startPoint y: 214, endPoint x: 636, endPoint y: 227, distance: 54.6
click at [636, 227] on div "Pour activer le glissement avec le clavier, appuyez sur Alt+Entrée. Une fois ce…" at bounding box center [784, 474] width 1568 height 750
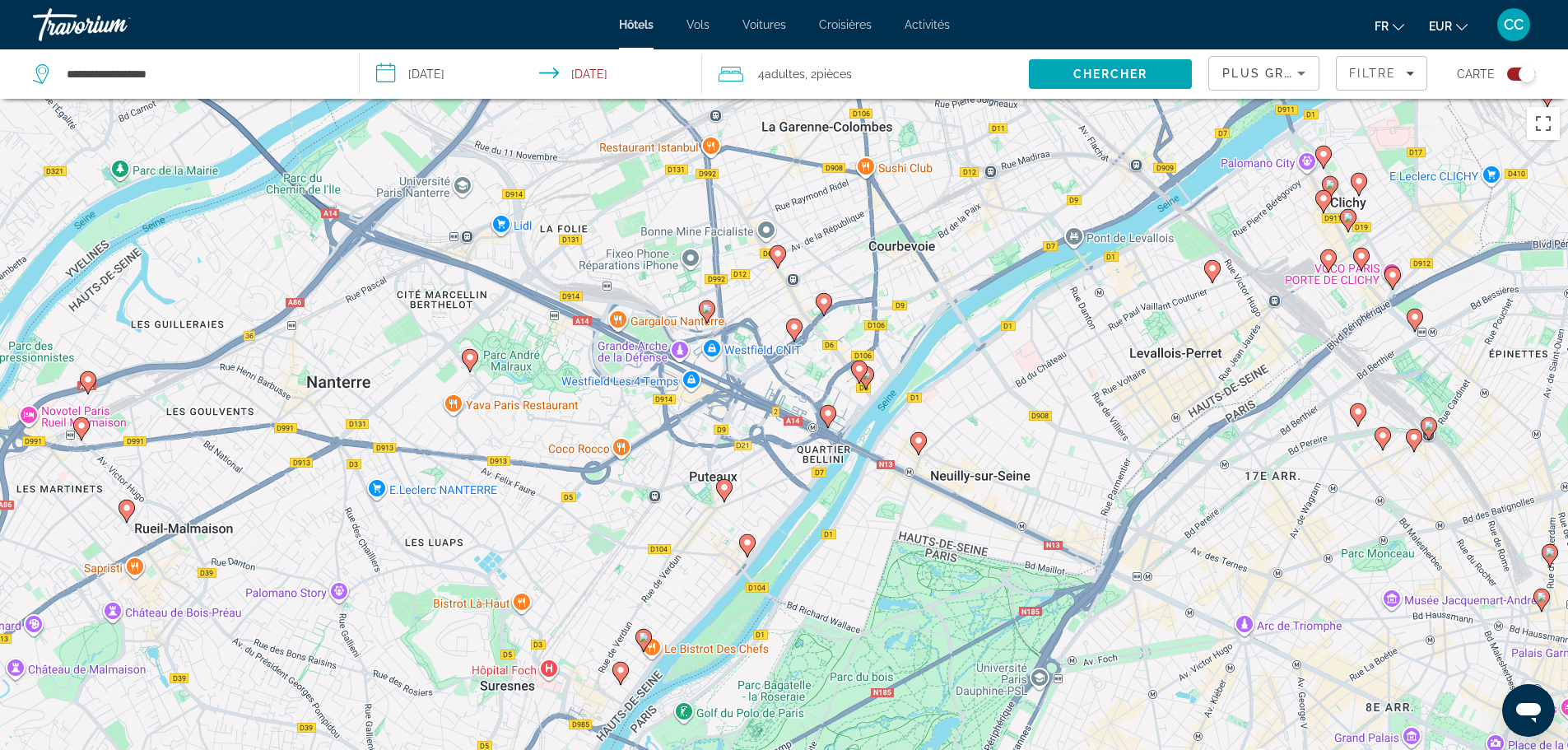
click at [705, 315] on icon "Main content" at bounding box center [706, 311] width 15 height 21
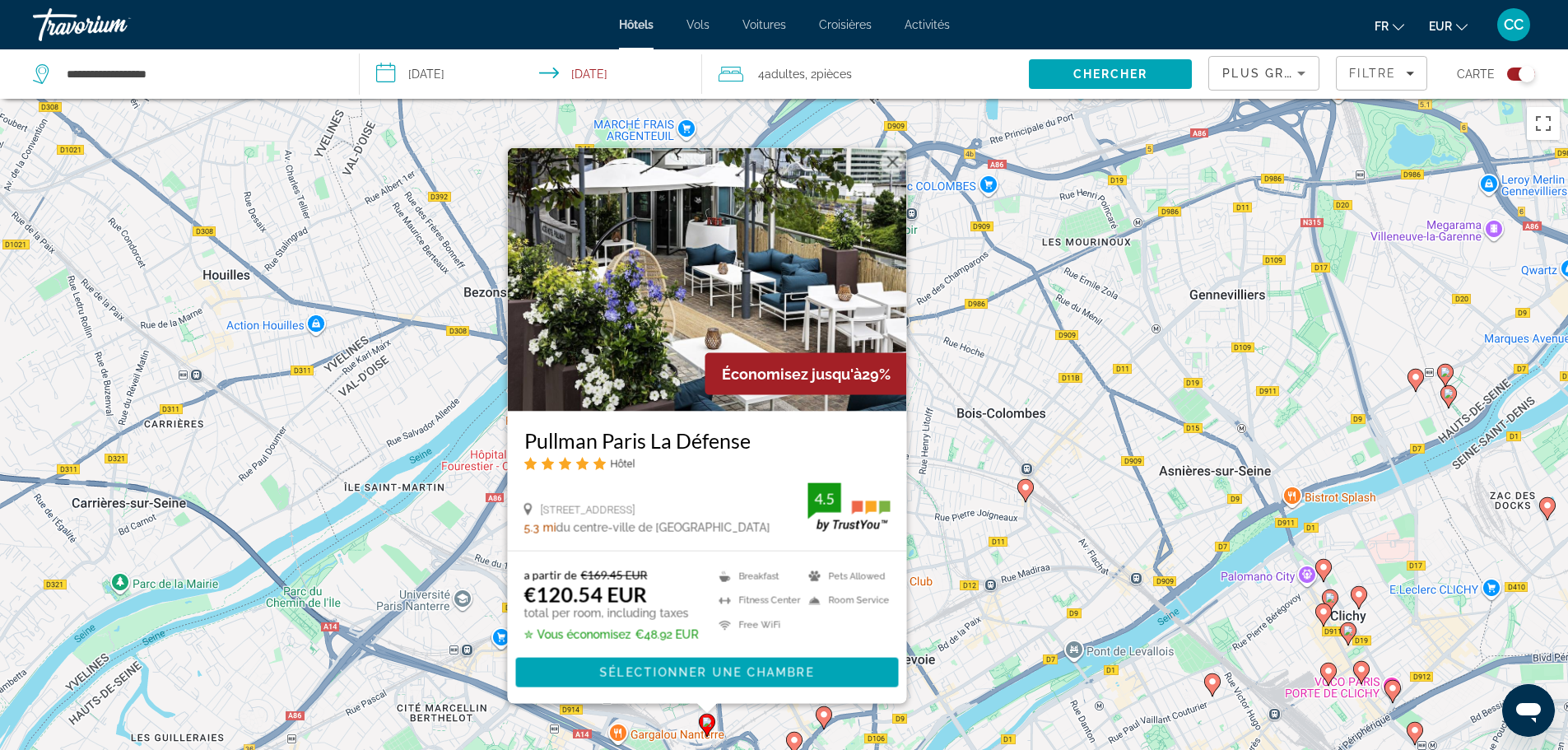
click at [953, 502] on div "Pour activer le glissement avec le clavier, appuyez sur Alt+Entrée. Une fois ce…" at bounding box center [784, 474] width 1568 height 750
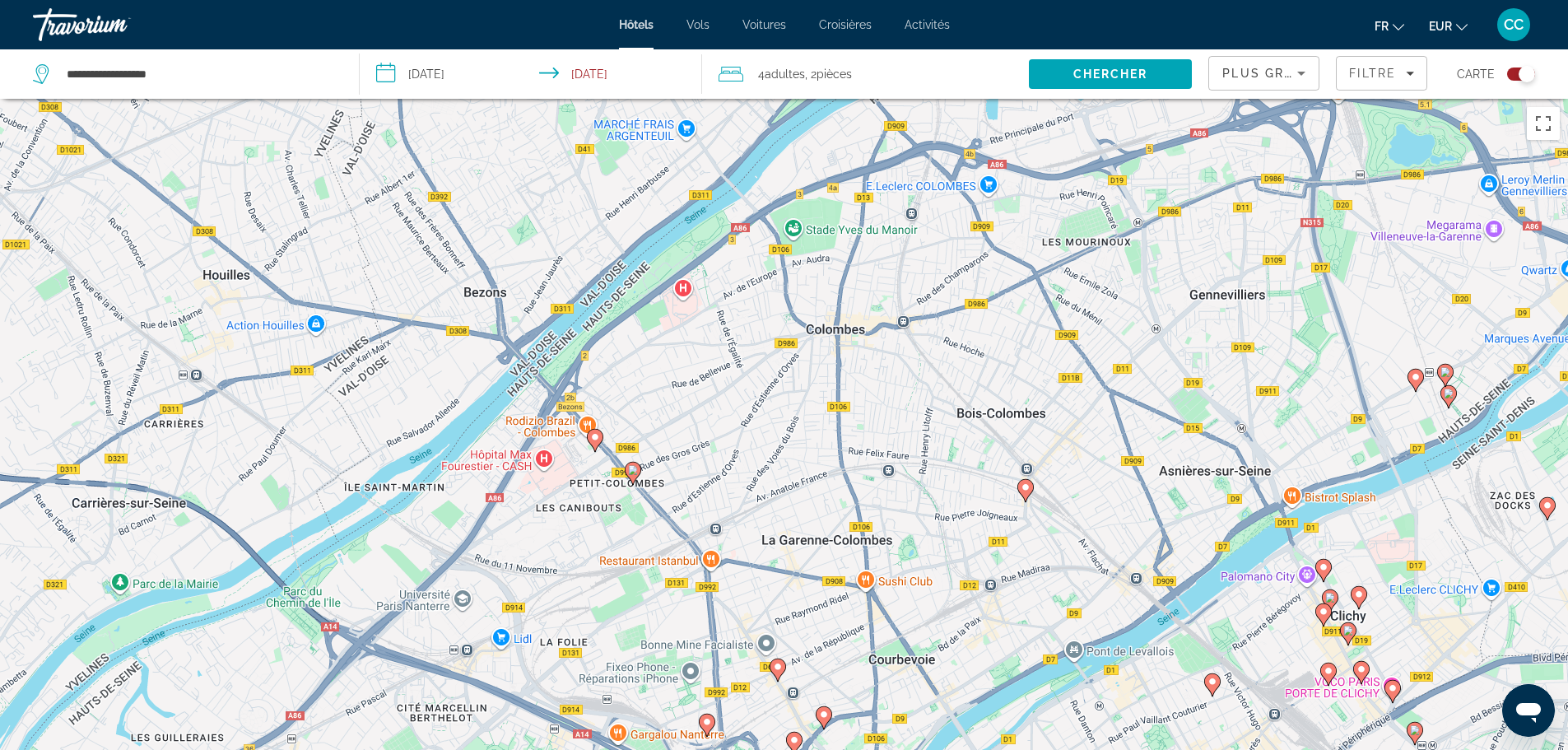
click at [772, 663] on icon "Main content" at bounding box center [777, 669] width 15 height 21
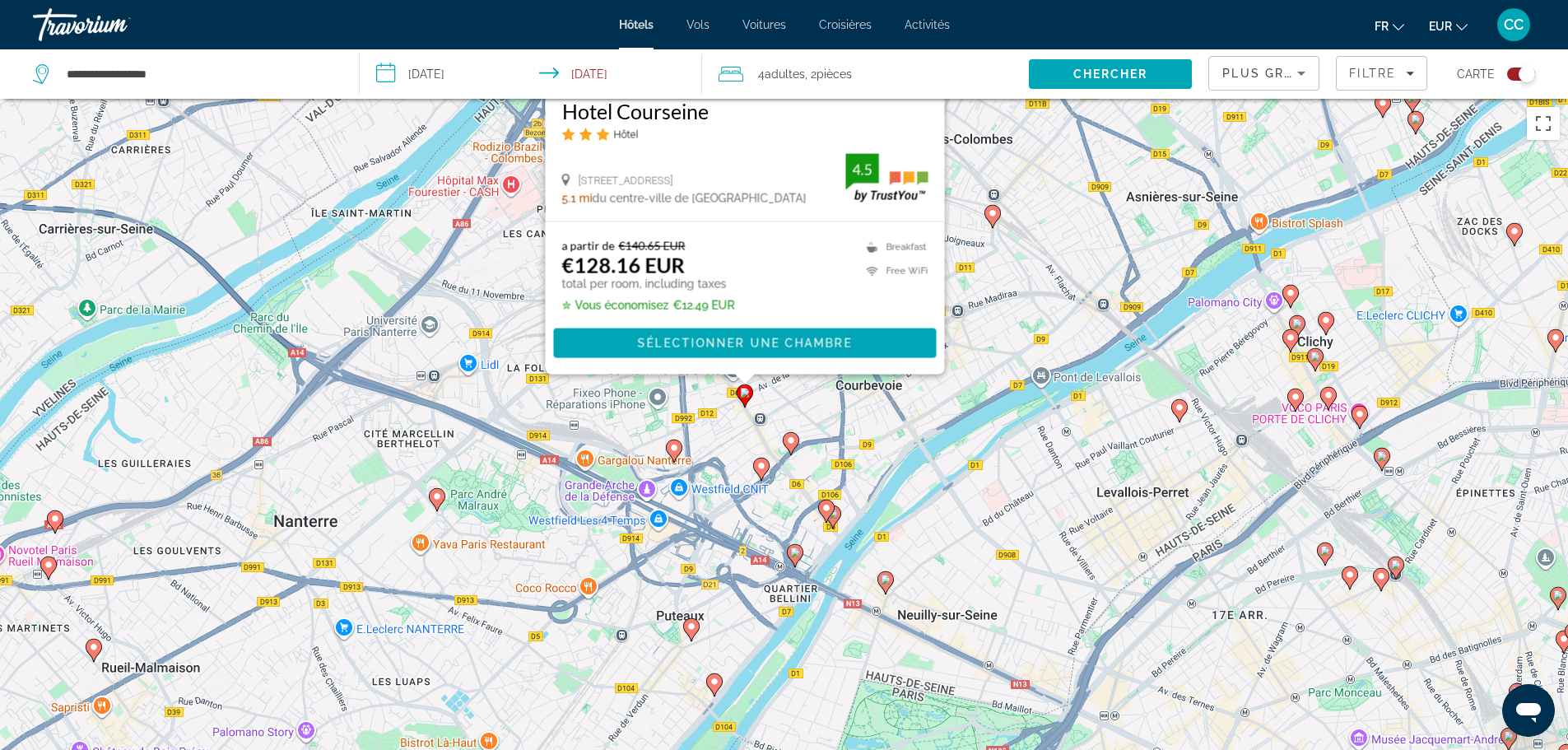
drag, startPoint x: 462, startPoint y: 630, endPoint x: 401, endPoint y: 187, distance: 447.2
click at [401, 187] on div "Pour activer le glissement avec le clavier, appuyez sur Alt+Entrée. Une fois ce…" at bounding box center [784, 474] width 1568 height 750
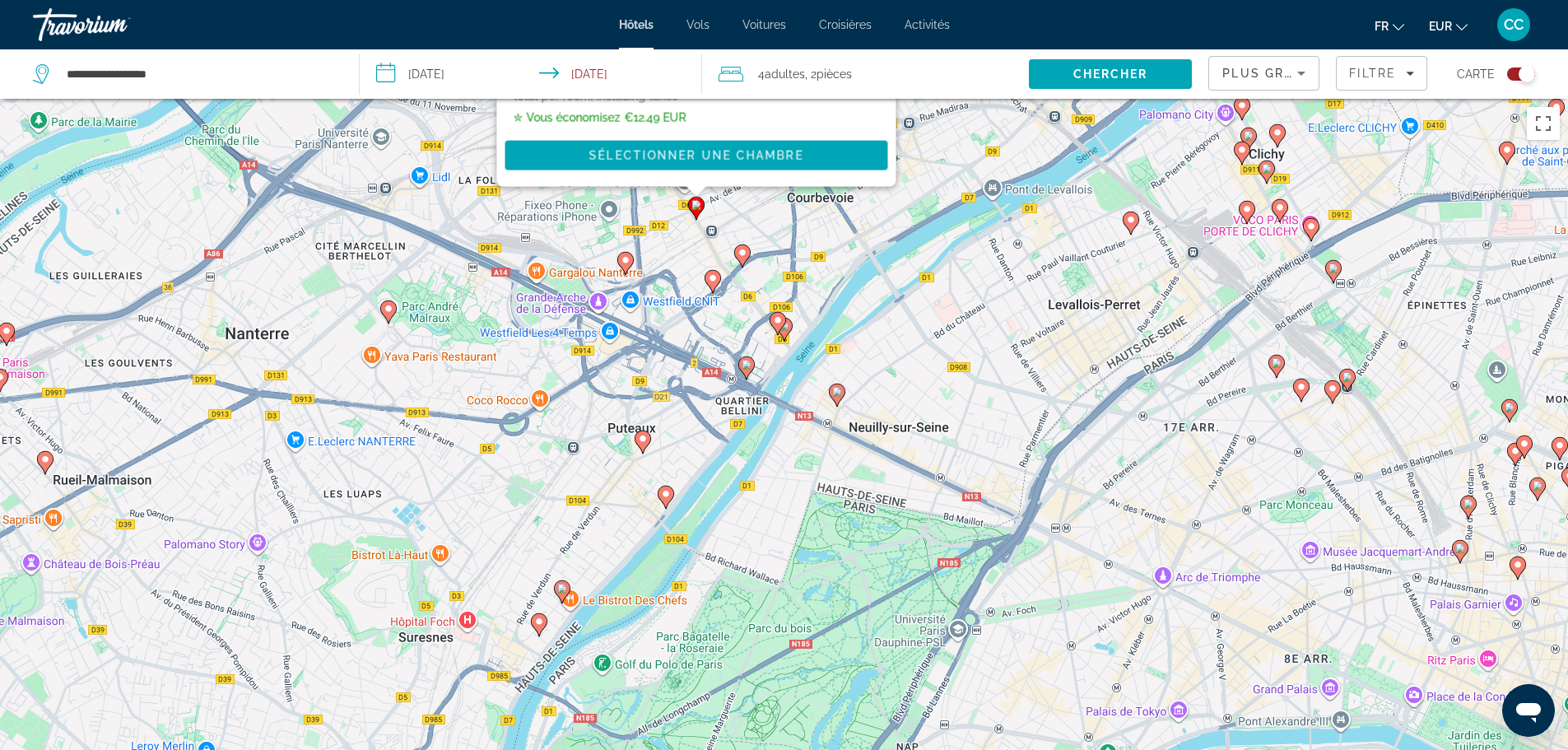
click at [737, 254] on icon "Main content" at bounding box center [742, 254] width 15 height 21
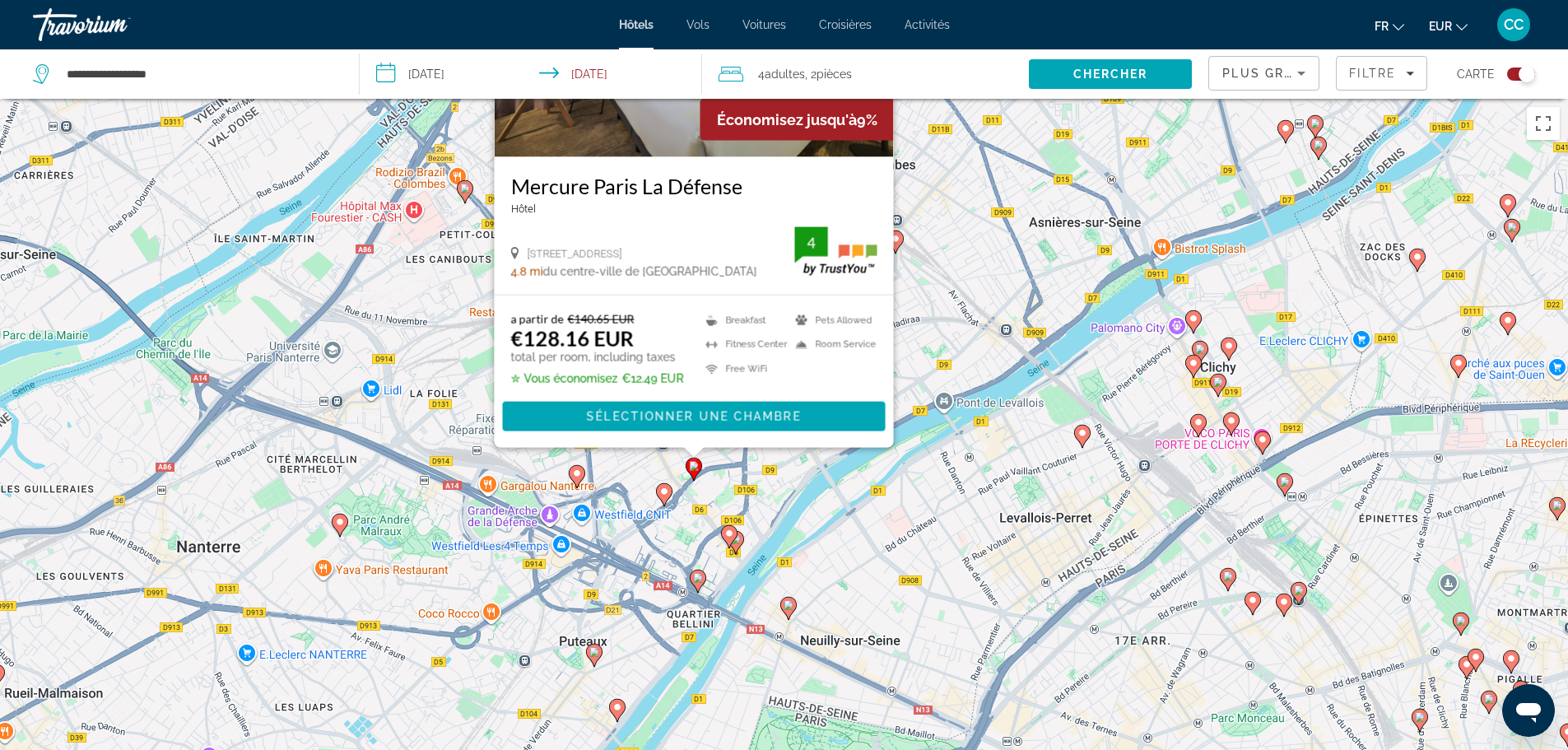
drag, startPoint x: 424, startPoint y: 574, endPoint x: 520, endPoint y: 449, distance: 157.6
click at [374, 307] on div "Pour activer le glissement avec le clavier, appuyez sur Alt+Entrée. Une fois ce…" at bounding box center [784, 474] width 1568 height 750
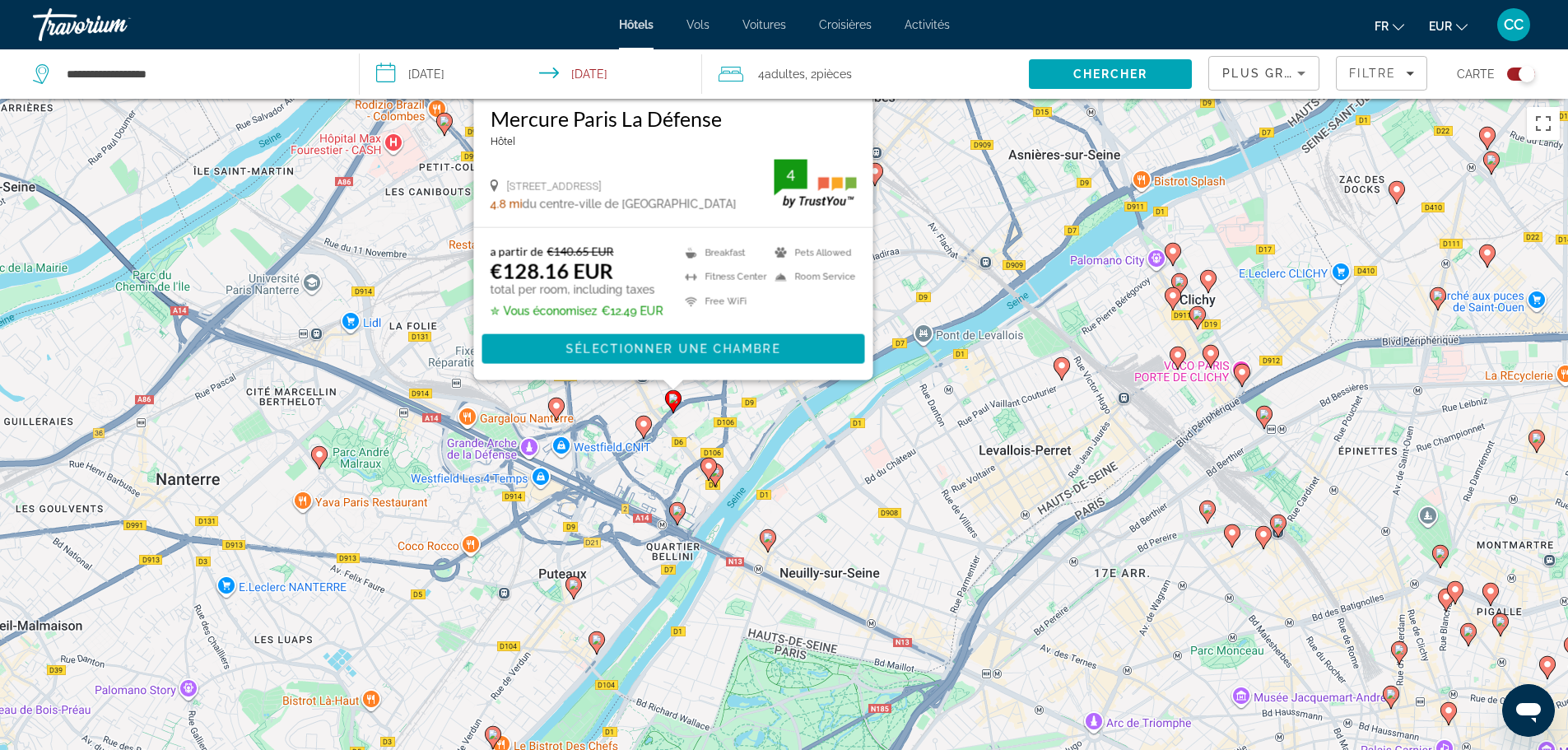
click at [642, 428] on image "Main content" at bounding box center [644, 424] width 10 height 10
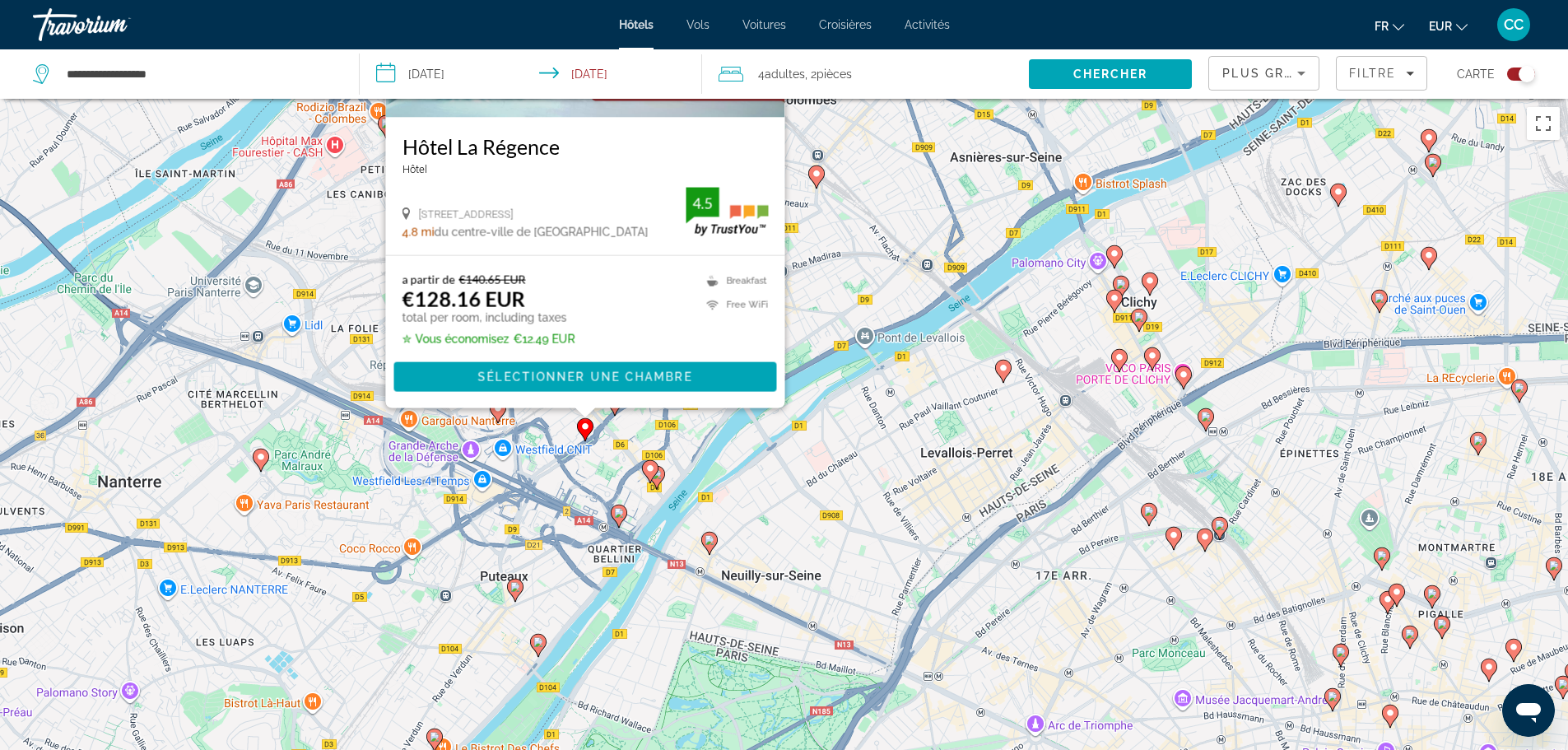
drag, startPoint x: 398, startPoint y: 582, endPoint x: 337, endPoint y: 265, distance: 322.8
click at [337, 265] on div "Pour activer le glissement avec le clavier, appuyez sur Alt+Entrée. Une fois ce…" at bounding box center [784, 474] width 1568 height 750
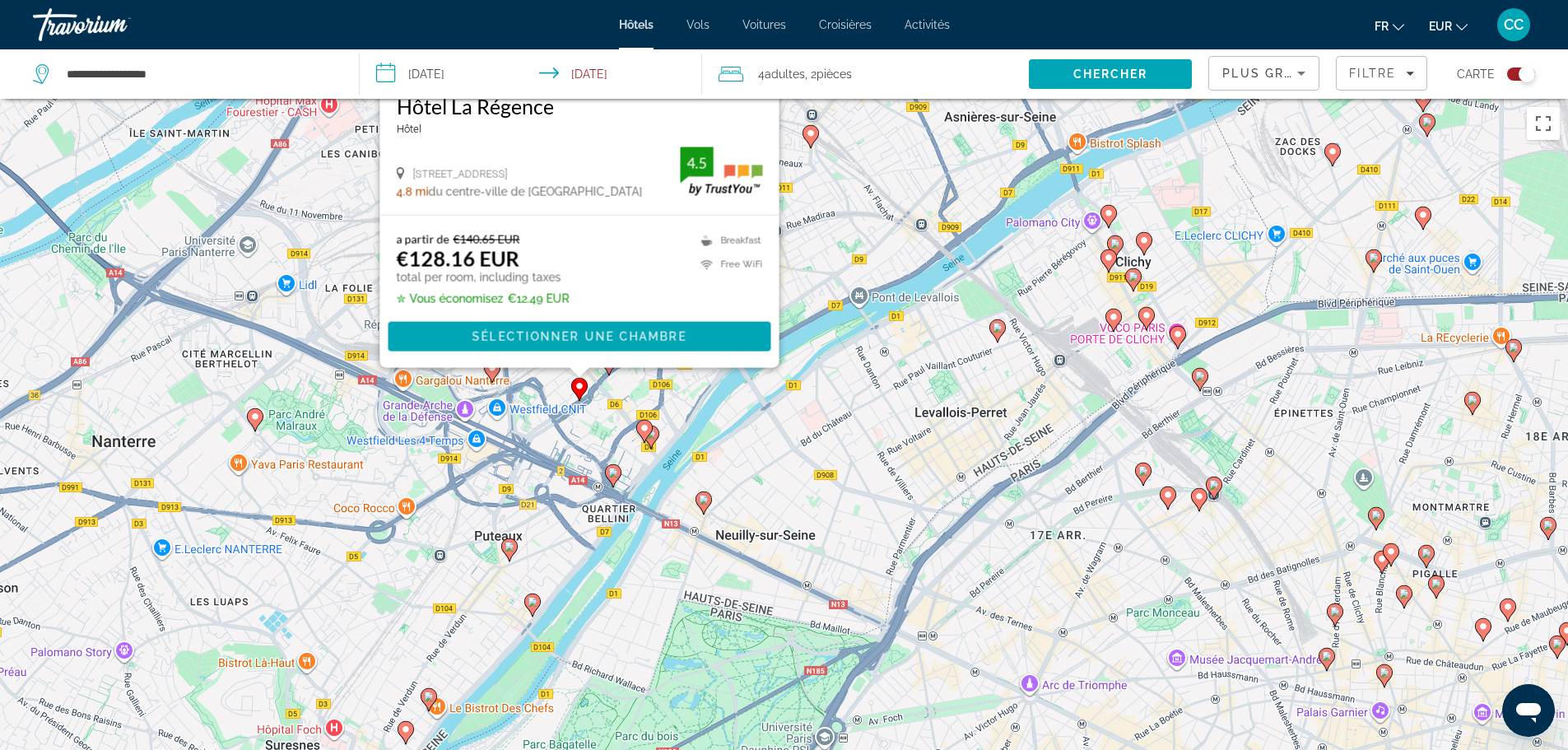
click at [616, 479] on icon "Main content" at bounding box center [612, 475] width 15 height 21
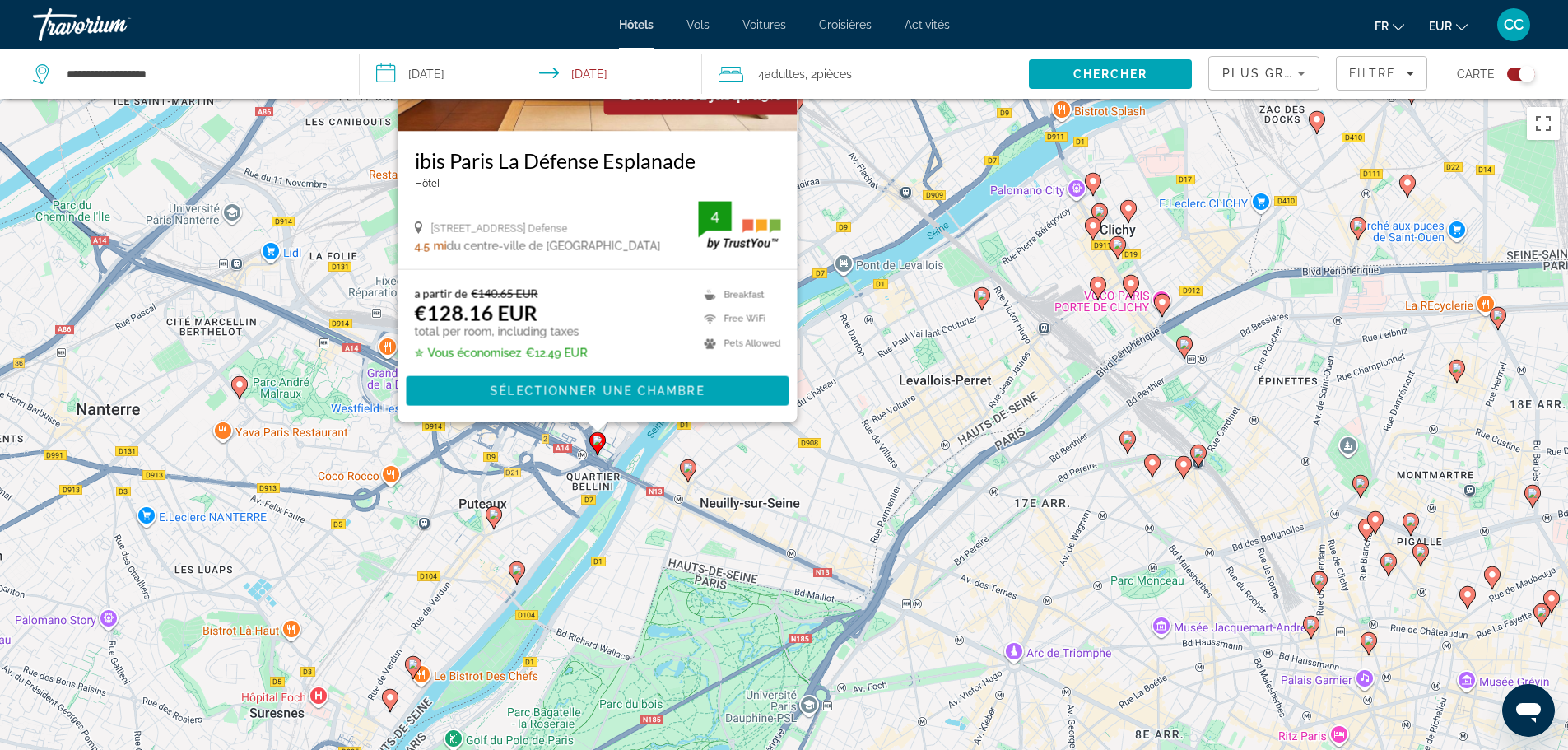
drag, startPoint x: 342, startPoint y: 622, endPoint x: 341, endPoint y: 321, distance: 301.0
click at [323, 312] on div "Pour activer le glissement avec le clavier, appuyez sur Alt+Entrée. Une fois ce…" at bounding box center [784, 474] width 1568 height 750
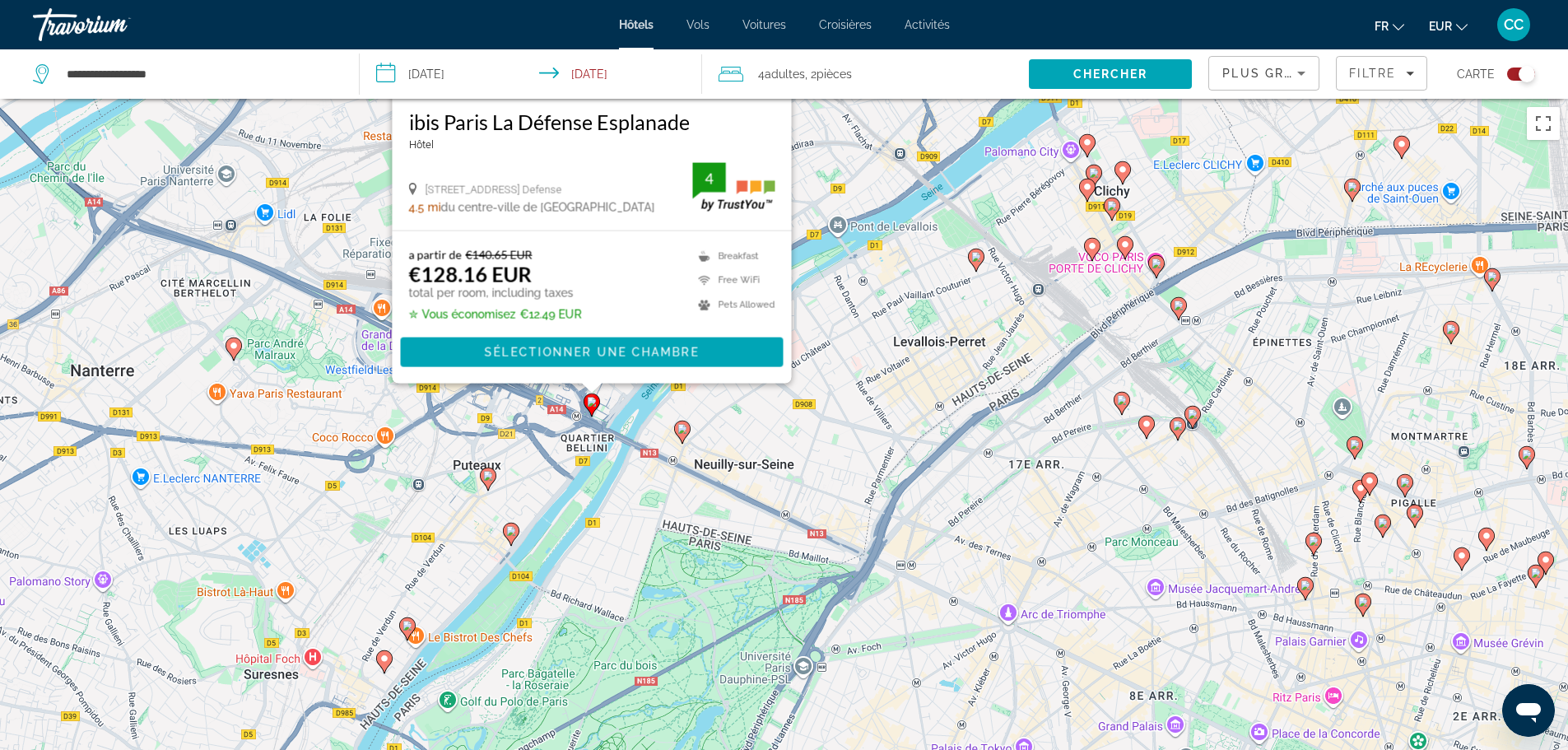
click at [682, 432] on image "Main content" at bounding box center [683, 429] width 10 height 10
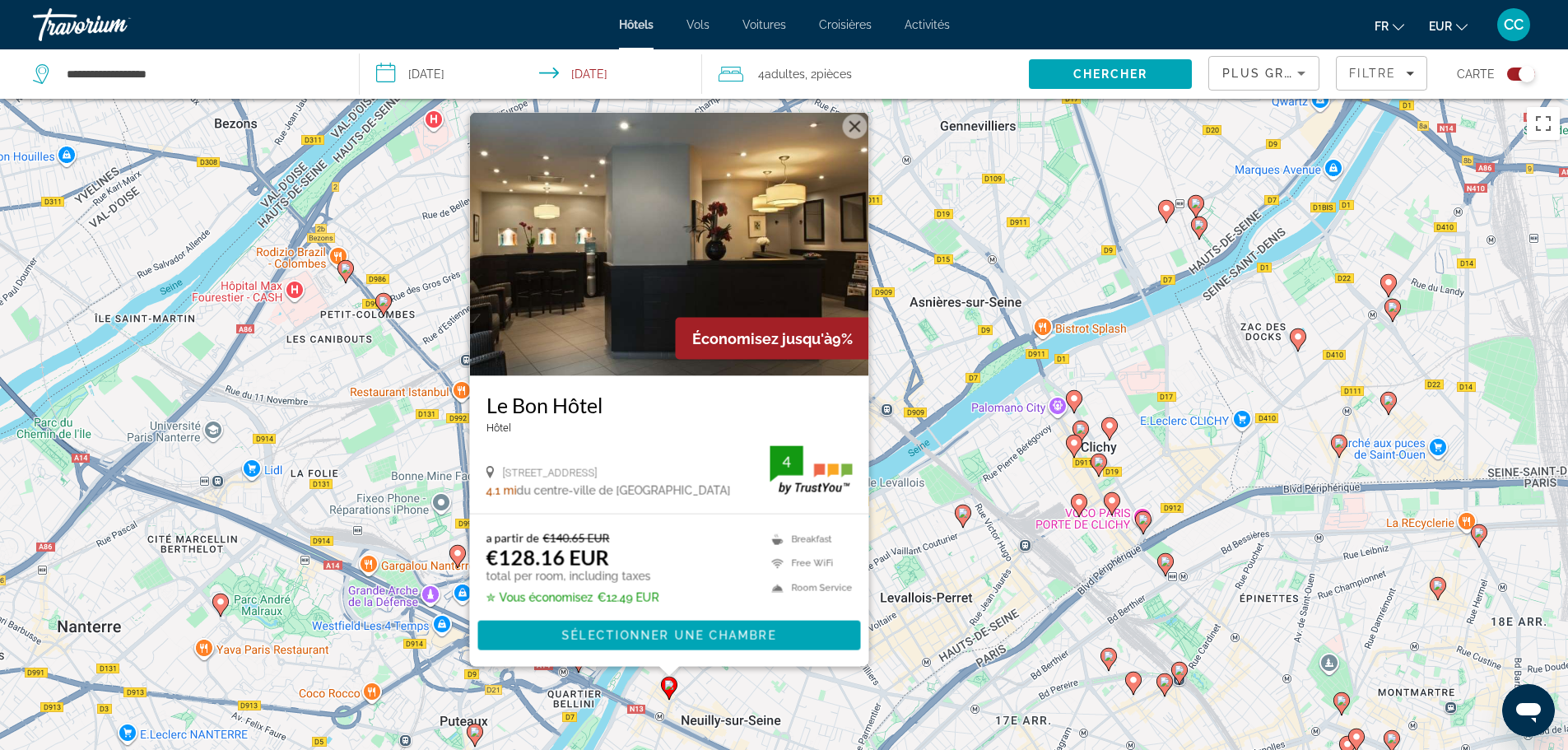
drag, startPoint x: 356, startPoint y: 622, endPoint x: 303, endPoint y: 381, distance: 246.8
click at [303, 381] on div "Pour activer le glissement avec le clavier, appuyez sur Alt+Entrée. Une fois ce…" at bounding box center [784, 474] width 1568 height 750
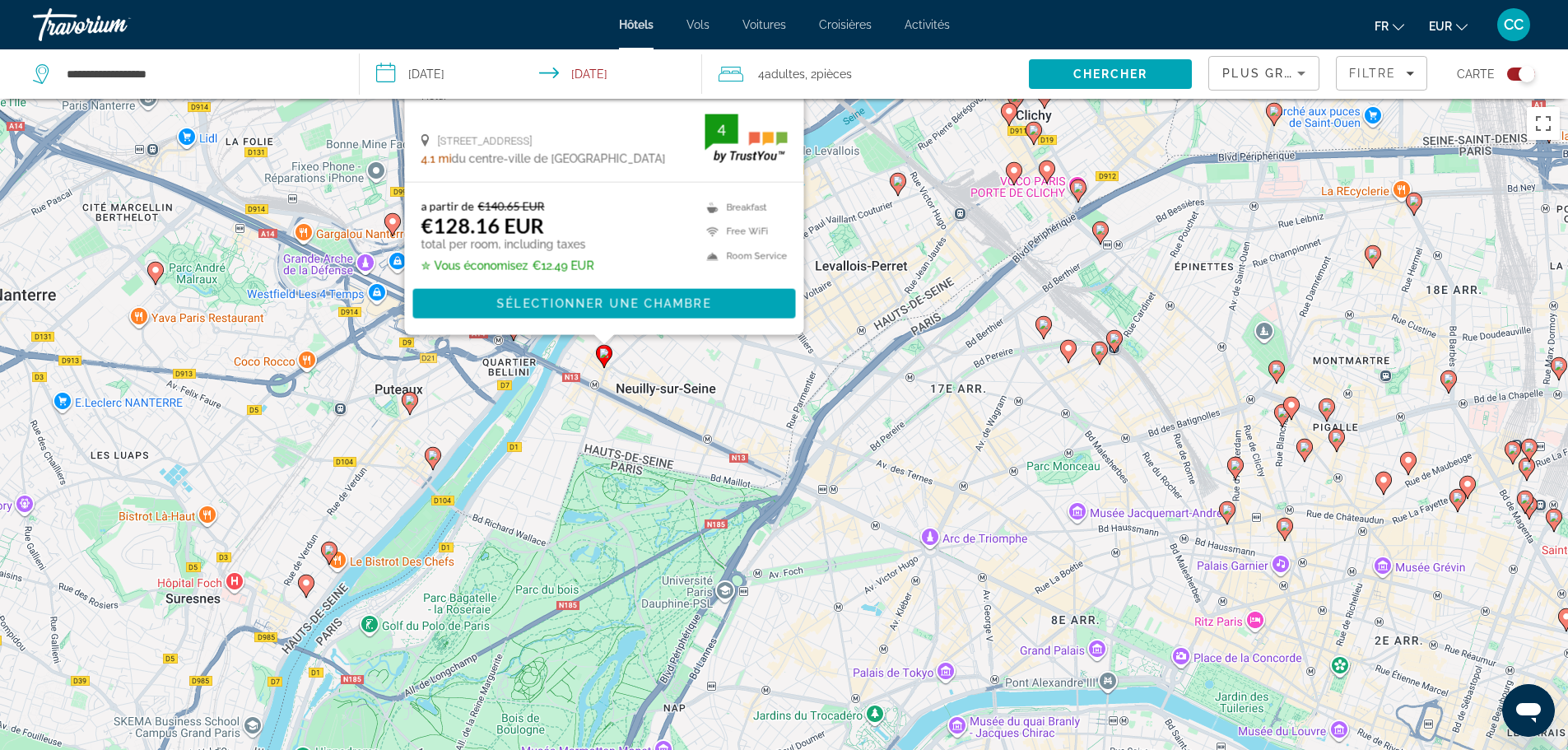
click at [406, 386] on div "Pour activer le glissement avec le clavier, appuyez sur Alt+Entrée. Une fois ce…" at bounding box center [784, 474] width 1568 height 750
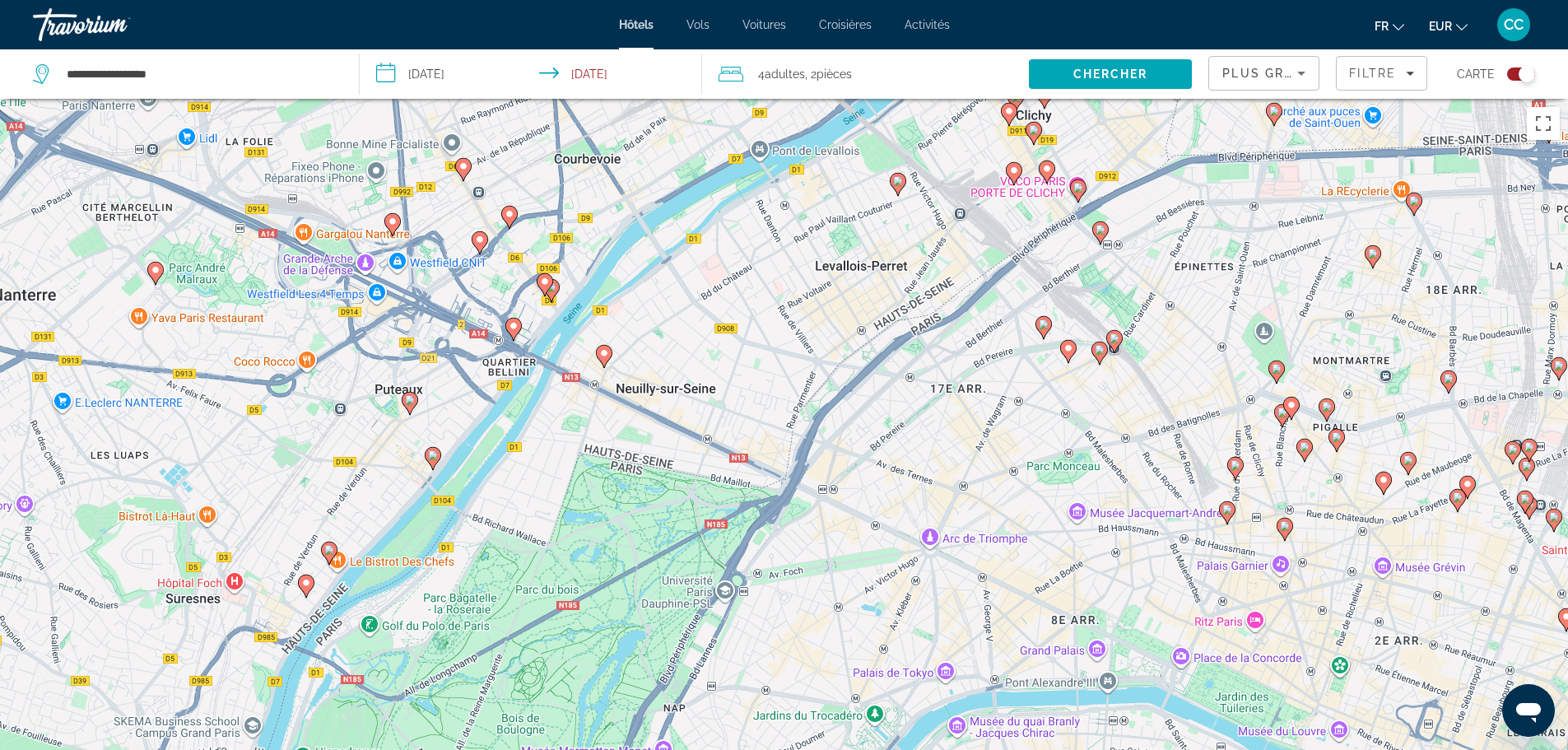
click at [413, 409] on gmp-advanced-marker "Main content" at bounding box center [410, 403] width 17 height 24
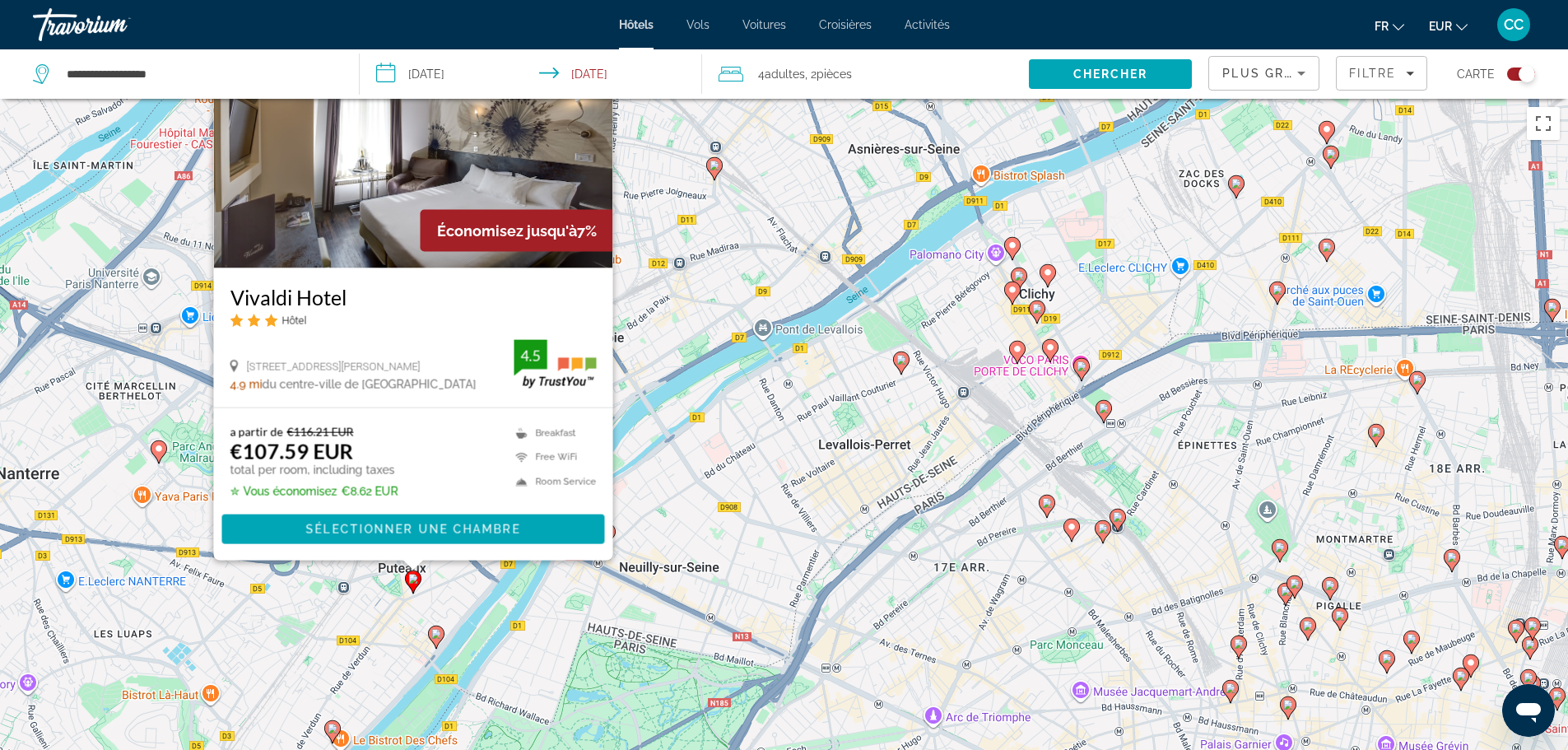
drag, startPoint x: 637, startPoint y: 664, endPoint x: 642, endPoint y: 501, distance: 163.1
click at [642, 502] on div "Pour activer le glissement avec le clavier, appuyez sur Alt+Entrée. Une fois ce…" at bounding box center [784, 474] width 1568 height 750
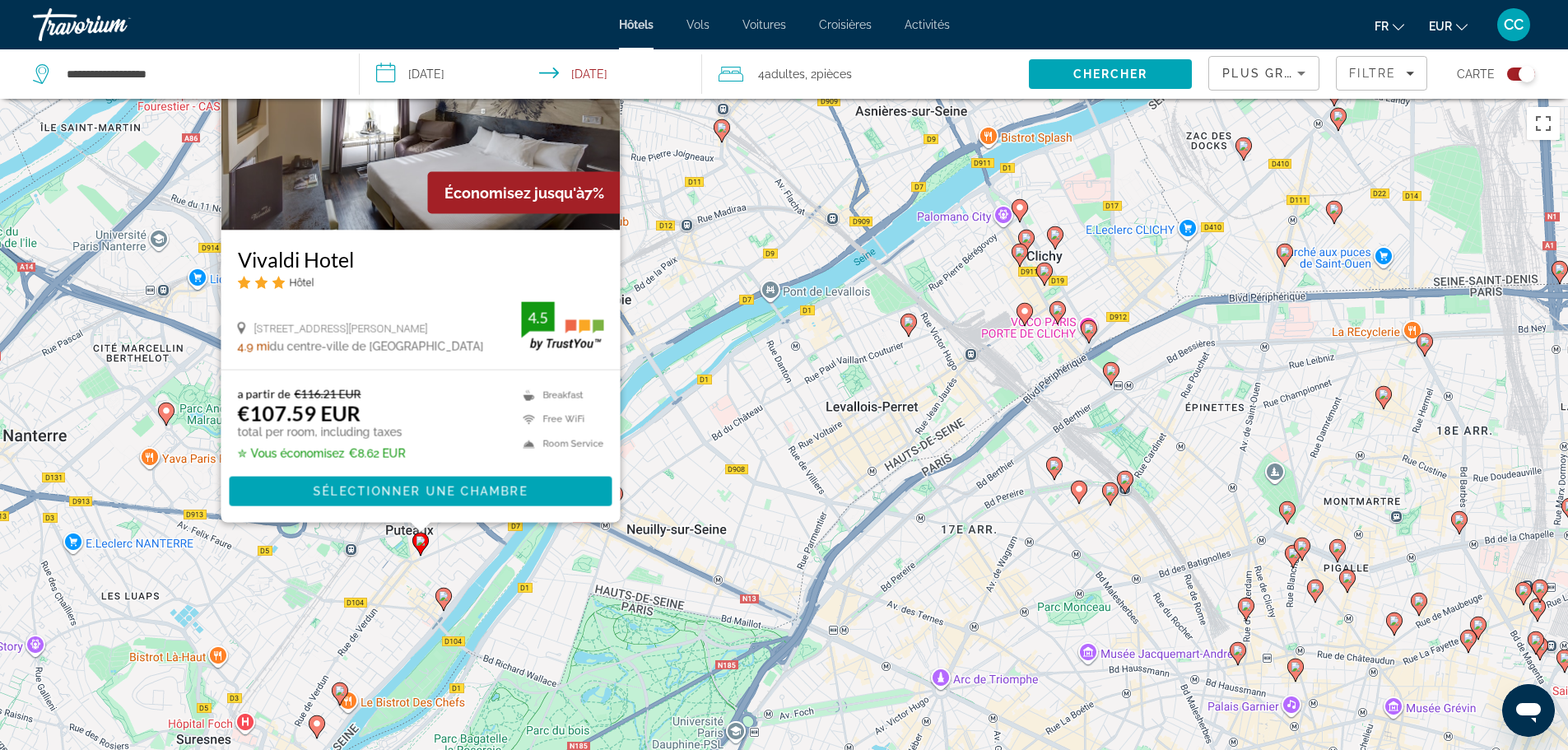
click at [447, 600] on image "Main content" at bounding box center [443, 596] width 10 height 10
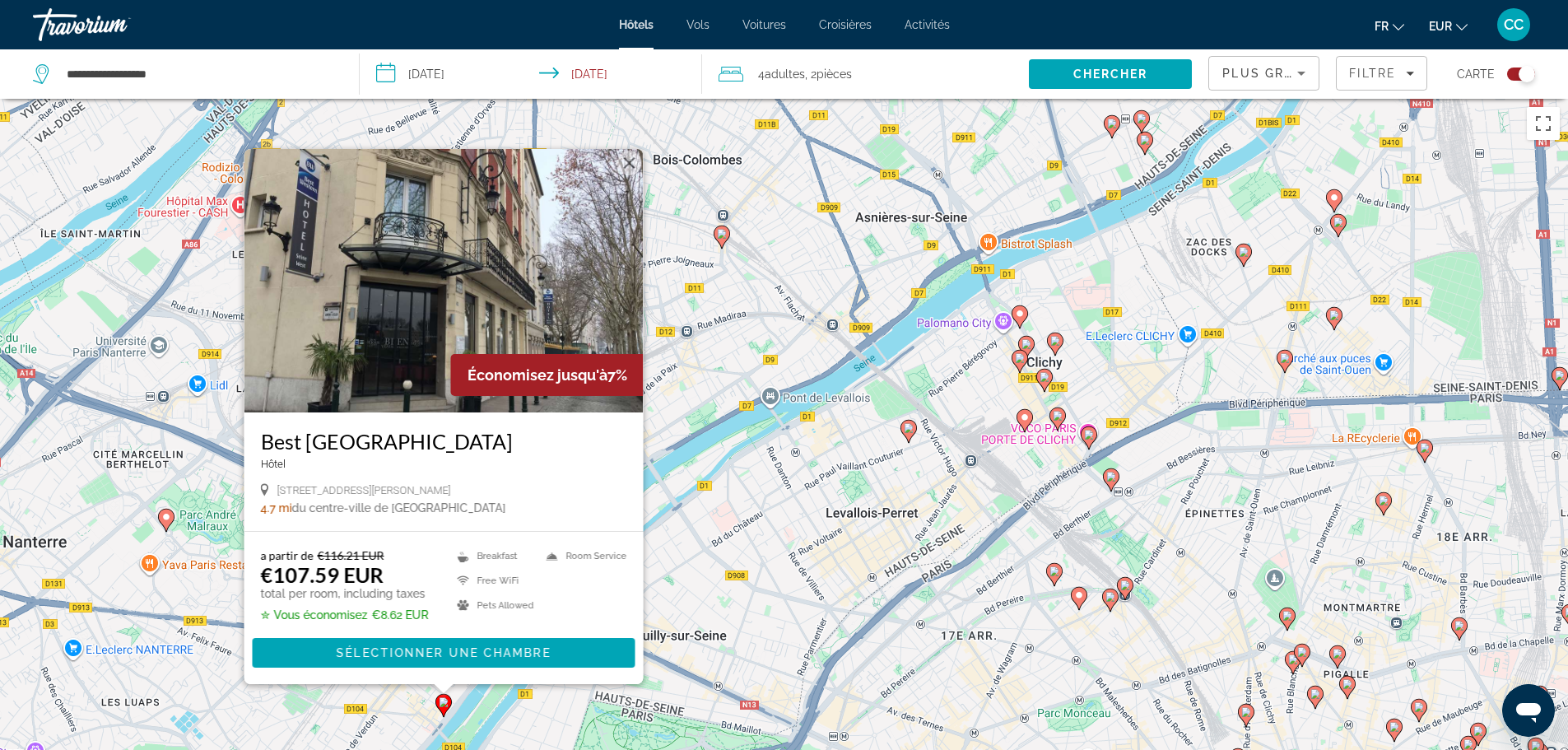
click at [743, 539] on div "Pour activer le glissement avec le clavier, appuyez sur Alt+Entrée. Une fois ce…" at bounding box center [784, 474] width 1568 height 750
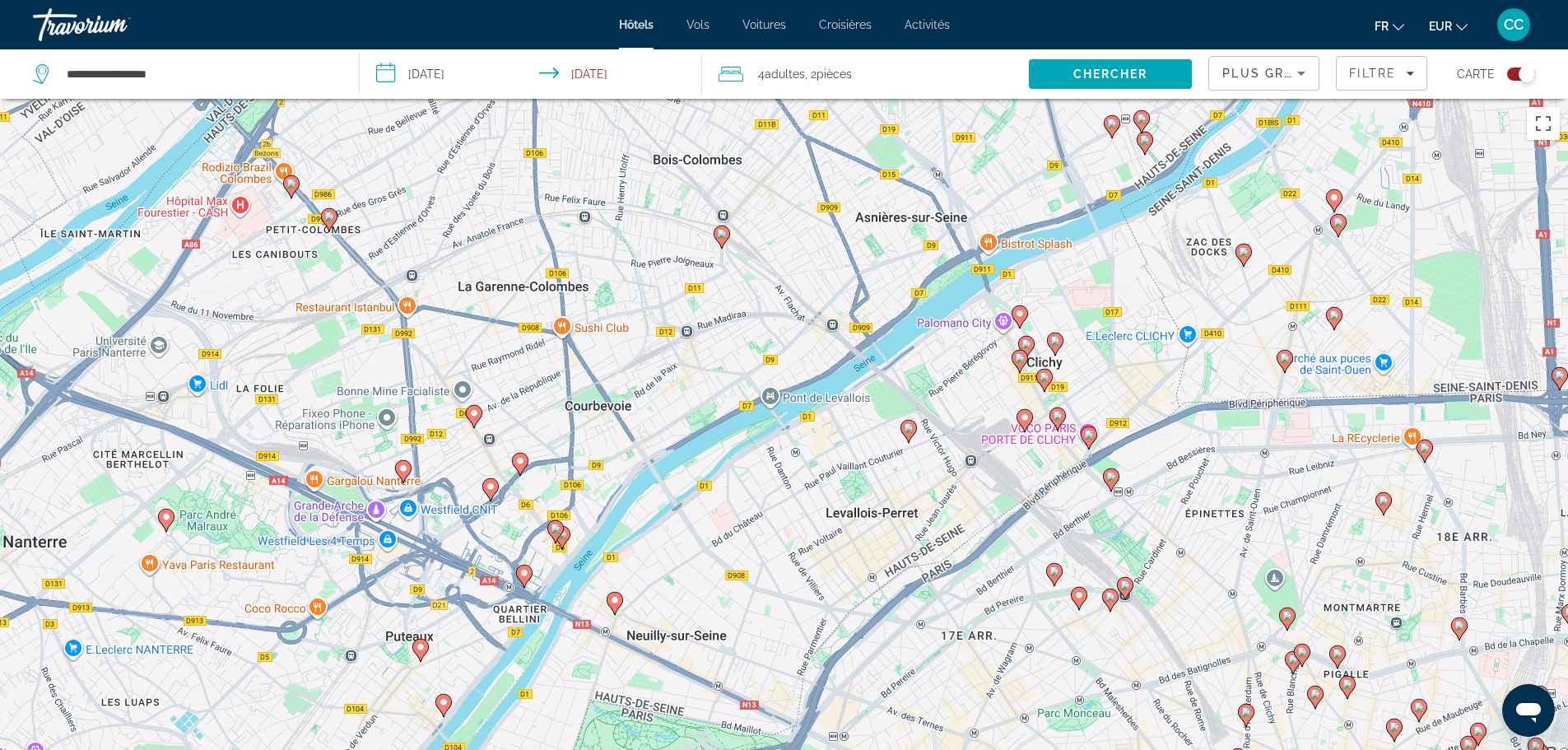
click at [494, 494] on icon "Main content" at bounding box center [490, 488] width 15 height 21
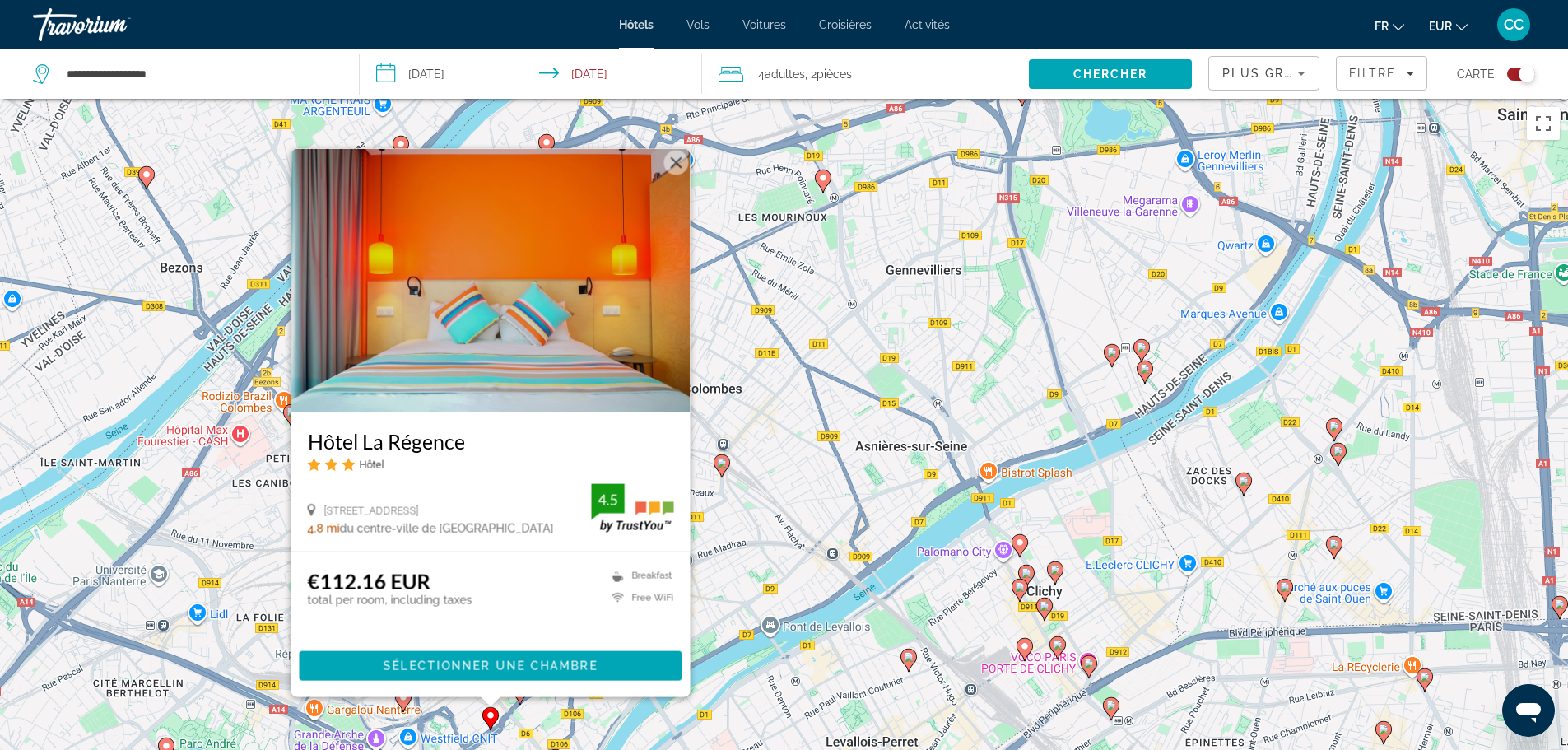
click at [790, 599] on div "Pour activer le glissement avec le clavier, appuyez sur Alt+Entrée. Une fois ce…" at bounding box center [784, 474] width 1568 height 750
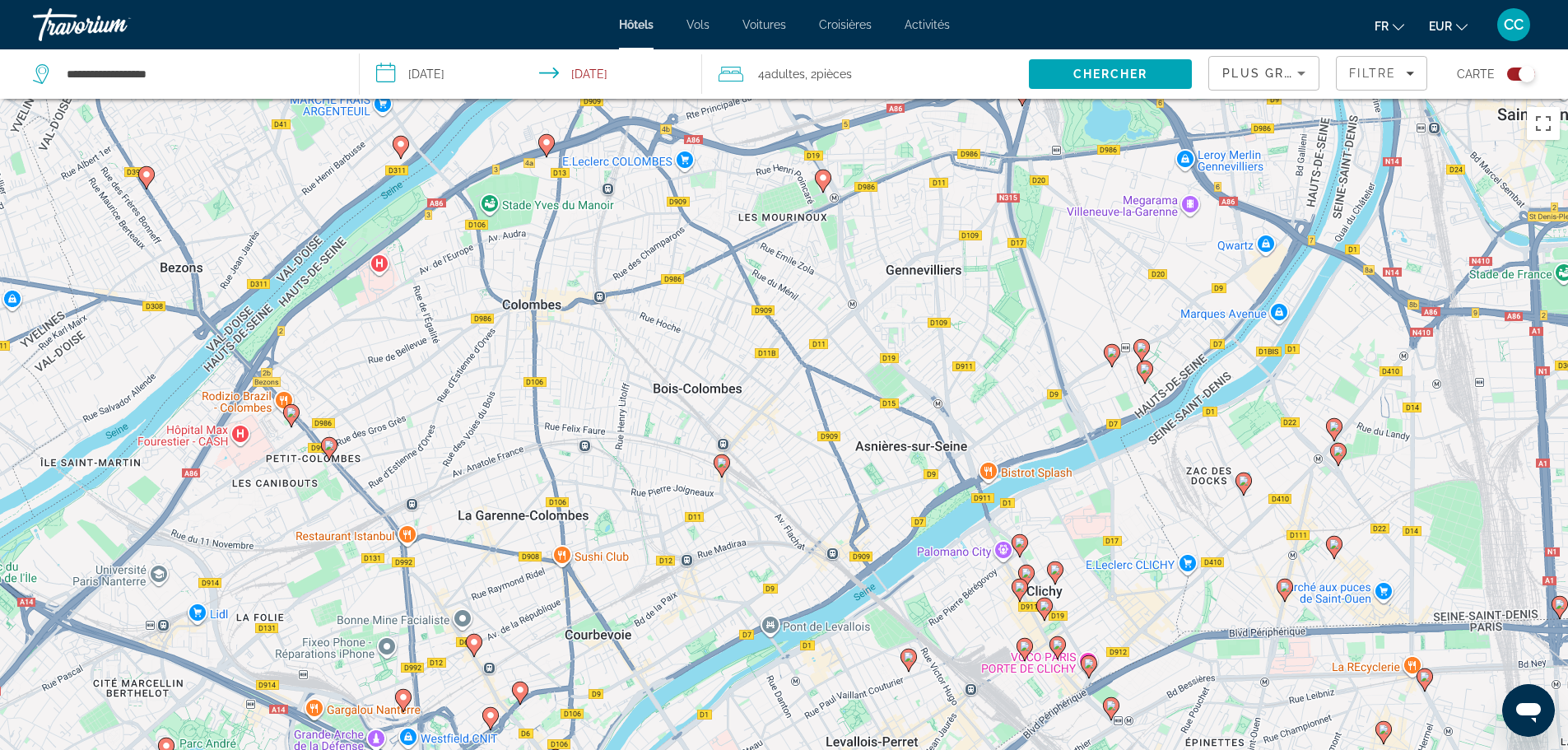
click at [522, 689] on image "Main content" at bounding box center [521, 690] width 10 height 10
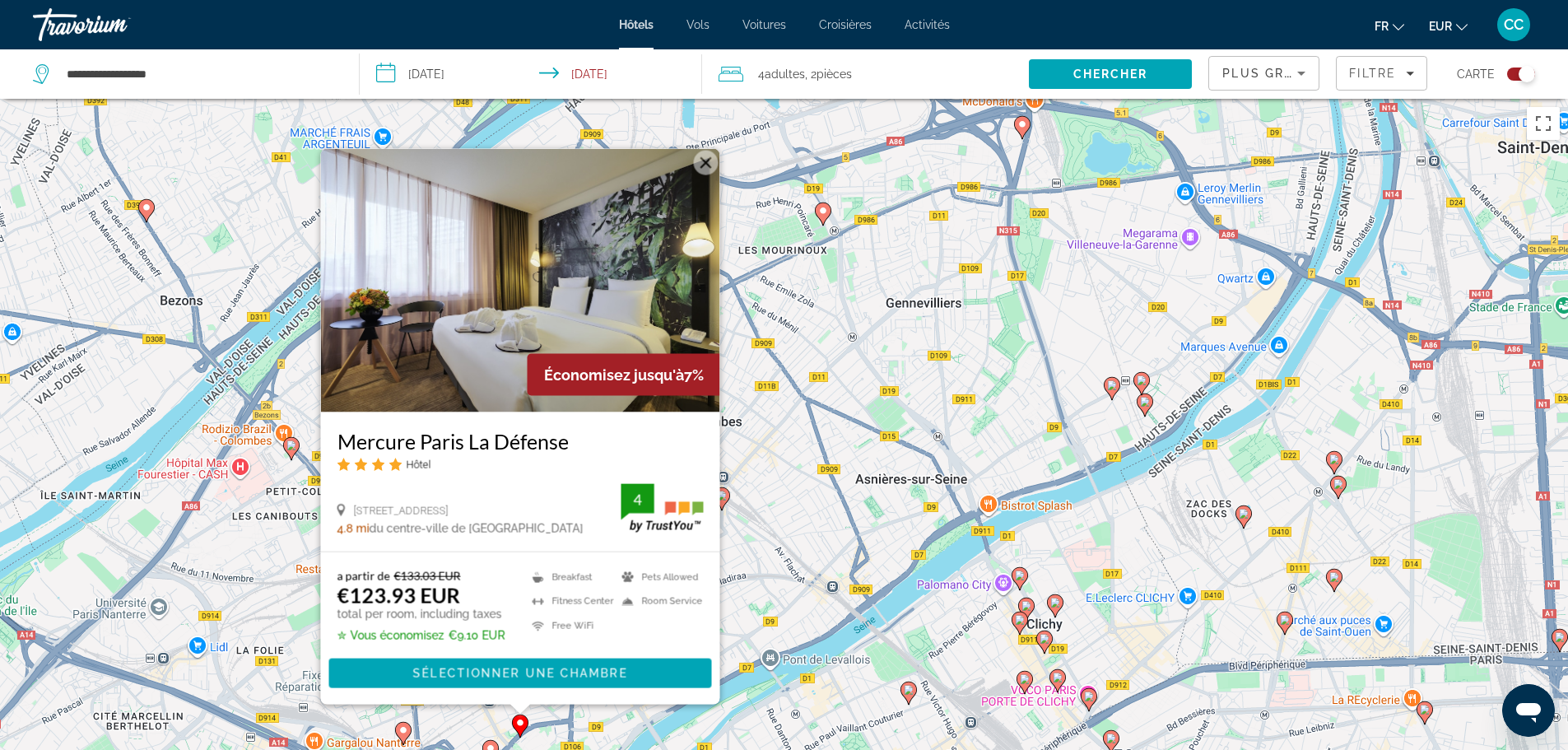
click at [807, 596] on div "Pour activer le glissement avec le clavier, appuyez sur Alt+Entrée. Une fois ce…" at bounding box center [784, 474] width 1568 height 750
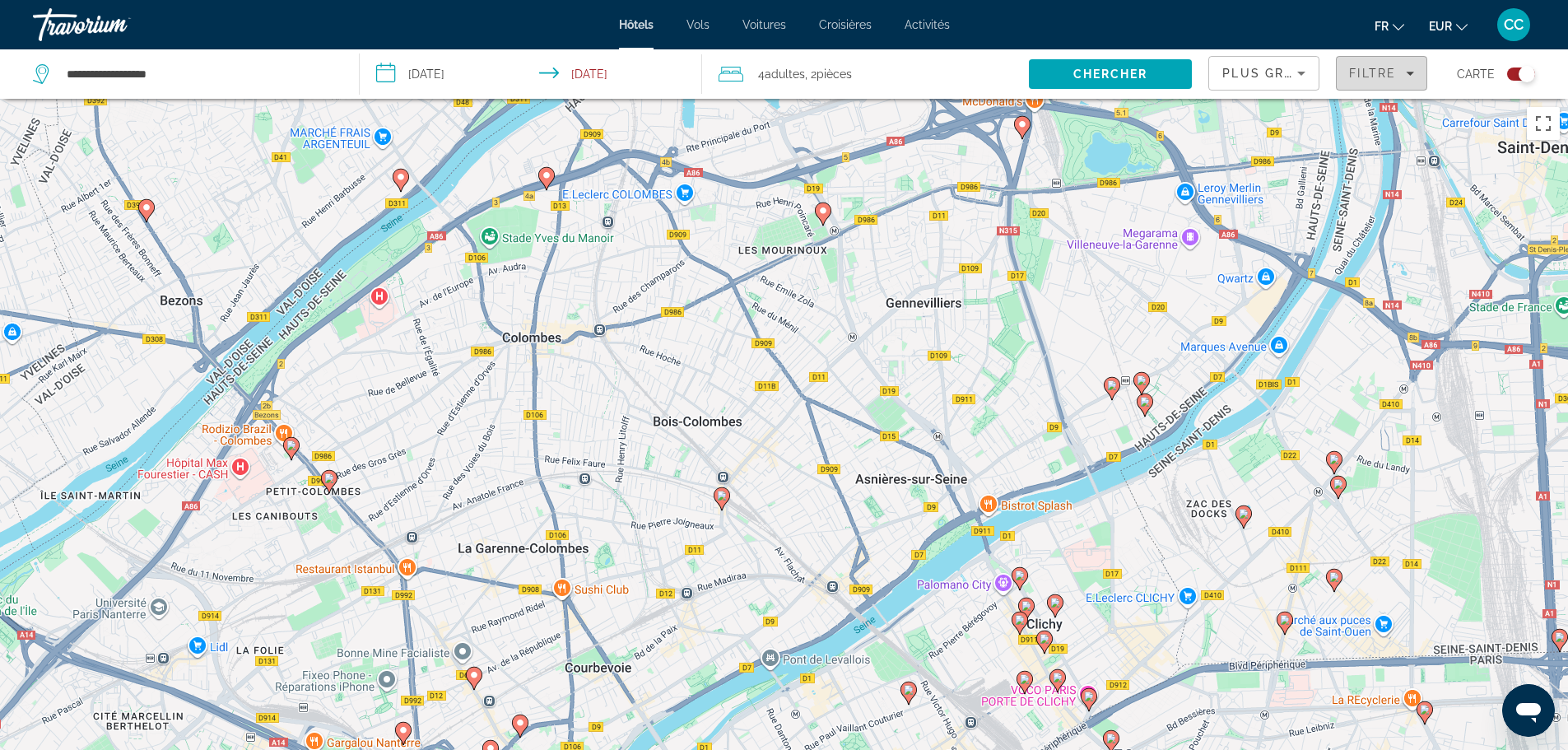
click at [1382, 62] on span "Filters" at bounding box center [1382, 73] width 90 height 39
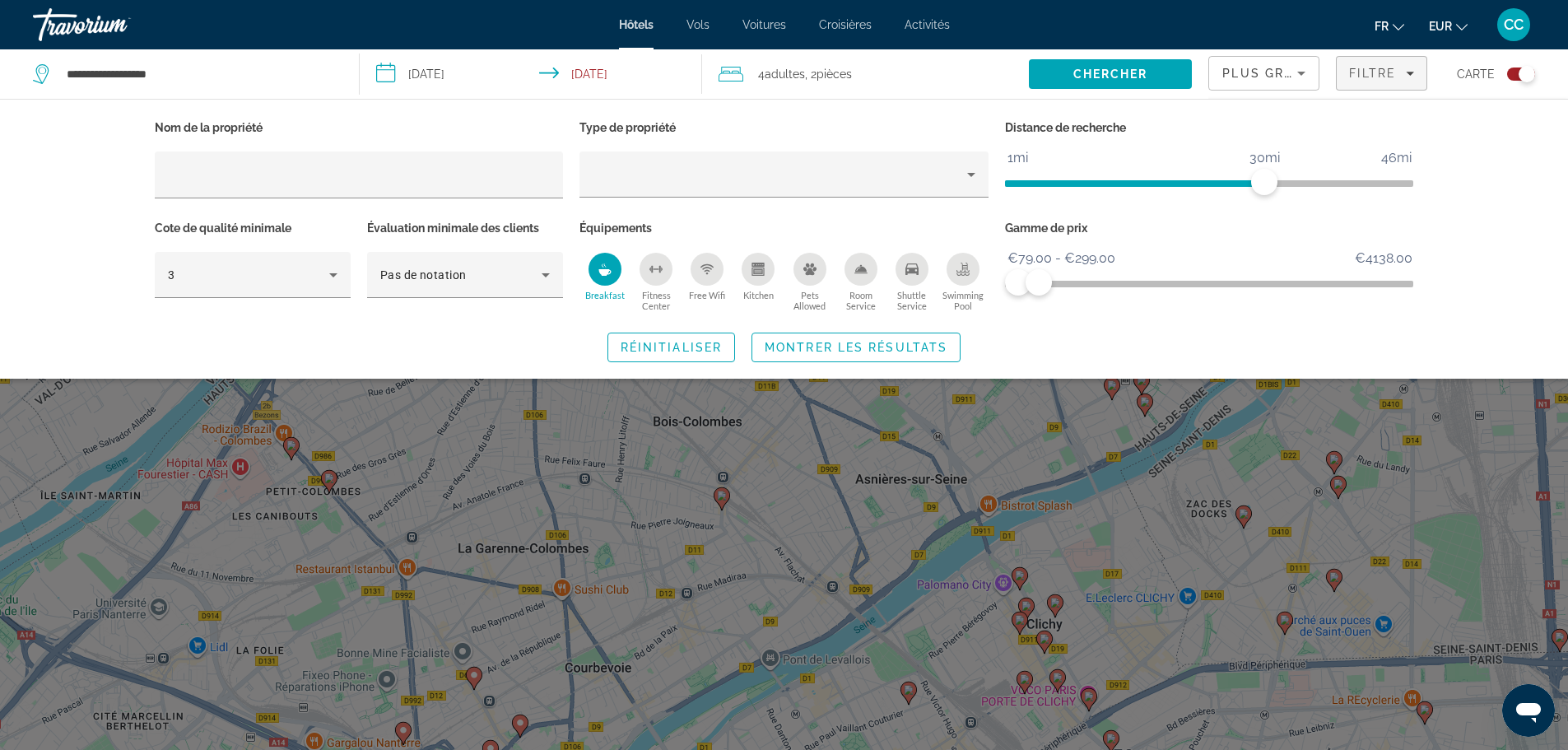
click at [959, 446] on div "Search widget" at bounding box center [784, 498] width 1568 height 503
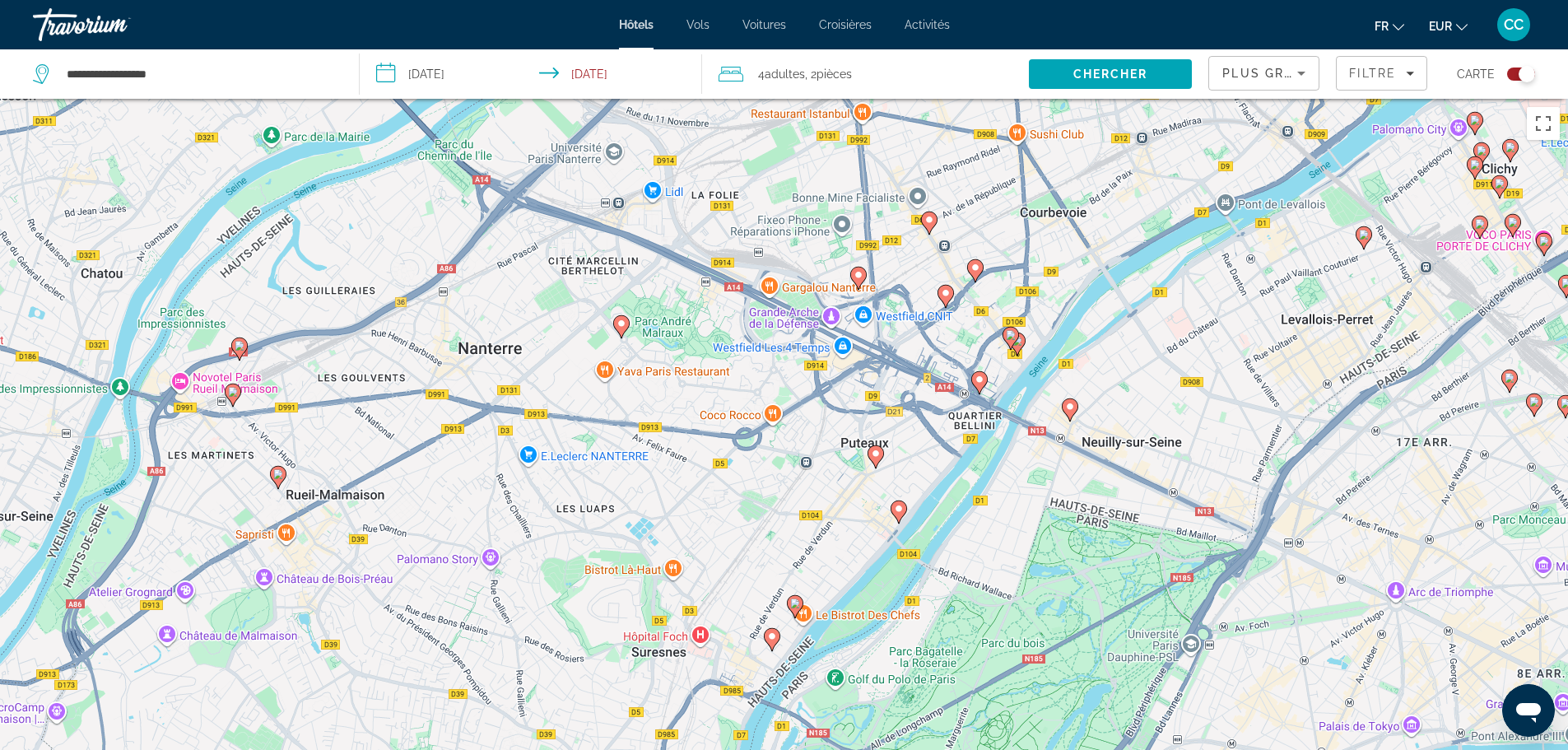
drag, startPoint x: 404, startPoint y: 590, endPoint x: 862, endPoint y: 124, distance: 653.4
click at [862, 124] on div "Pour activer le glissement avec le clavier, appuyez sur Alt+Entrée. Une fois ce…" at bounding box center [784, 474] width 1568 height 750
click at [276, 475] on image "Main content" at bounding box center [278, 475] width 10 height 10
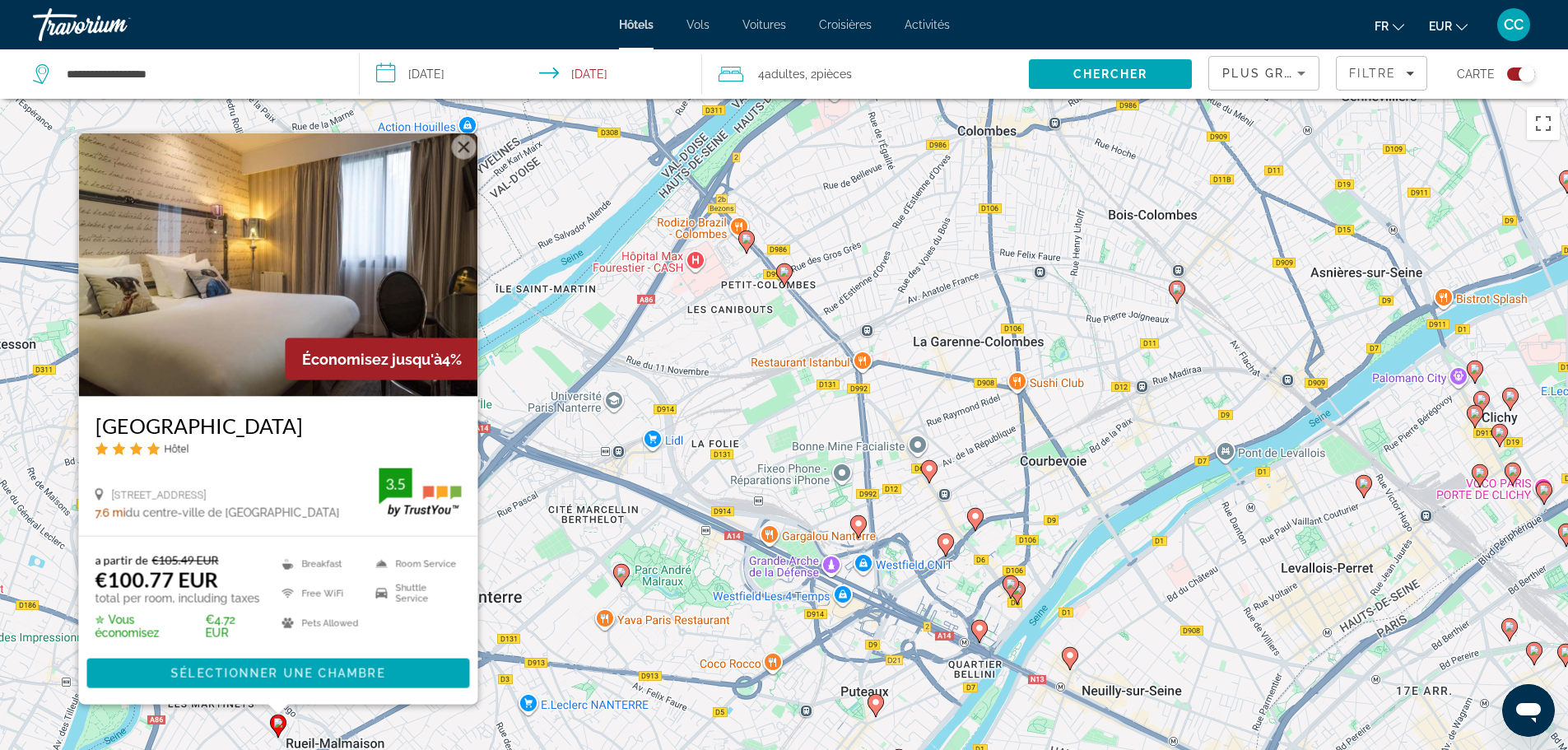
click at [490, 555] on div "Pour activer le glissement avec le clavier, appuyez sur Alt+Entrée. Une fois ce…" at bounding box center [784, 474] width 1568 height 750
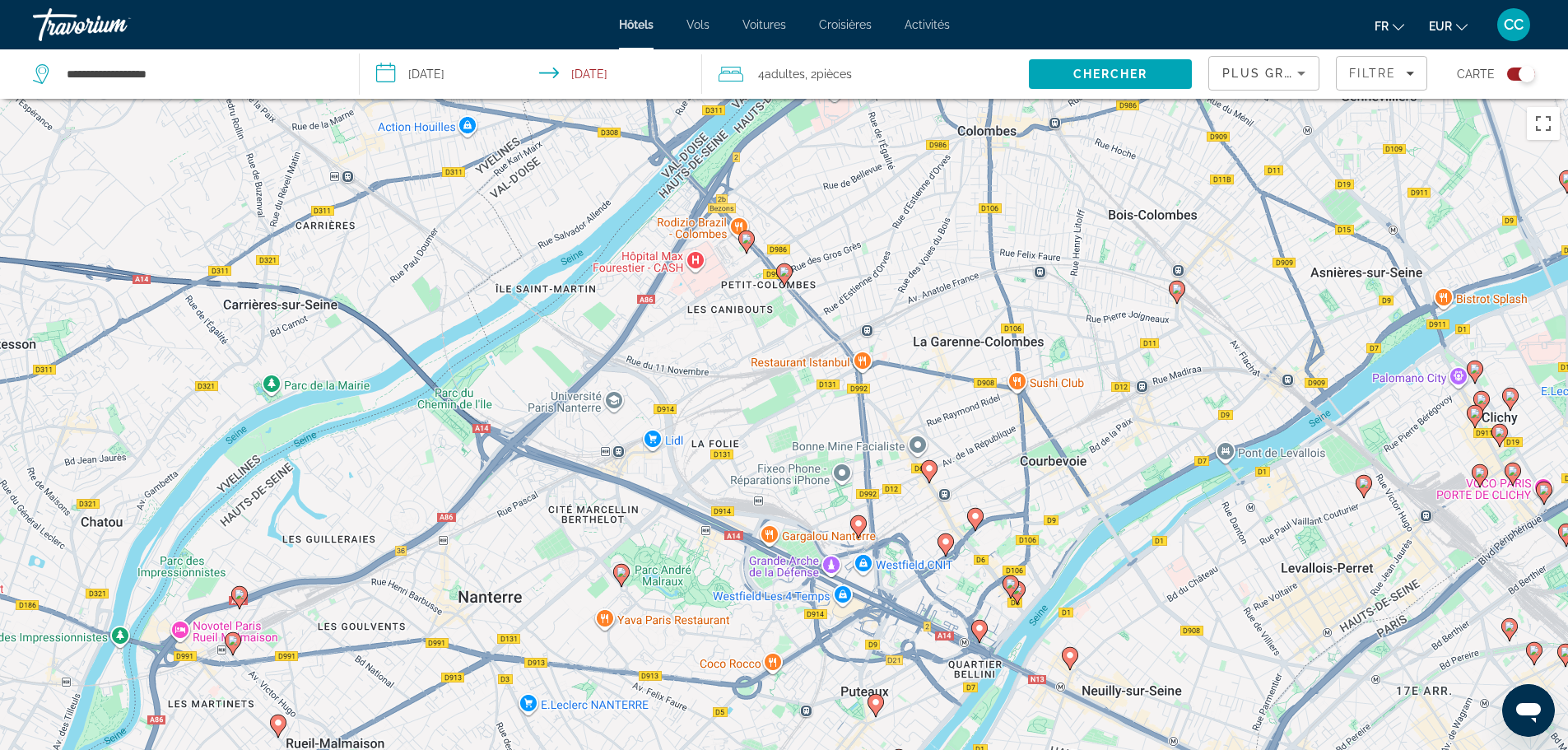
click at [231, 639] on image "Main content" at bounding box center [233, 641] width 10 height 10
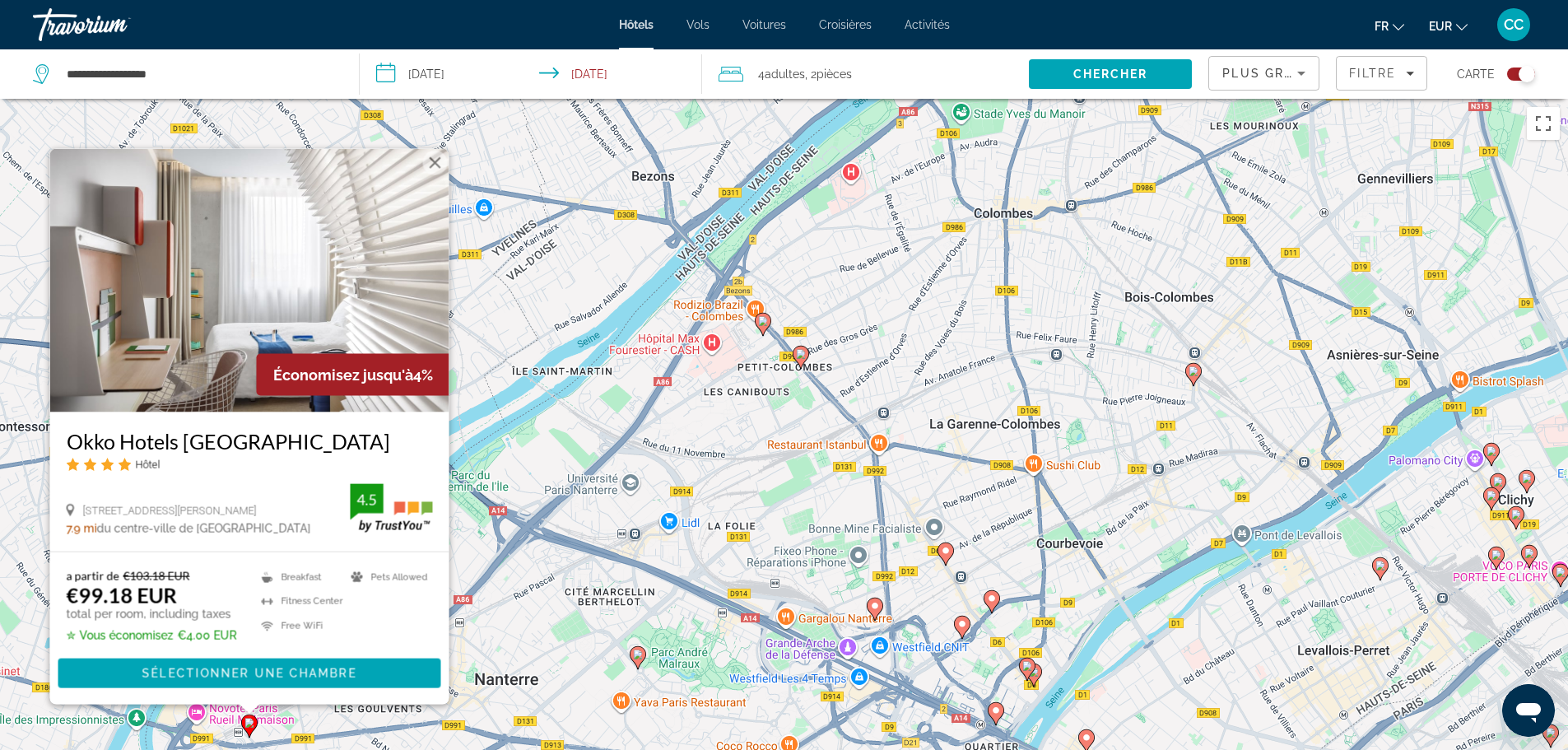
click at [532, 543] on div "Pour activer le glissement avec le clavier, appuyez sur Alt+Entrée. Une fois ce…" at bounding box center [784, 474] width 1568 height 750
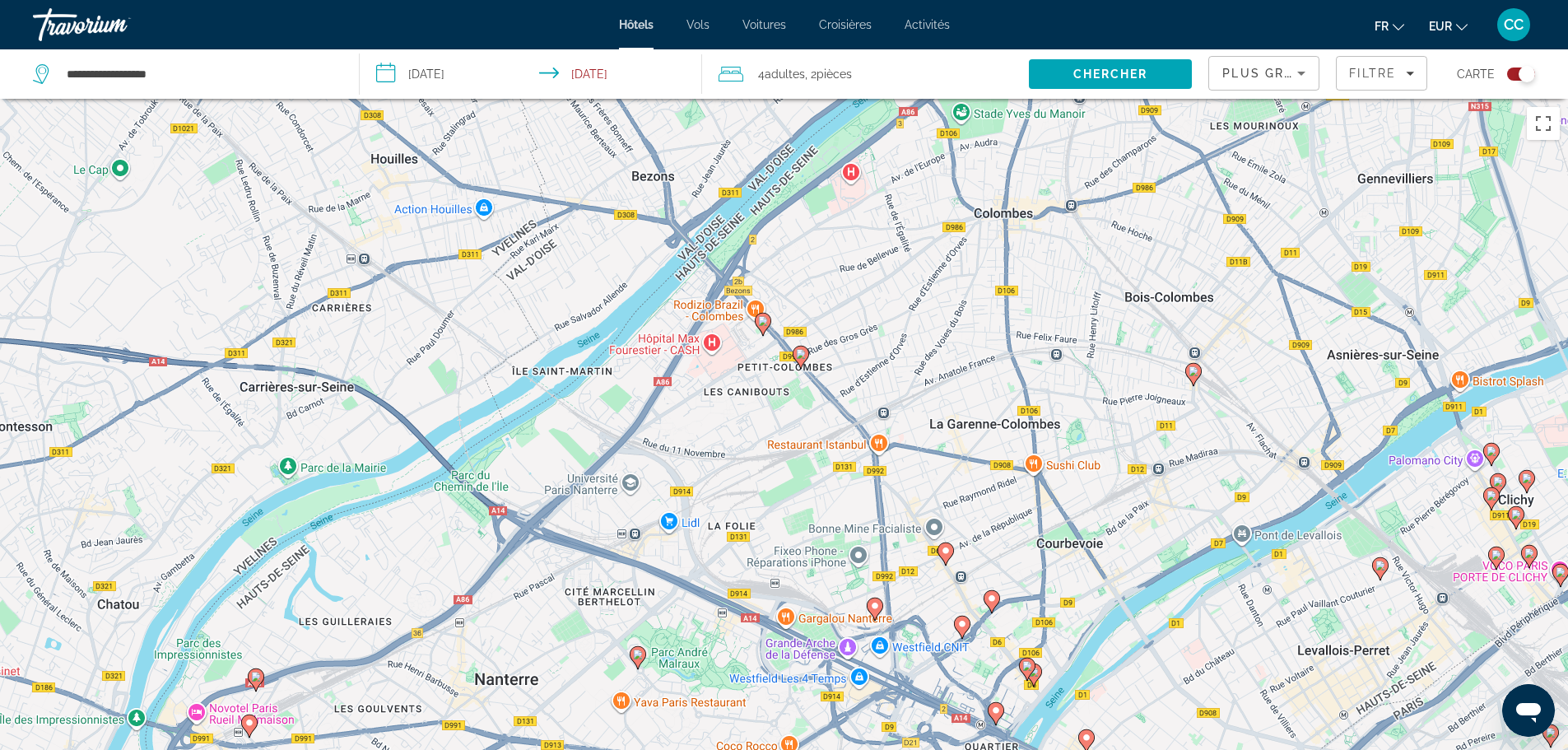
click at [254, 678] on image "Main content" at bounding box center [256, 677] width 10 height 10
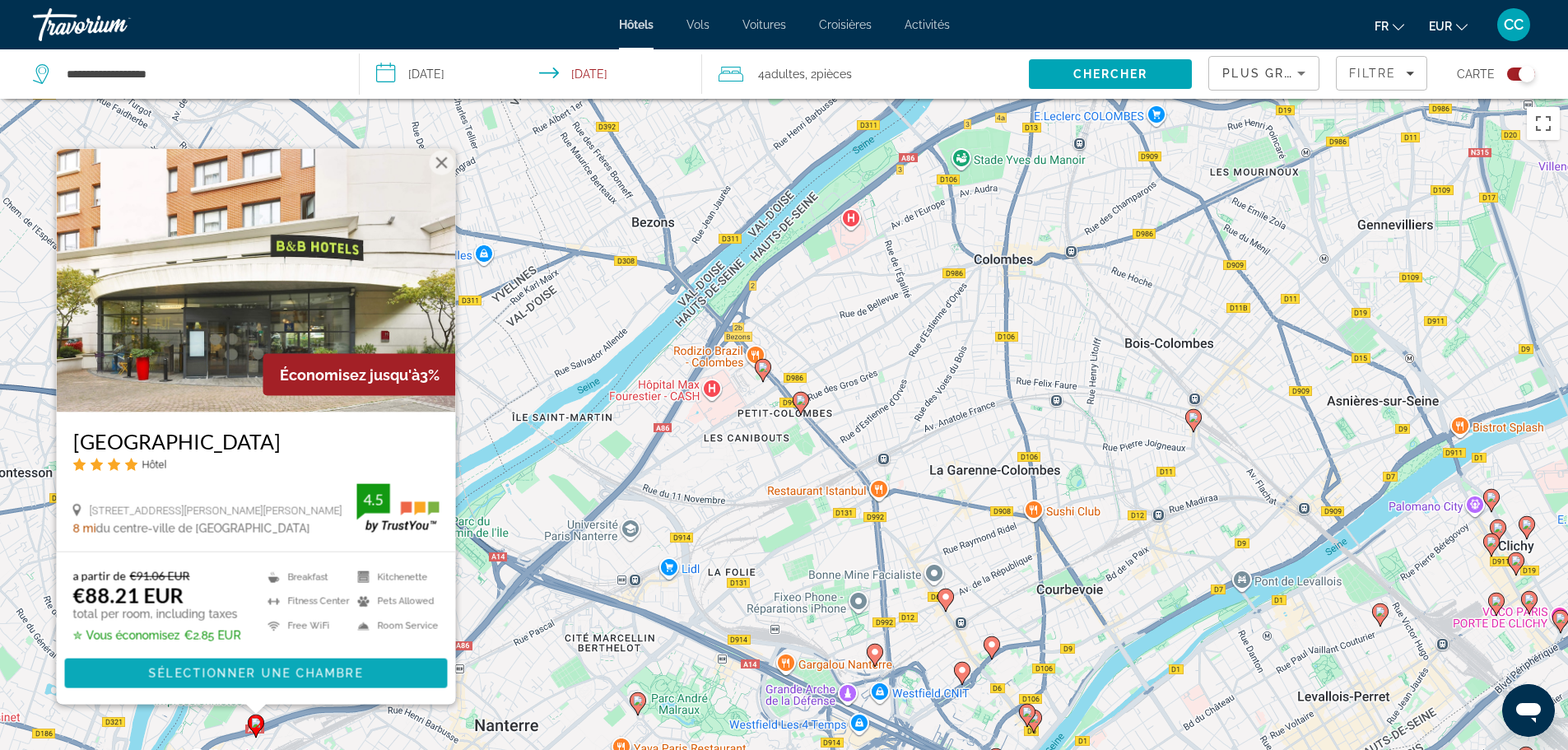
click at [274, 674] on span "Sélectionner une chambre" at bounding box center [254, 674] width 214 height 13
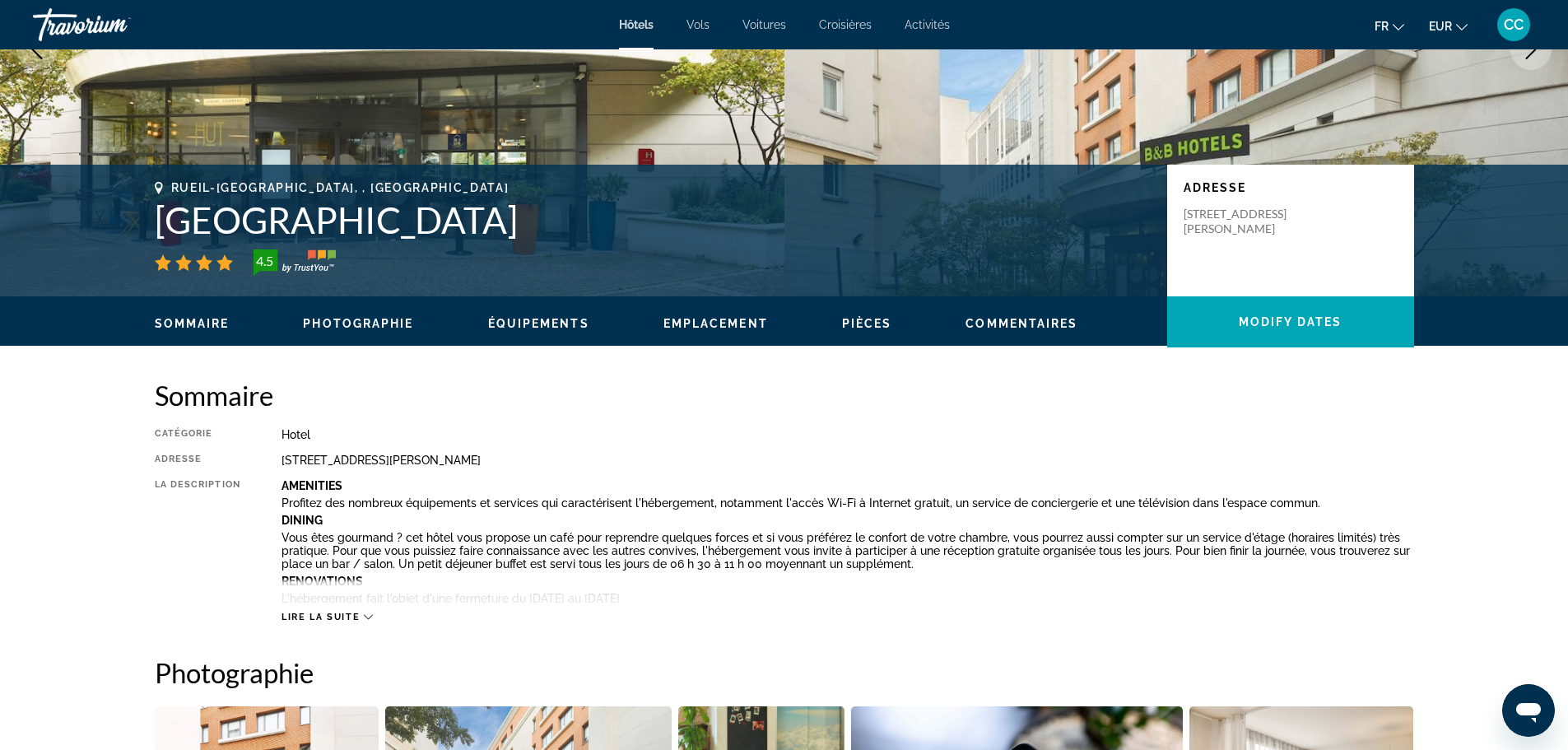
scroll to position [329, 0]
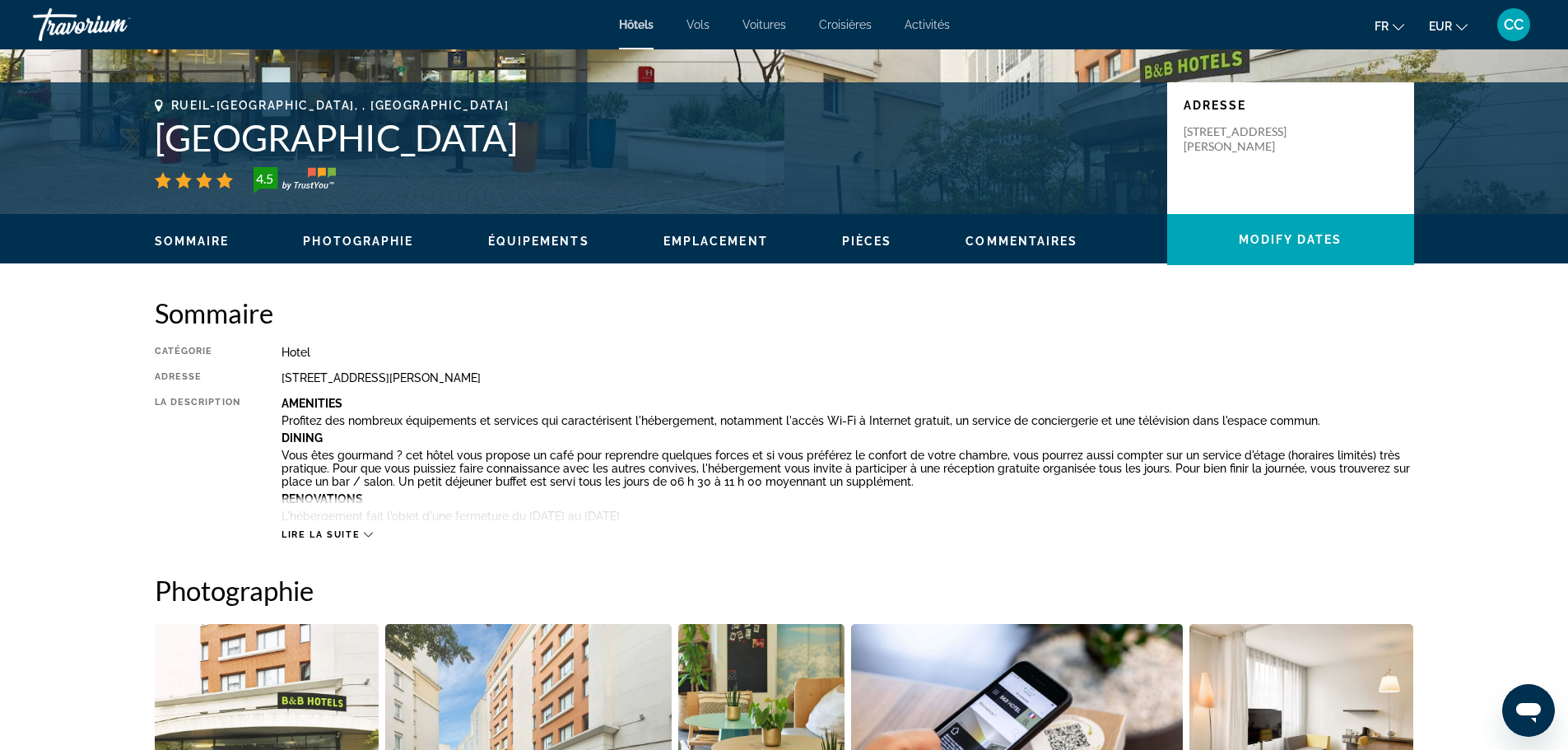
click at [327, 535] on span "Lire la suite" at bounding box center [320, 534] width 78 height 11
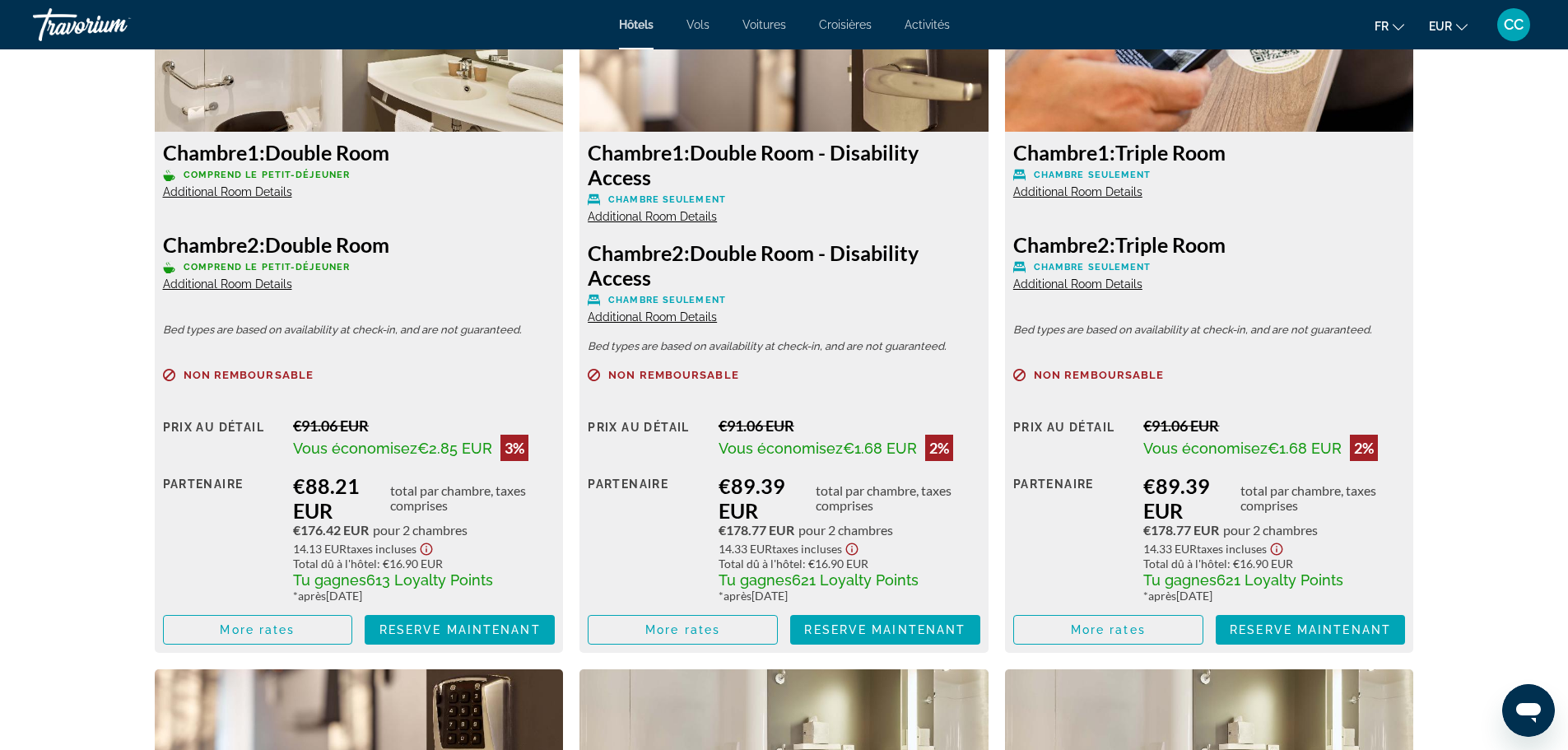
scroll to position [3045, 0]
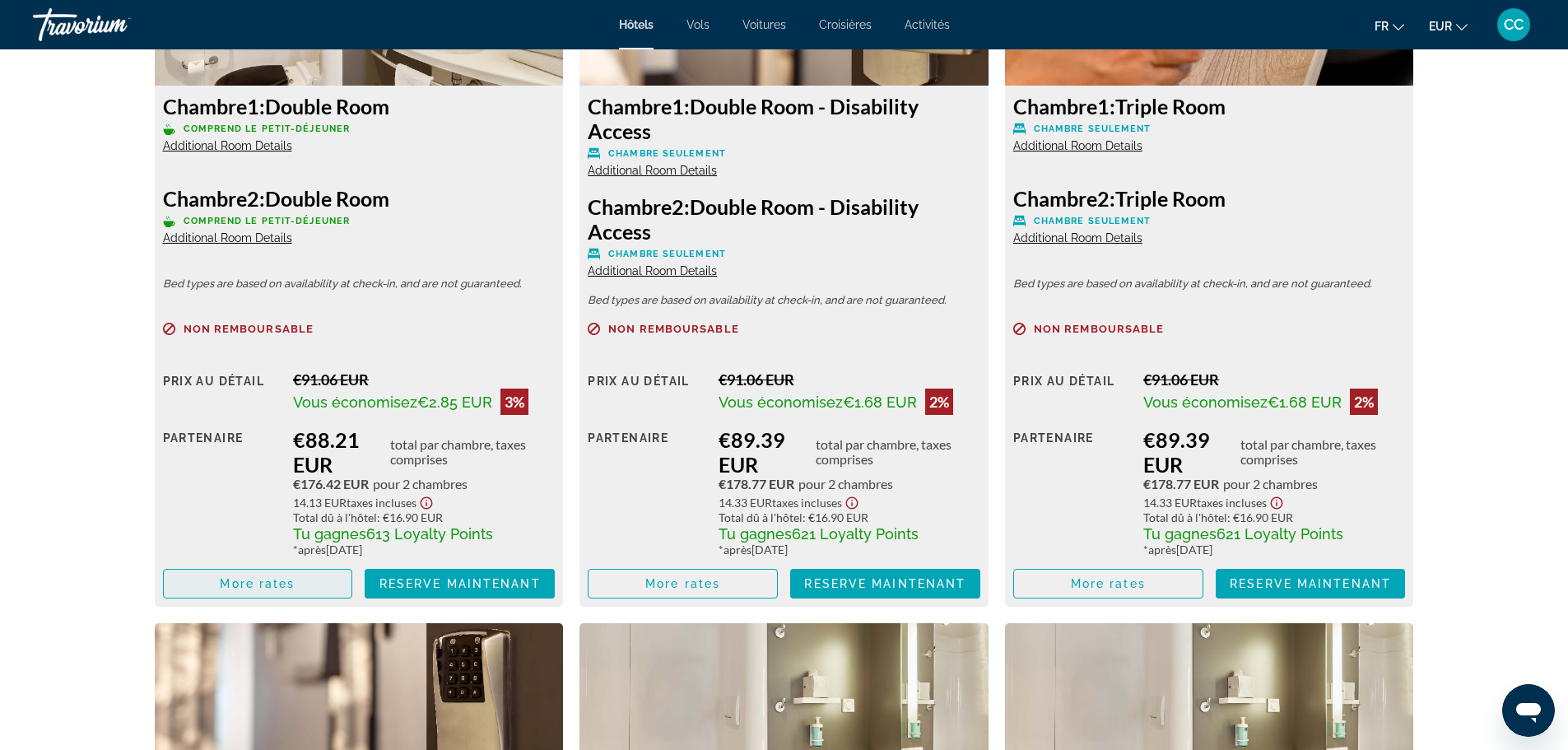
click at [234, 583] on span "More rates" at bounding box center [257, 584] width 75 height 13
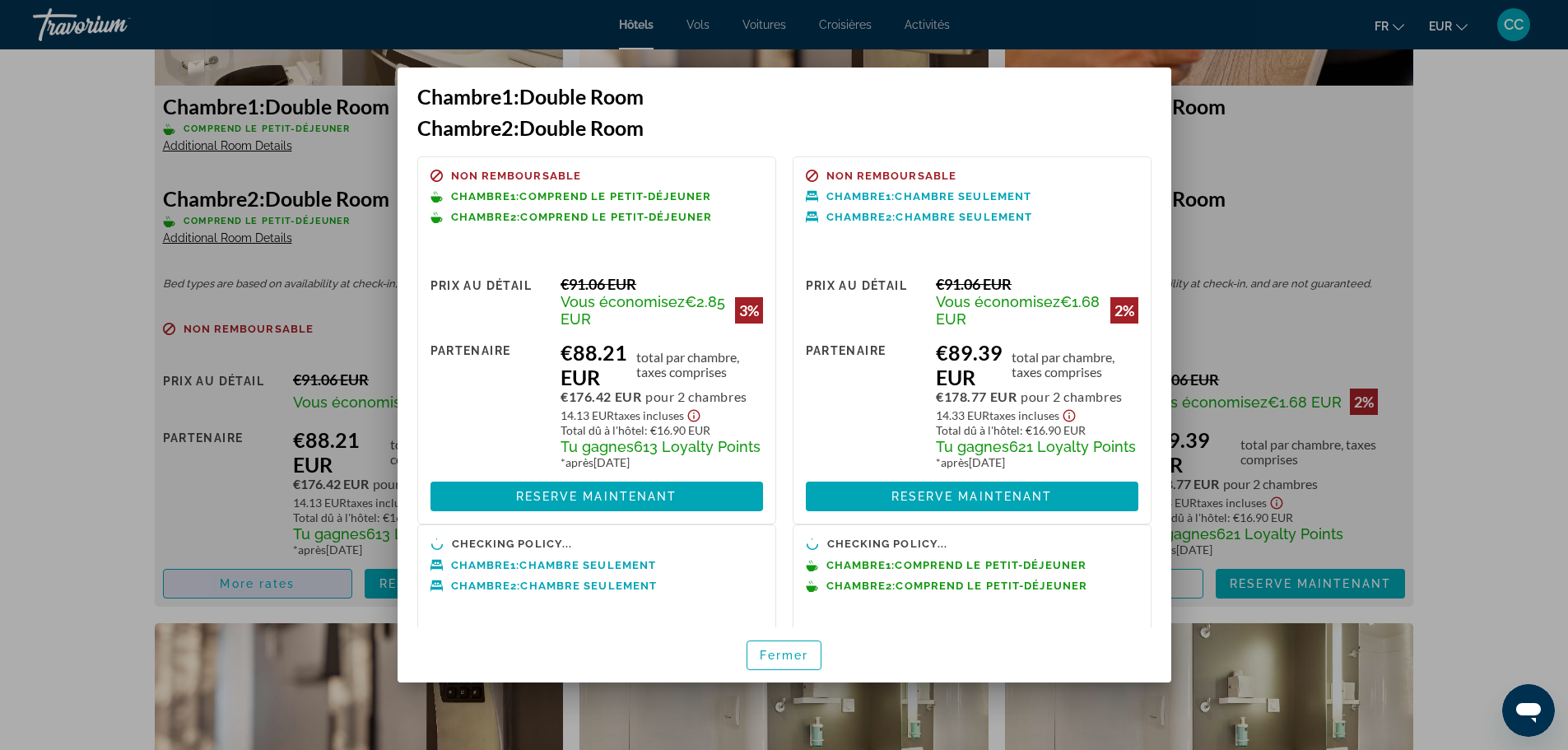
scroll to position [0, 0]
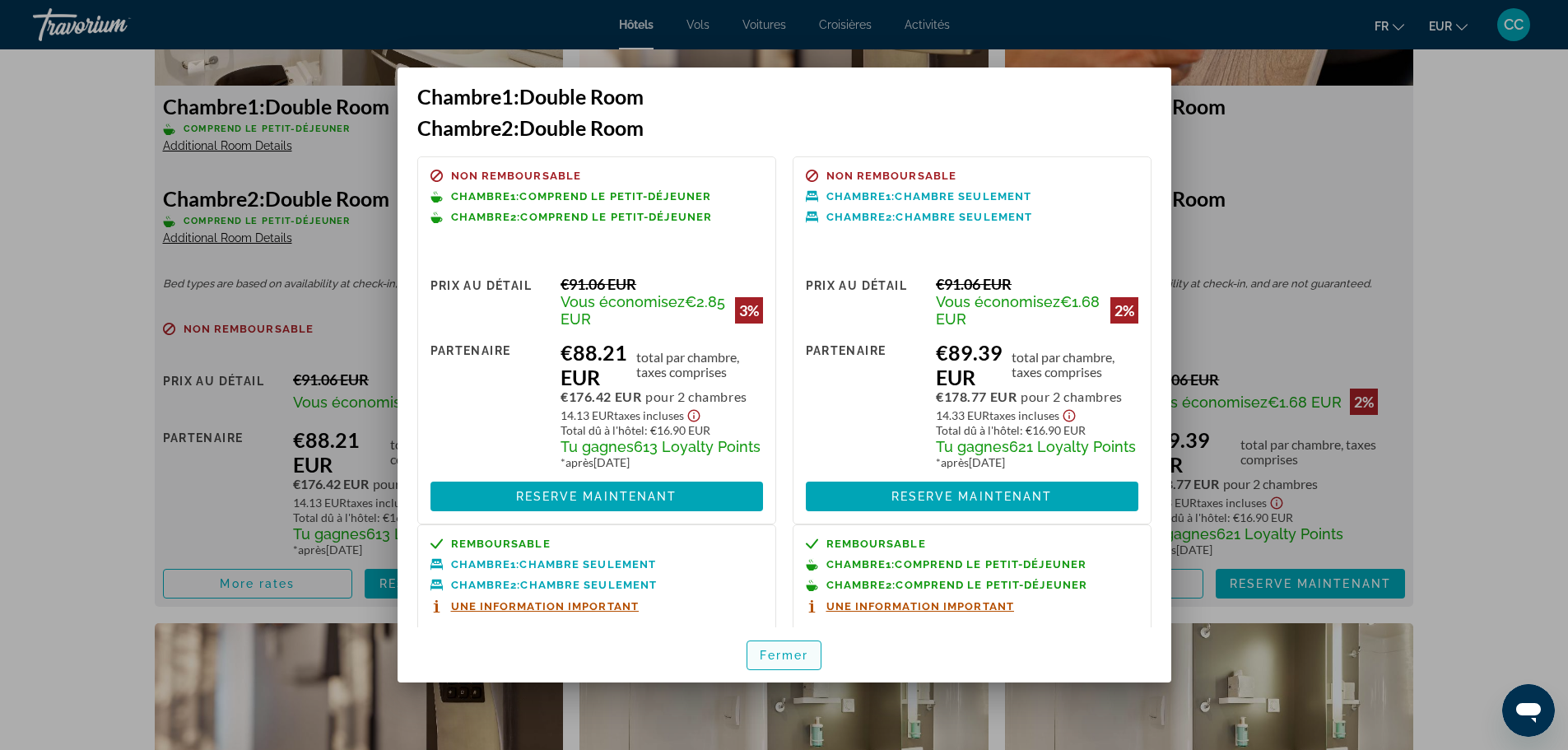
click at [752, 648] on span "button" at bounding box center [784, 655] width 74 height 39
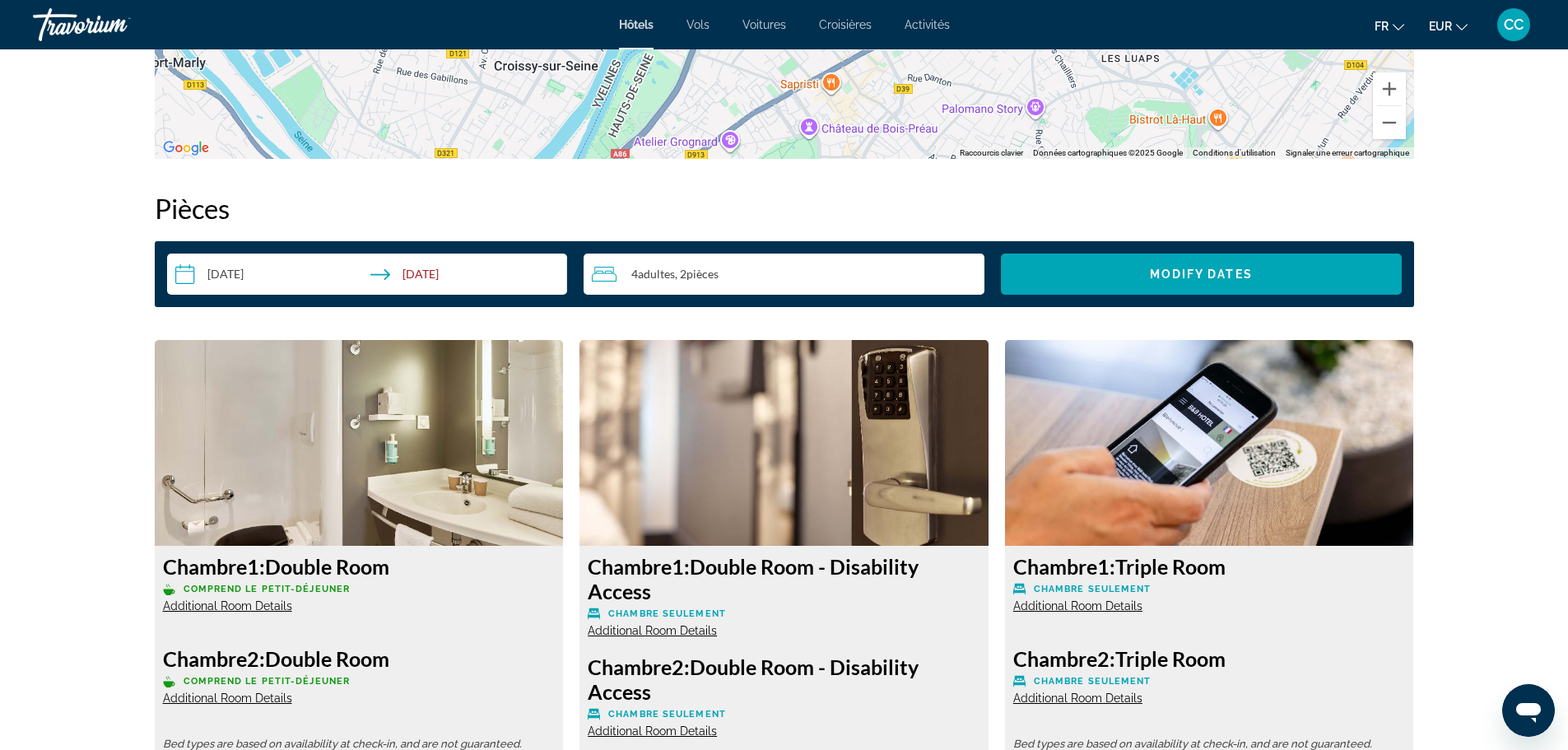
scroll to position [2552, 0]
